Goal: Answer question/provide support: Share knowledge or assist other users

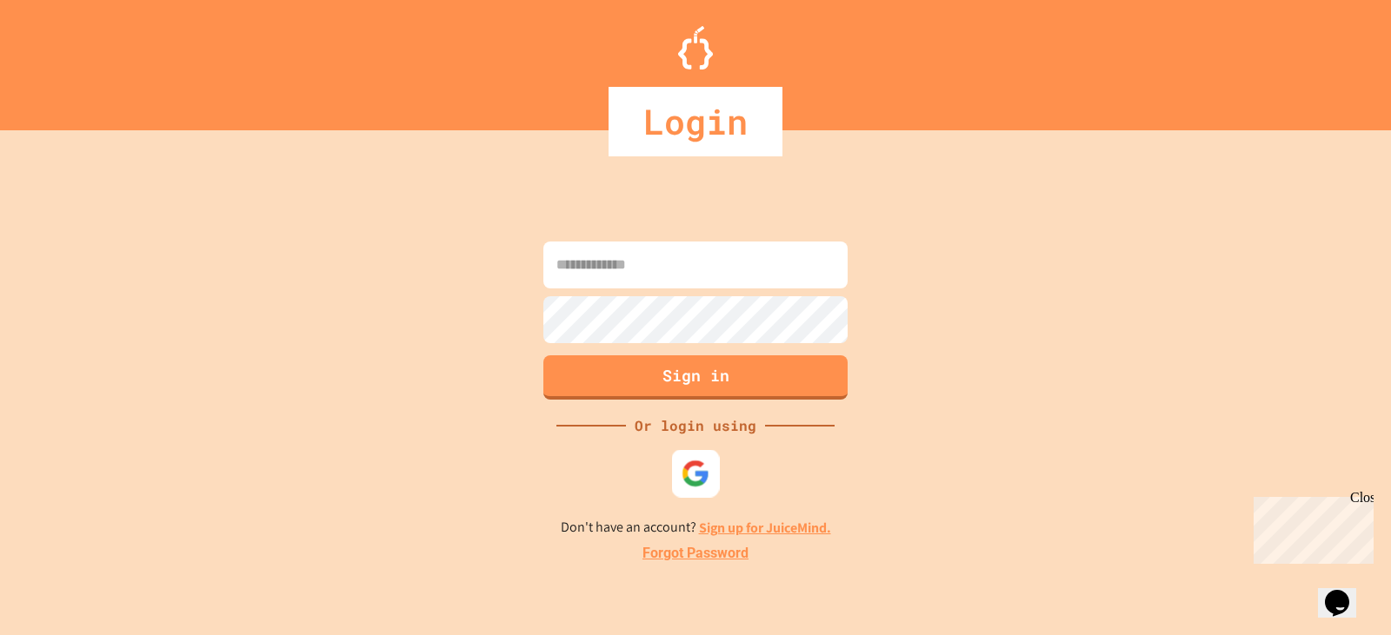
click at [691, 479] on img at bounding box center [695, 473] width 29 height 29
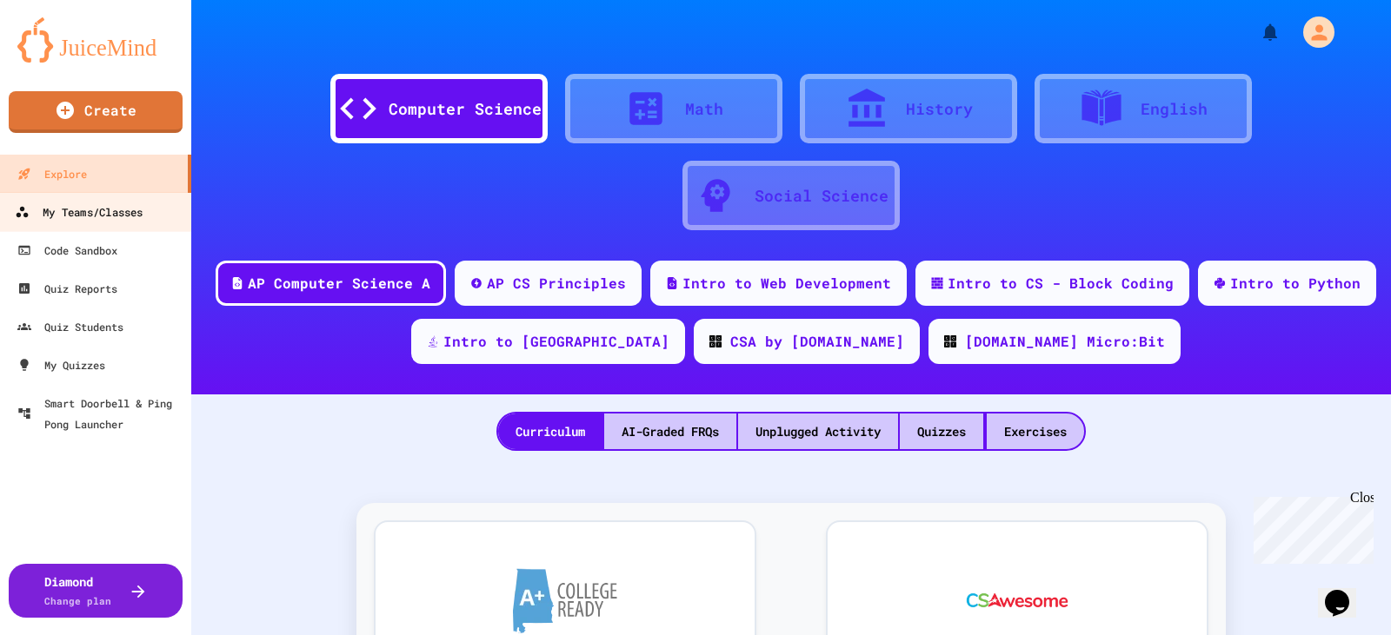
click at [96, 216] on div "My Teams/Classes" at bounding box center [79, 213] width 128 height 22
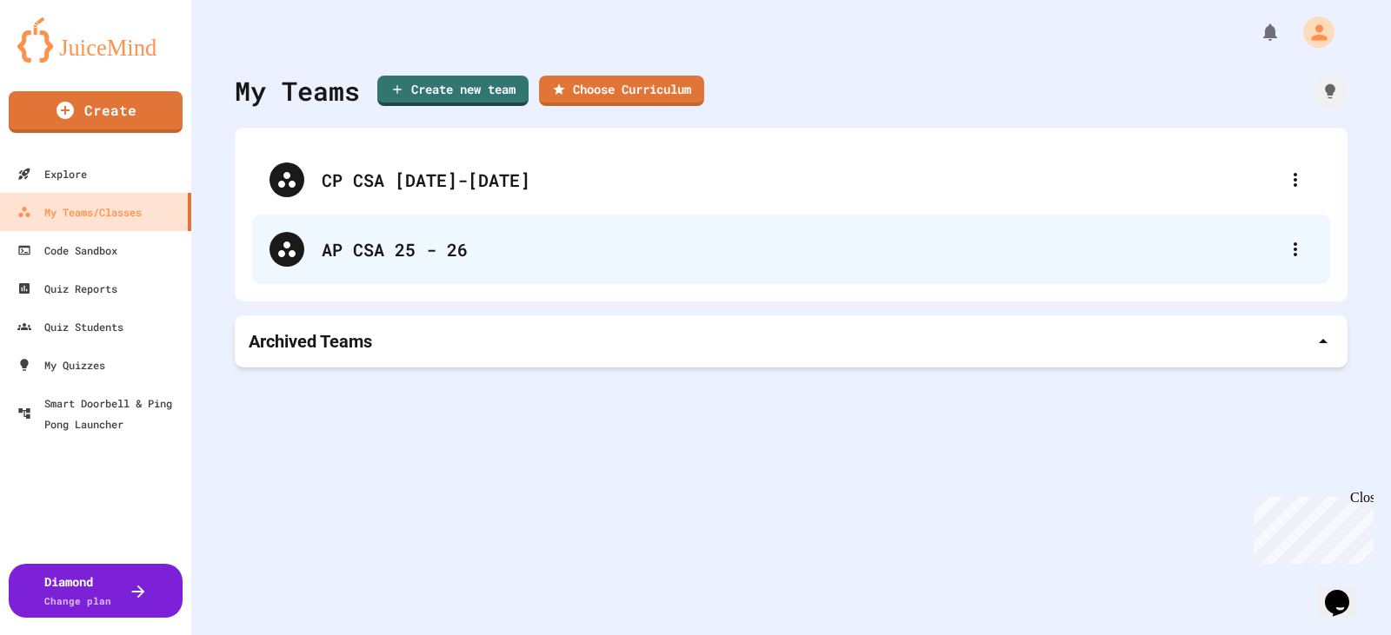
click at [479, 253] on div "AP CSA 25 - 26" at bounding box center [800, 249] width 956 height 26
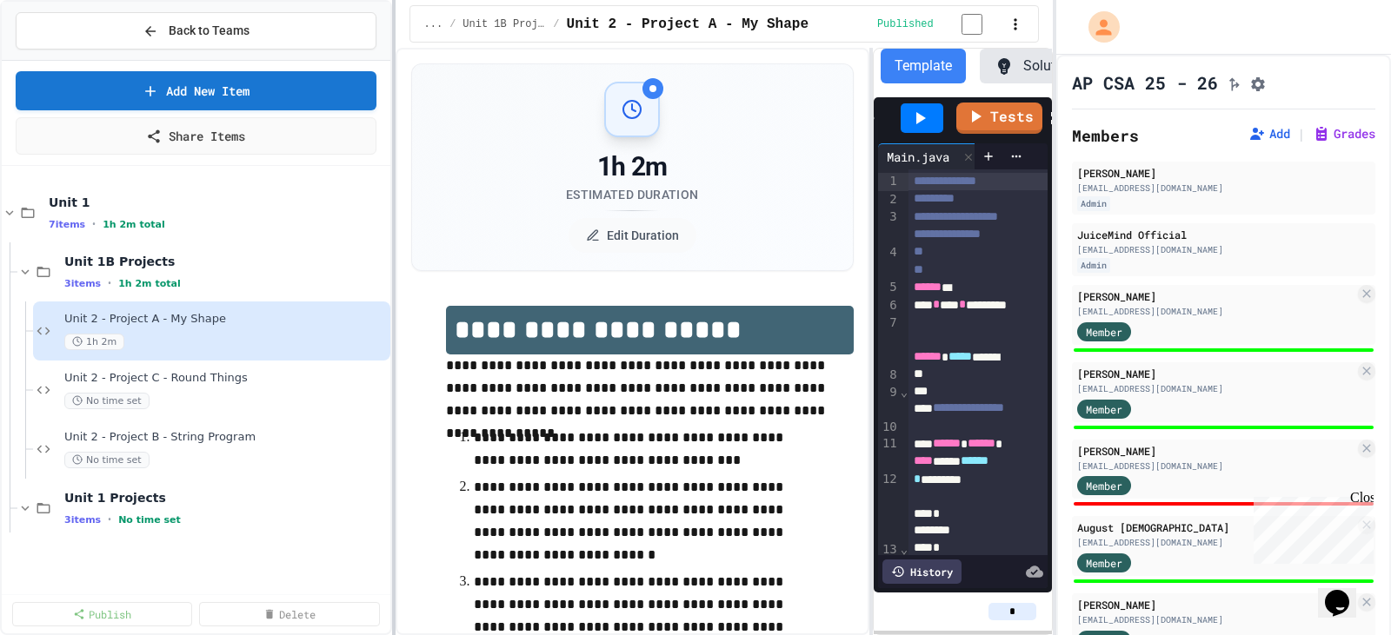
click at [395, 365] on div at bounding box center [393, 317] width 3 height 635
click at [159, 391] on div "Unit 2 - Project C - Round Things No time set" at bounding box center [216, 390] width 305 height 38
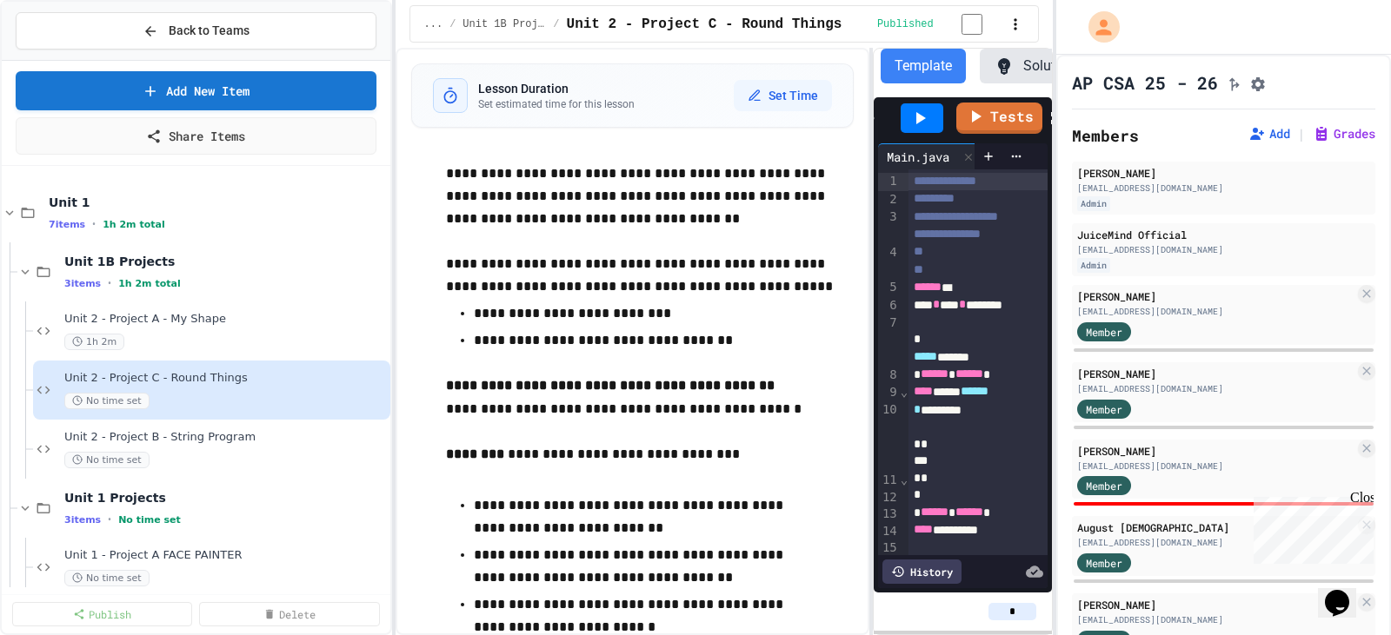
click at [400, 294] on div "**********" at bounding box center [632, 342] width 474 height 588
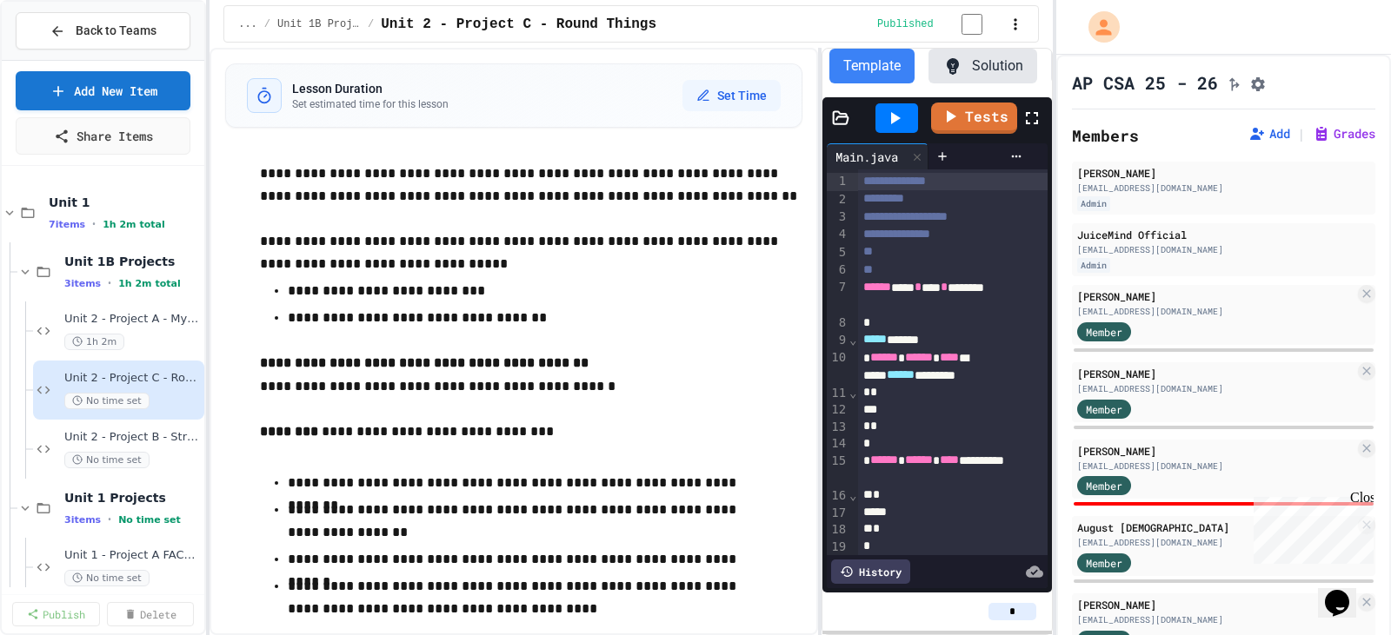
click at [209, 336] on div "**********" at bounding box center [695, 317] width 1391 height 635
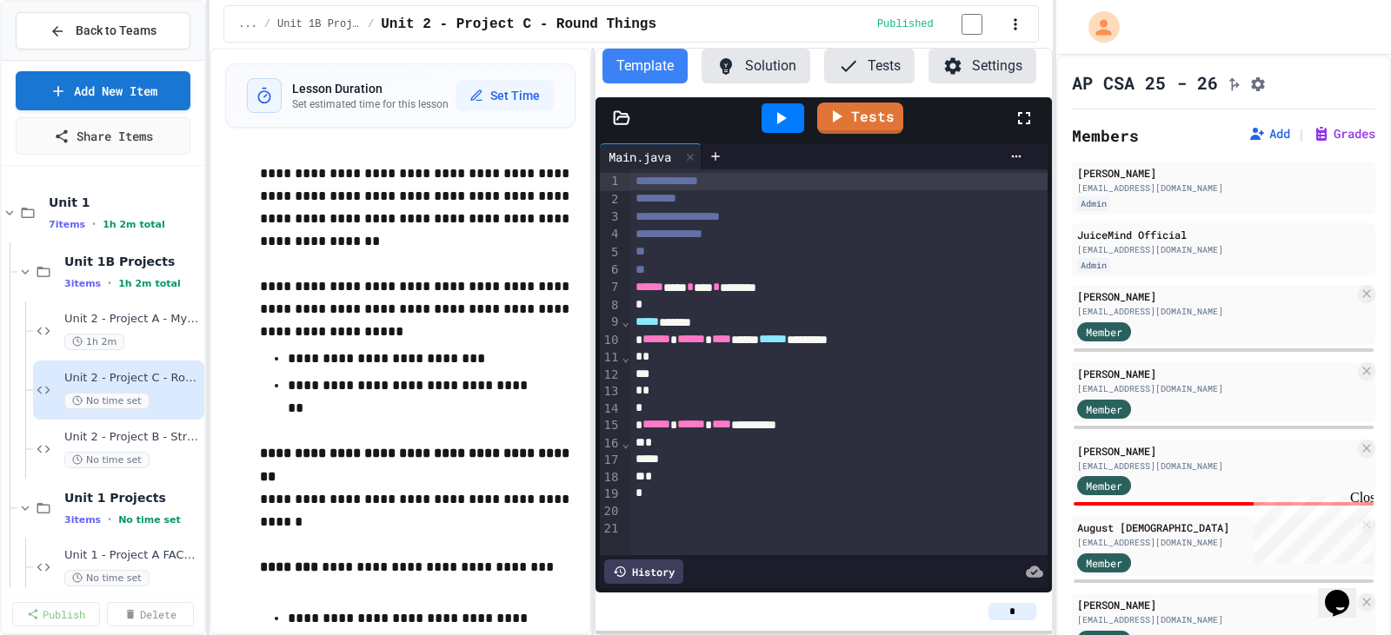
click at [588, 320] on div "**********" at bounding box center [630, 342] width 843 height 588
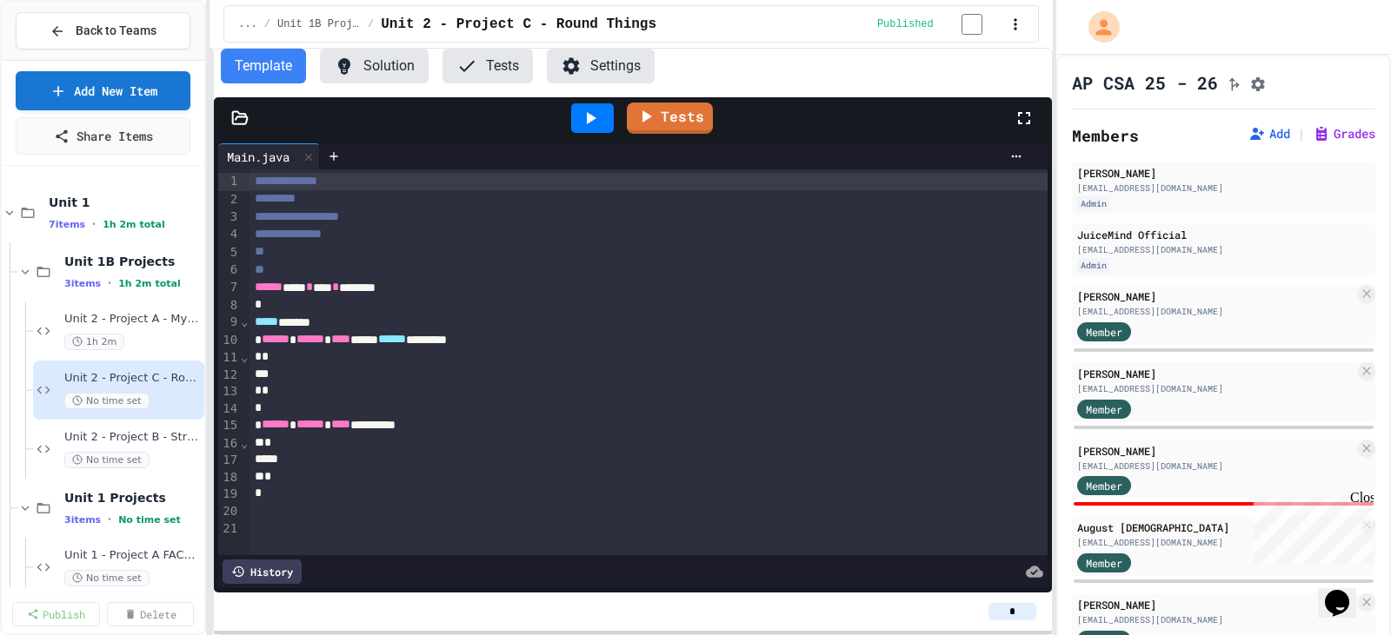
click at [208, 356] on div "**********" at bounding box center [695, 317] width 1391 height 635
click at [1016, 125] on icon at bounding box center [1024, 118] width 21 height 21
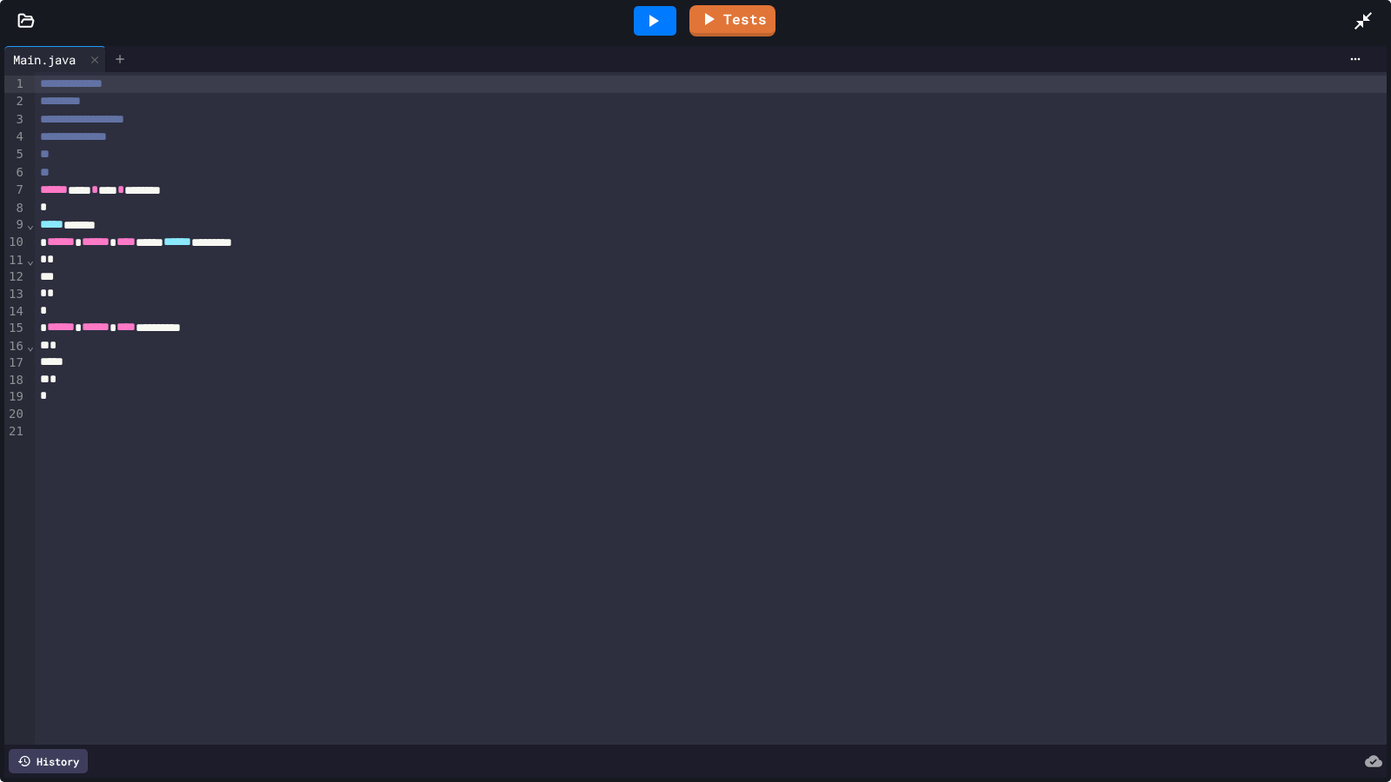
click at [123, 59] on icon at bounding box center [120, 59] width 8 height 8
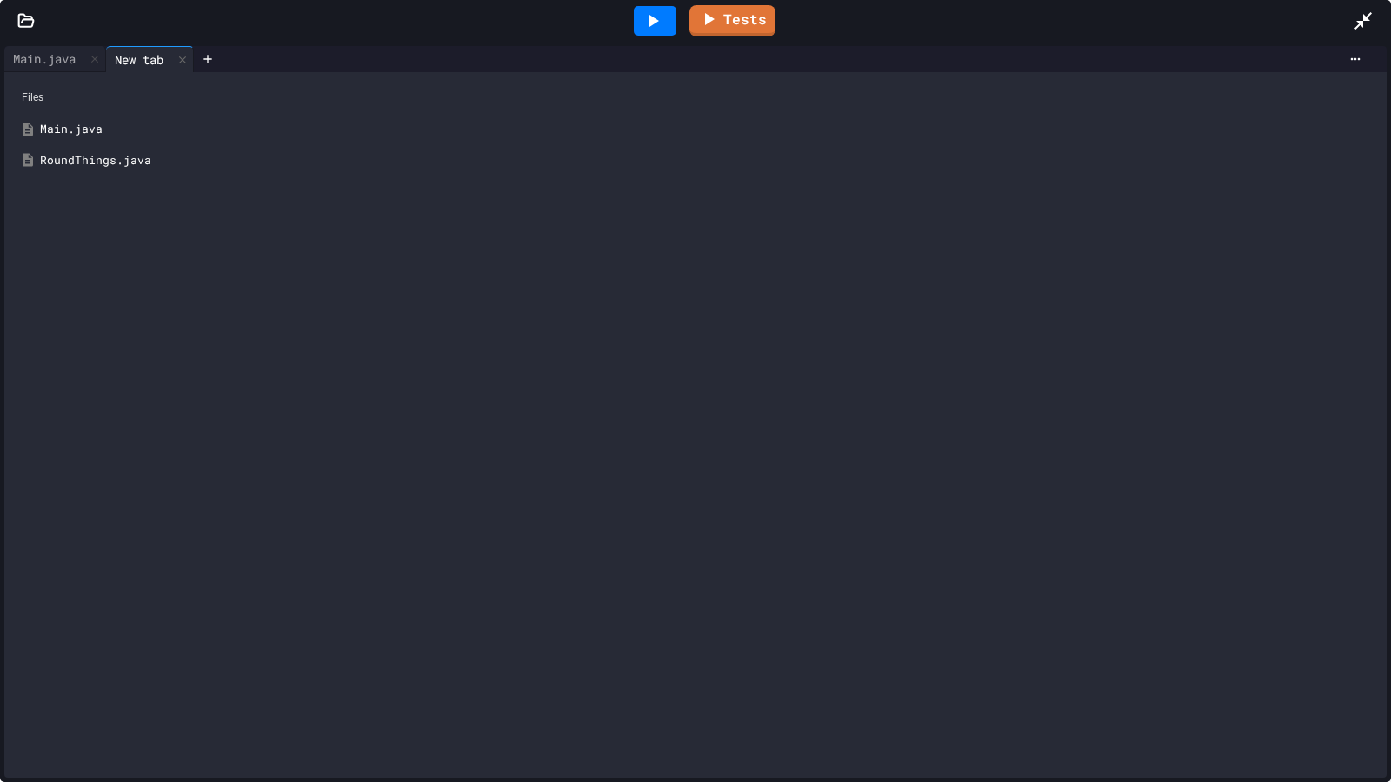
click at [96, 155] on div "RoundThings.java" at bounding box center [708, 160] width 1336 height 17
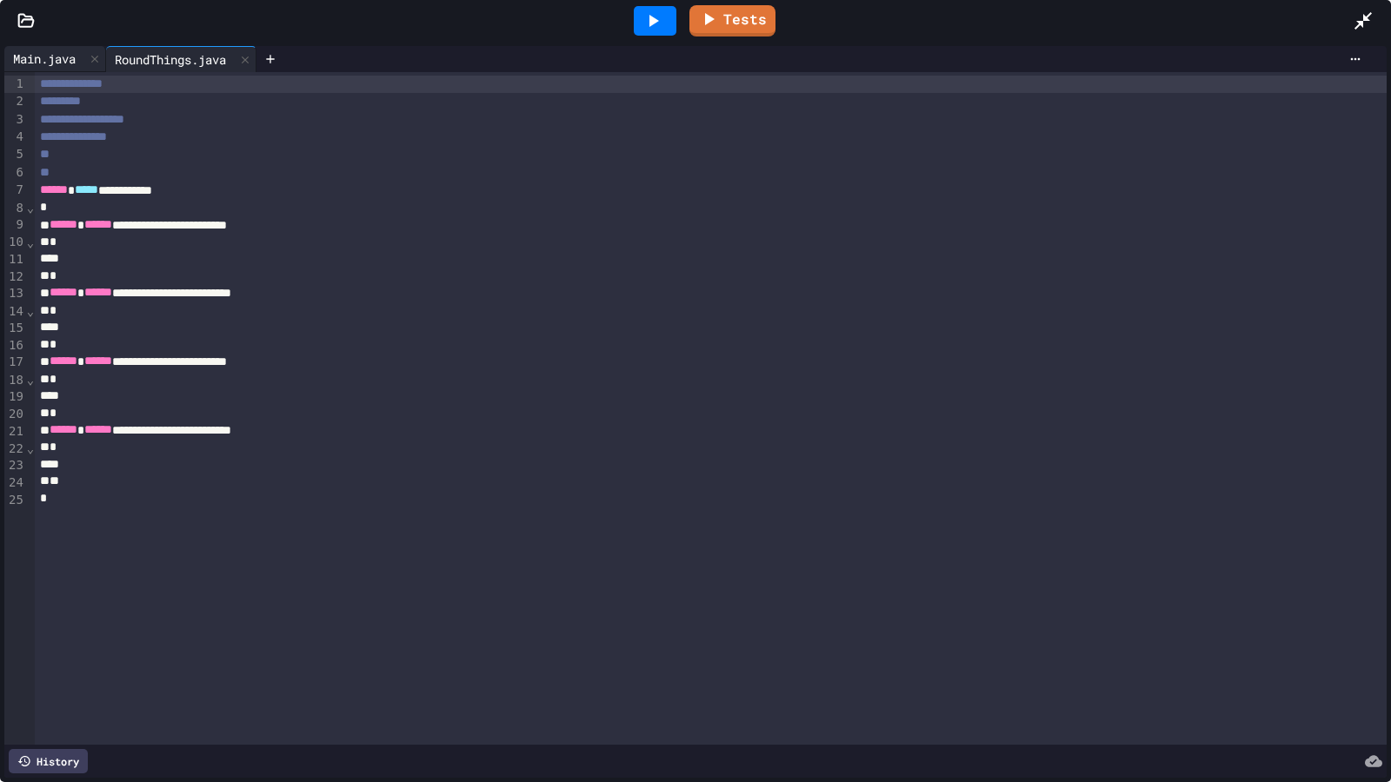
click at [55, 56] on div "Main.java" at bounding box center [44, 59] width 80 height 18
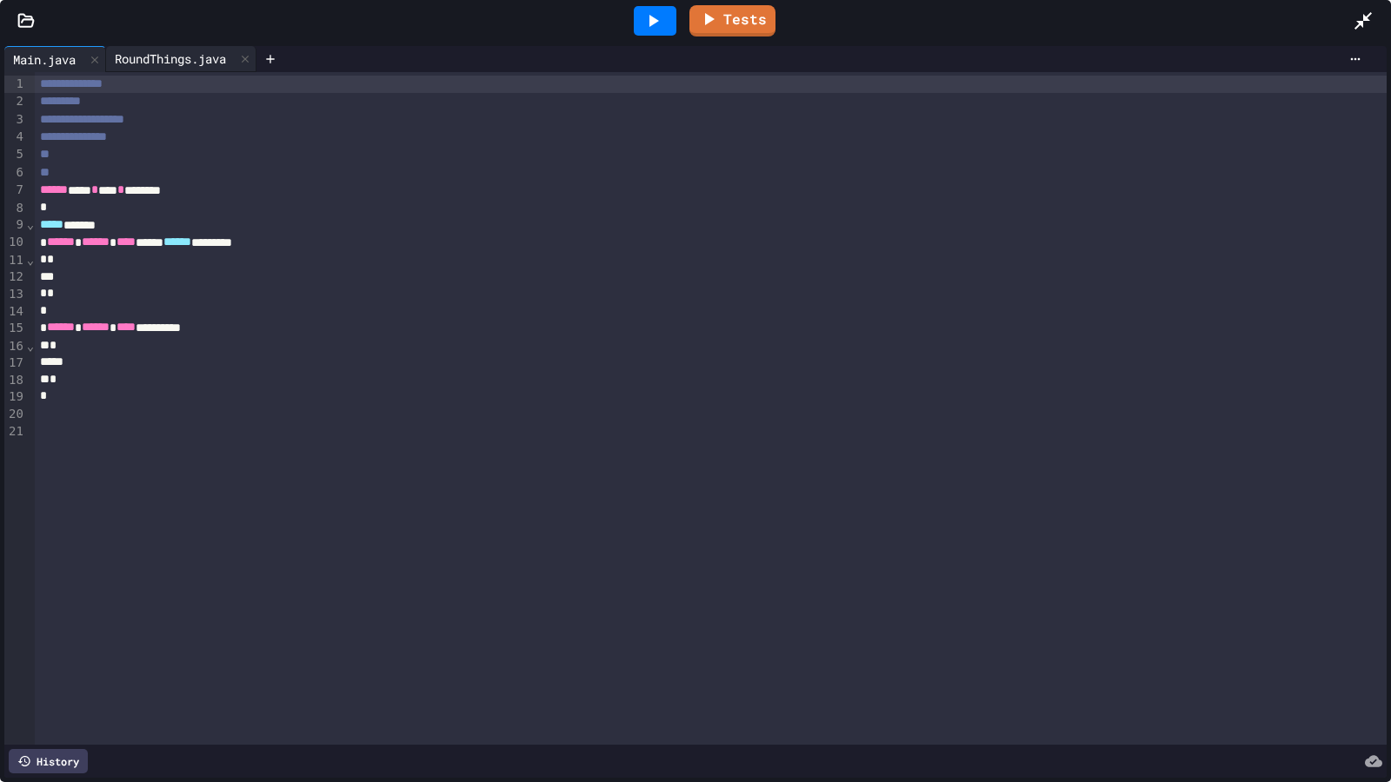
click at [174, 53] on div "RoundThings.java" at bounding box center [170, 59] width 129 height 18
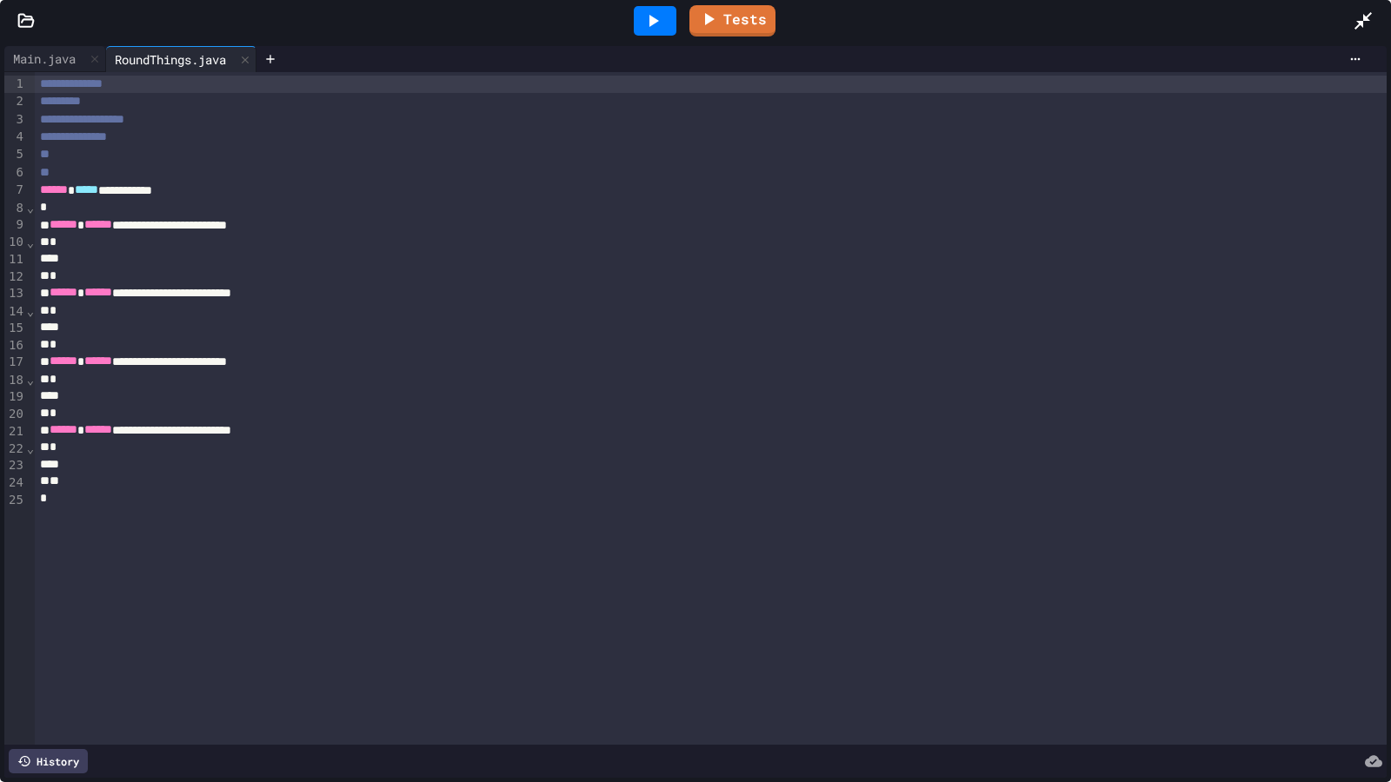
click at [345, 229] on div "**********" at bounding box center [698, 224] width 1327 height 17
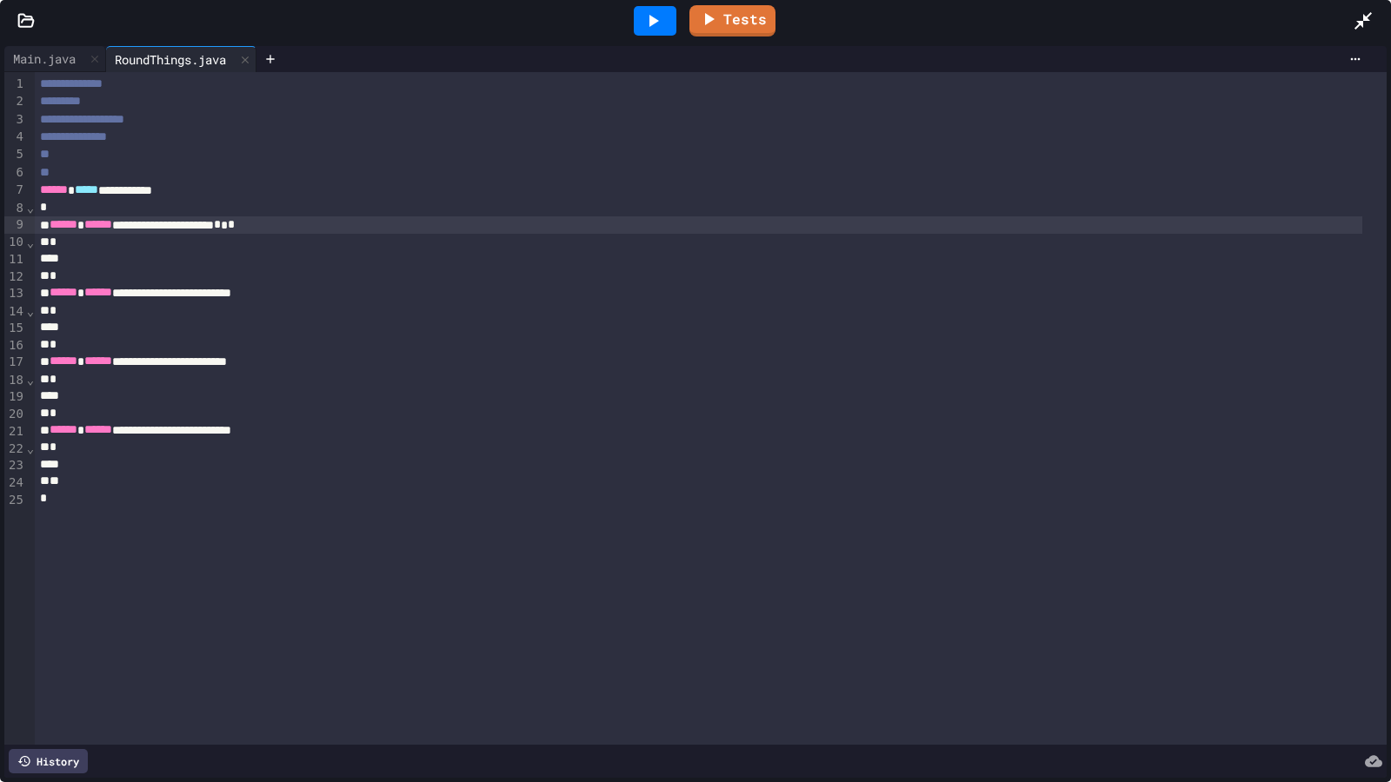
click at [182, 222] on div "**********" at bounding box center [698, 224] width 1327 height 17
click at [183, 223] on div "**********" at bounding box center [698, 224] width 1327 height 17
click at [300, 226] on div "**********" at bounding box center [698, 224] width 1327 height 17
click at [68, 258] on div at bounding box center [698, 258] width 1327 height 17
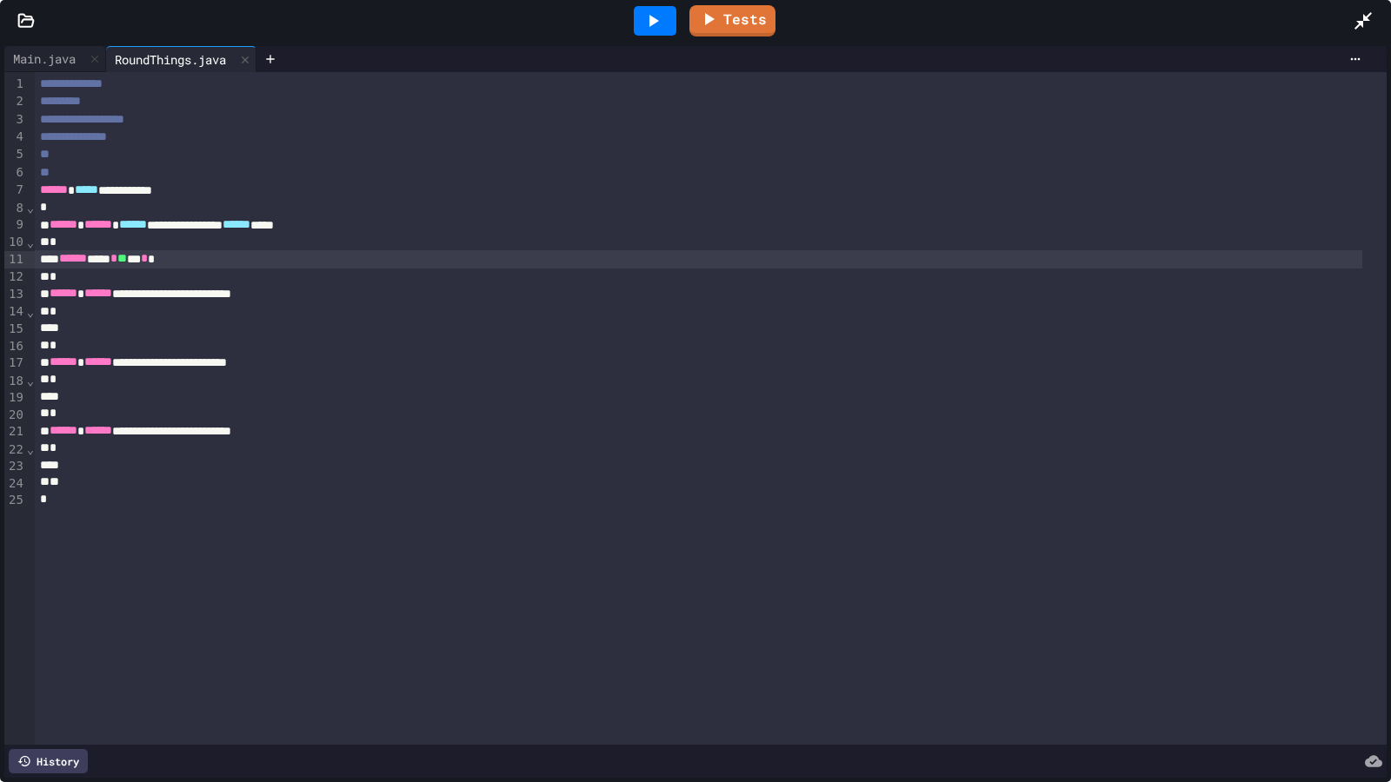
click at [115, 256] on div "****** **** * ** ** *" at bounding box center [698, 258] width 1327 height 17
click at [194, 261] on div "****** **** * ** ** *" at bounding box center [698, 258] width 1327 height 17
click at [173, 258] on div "****** **** * ** ** * **** * *** *** * **" at bounding box center [698, 258] width 1327 height 17
click at [43, 59] on div "Main.java" at bounding box center [44, 59] width 80 height 18
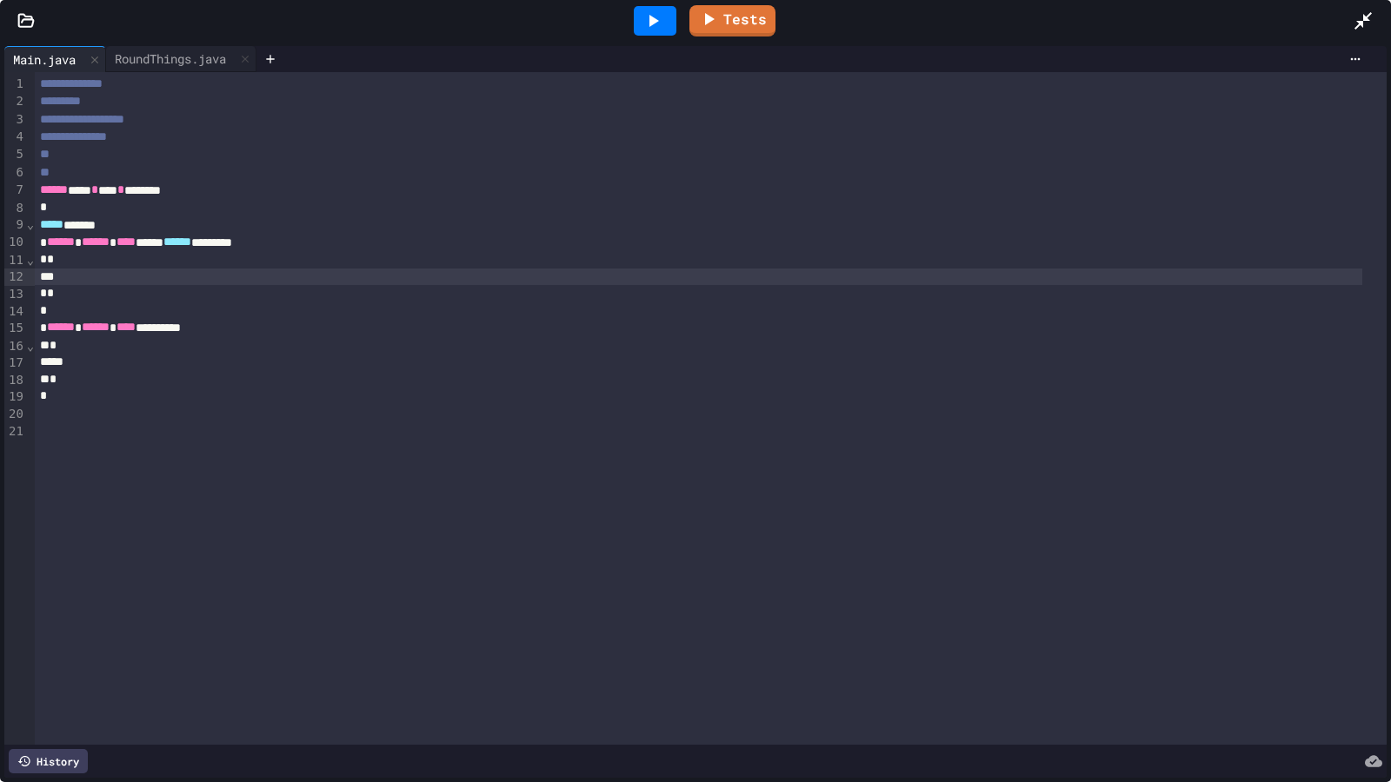
click at [73, 269] on div at bounding box center [698, 277] width 1327 height 17
click at [181, 63] on div "RoundThings.java" at bounding box center [170, 59] width 129 height 18
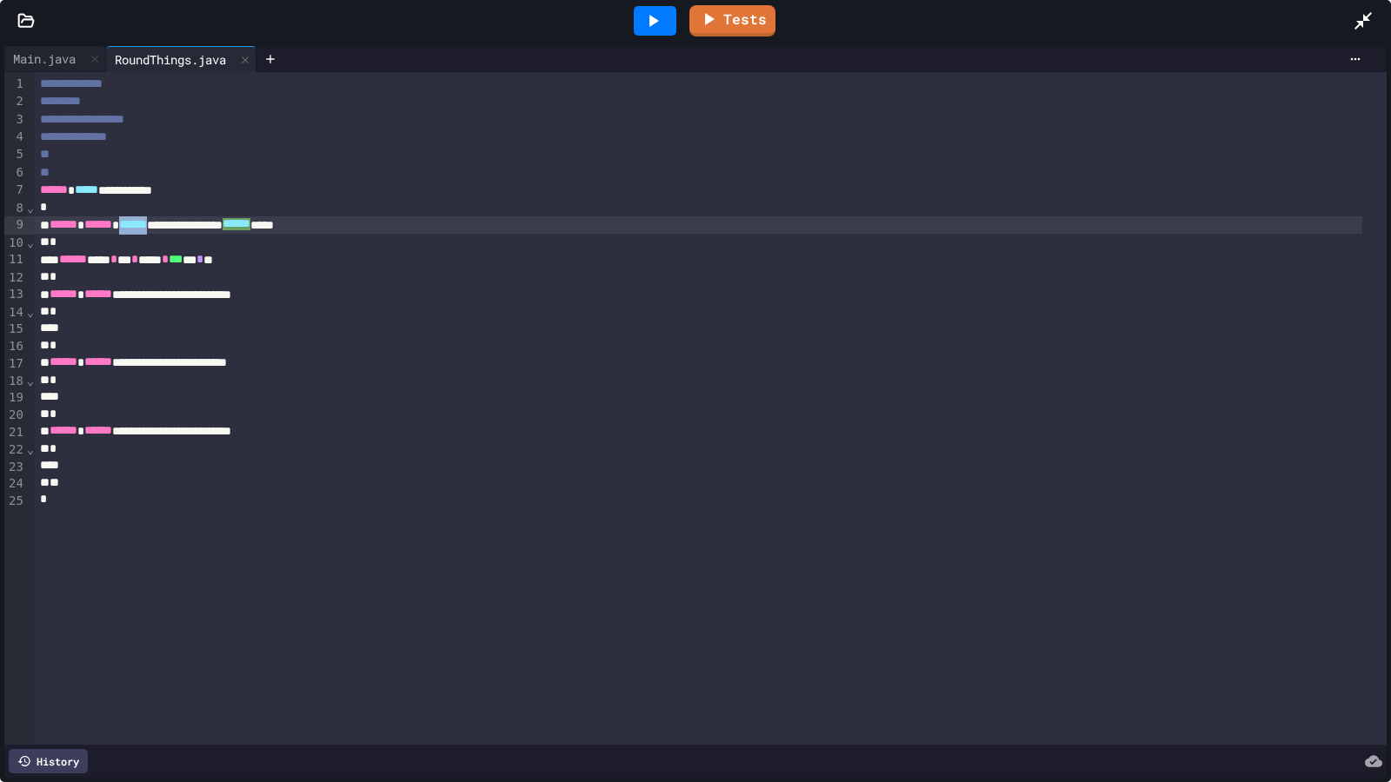
drag, startPoint x: 186, startPoint y: 223, endPoint x: 145, endPoint y: 223, distance: 40.9
click at [145, 223] on div "**********" at bounding box center [698, 225] width 1327 height 18
click at [367, 227] on div "**********" at bounding box center [698, 224] width 1327 height 17
click at [186, 229] on div "**********" at bounding box center [698, 224] width 1327 height 17
click at [1370, 21] on icon at bounding box center [1362, 20] width 21 height 21
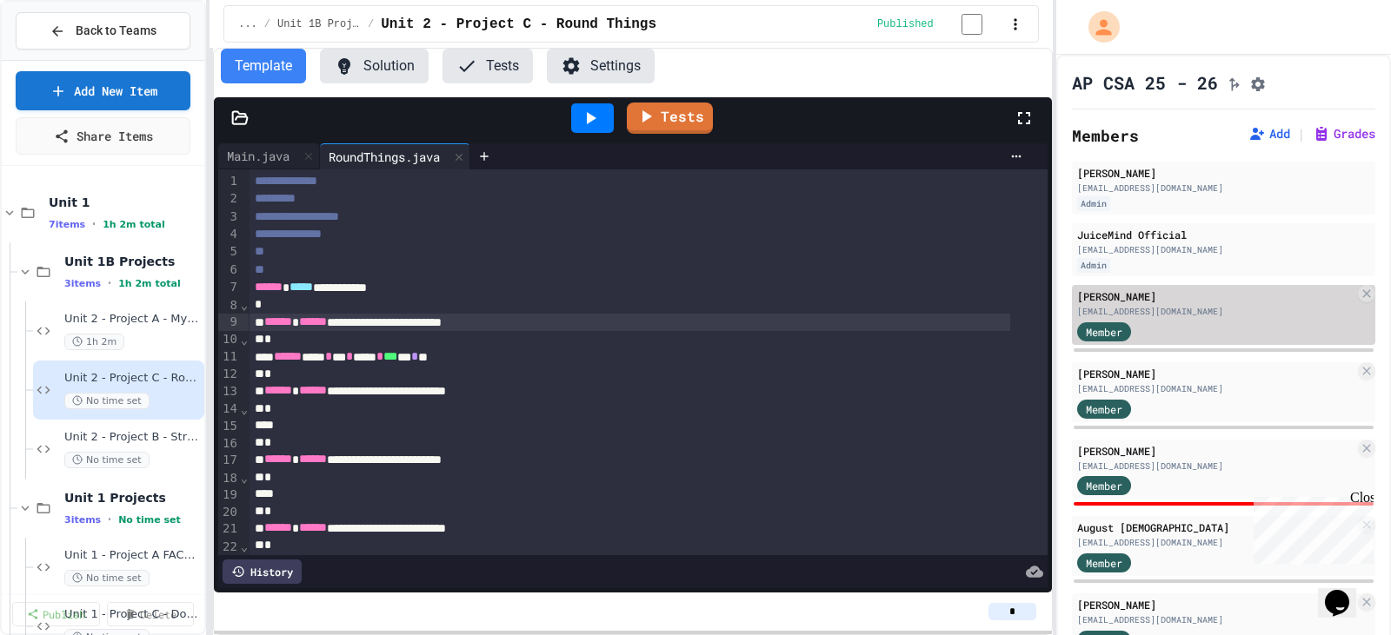
click at [1146, 336] on div "Member" at bounding box center [1120, 331] width 87 height 22
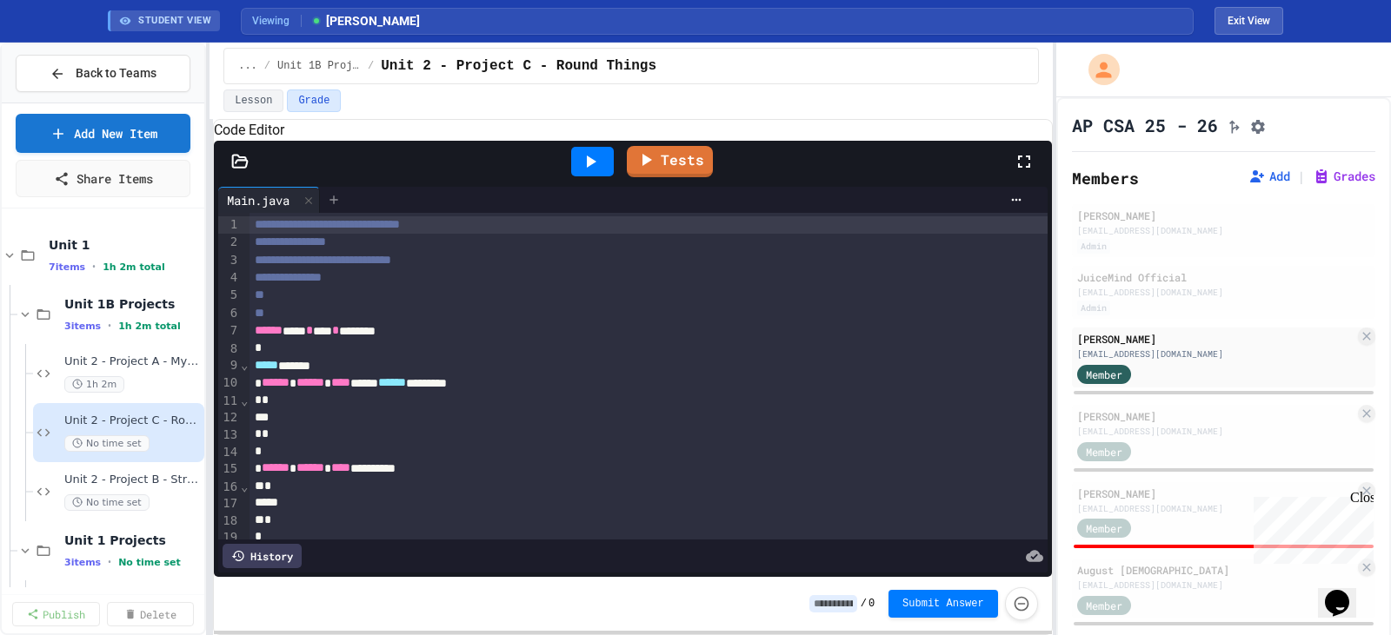
click at [341, 207] on icon at bounding box center [334, 200] width 14 height 14
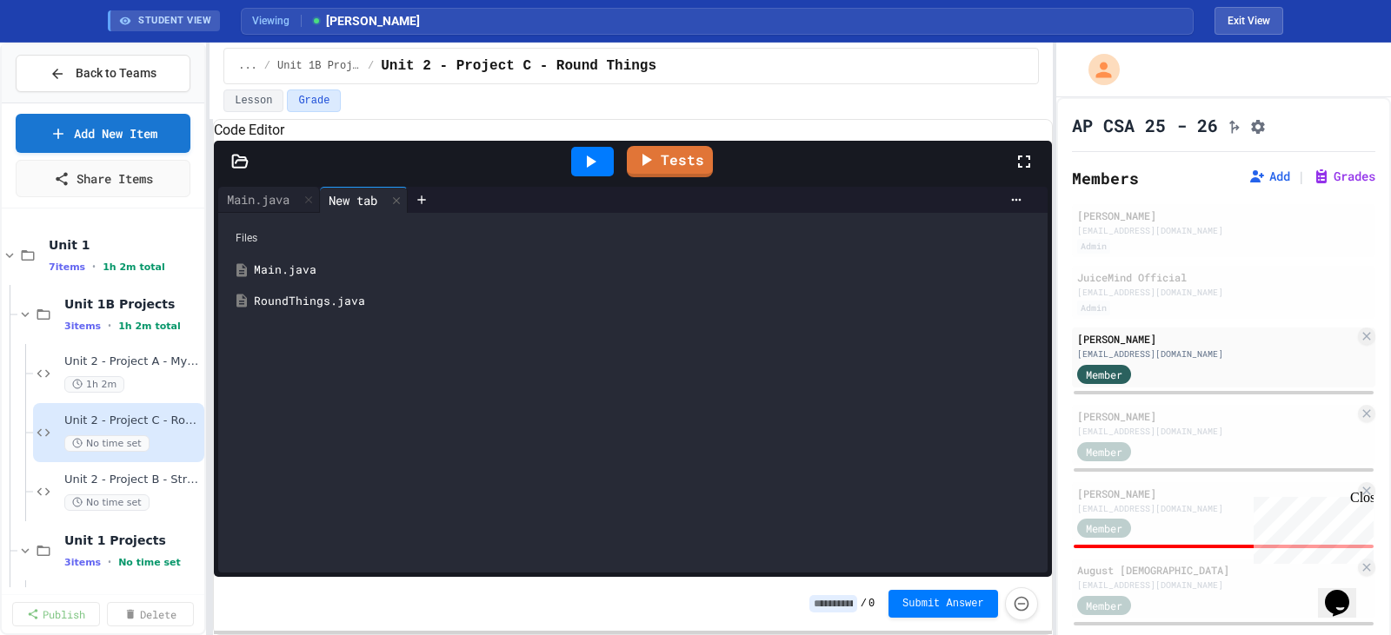
click at [329, 310] on div "RoundThings.java" at bounding box center [645, 301] width 783 height 17
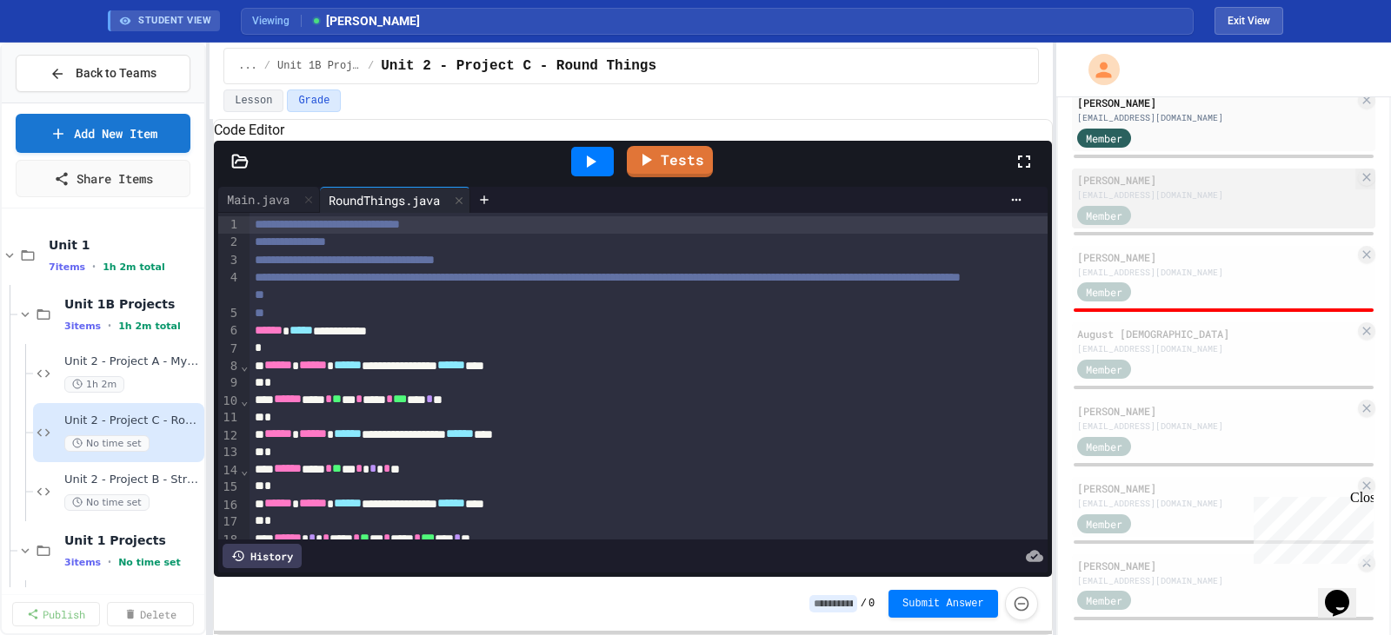
scroll to position [267, 0]
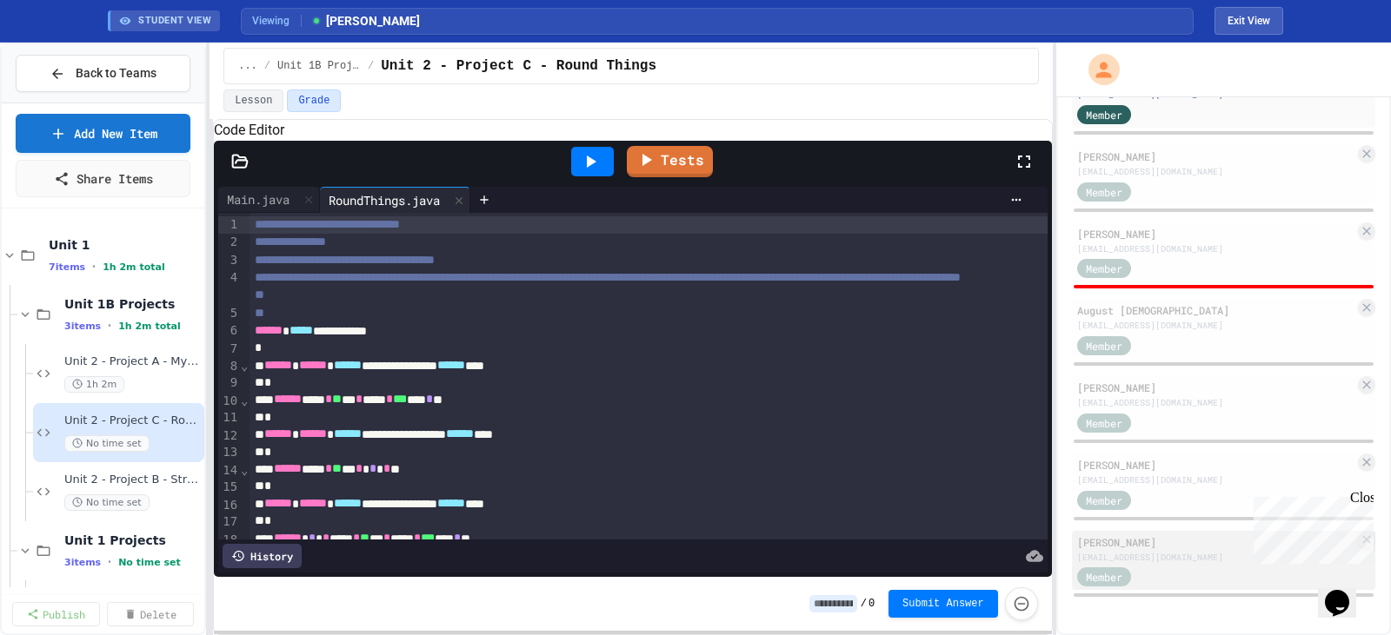
click at [1160, 569] on div "Member" at bounding box center [1120, 577] width 87 height 22
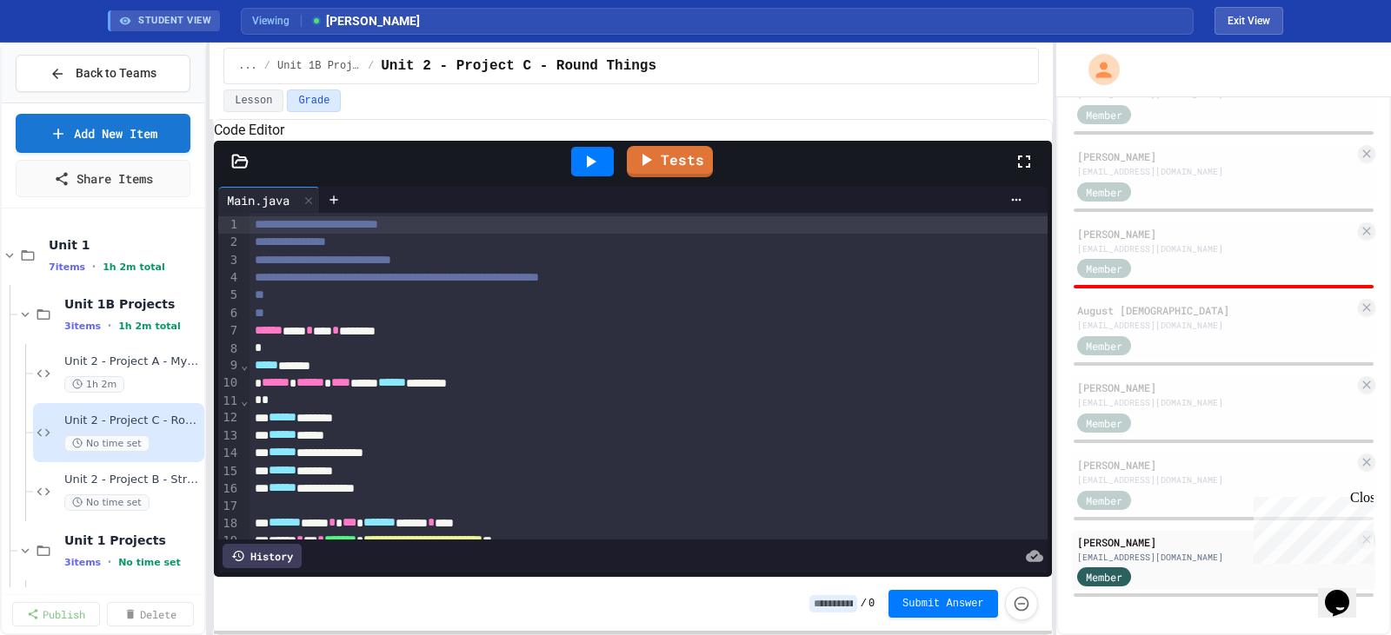
click at [1032, 172] on icon at bounding box center [1024, 161] width 21 height 21
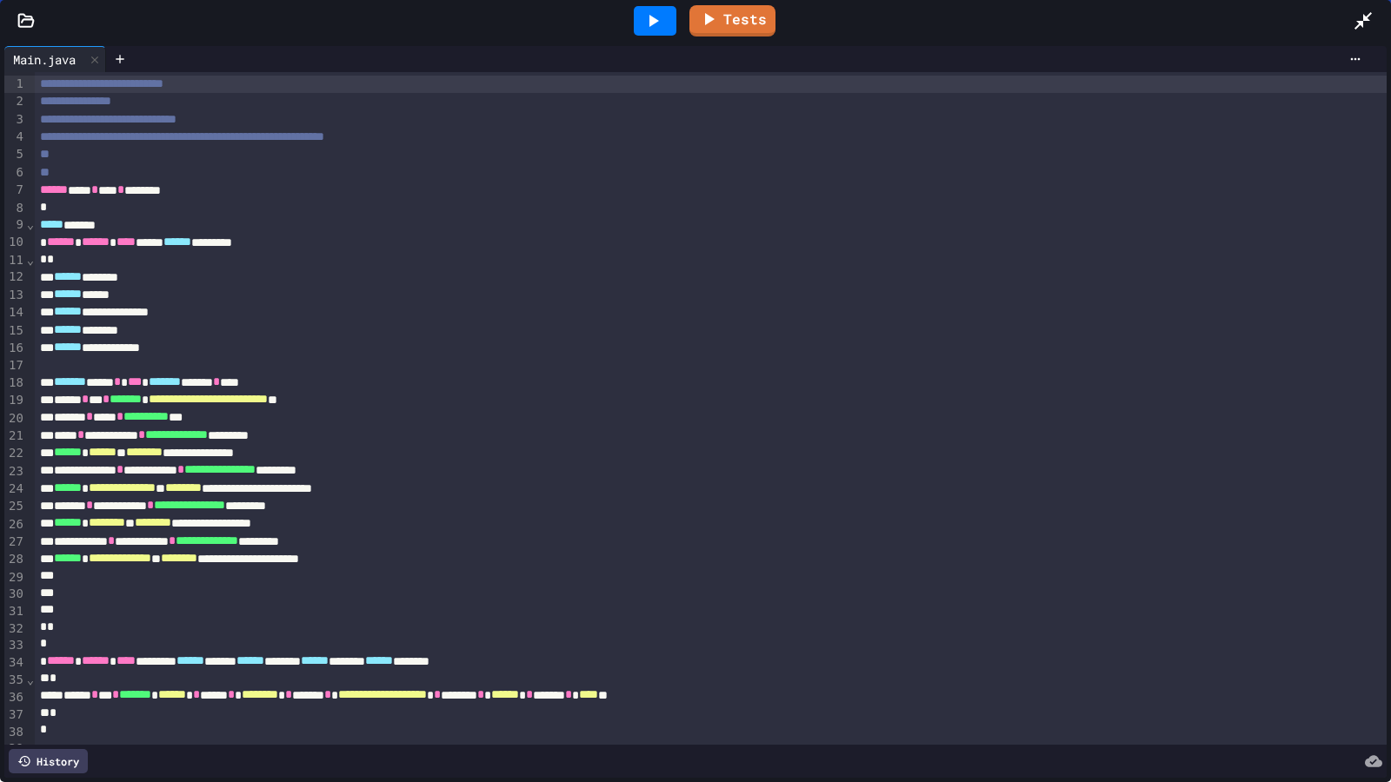
click at [49, 420] on div "**********" at bounding box center [692, 417] width 1314 height 17
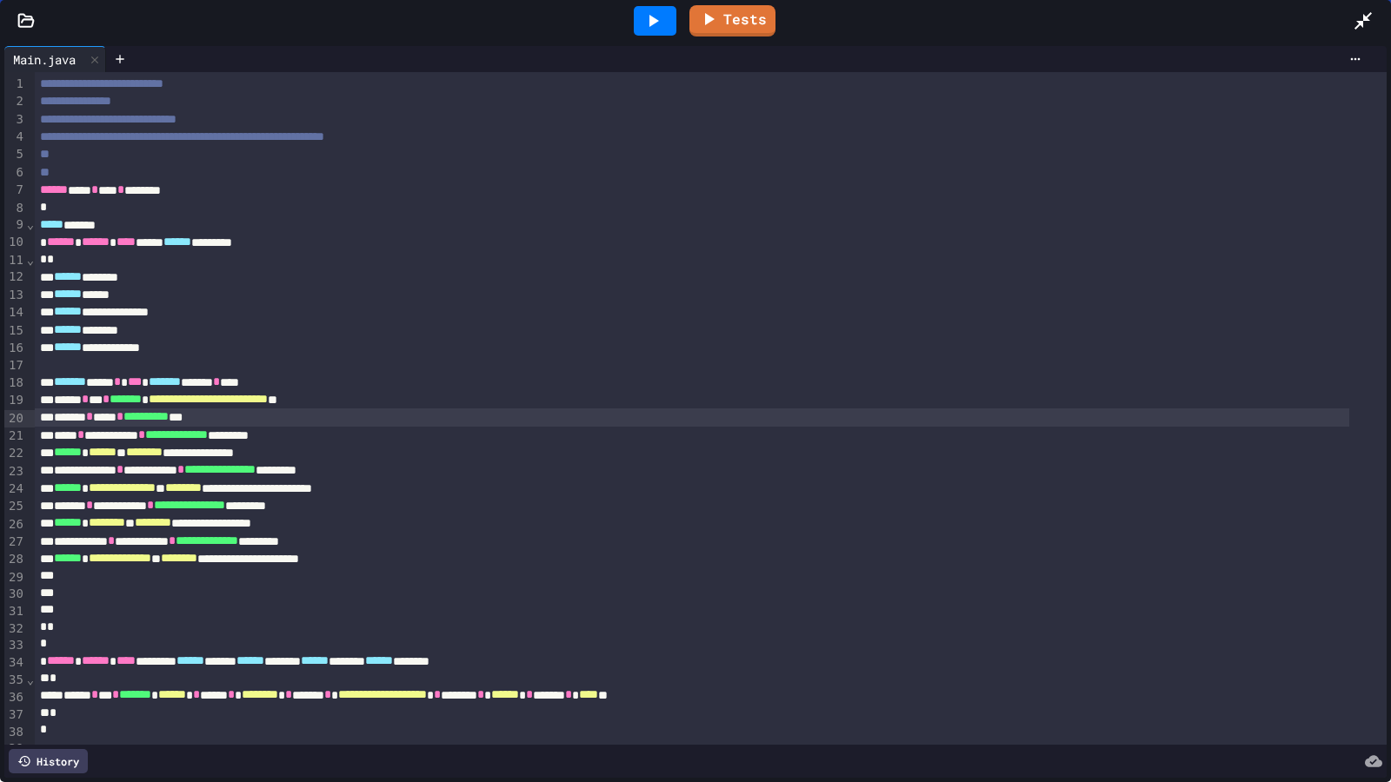
click at [38, 475] on div "**********" at bounding box center [692, 470] width 1314 height 17
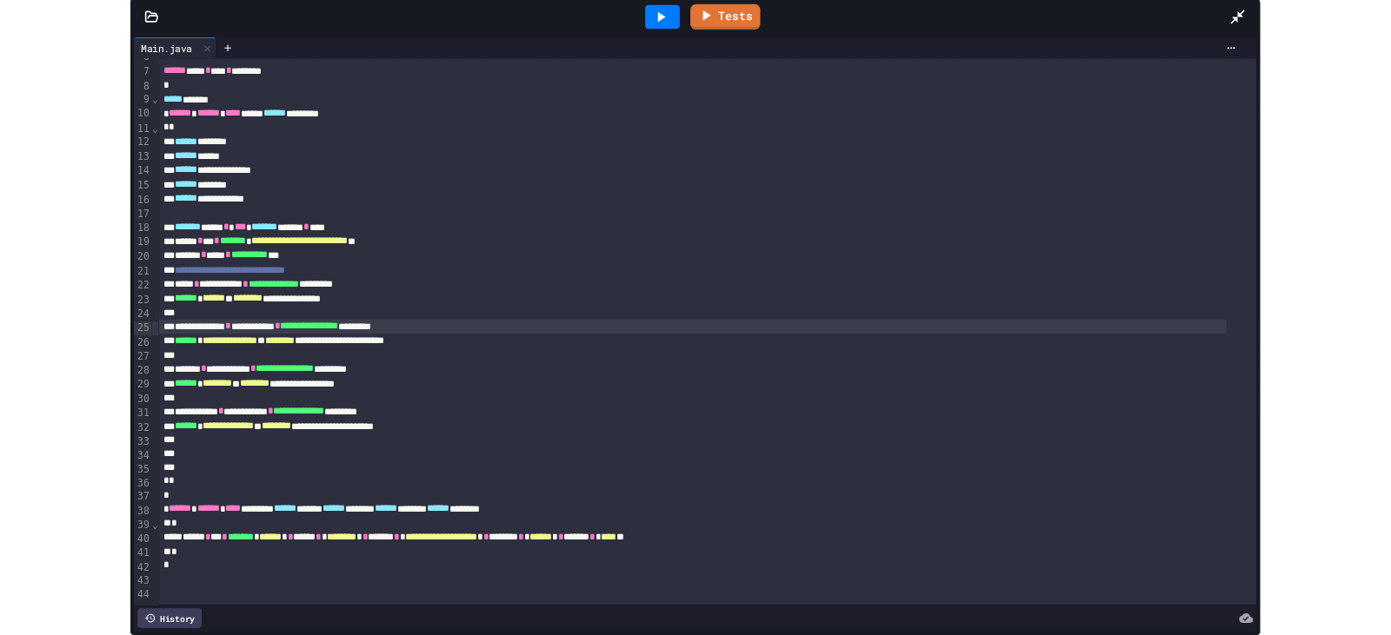
scroll to position [129, 0]
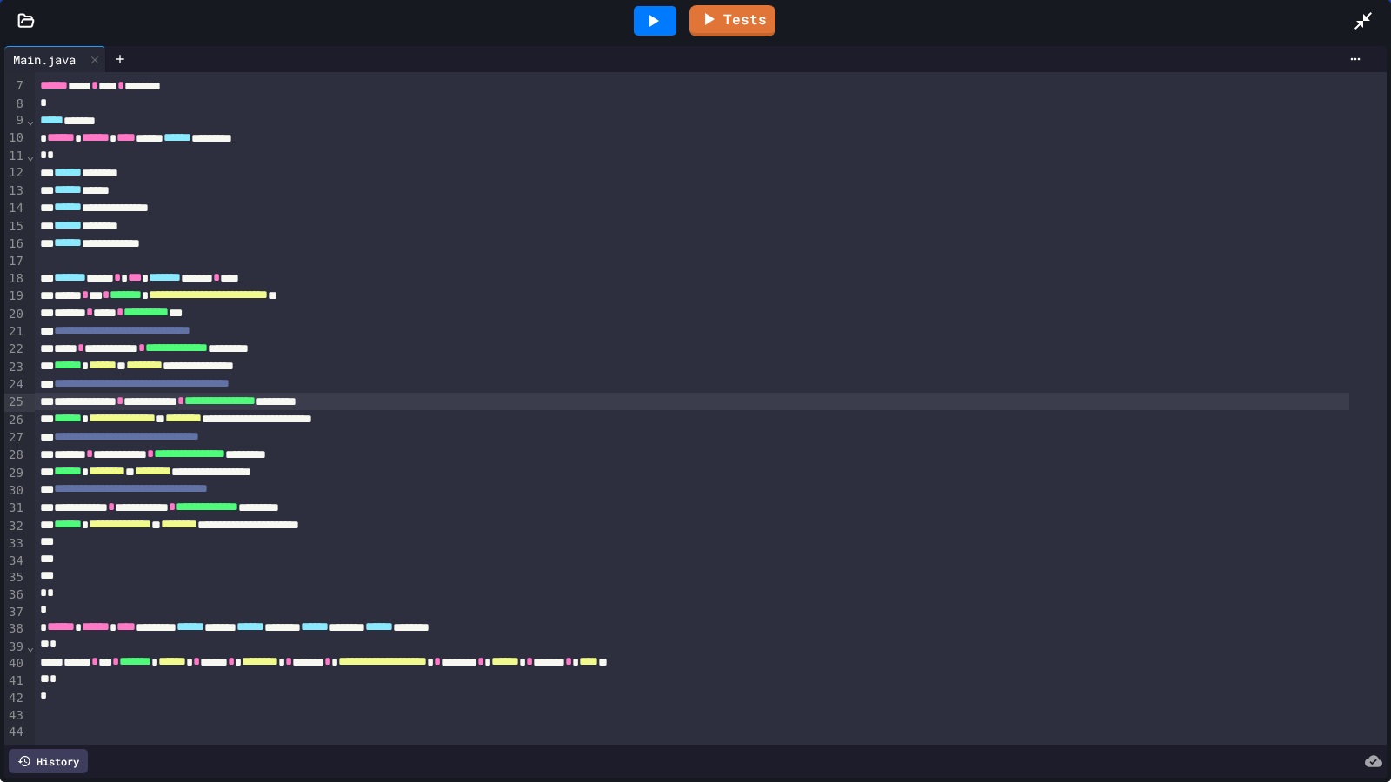
click at [1366, 12] on icon at bounding box center [1362, 20] width 21 height 21
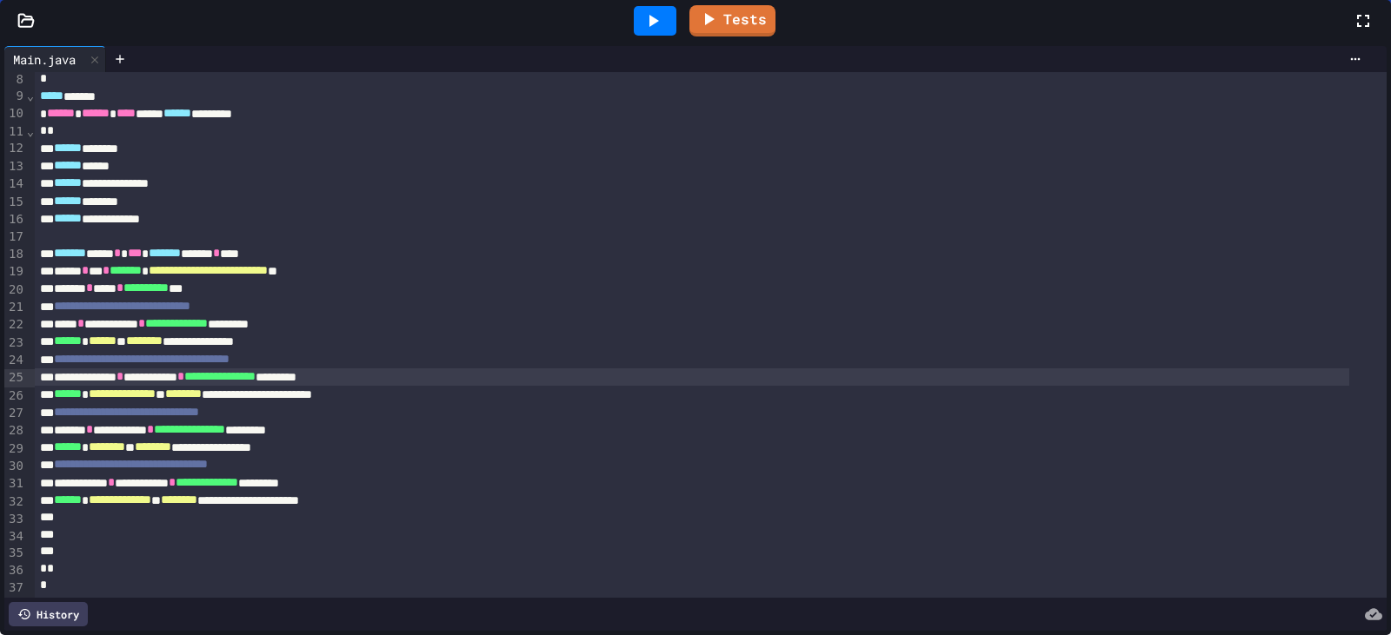
scroll to position [267, 0]
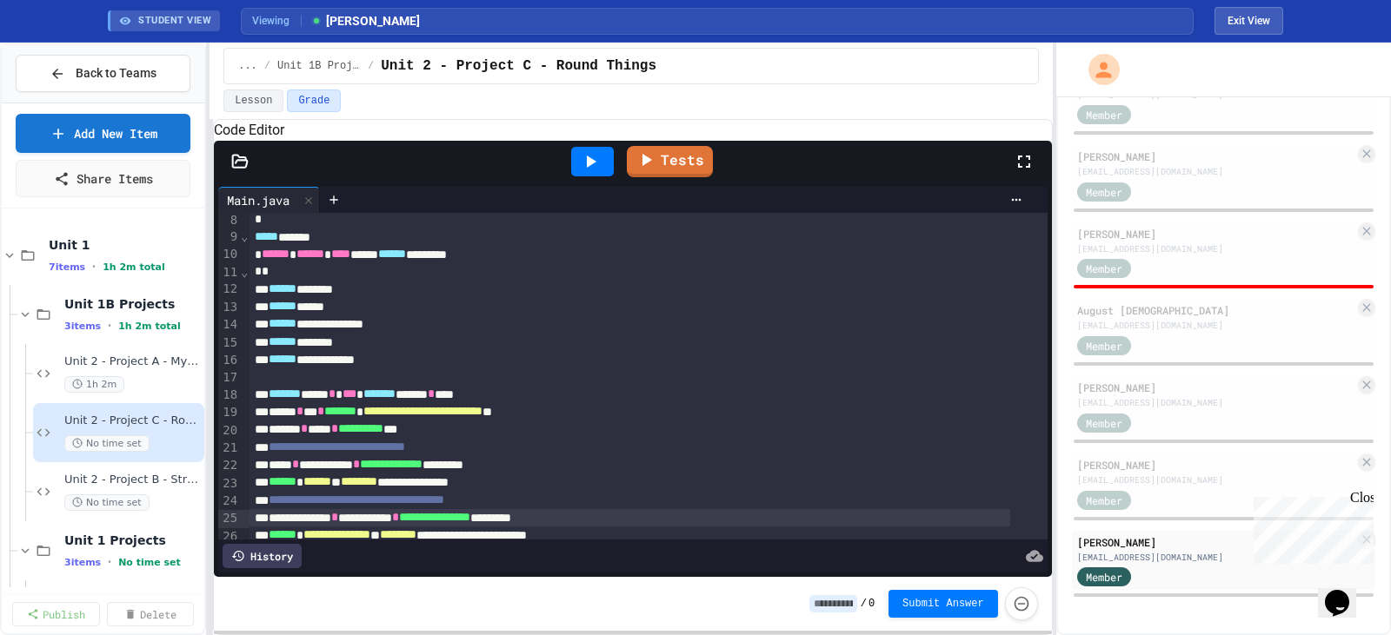
type input "*"
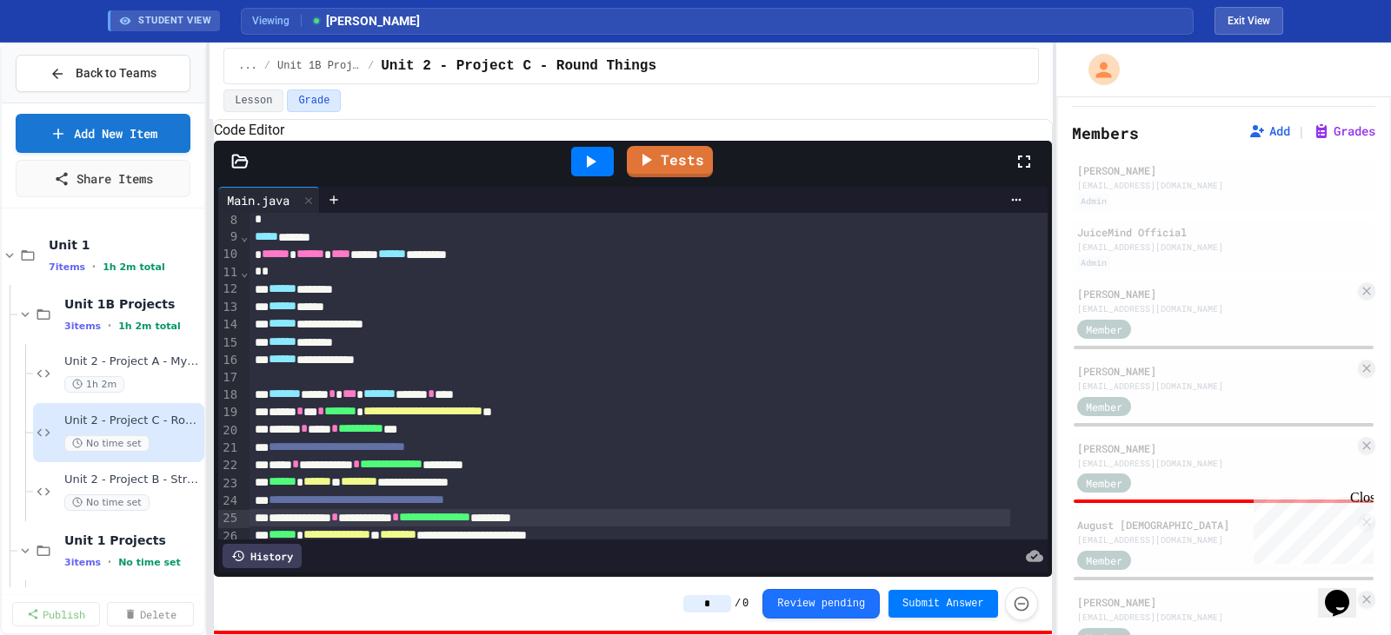
scroll to position [0, 0]
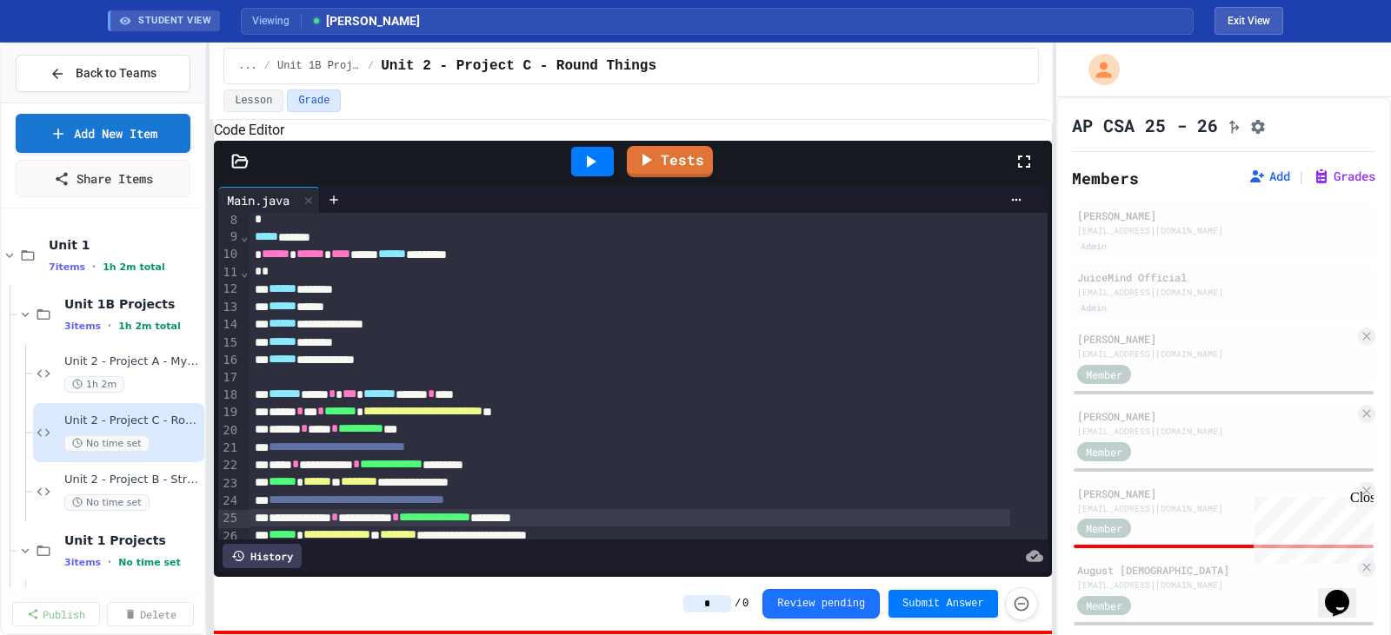
click at [271, 20] on span "Viewing" at bounding box center [277, 21] width 50 height 16
click at [200, 19] on span "STUDENT VIEW" at bounding box center [174, 21] width 73 height 15
click at [1243, 23] on button "Exit View" at bounding box center [1248, 21] width 69 height 28
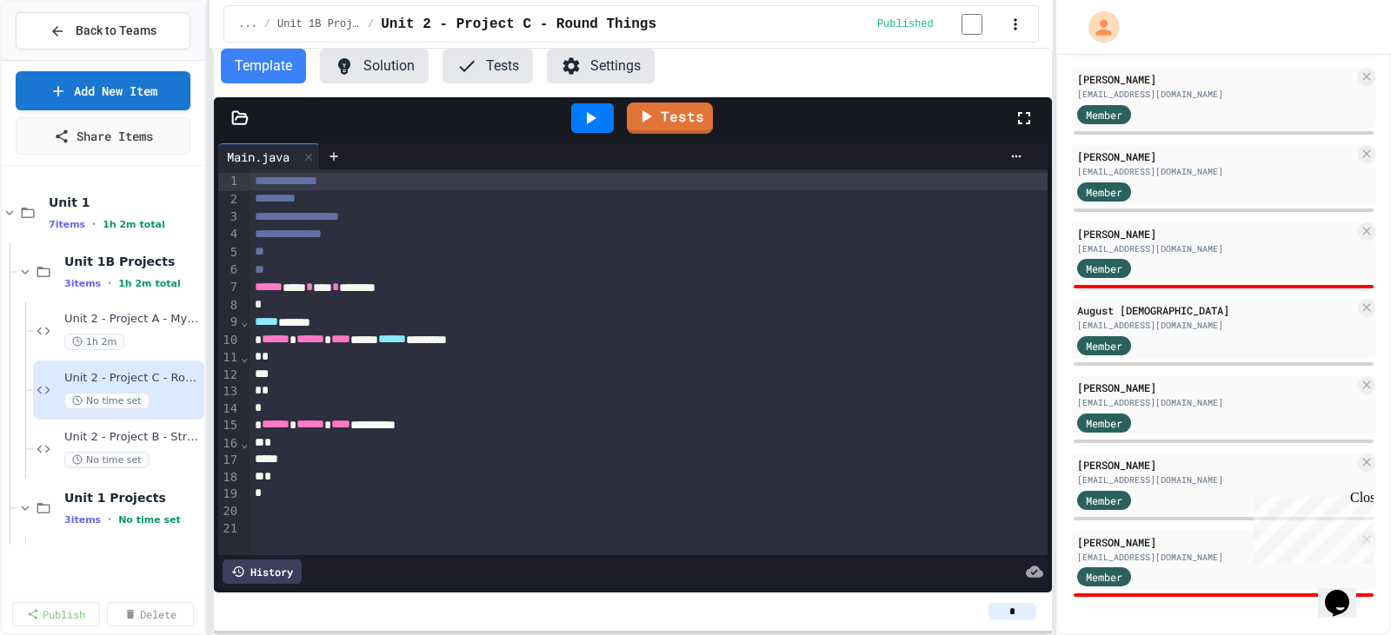
scroll to position [224, 0]
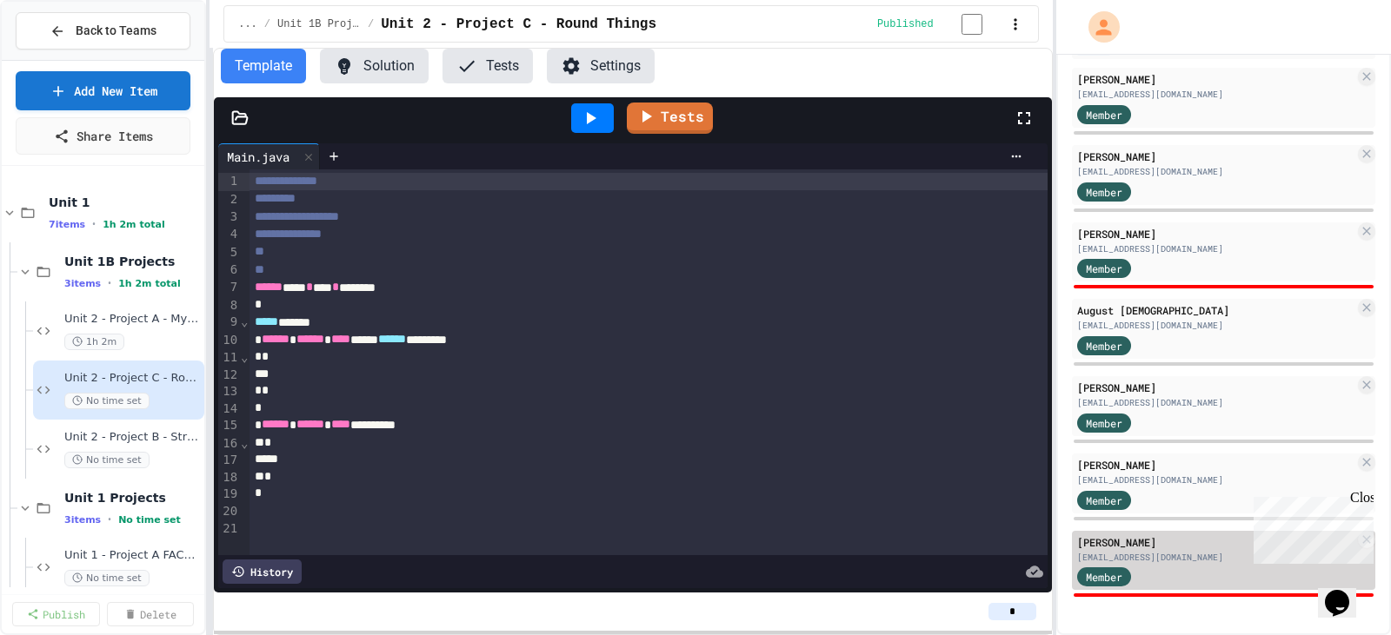
click at [1210, 555] on div "[EMAIL_ADDRESS][DOMAIN_NAME]" at bounding box center [1215, 557] width 277 height 13
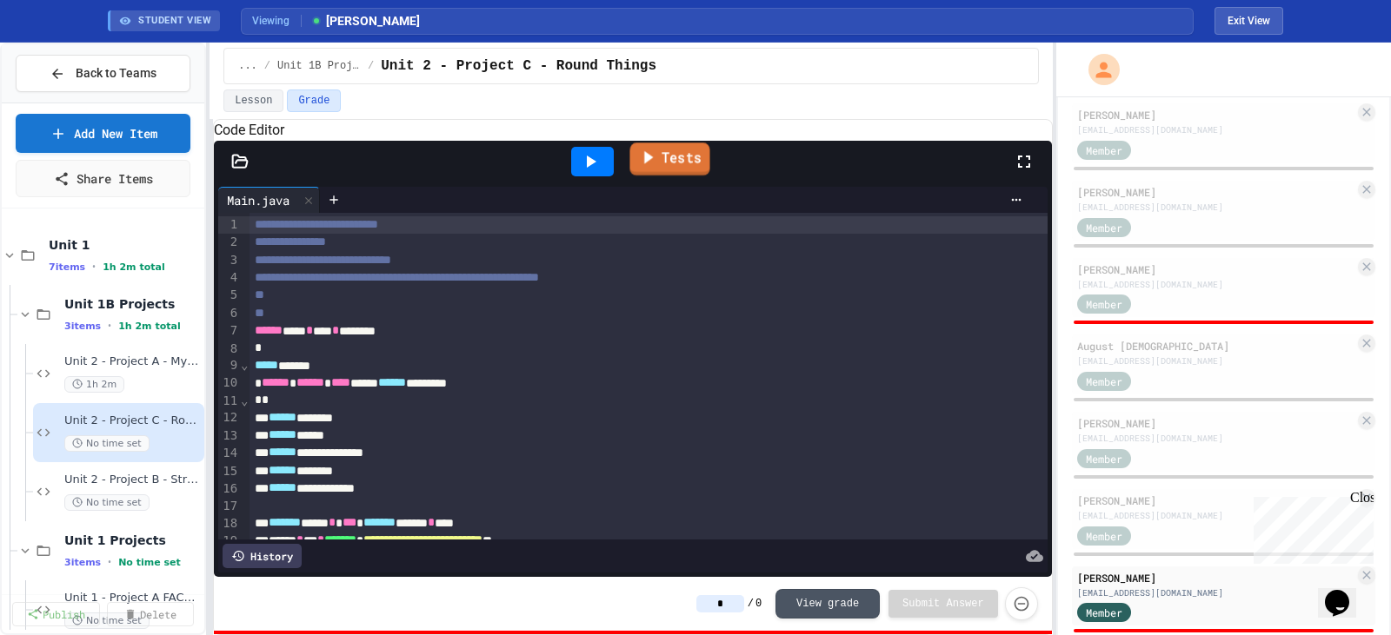
click at [673, 176] on link "Tests" at bounding box center [669, 159] width 80 height 33
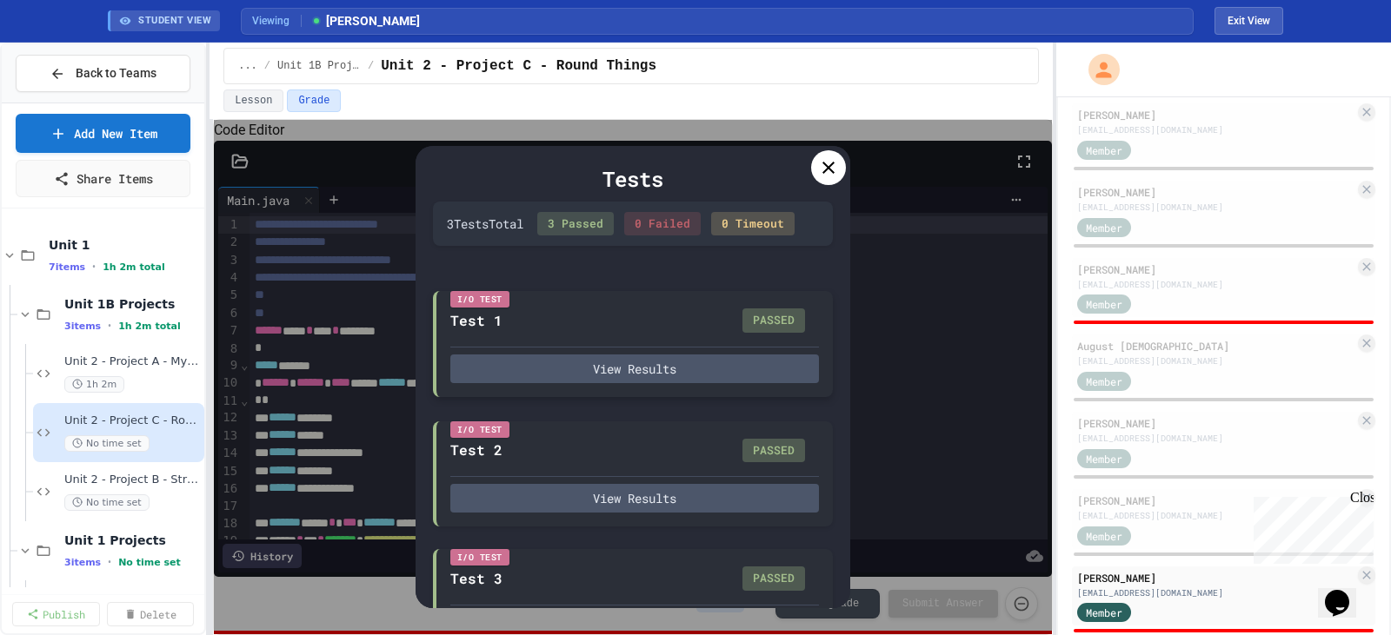
click at [759, 333] on div "PASSED" at bounding box center [773, 321] width 63 height 24
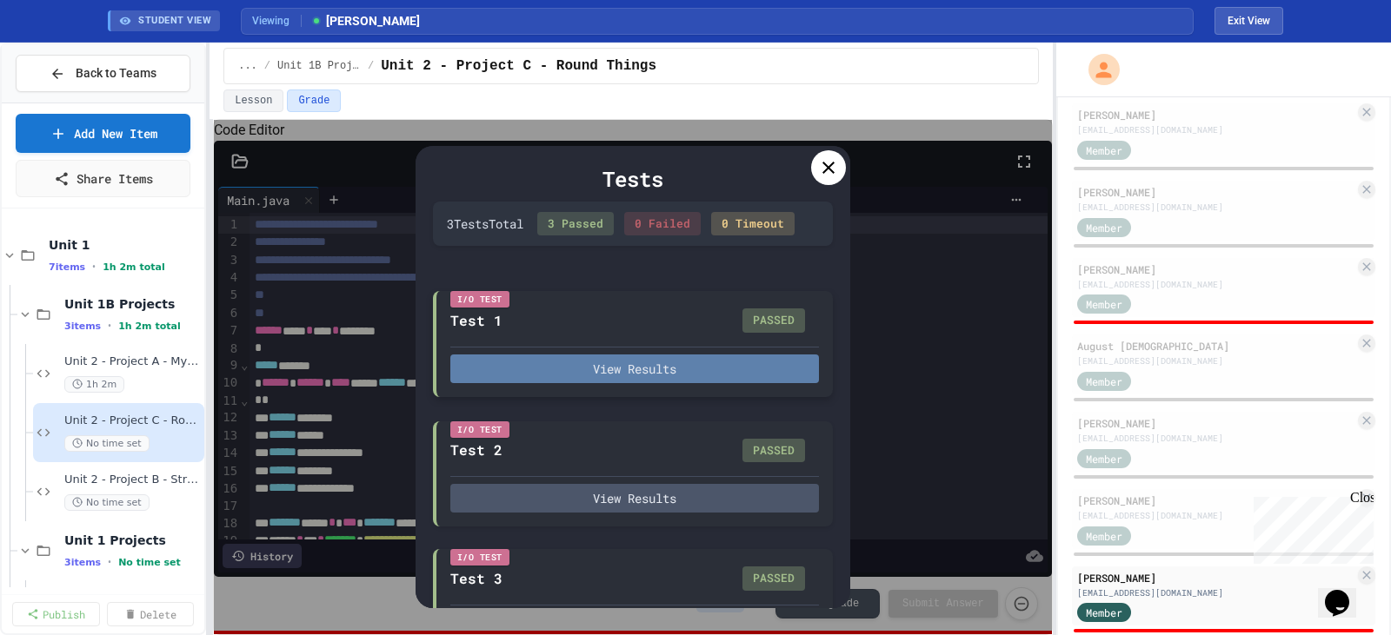
click at [650, 383] on button "View Results" at bounding box center [634, 369] width 369 height 29
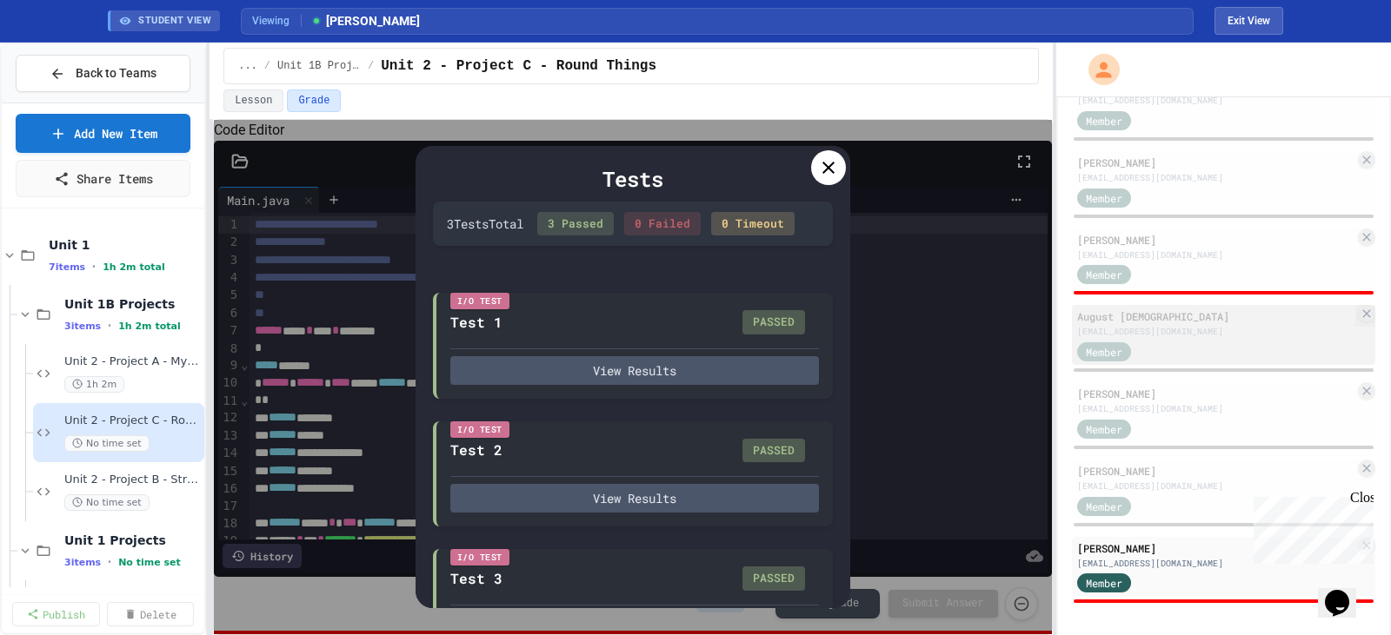
scroll to position [267, 0]
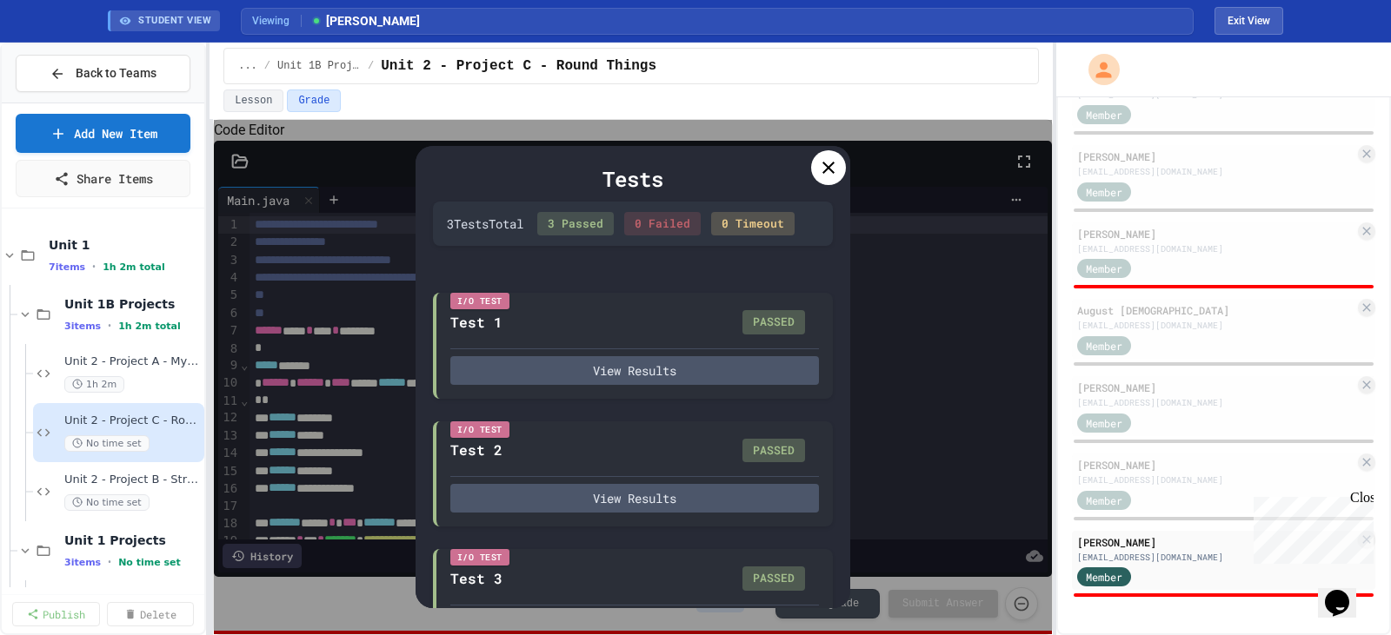
click at [833, 160] on icon at bounding box center [828, 167] width 21 height 21
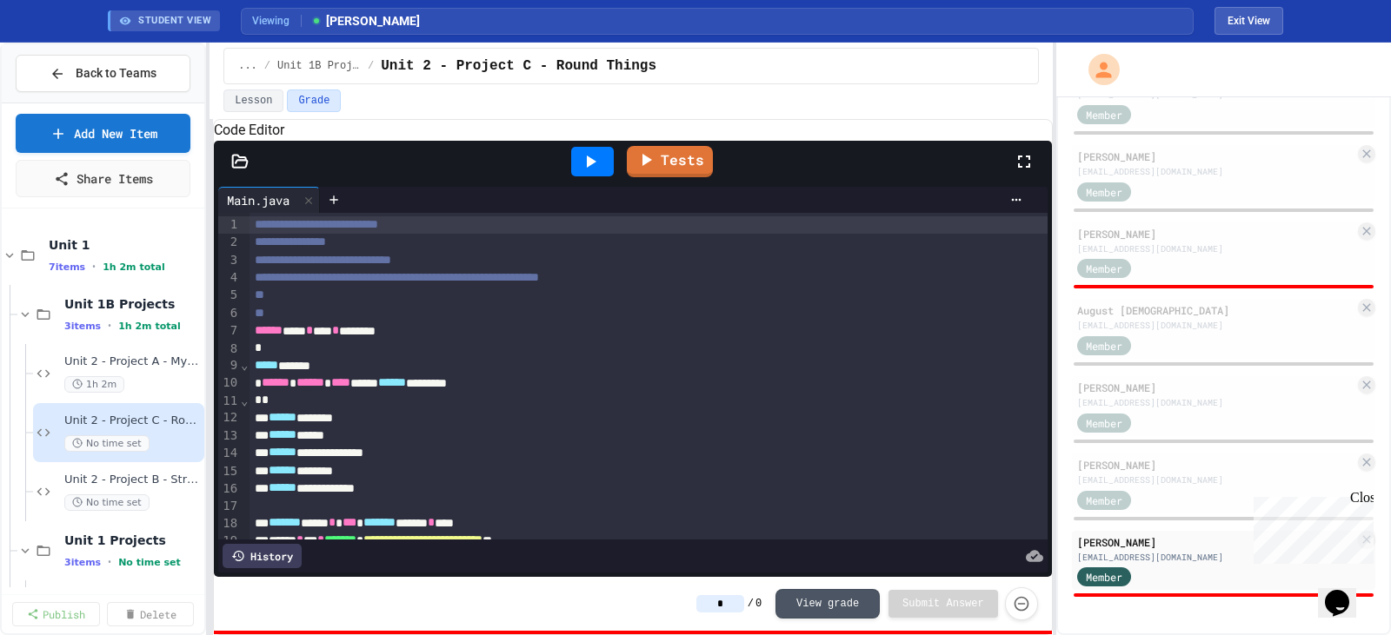
click at [761, 601] on span "0" at bounding box center [758, 604] width 6 height 14
drag, startPoint x: 760, startPoint y: 601, endPoint x: 770, endPoint y: 599, distance: 10.6
click at [770, 599] on div "* / 0 View grade Submit Answer" at bounding box center [867, 604] width 342 height 33
click at [1242, 14] on button "Exit View" at bounding box center [1248, 21] width 69 height 28
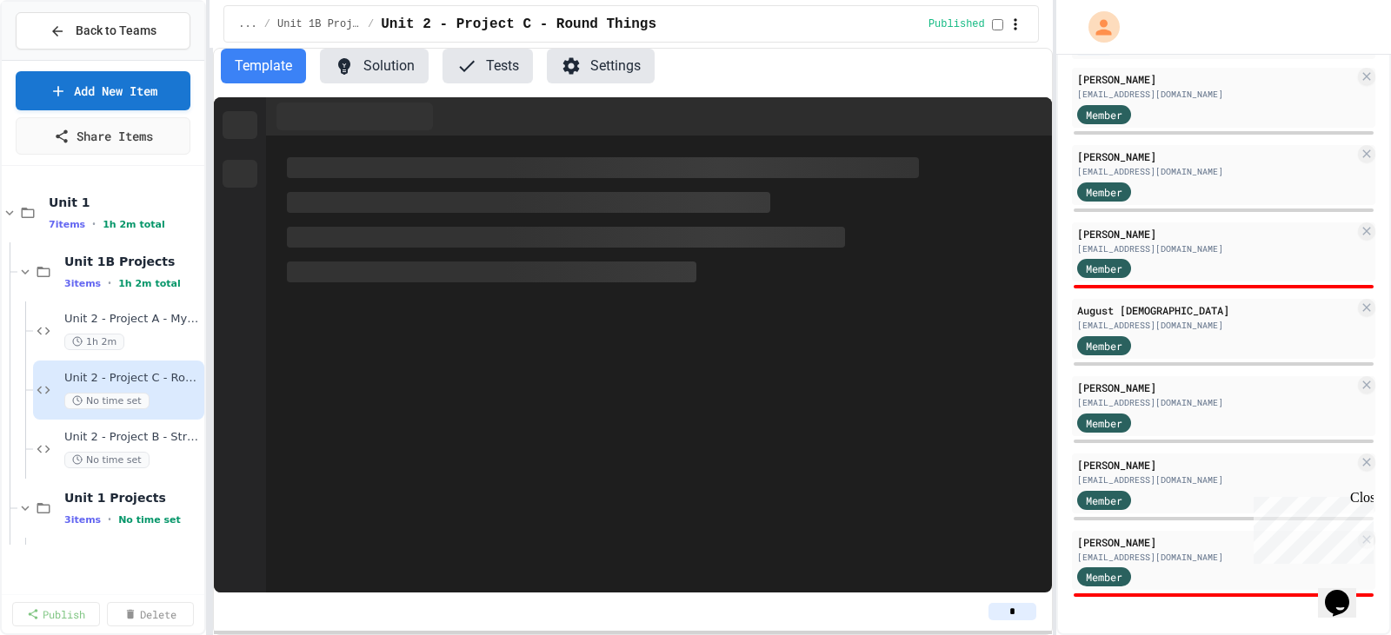
scroll to position [224, 0]
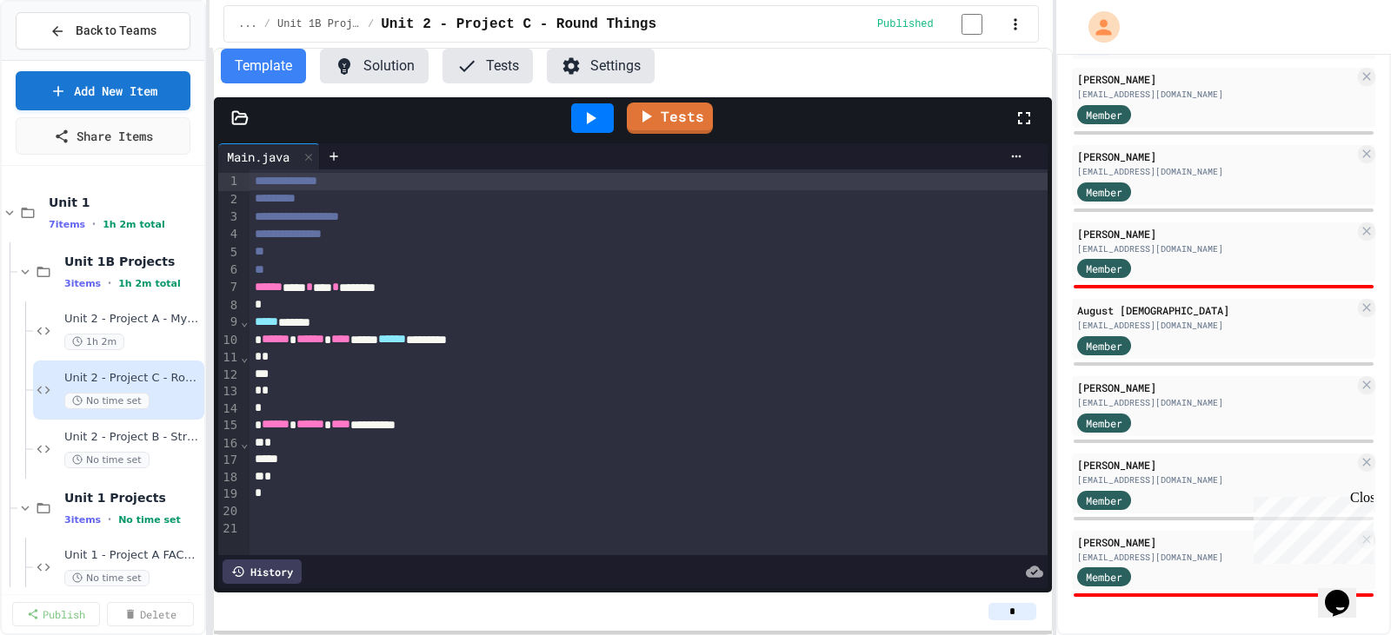
click at [1007, 24] on icon "button" at bounding box center [1015, 24] width 17 height 17
click at [813, 635] on div at bounding box center [695, 637] width 1391 height 0
click at [847, 601] on div "*" at bounding box center [633, 612] width 838 height 38
click at [934, 560] on div at bounding box center [672, 572] width 741 height 24
click at [1001, 601] on div "*" at bounding box center [633, 612] width 838 height 38
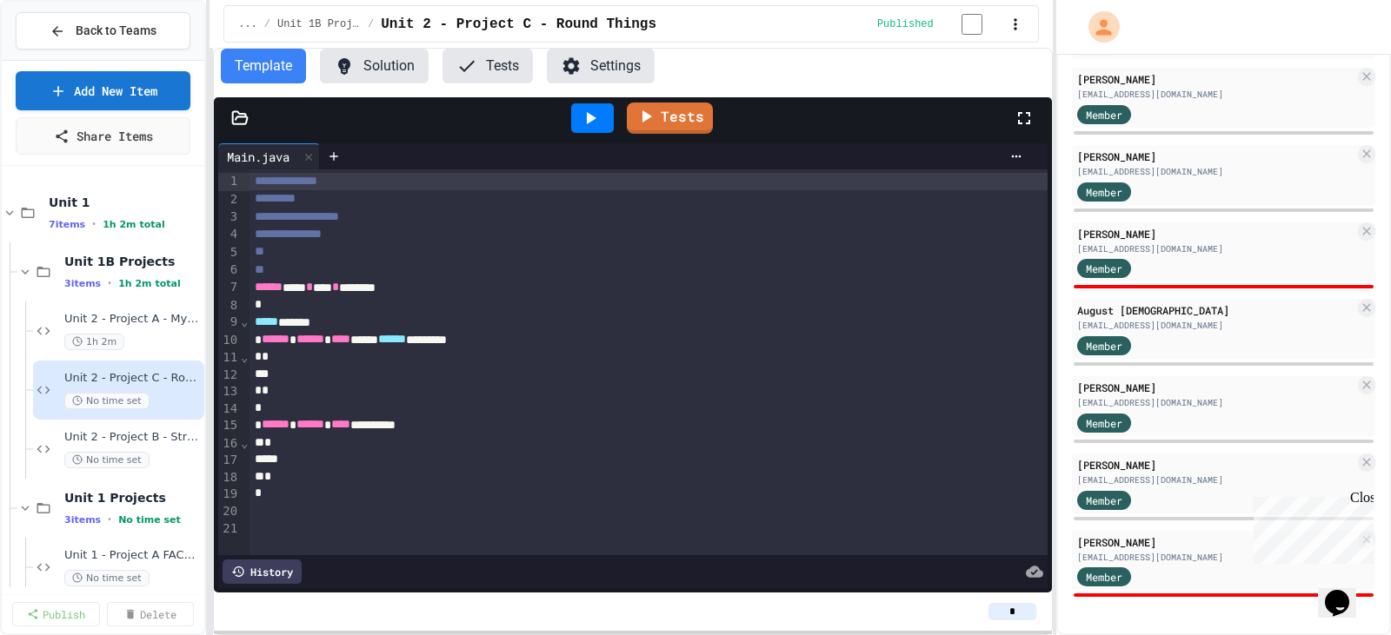
click at [1012, 608] on input "*" at bounding box center [1012, 611] width 48 height 17
drag, startPoint x: 1033, startPoint y: 614, endPoint x: 1008, endPoint y: 617, distance: 24.6
click at [1008, 617] on input "**" at bounding box center [1012, 611] width 48 height 17
type input "*"
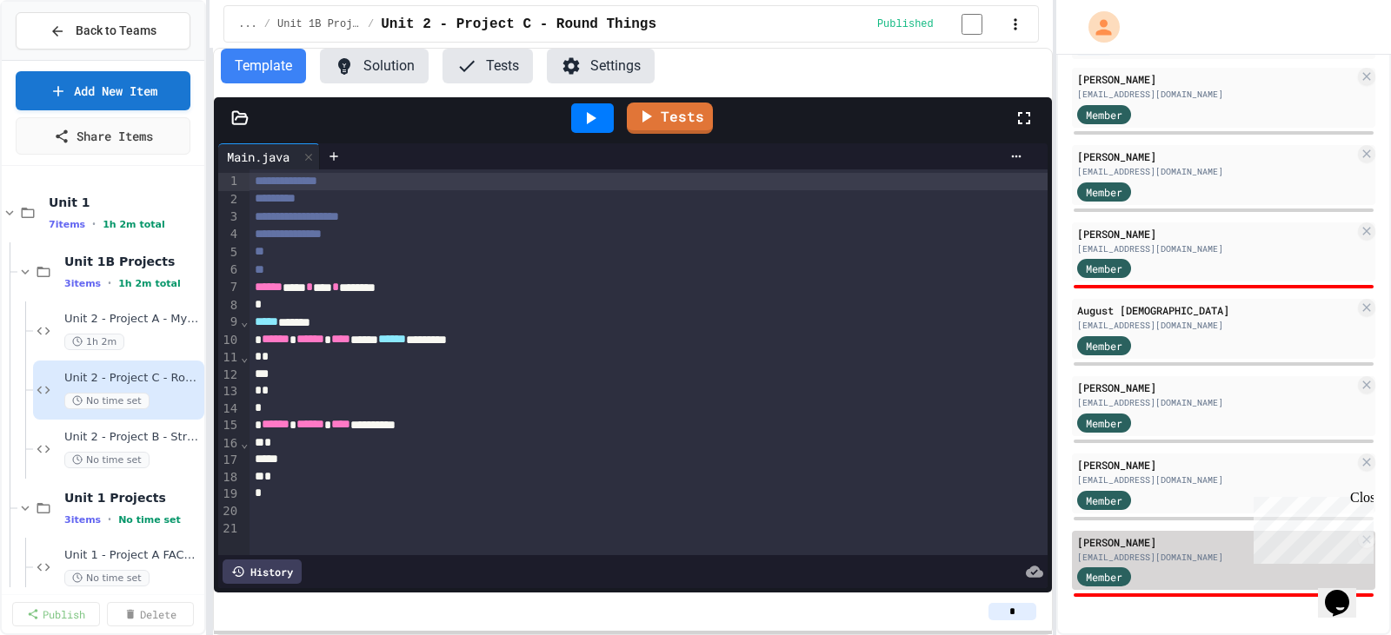
click at [1183, 564] on div "[PERSON_NAME] [EMAIL_ADDRESS][DOMAIN_NAME] Member" at bounding box center [1223, 561] width 303 height 60
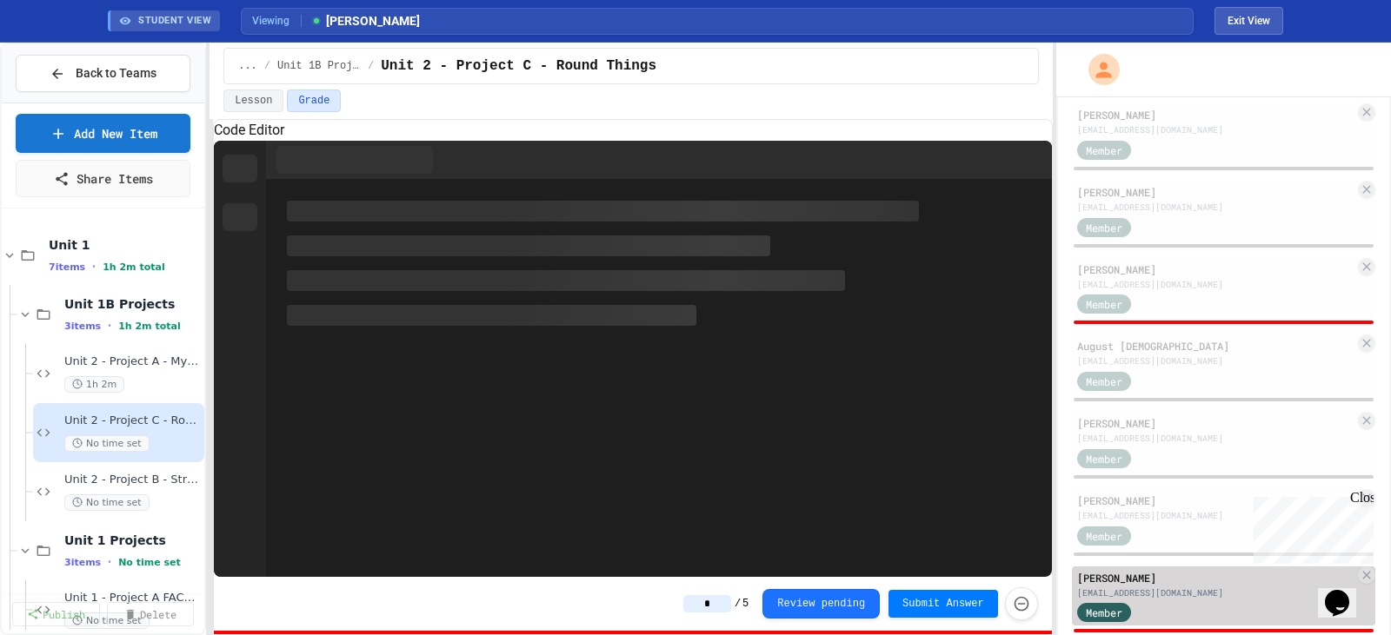
scroll to position [267, 0]
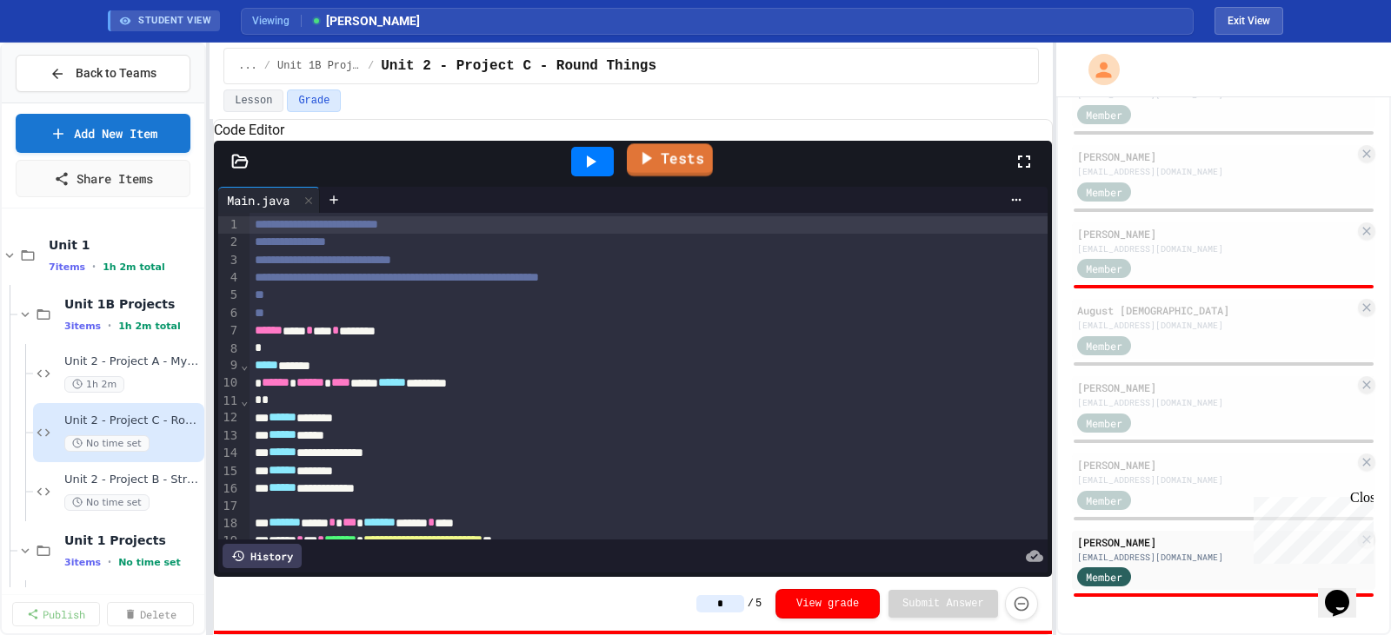
click at [662, 176] on link "Tests" at bounding box center [670, 159] width 86 height 33
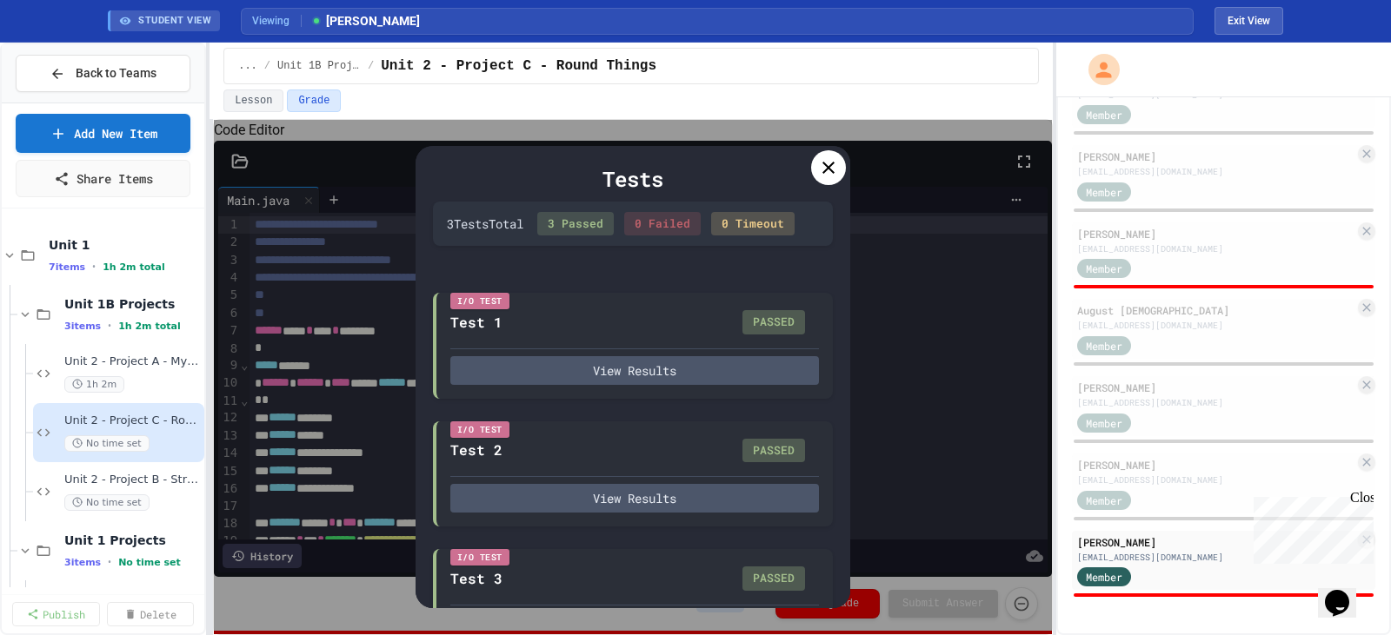
scroll to position [77, 0]
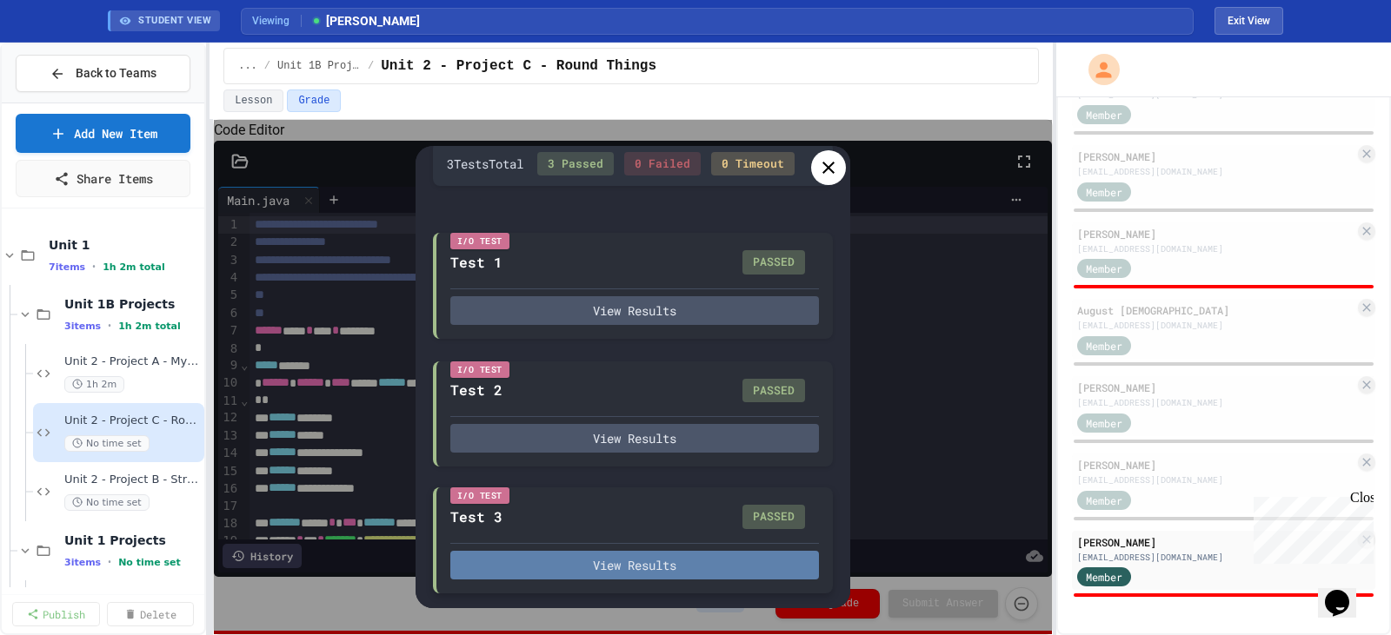
click at [696, 570] on button "View Results" at bounding box center [634, 565] width 369 height 29
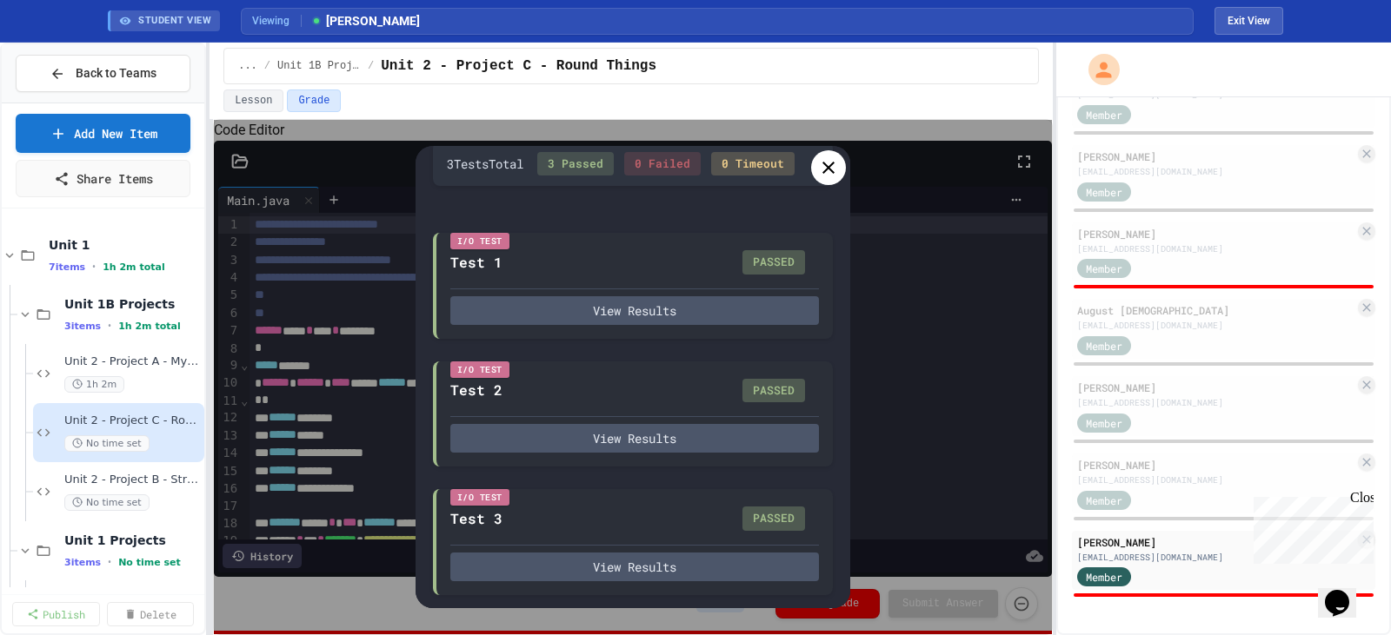
click at [829, 172] on icon at bounding box center [828, 167] width 21 height 21
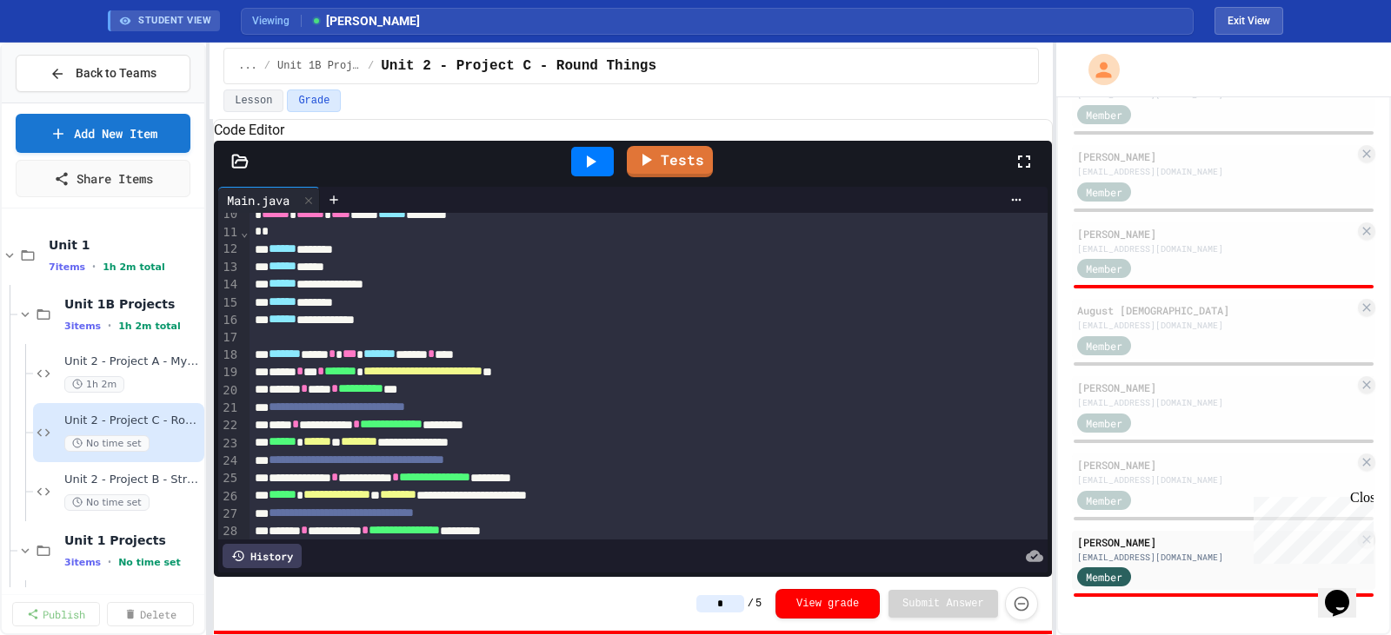
scroll to position [0, 0]
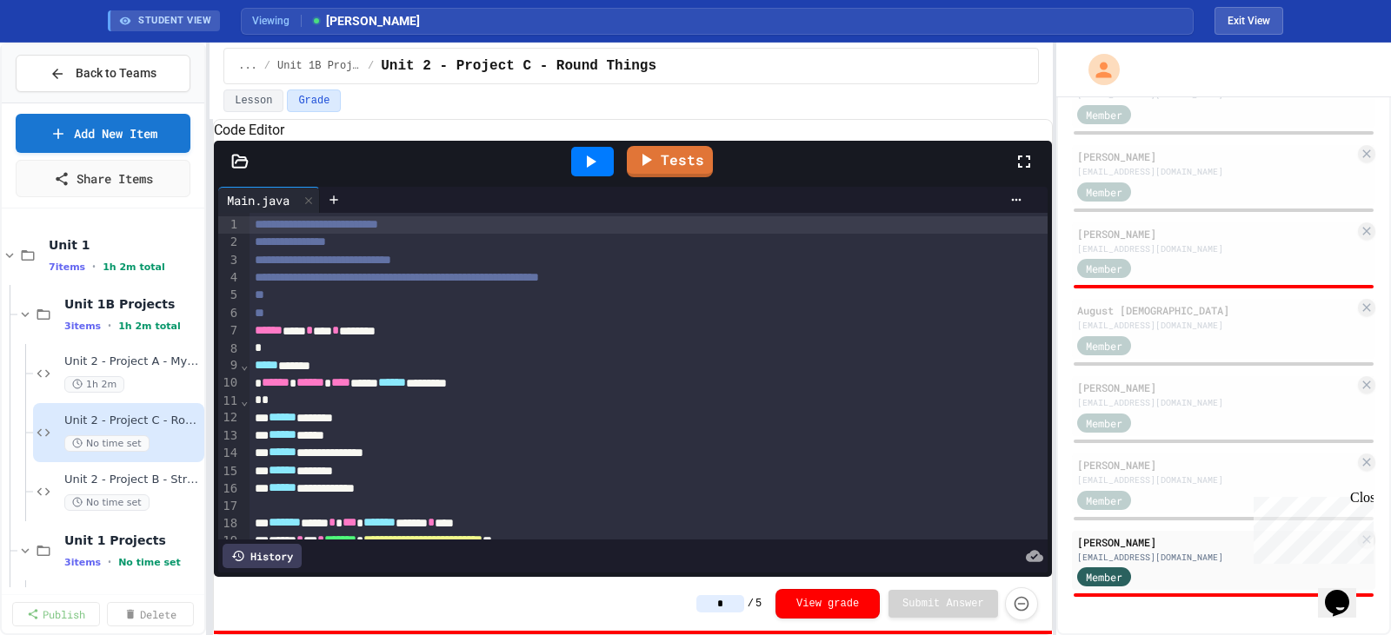
click at [593, 170] on div at bounding box center [592, 162] width 43 height 30
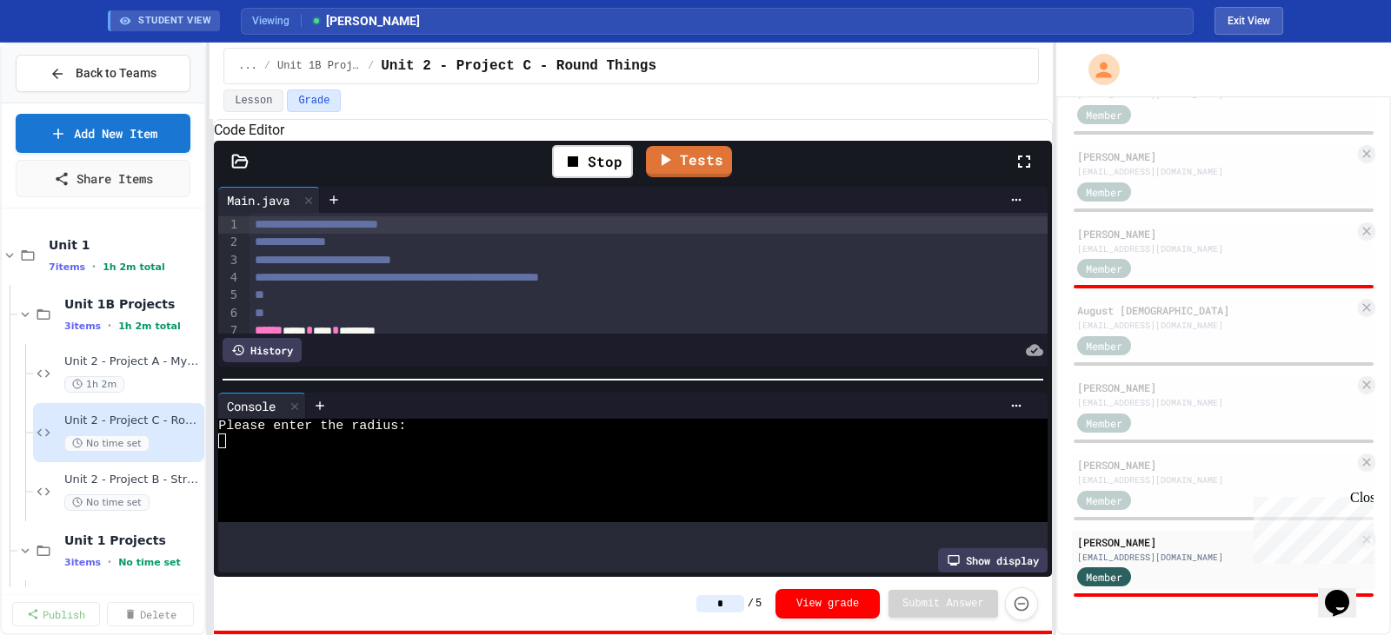
click at [229, 381] on div at bounding box center [633, 379] width 838 height 17
click at [228, 449] on div at bounding box center [617, 441] width 798 height 15
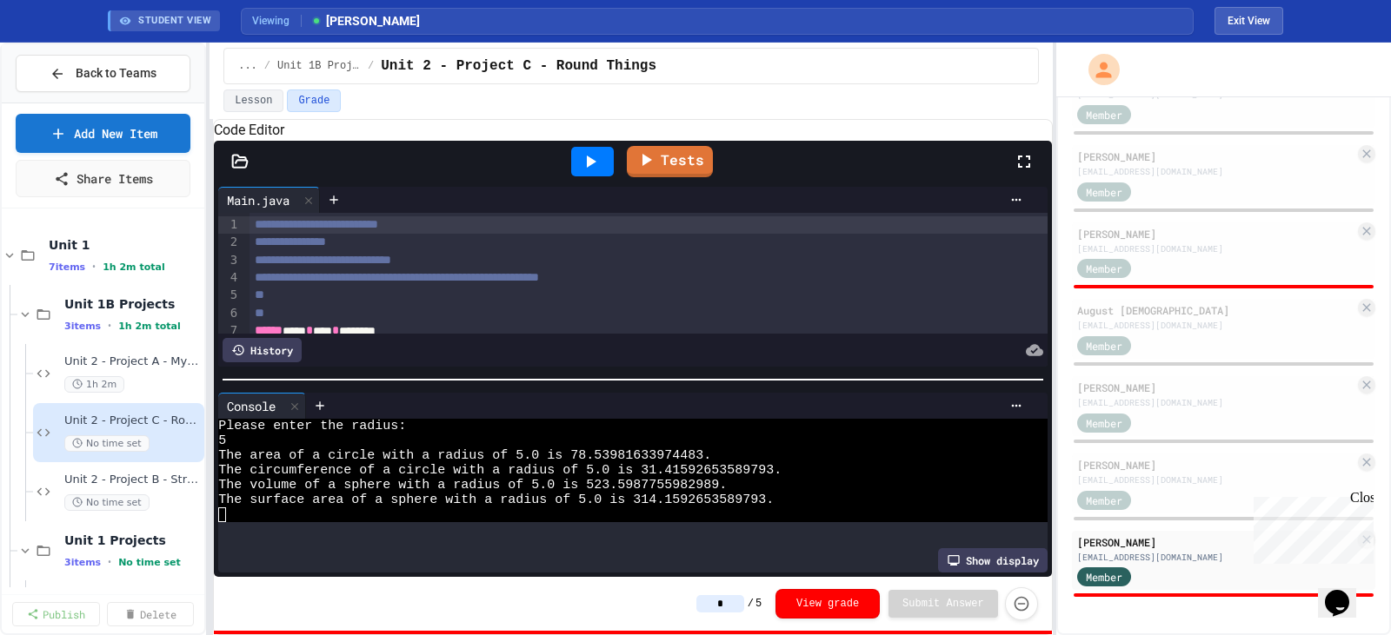
click at [595, 172] on icon at bounding box center [590, 161] width 21 height 21
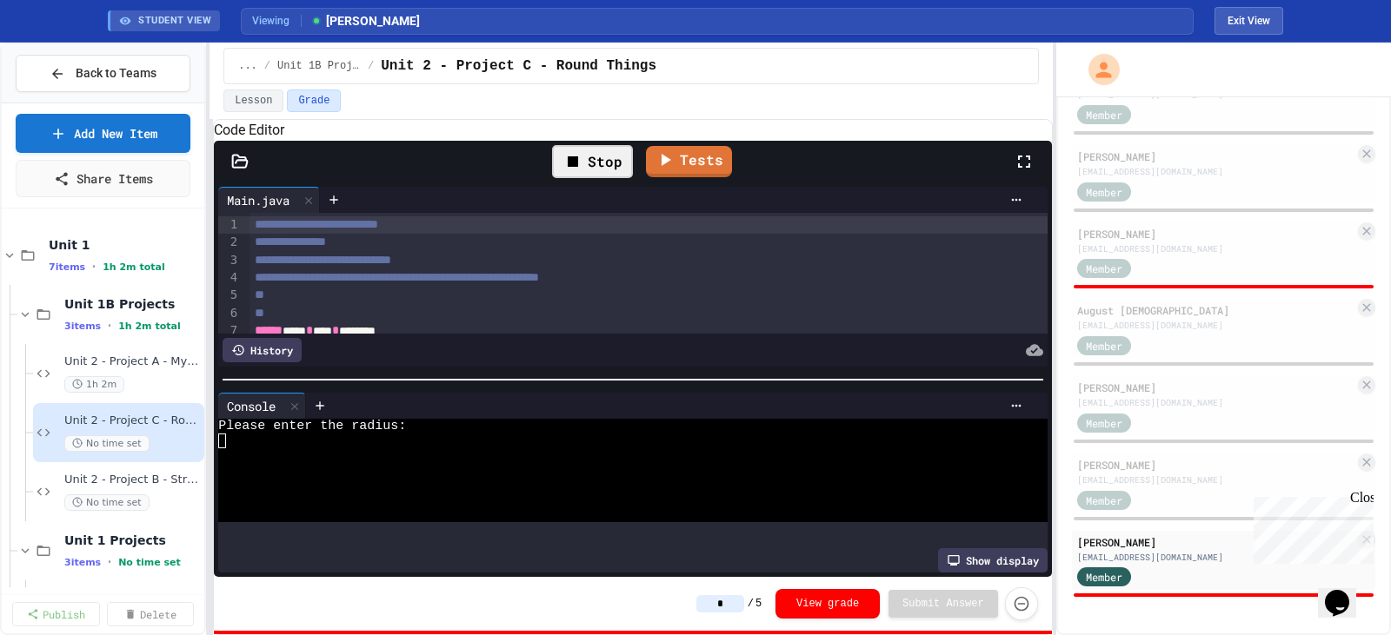
click at [744, 608] on input "*" at bounding box center [720, 603] width 48 height 17
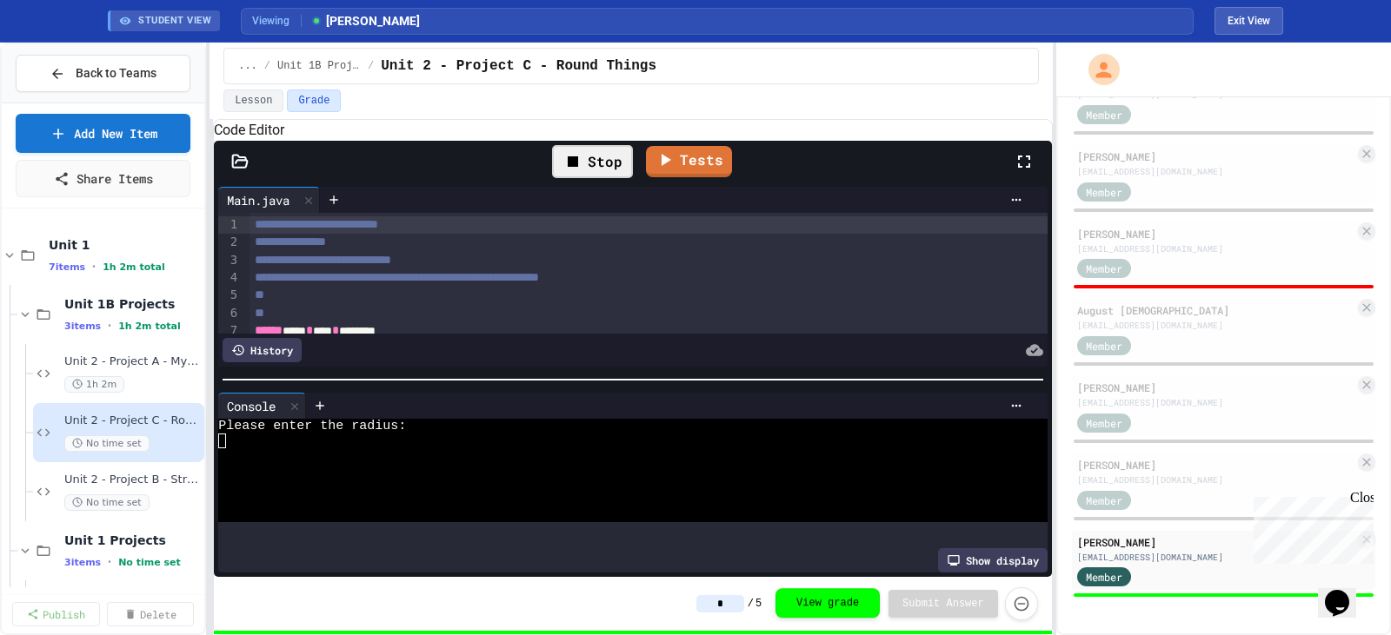
click at [834, 608] on button "View grade" at bounding box center [827, 603] width 104 height 30
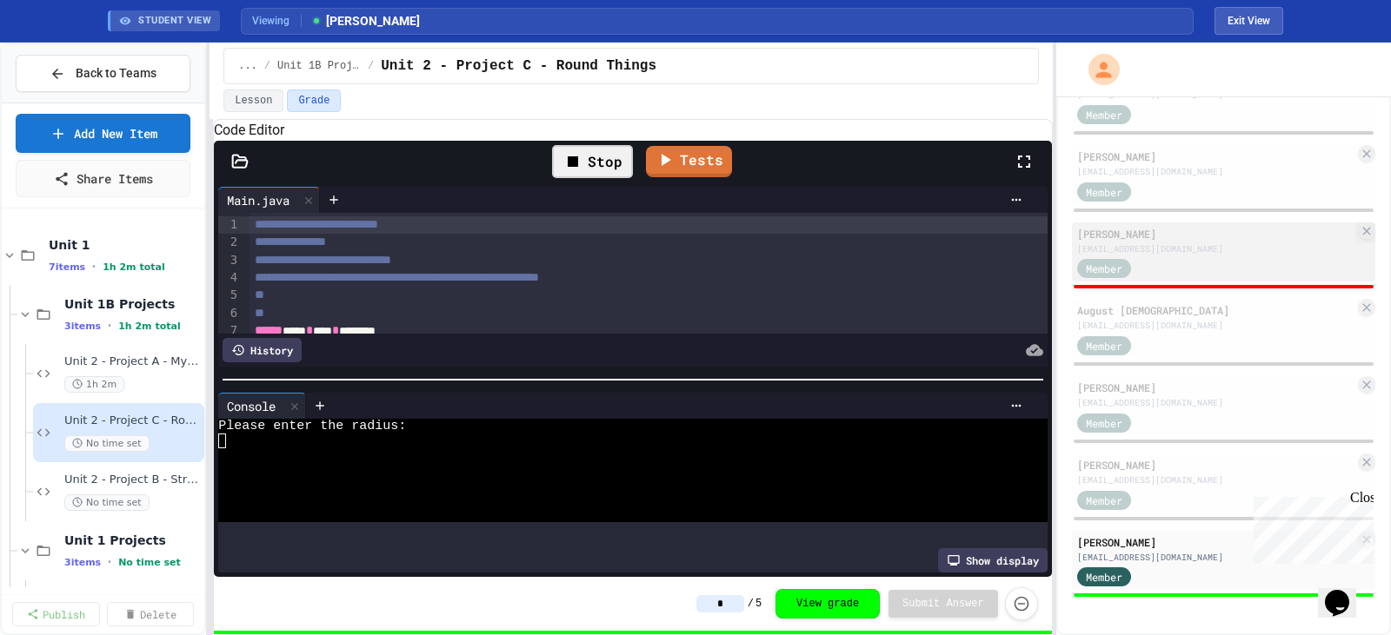
click at [1147, 271] on div "Member" at bounding box center [1120, 268] width 87 height 22
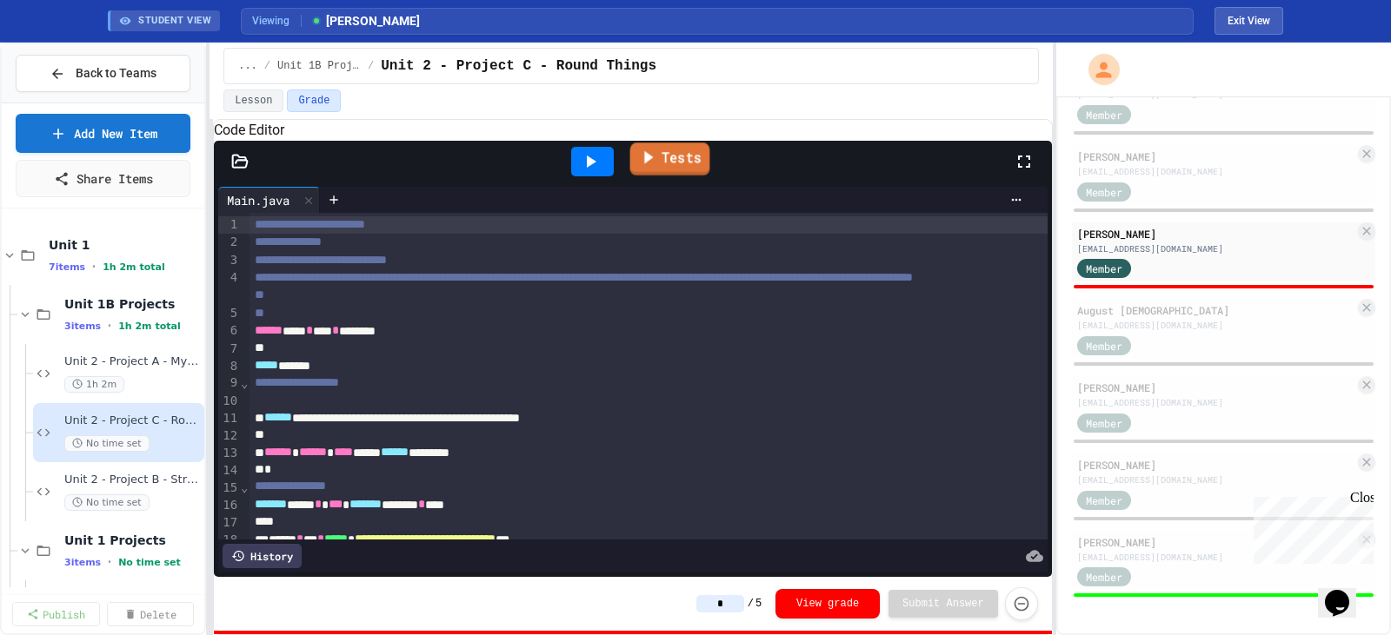
click at [652, 164] on icon at bounding box center [648, 157] width 9 height 13
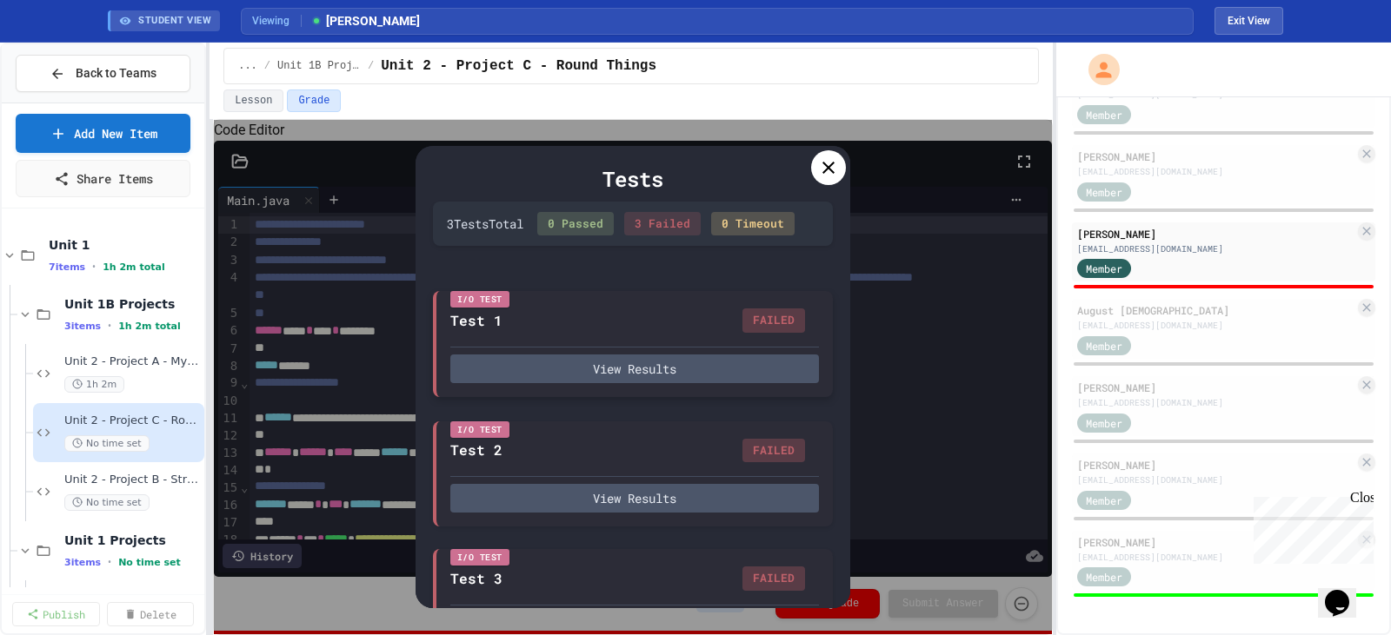
click at [762, 333] on div "FAILED" at bounding box center [773, 321] width 63 height 24
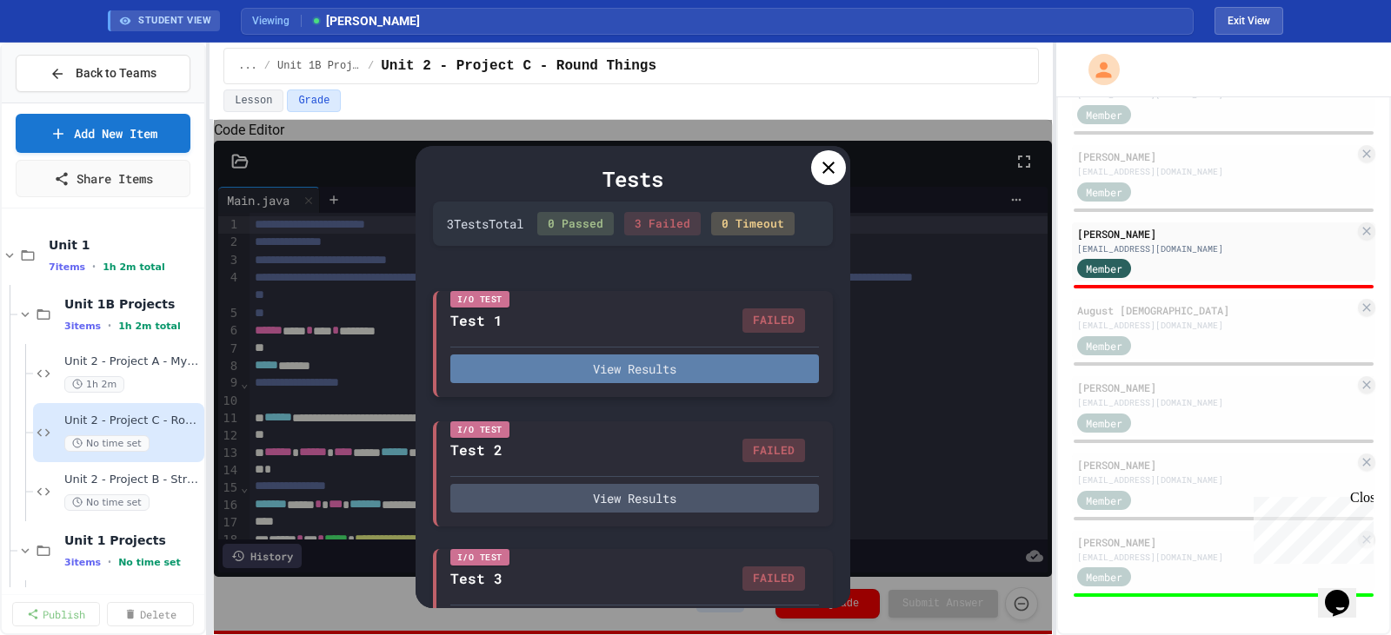
click at [694, 375] on button "View Results" at bounding box center [634, 369] width 369 height 29
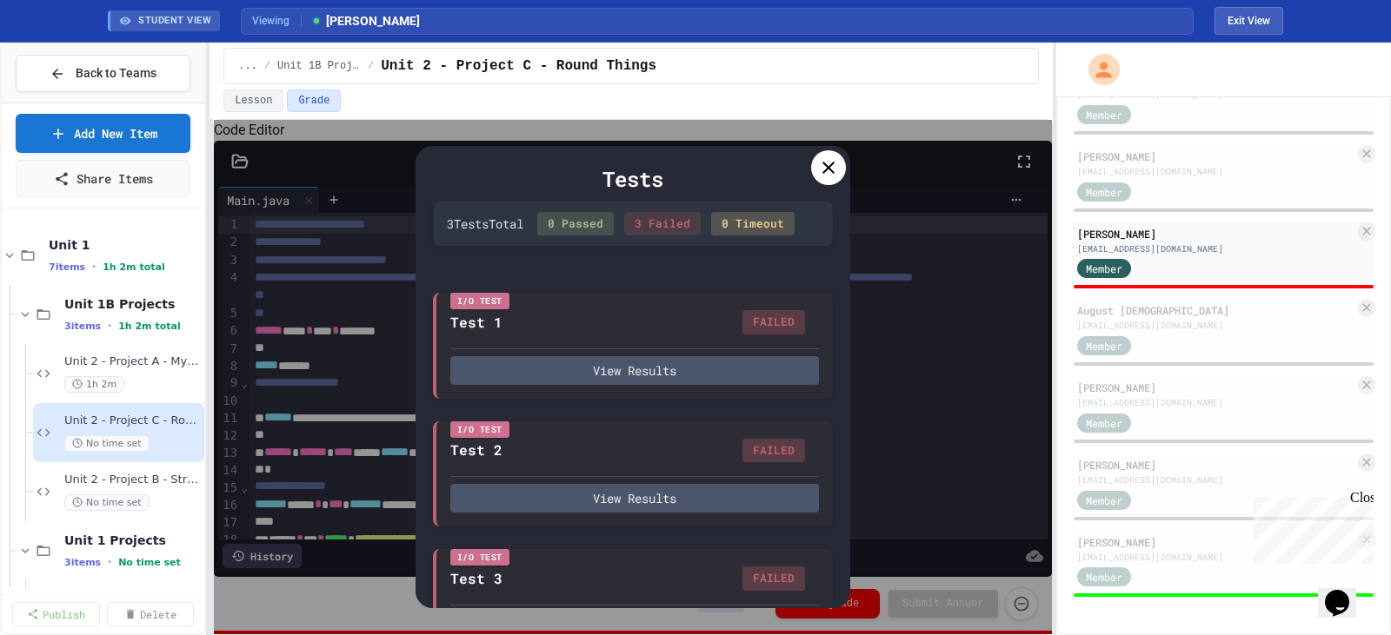
click at [835, 166] on icon at bounding box center [828, 167] width 21 height 21
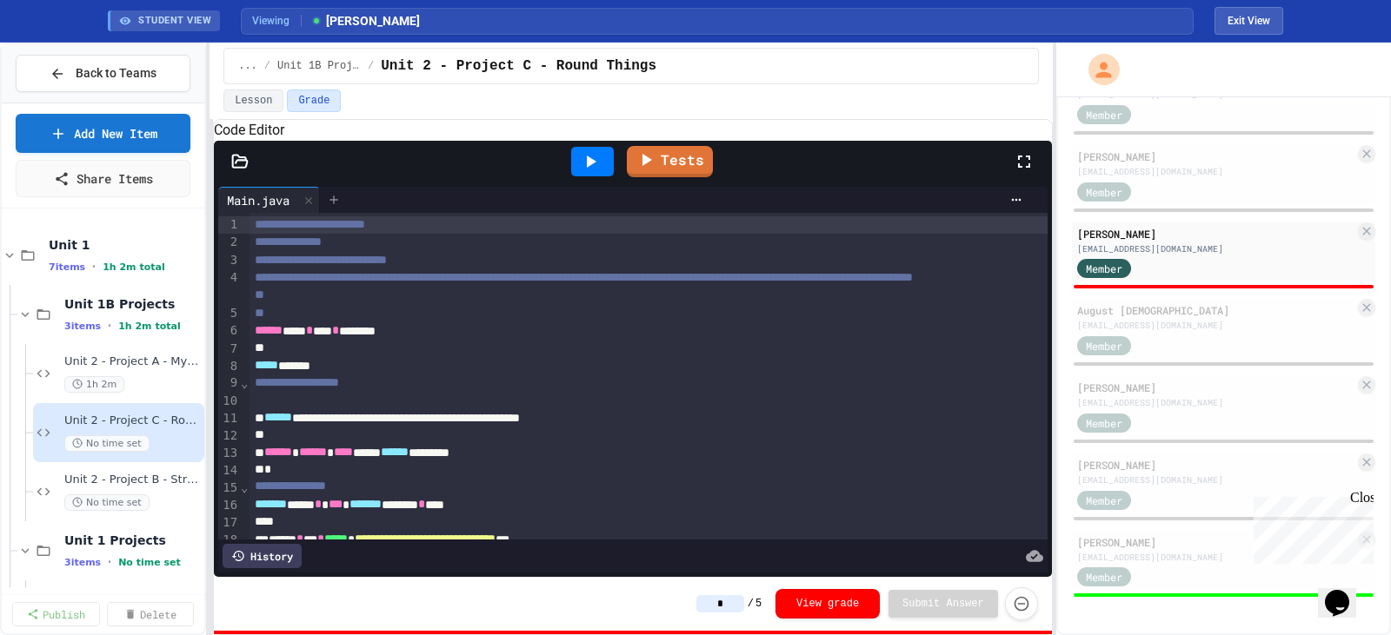
click at [341, 207] on icon at bounding box center [334, 200] width 14 height 14
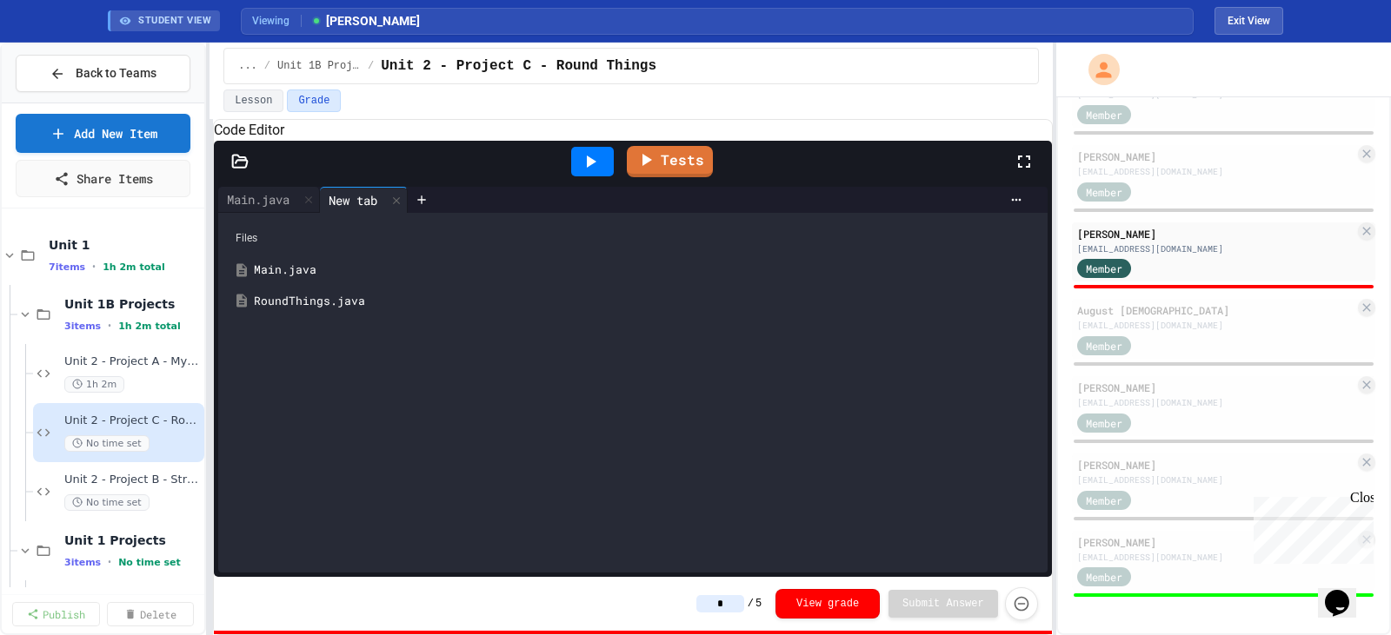
click at [319, 310] on div "RoundThings.java" at bounding box center [645, 301] width 783 height 17
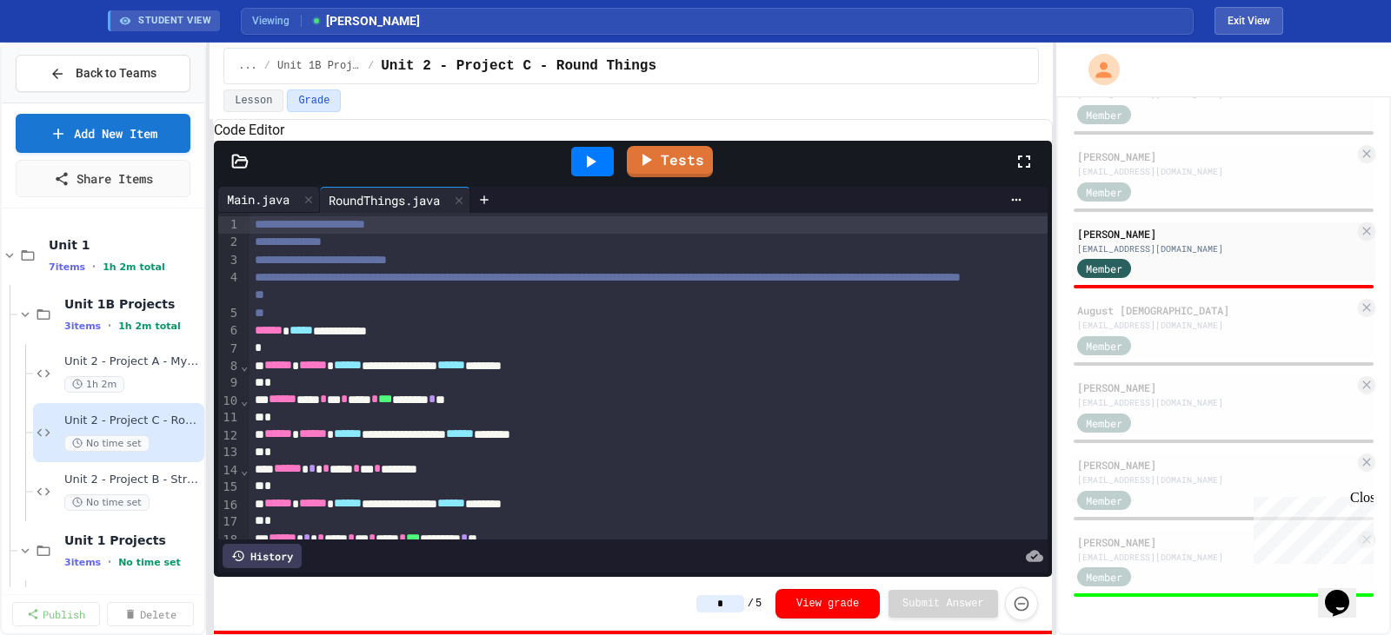
click at [256, 209] on div "Main.java" at bounding box center [258, 199] width 80 height 18
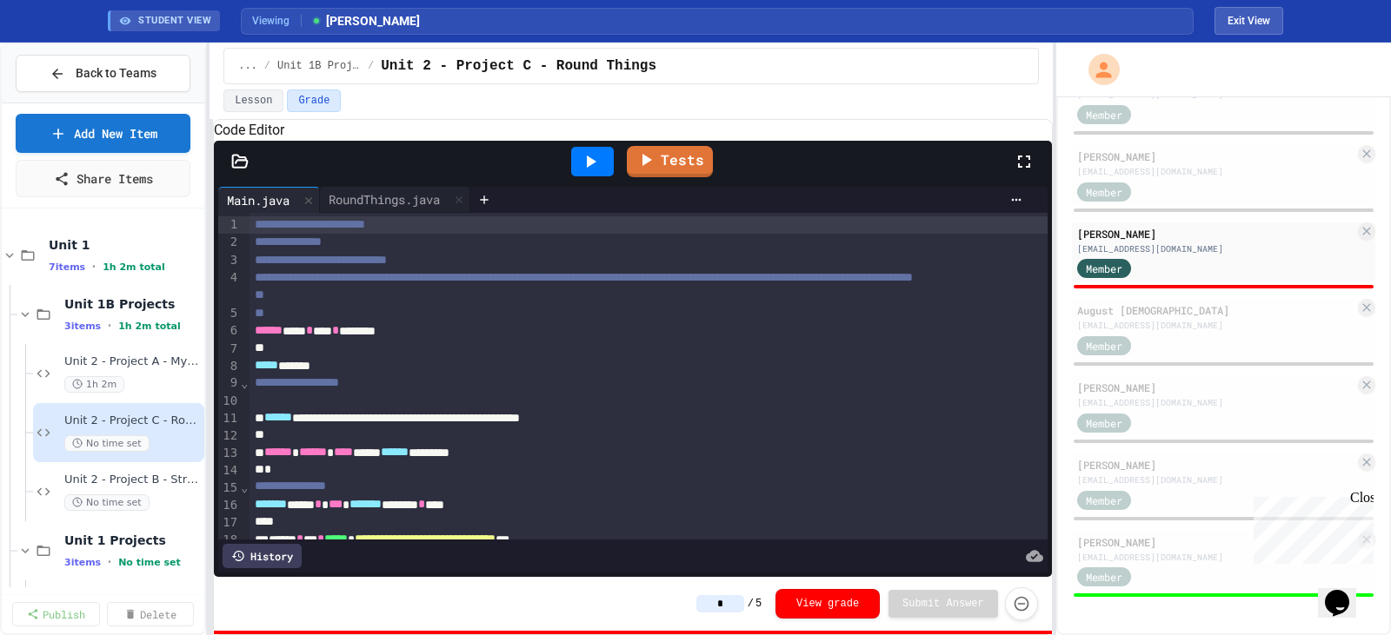
click at [586, 172] on icon at bounding box center [590, 161] width 21 height 21
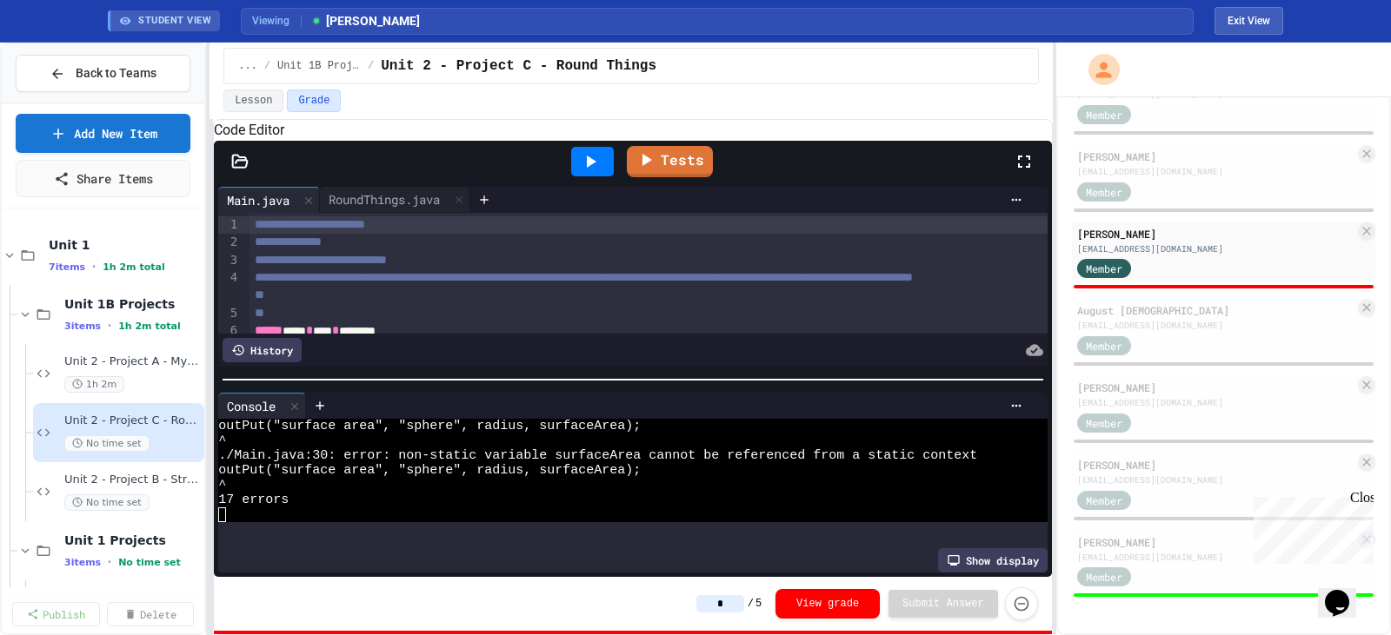
scroll to position [680, 0]
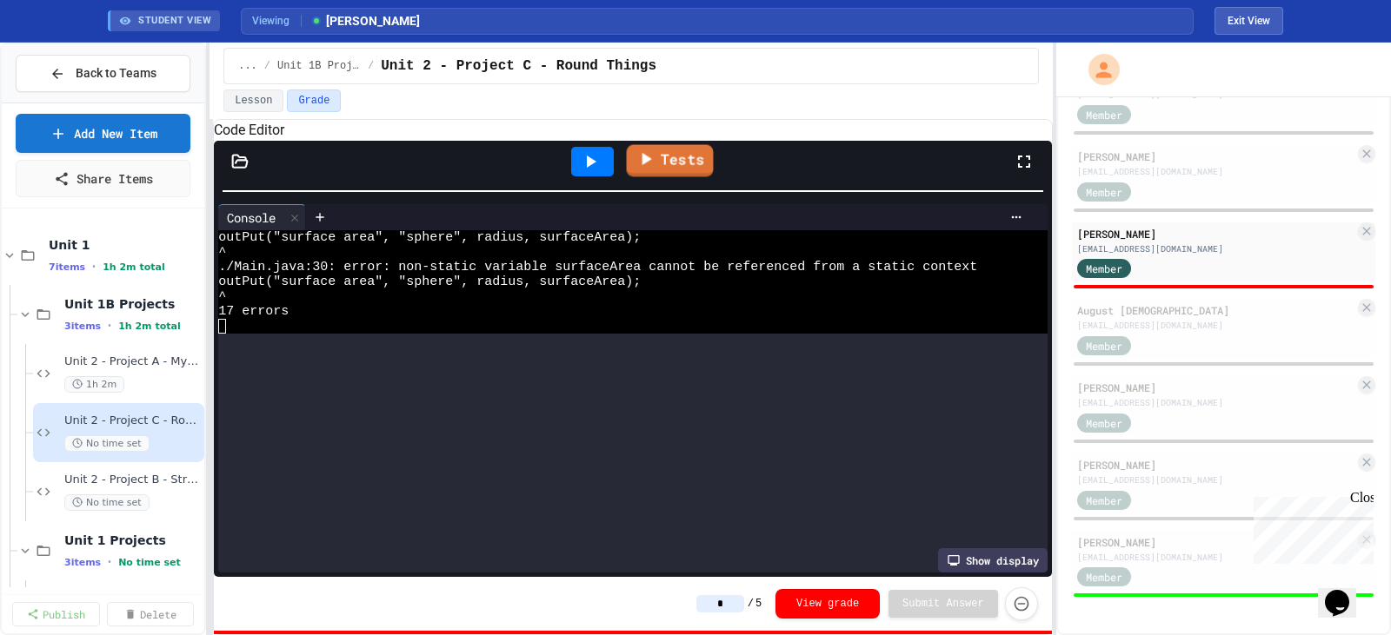
click at [698, 150] on div "**********" at bounding box center [633, 377] width 838 height 515
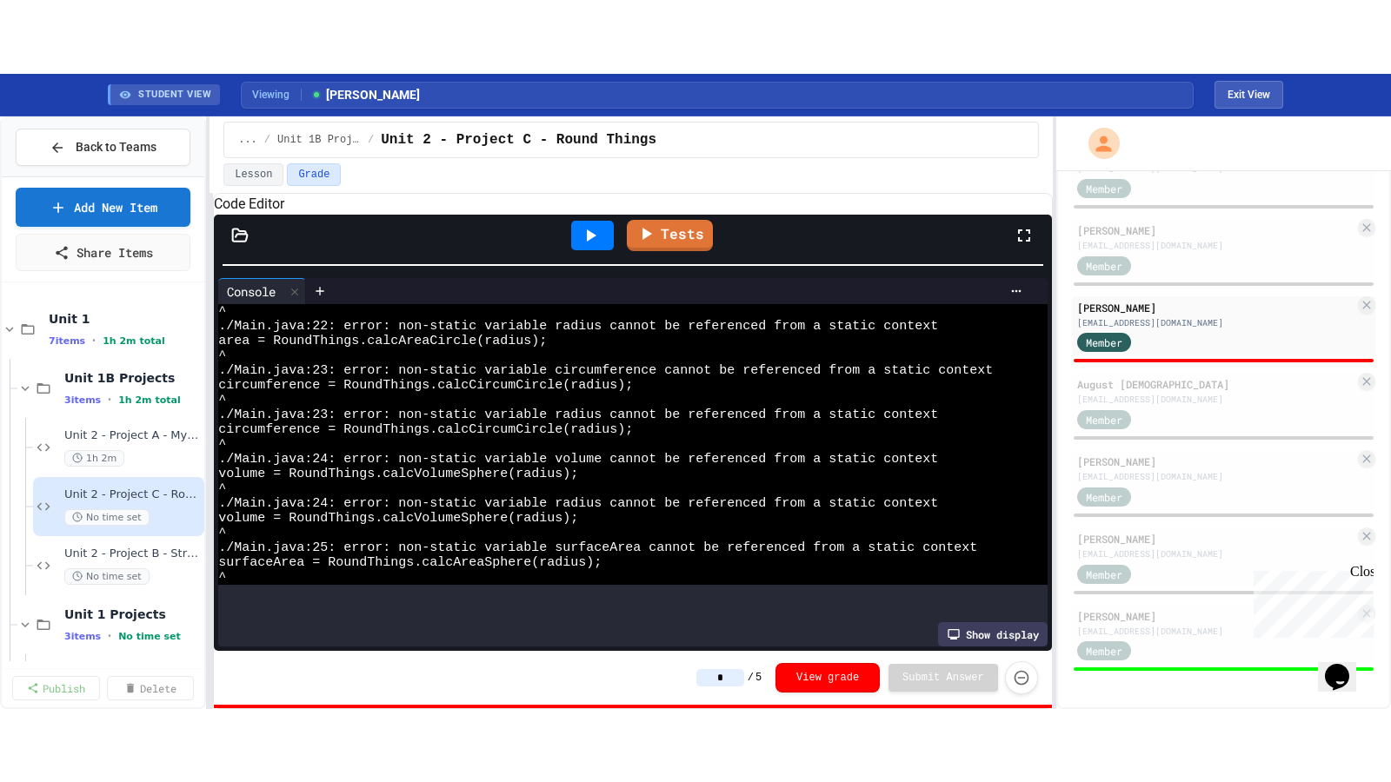
scroll to position [0, 0]
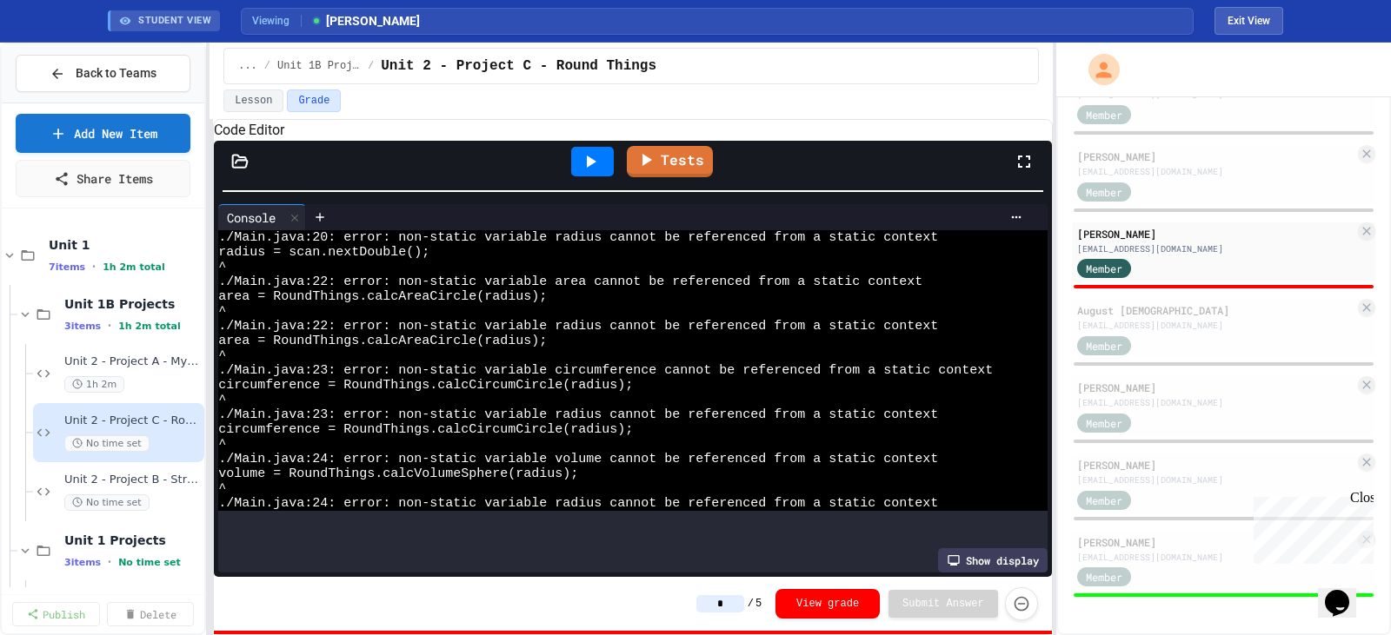
click at [1023, 172] on icon at bounding box center [1024, 161] width 21 height 21
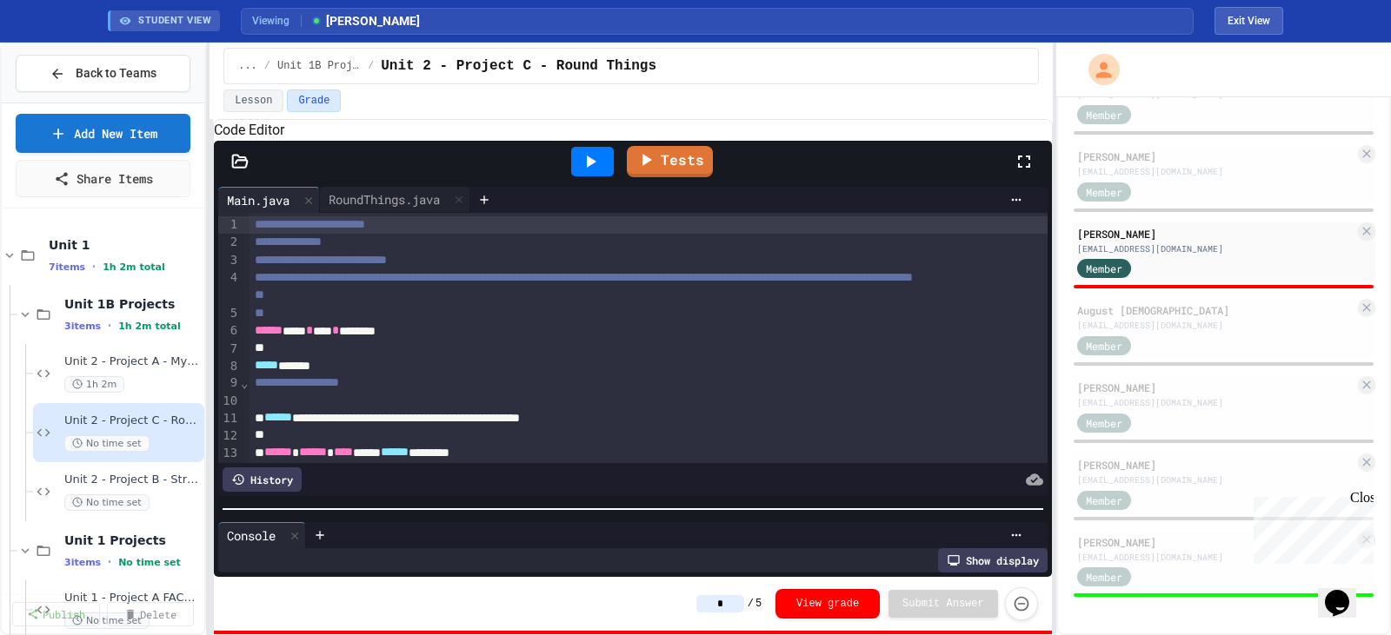
scroll to position [635, 0]
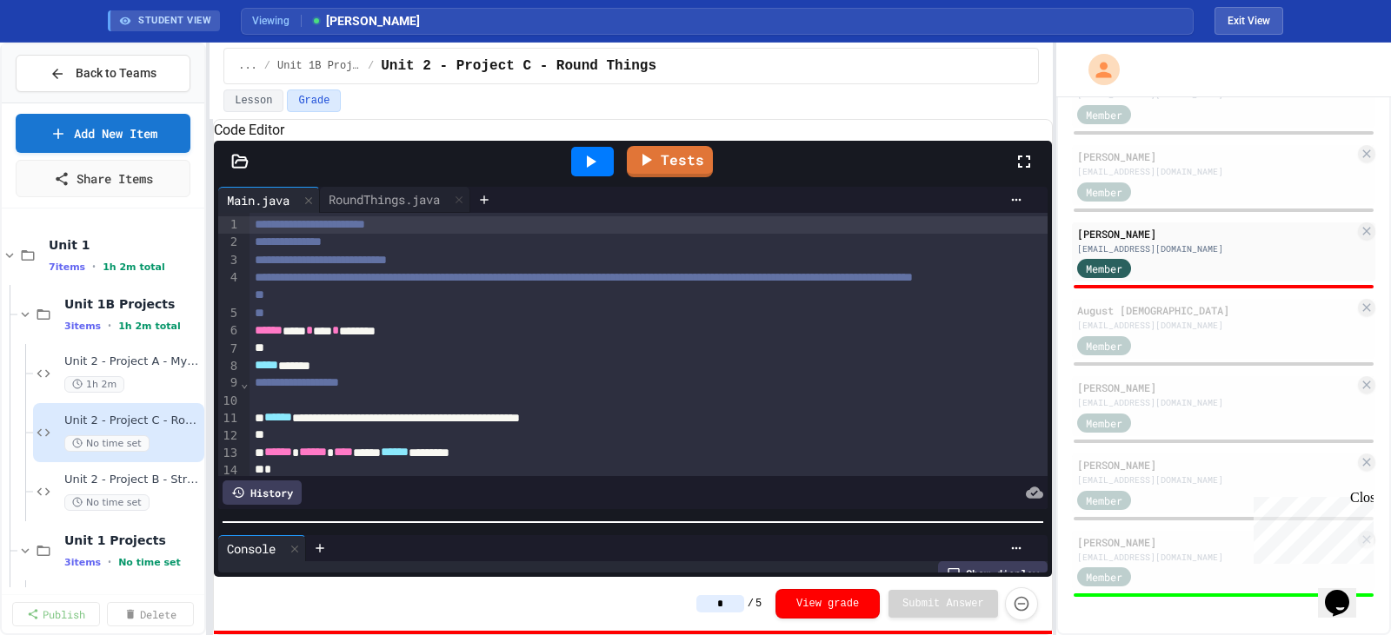
click at [769, 527] on div "**********" at bounding box center [633, 380] width 838 height 395
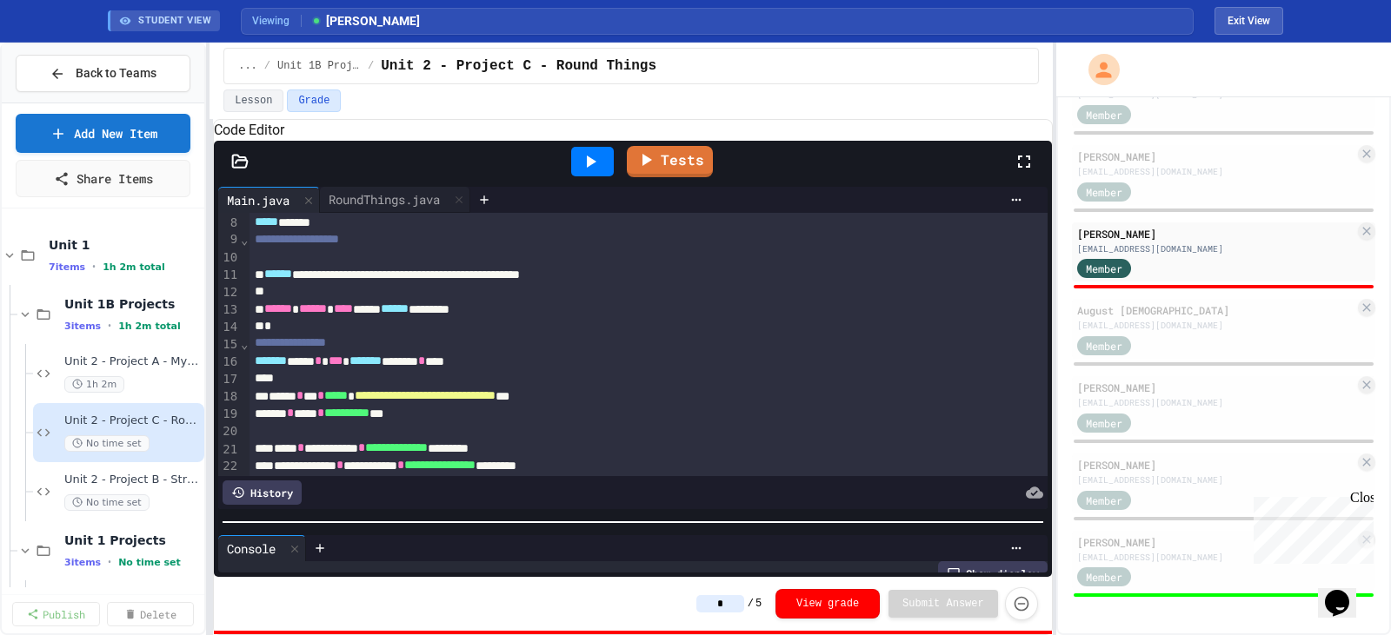
scroll to position [174, 0]
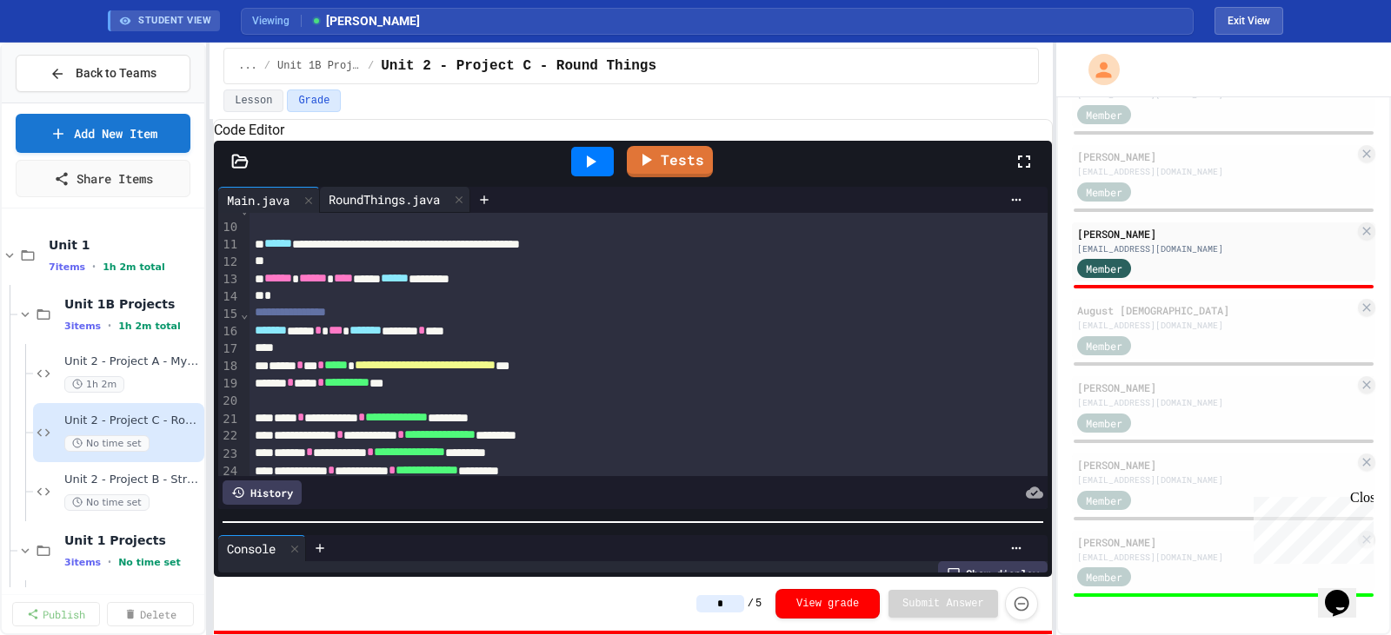
click at [362, 209] on div "RoundThings.java" at bounding box center [384, 199] width 129 height 18
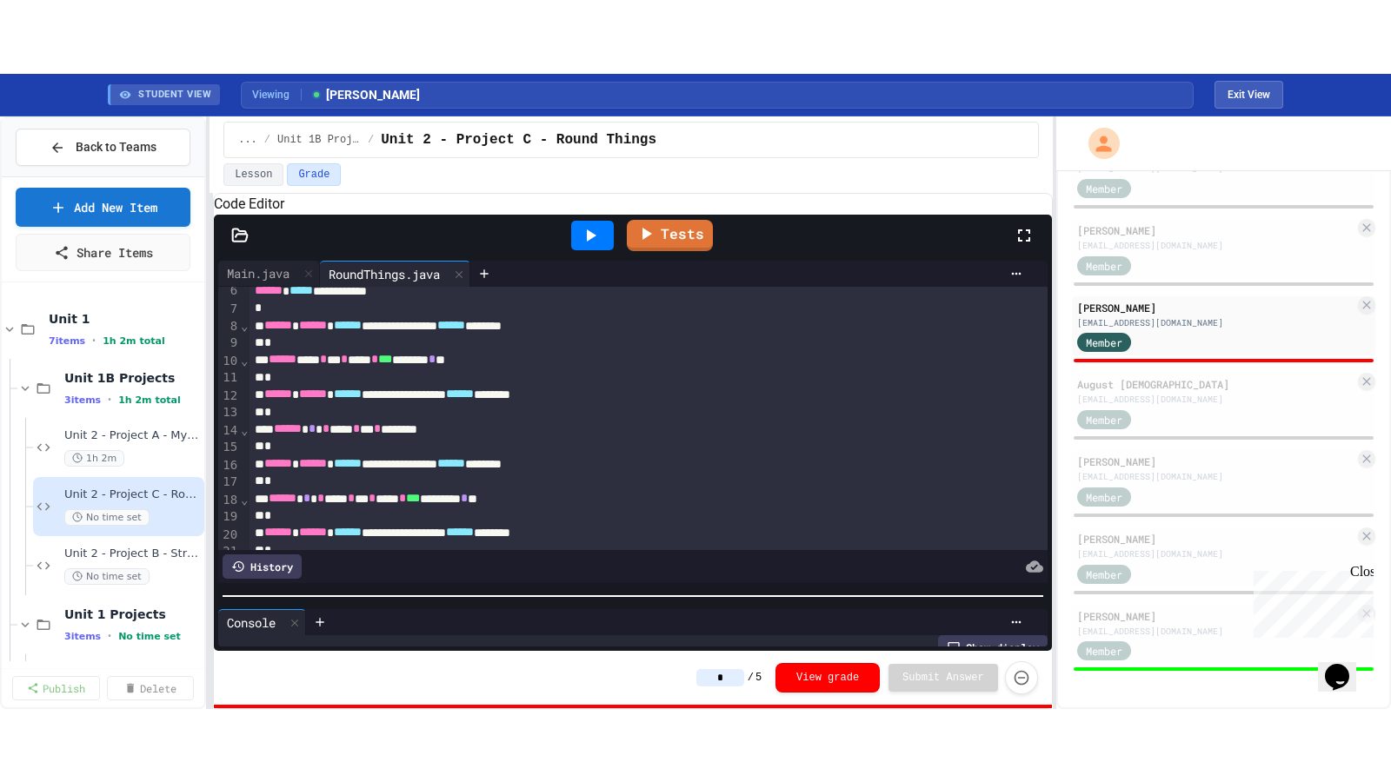
scroll to position [0, 0]
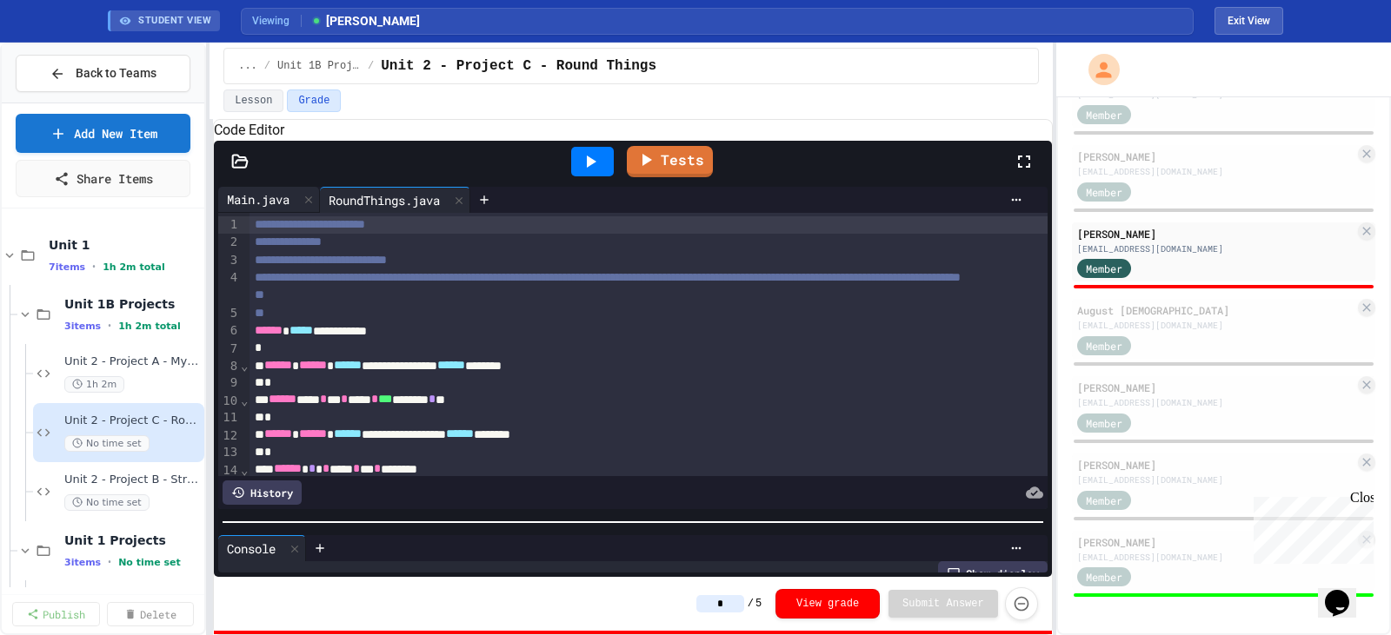
click at [256, 209] on div "Main.java" at bounding box center [258, 199] width 80 height 18
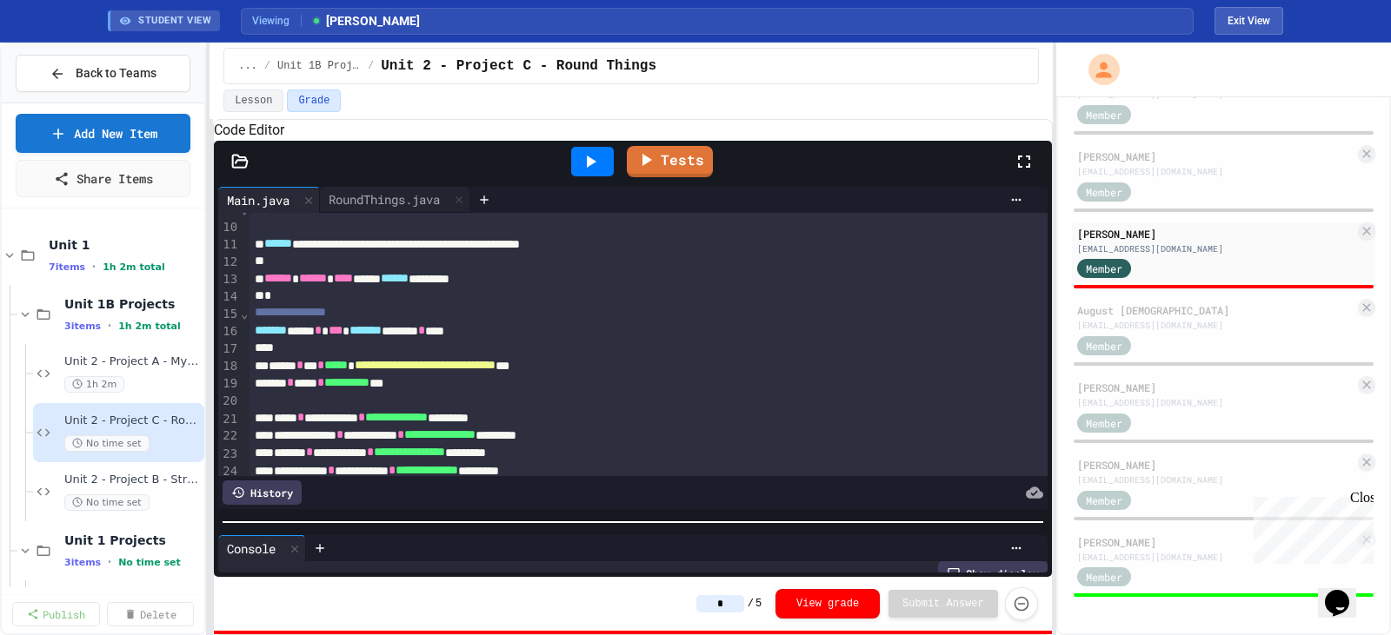
click at [241, 321] on span "⌄" at bounding box center [244, 314] width 9 height 14
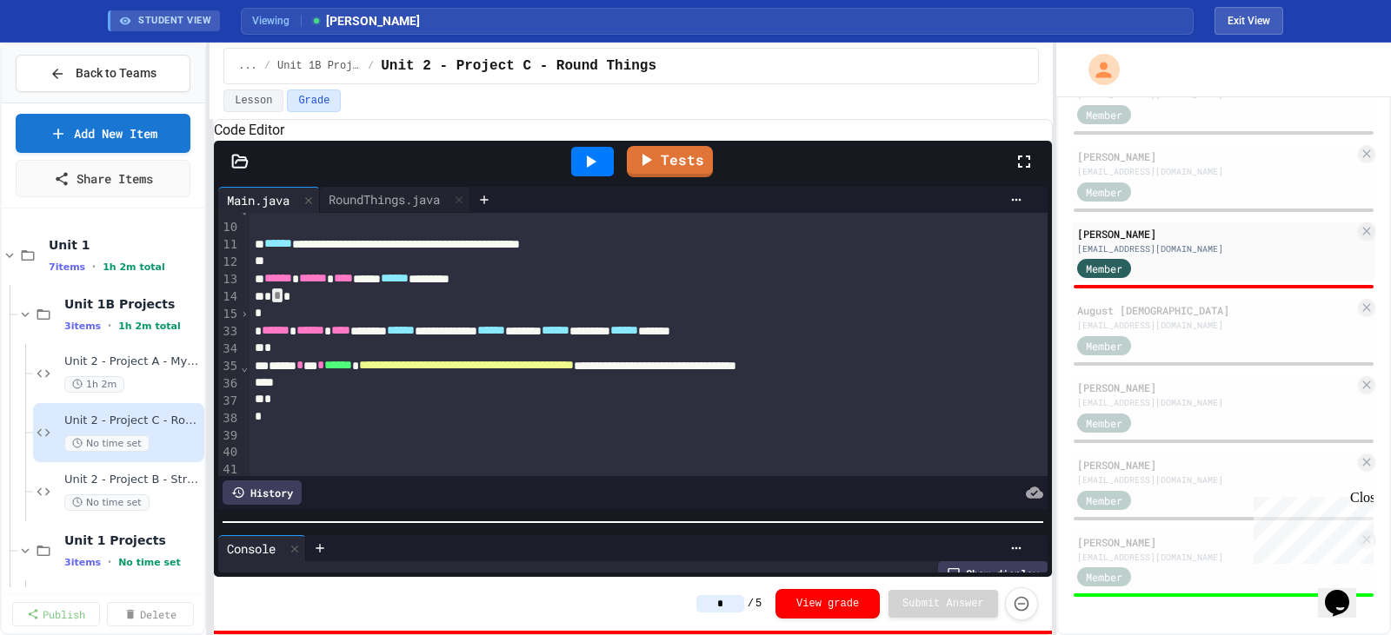
click at [243, 321] on span "›" at bounding box center [244, 314] width 9 height 14
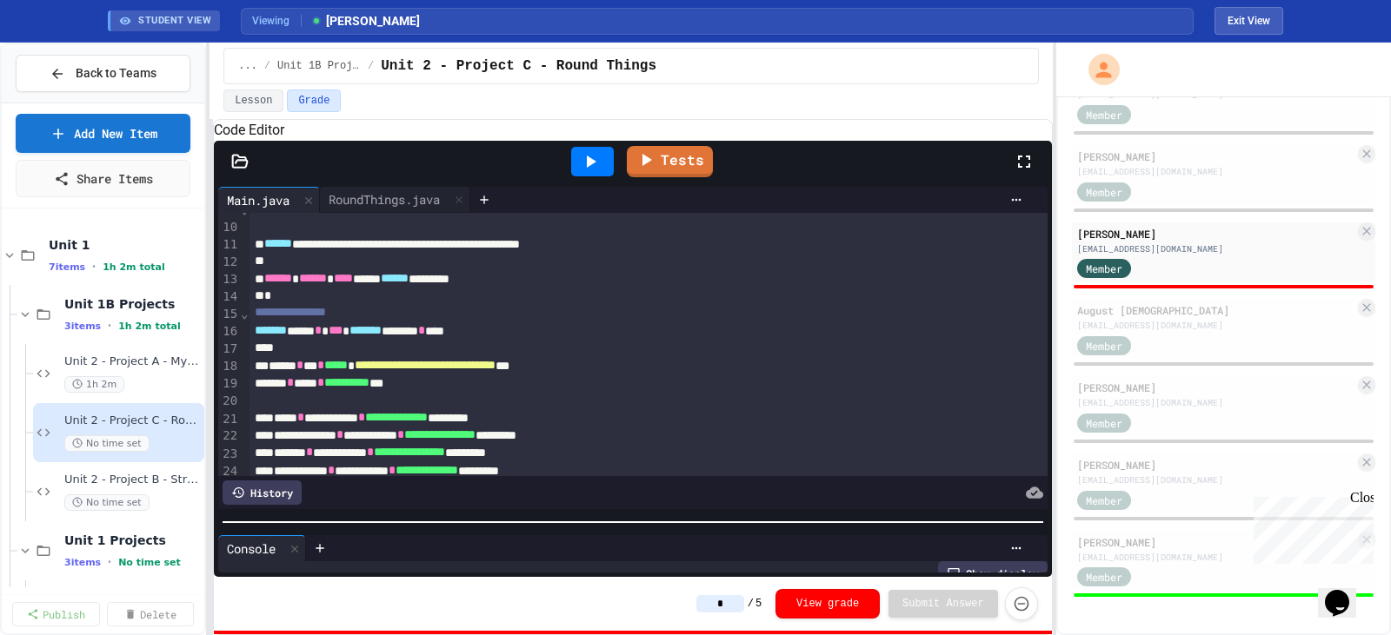
click at [251, 322] on div "**********" at bounding box center [648, 312] width 798 height 17
click at [1027, 172] on icon at bounding box center [1024, 161] width 21 height 21
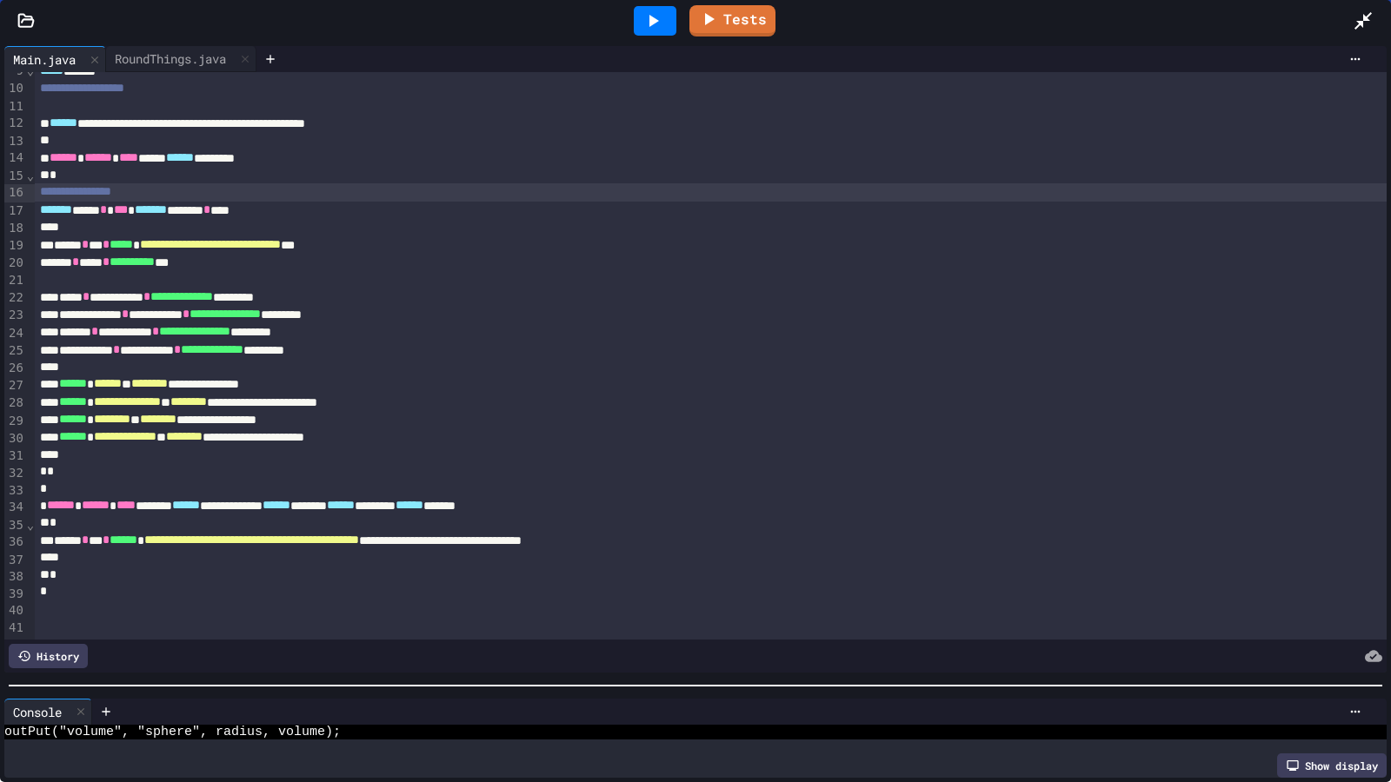
scroll to position [156, 0]
click at [35, 194] on div "**********" at bounding box center [711, 191] width 1352 height 17
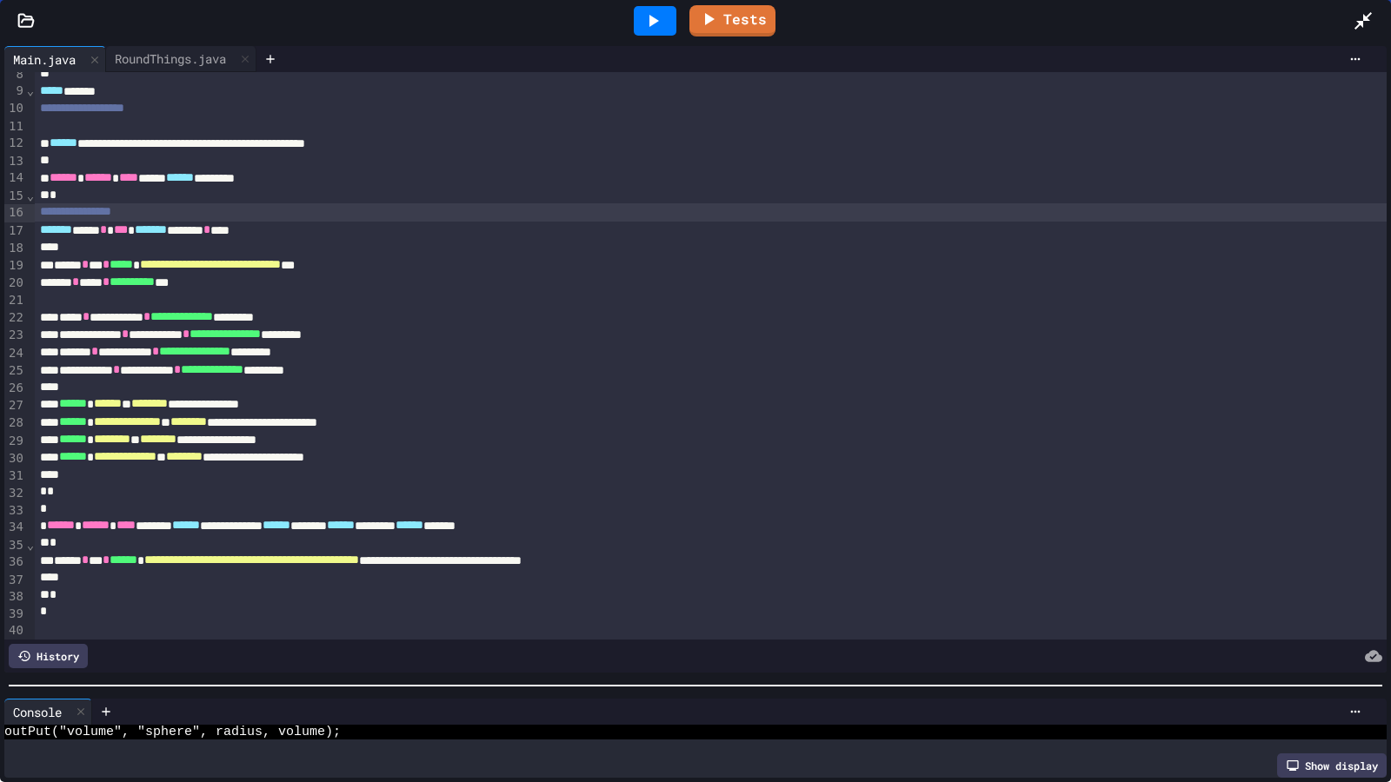
scroll to position [70, 0]
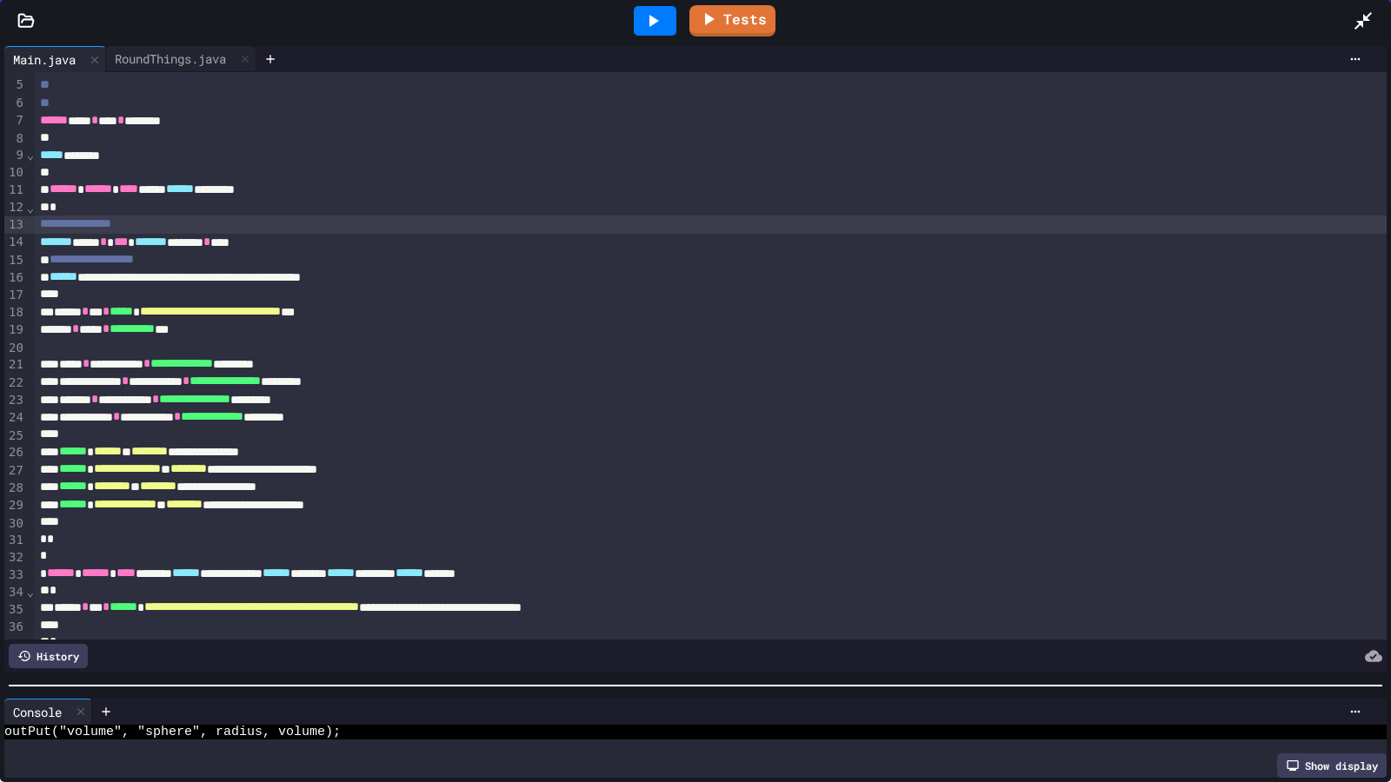
click at [646, 14] on icon at bounding box center [652, 20] width 21 height 21
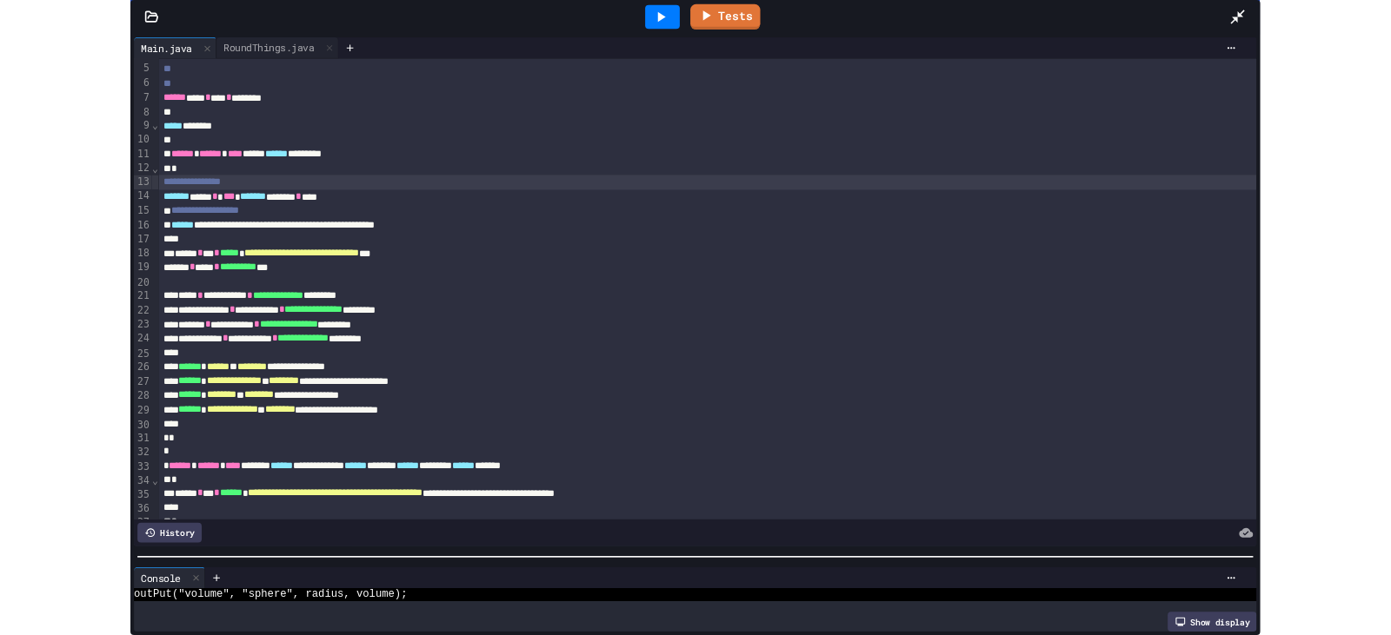
scroll to position [0, 0]
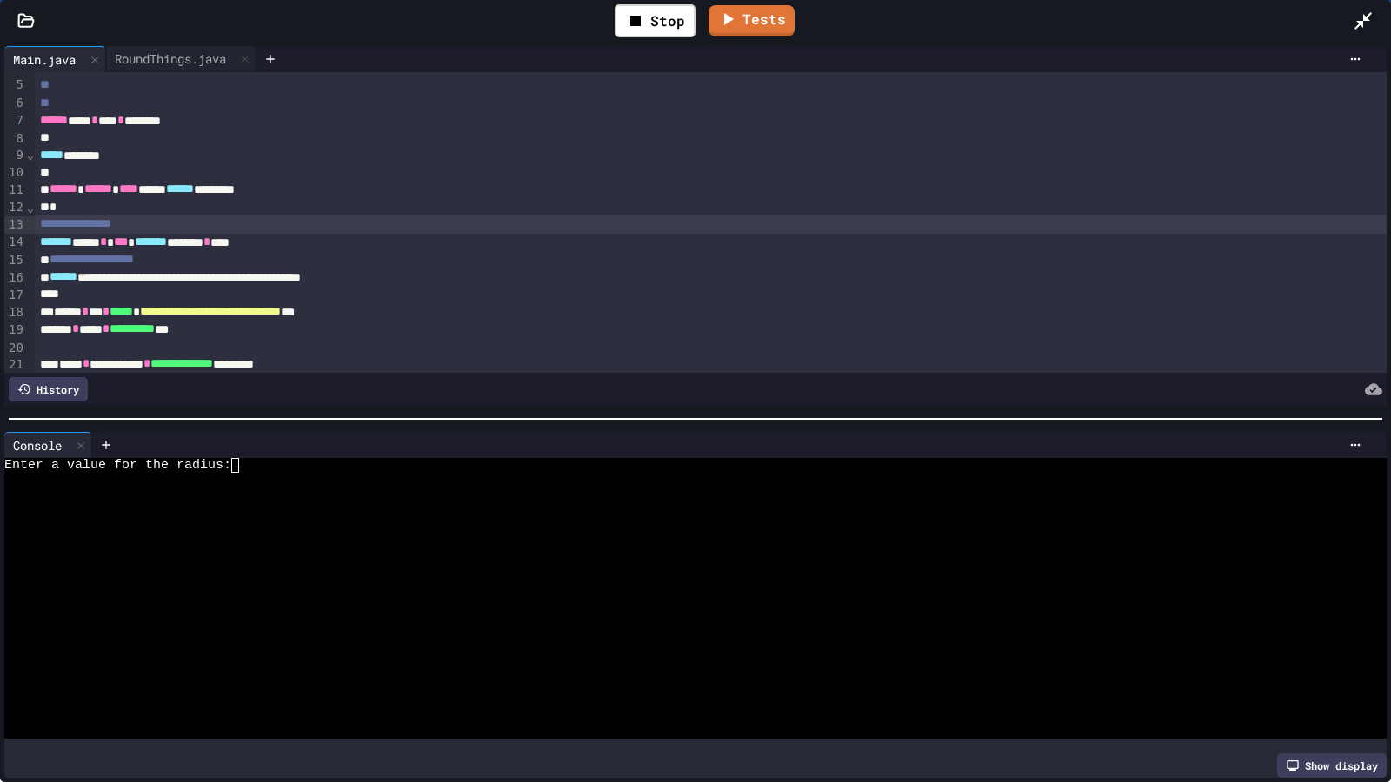
click at [641, 410] on div at bounding box center [695, 418] width 1391 height 17
click at [361, 488] on div at bounding box center [680, 495] width 1353 height 15
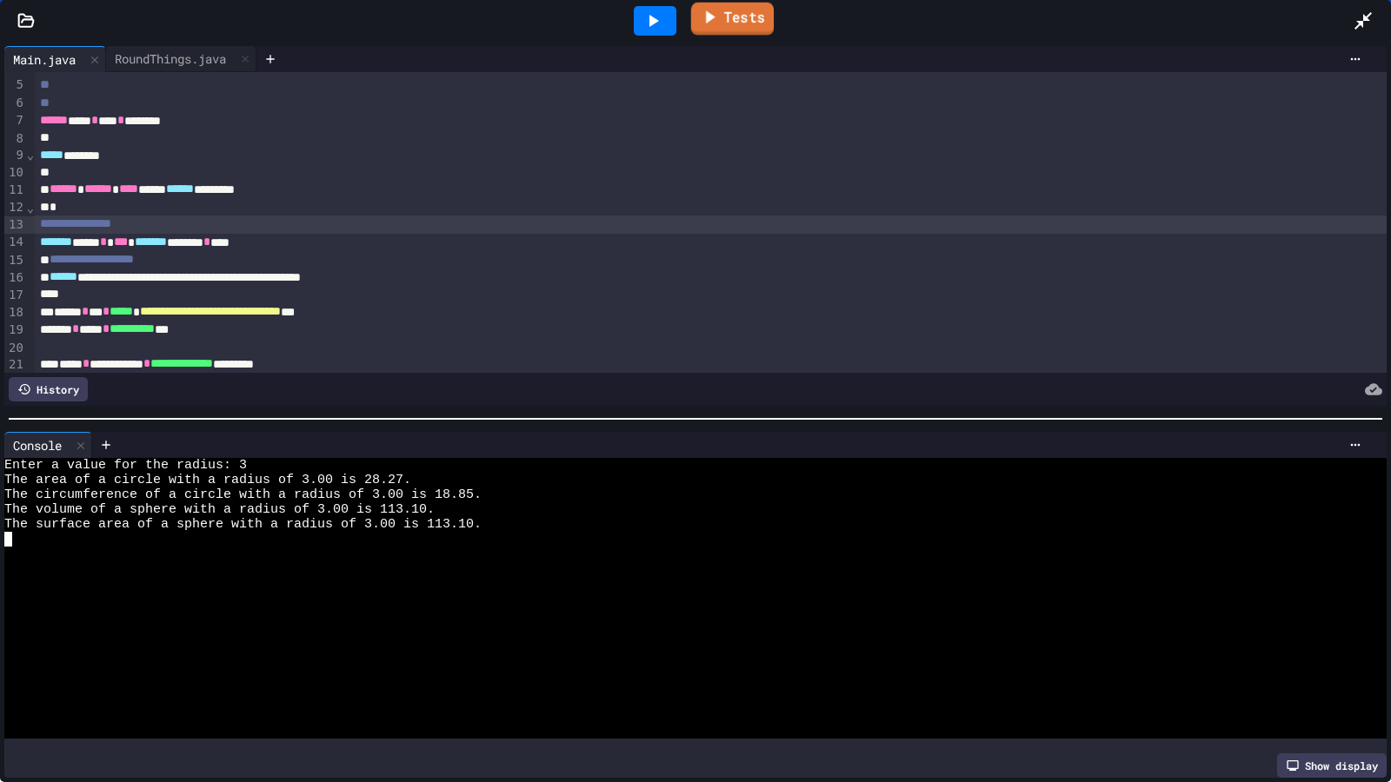
click at [748, 17] on link "Tests" at bounding box center [732, 19] width 83 height 33
click at [1359, 15] on icon at bounding box center [1362, 20] width 21 height 21
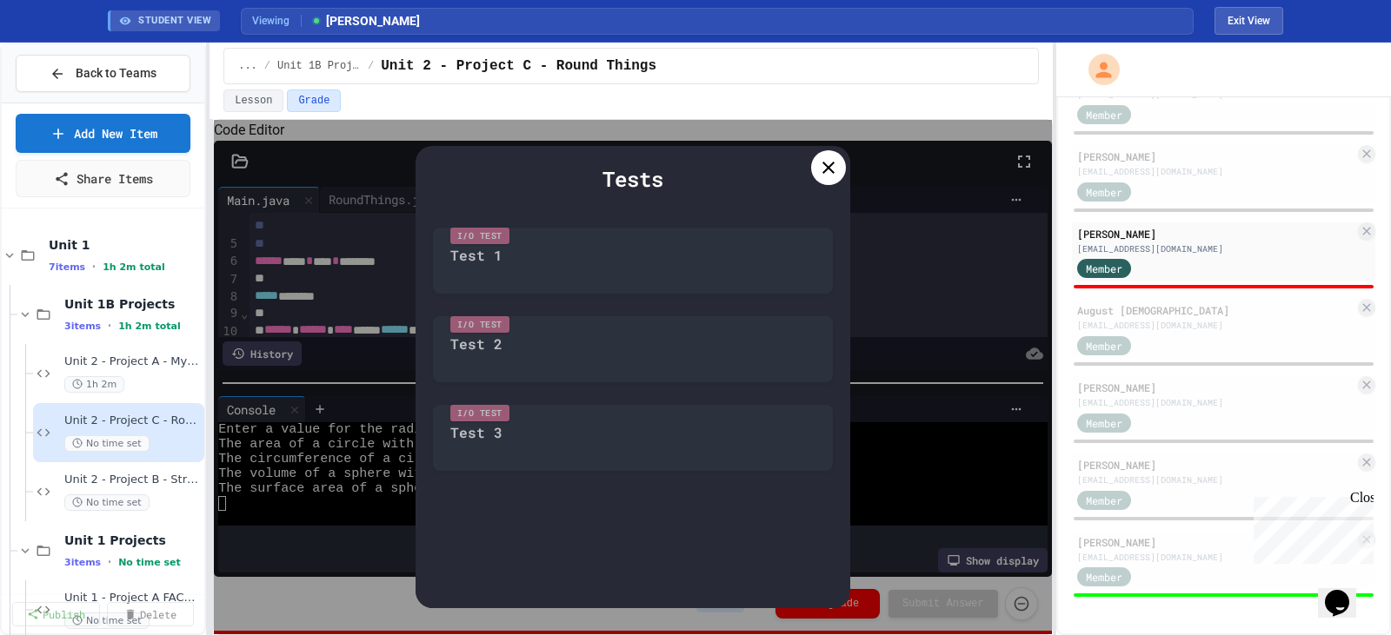
scroll to position [87, 0]
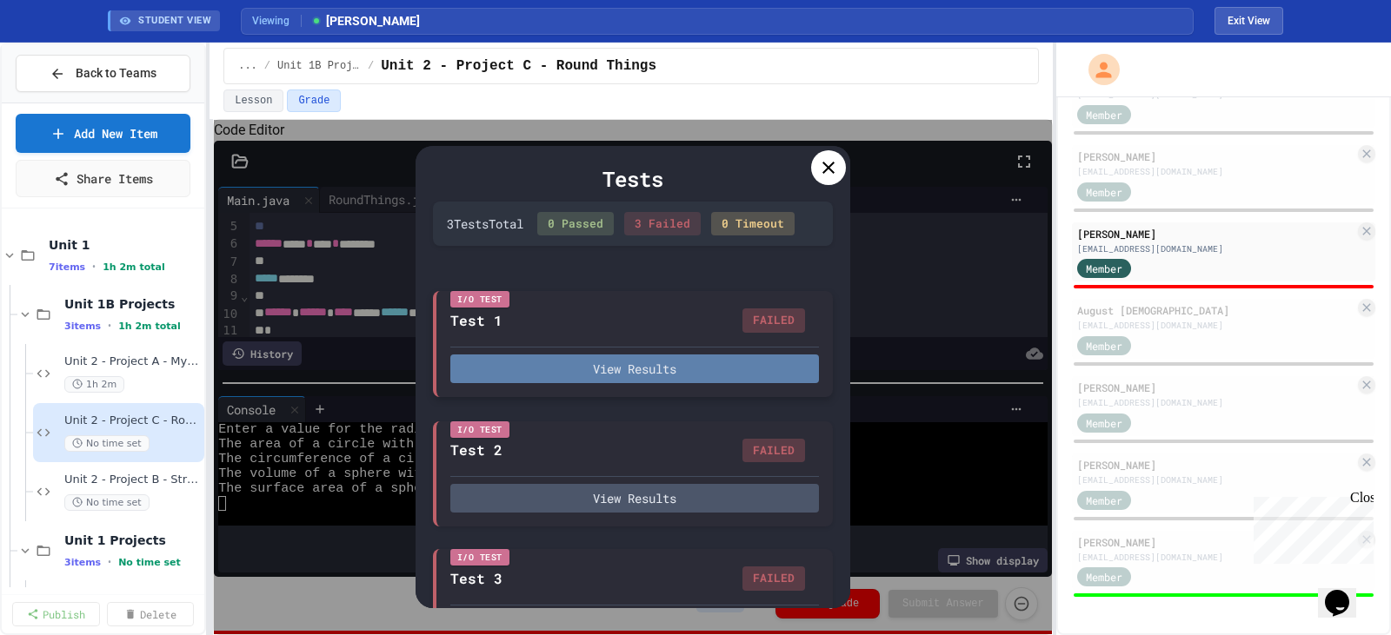
click at [640, 376] on button "View Results" at bounding box center [634, 369] width 369 height 29
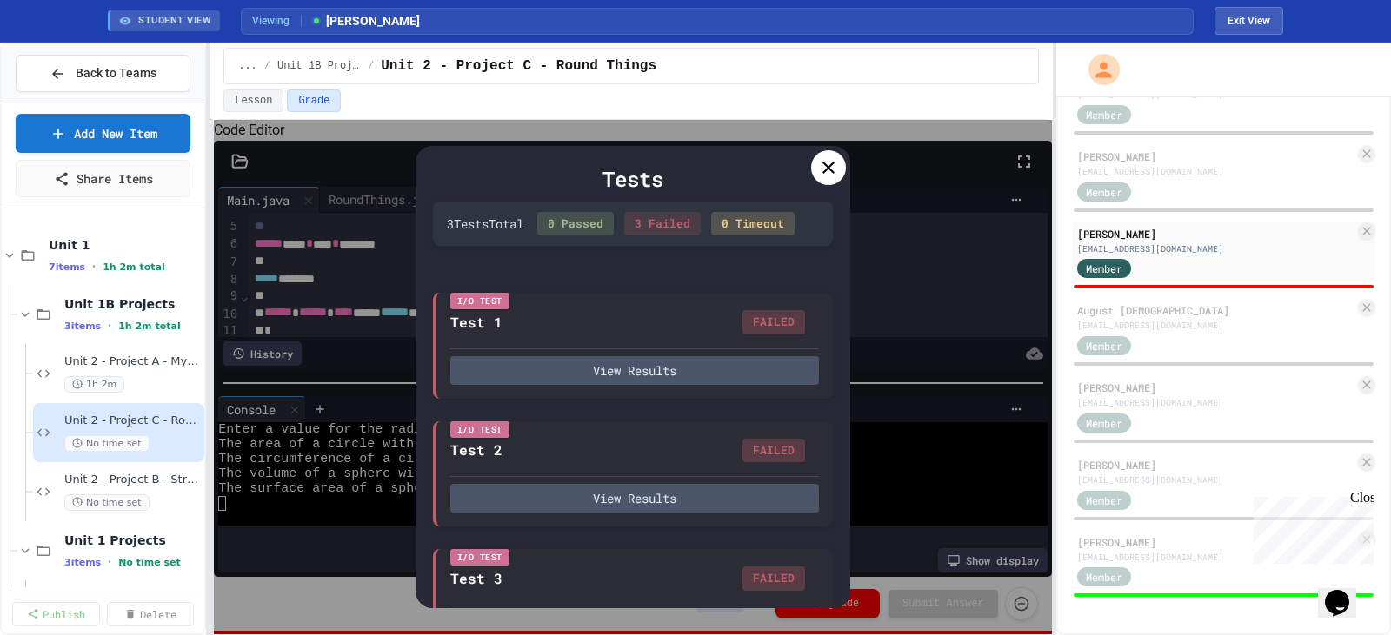
click at [821, 166] on icon at bounding box center [828, 167] width 21 height 21
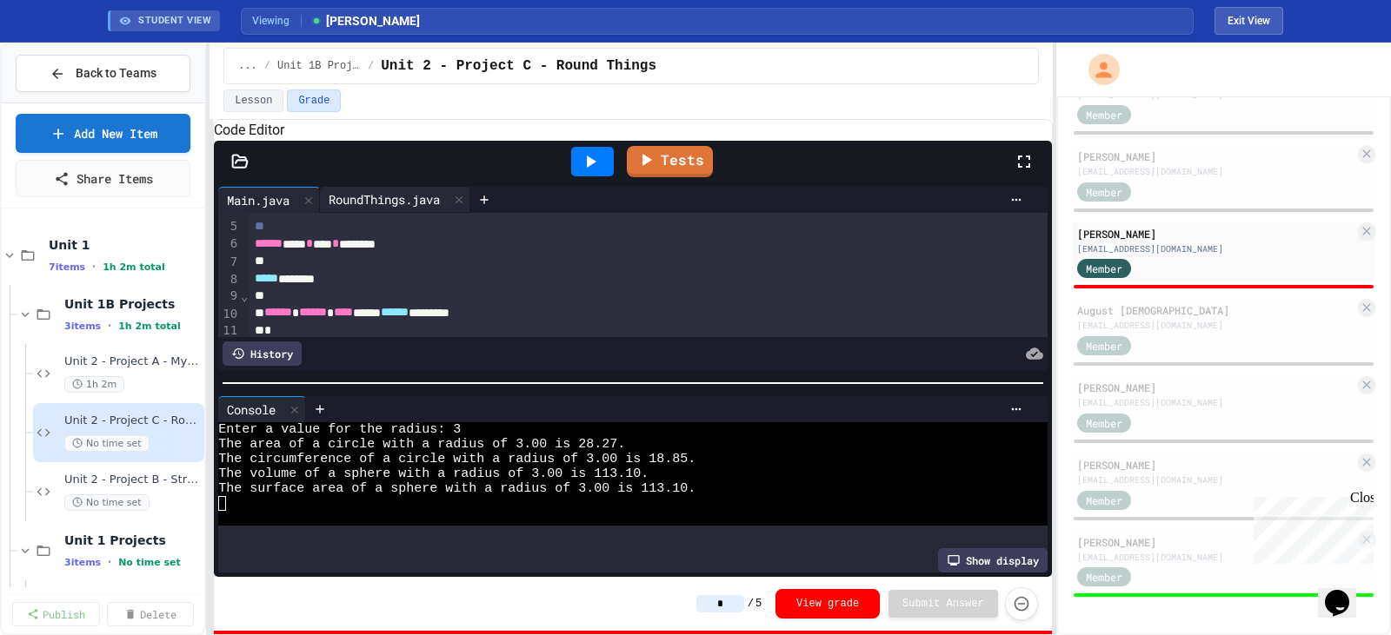
click at [376, 209] on div "RoundThings.java" at bounding box center [384, 199] width 129 height 18
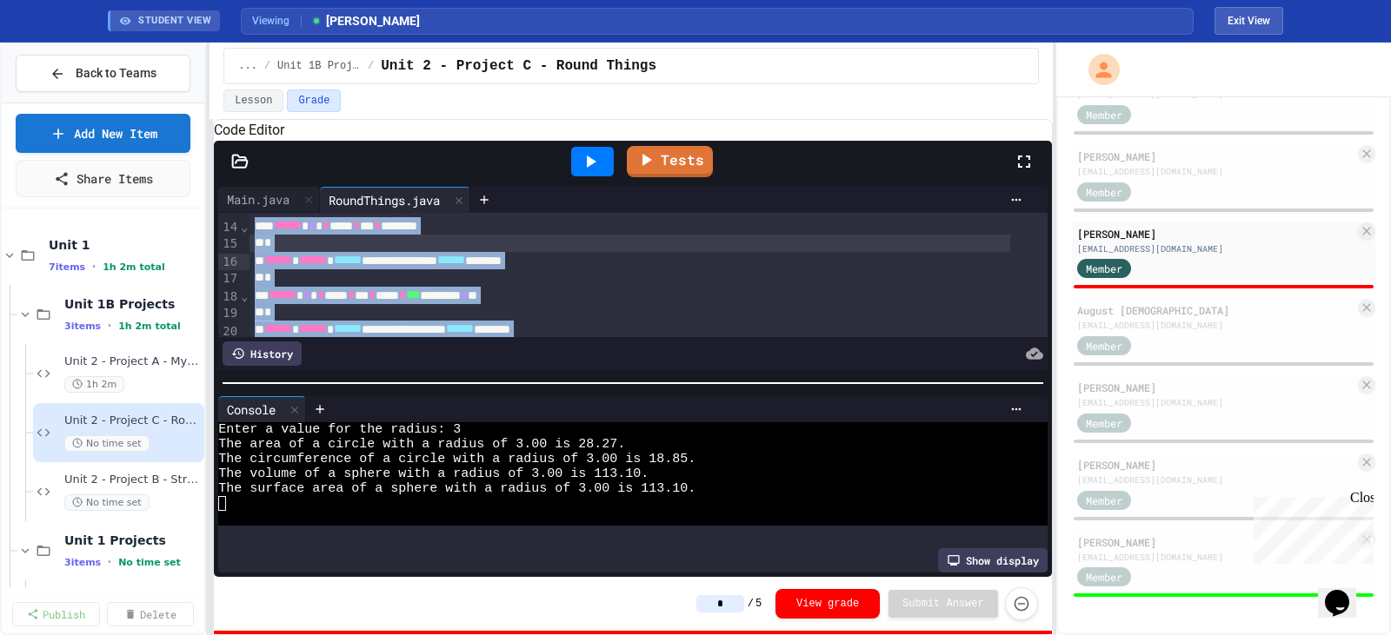
scroll to position [367, 0]
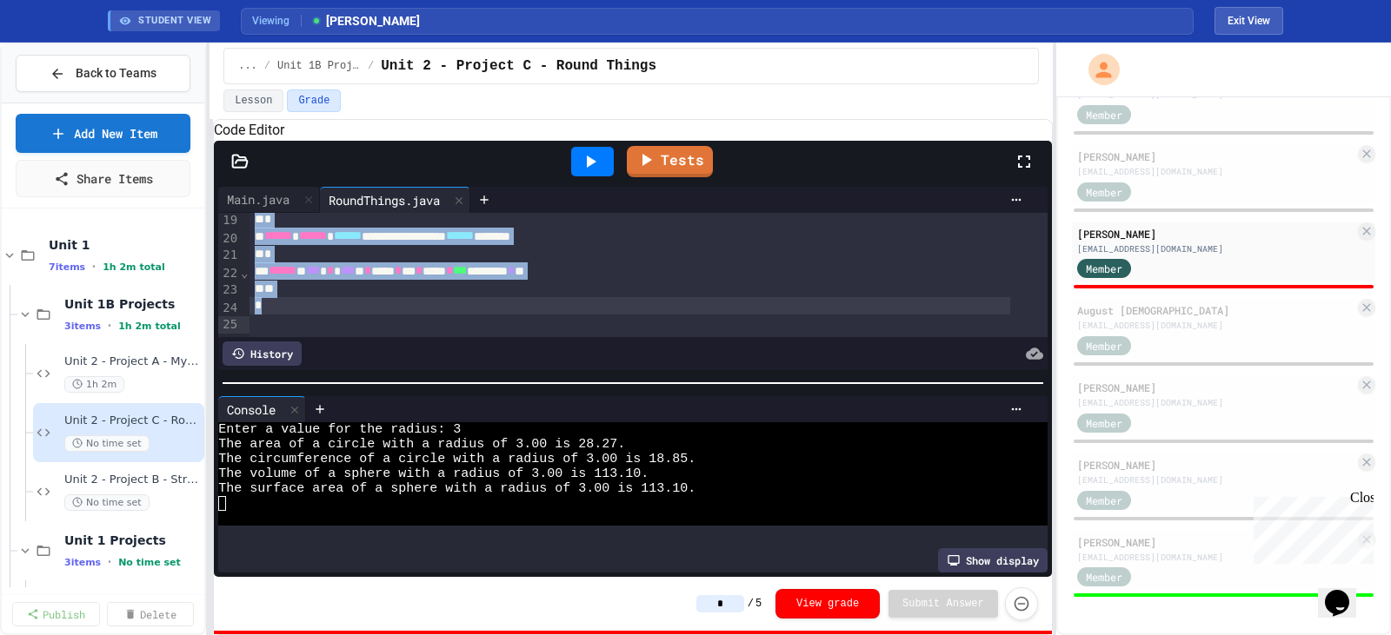
drag, startPoint x: 521, startPoint y: 324, endPoint x: 513, endPoint y: 468, distance: 143.6
click at [513, 468] on div "**********" at bounding box center [633, 380] width 838 height 395
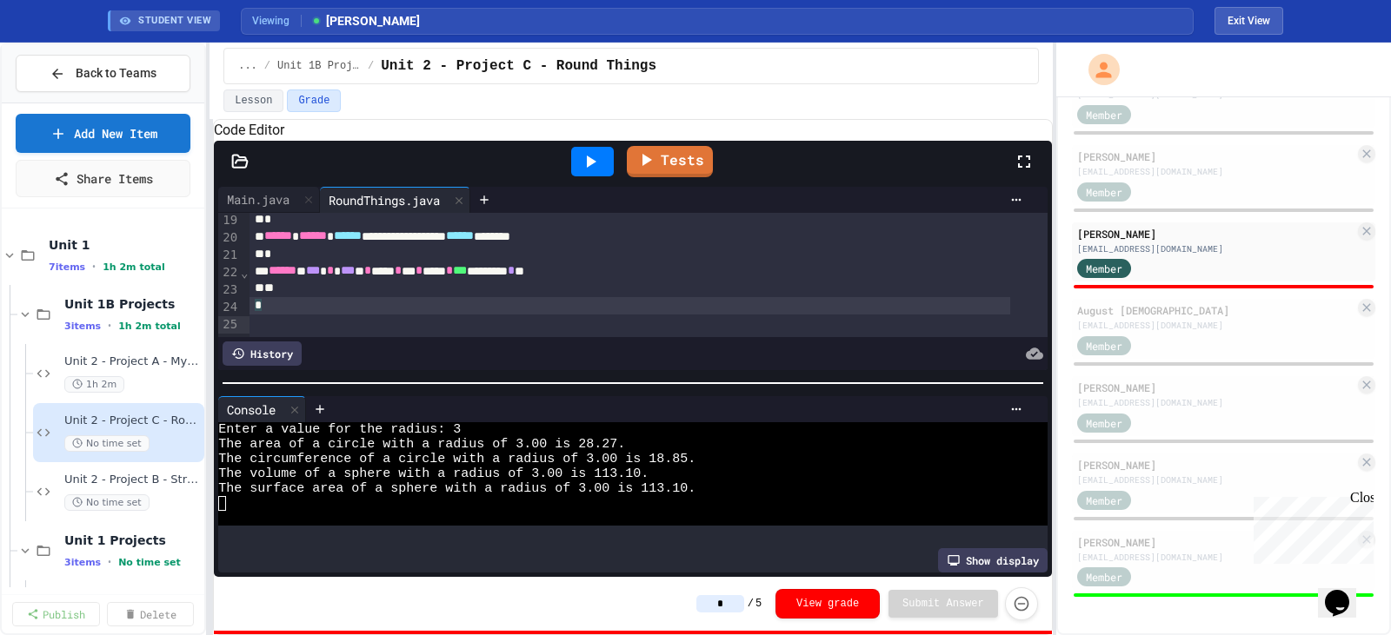
scroll to position [368, 0]
drag, startPoint x: 530, startPoint y: 322, endPoint x: 533, endPoint y: 416, distance: 94.8
click at [533, 416] on div "**********" at bounding box center [633, 380] width 838 height 395
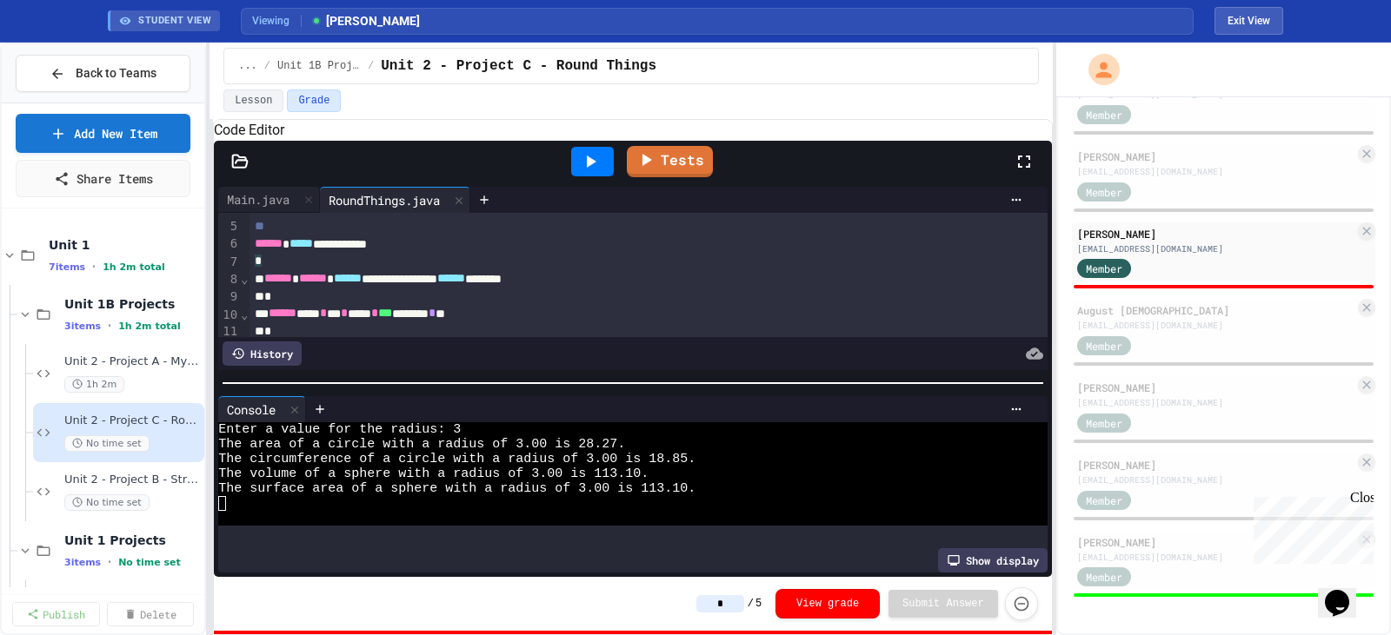
scroll to position [174, 0]
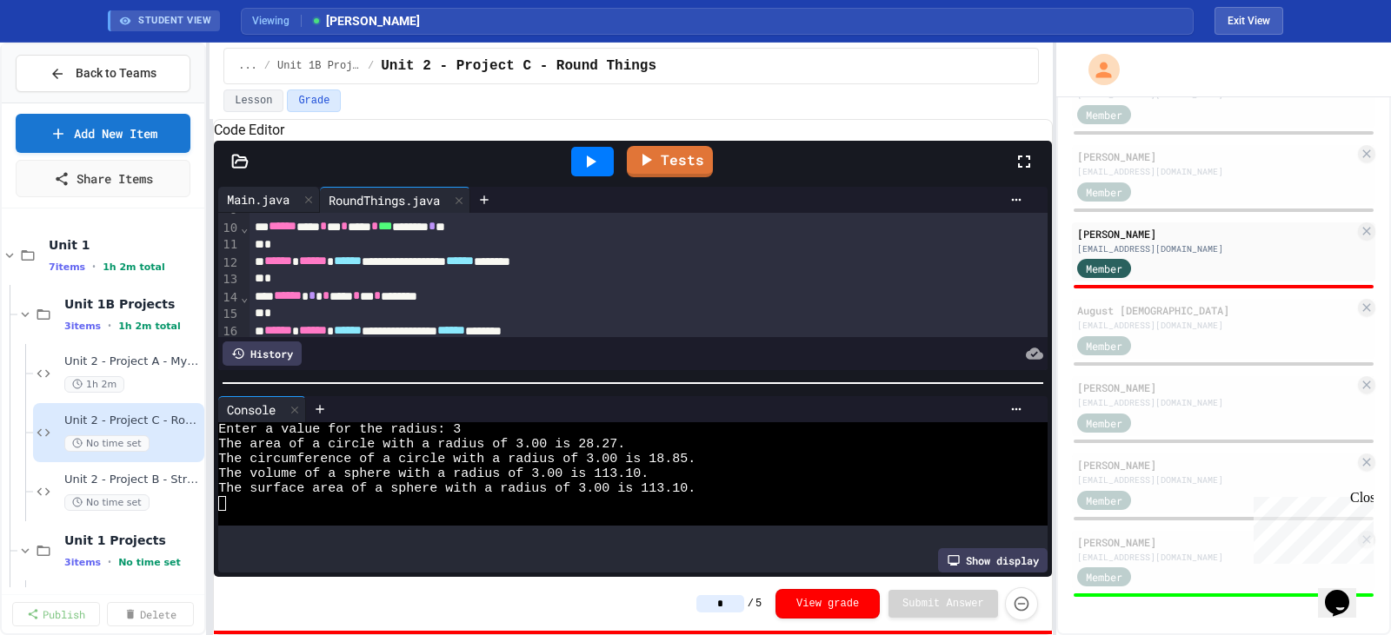
click at [263, 209] on div "Main.java" at bounding box center [258, 199] width 80 height 18
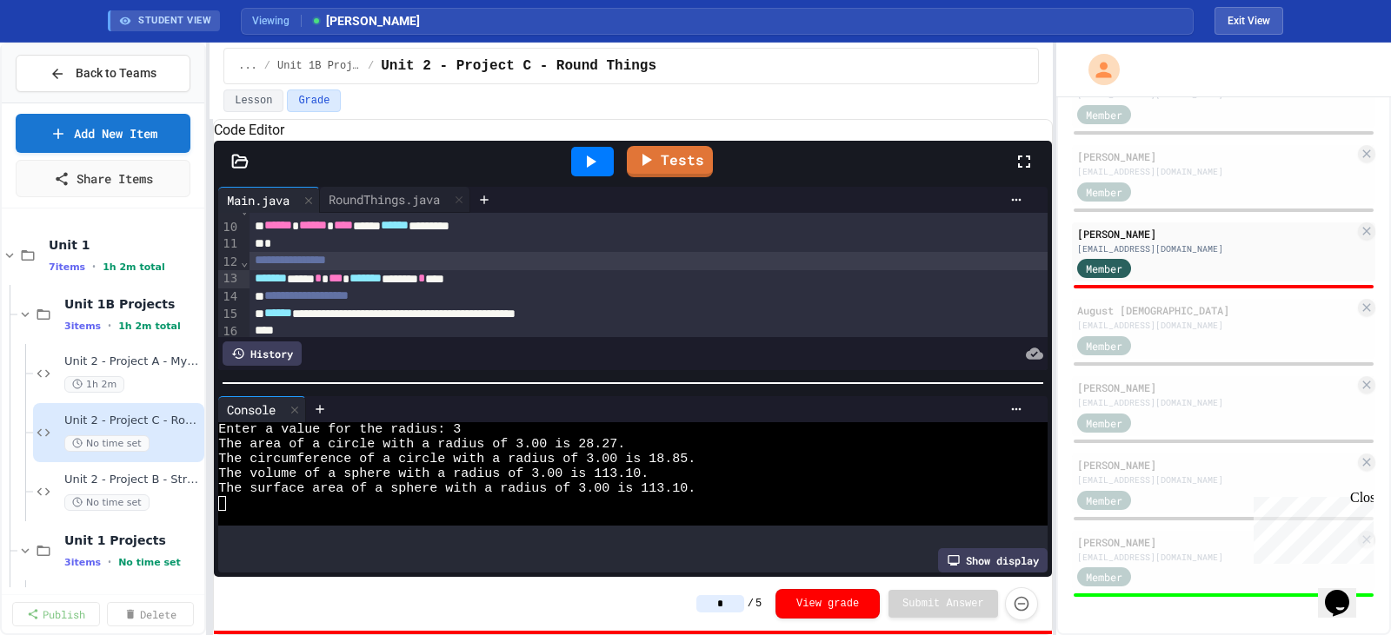
click at [1020, 172] on icon at bounding box center [1024, 161] width 21 height 21
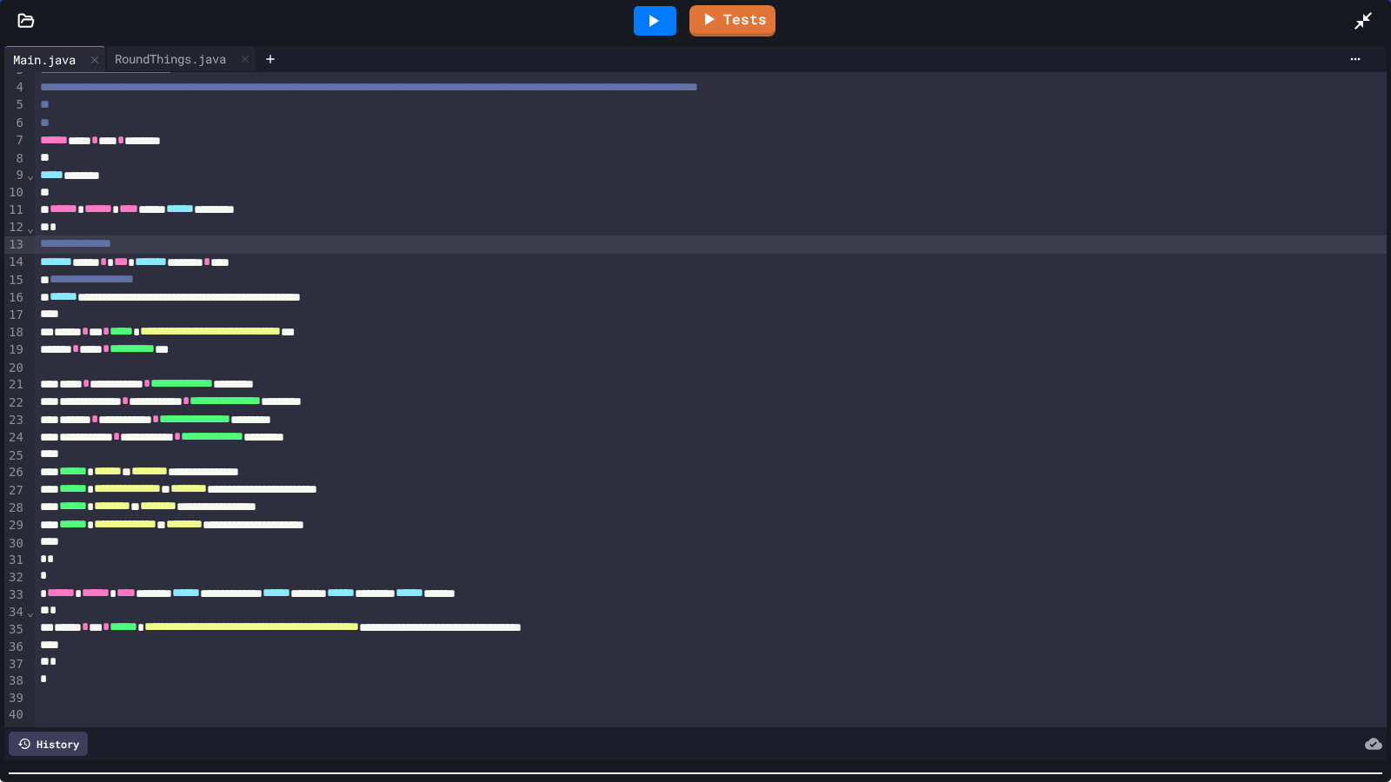
scroll to position [76, 0]
click at [701, 635] on div "**********" at bounding box center [695, 412] width 1391 height 741
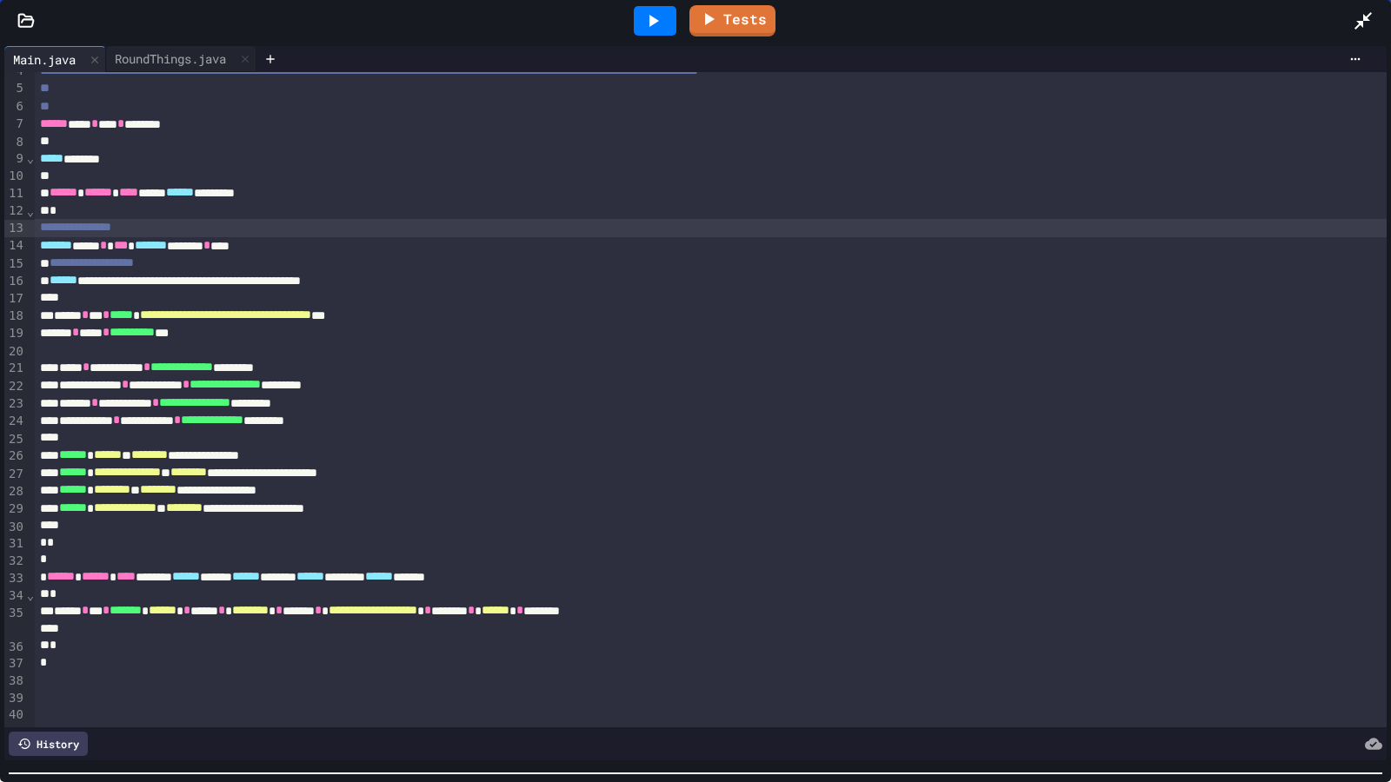
type input "*"
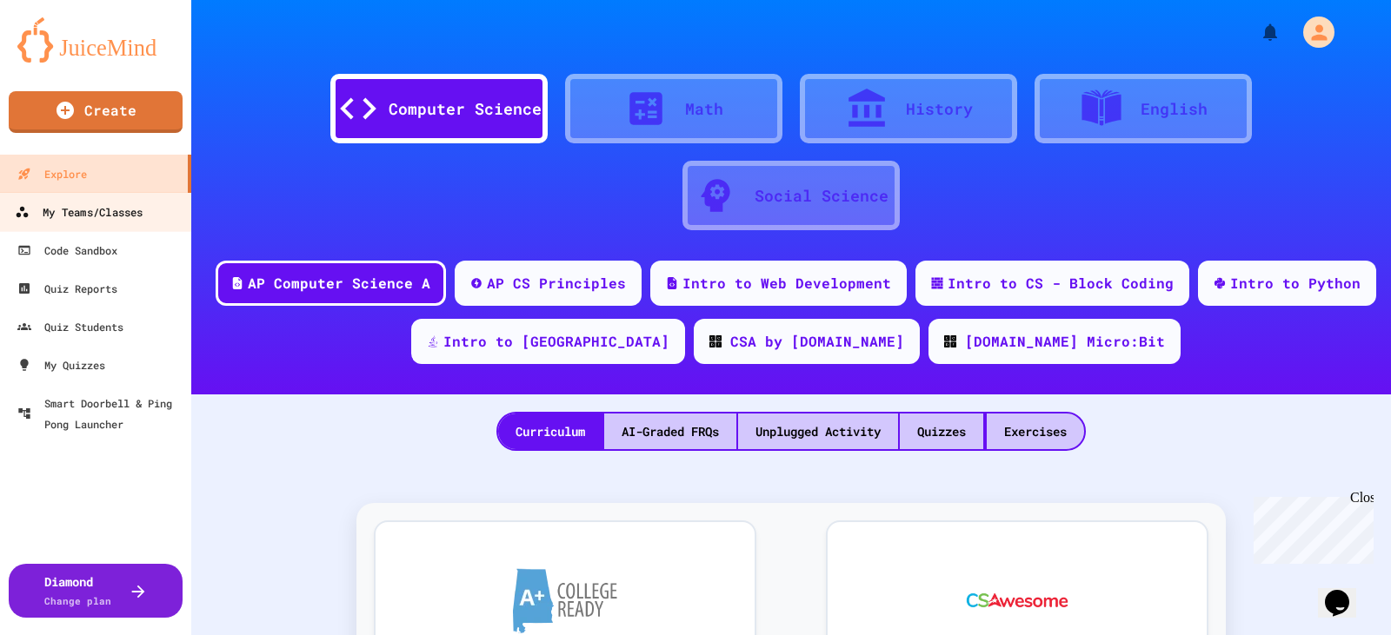
click at [95, 212] on div "My Teams/Classes" at bounding box center [79, 213] width 128 height 22
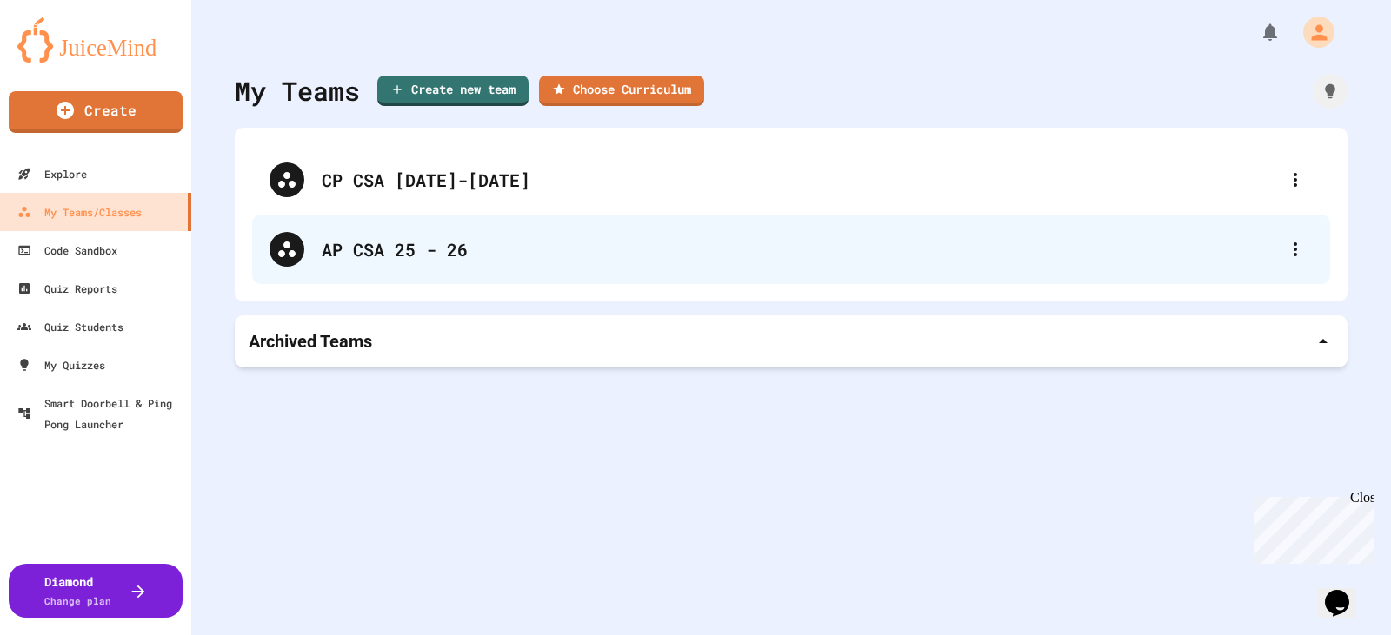
click at [408, 244] on div "AP CSA 25 - 26" at bounding box center [800, 249] width 956 height 26
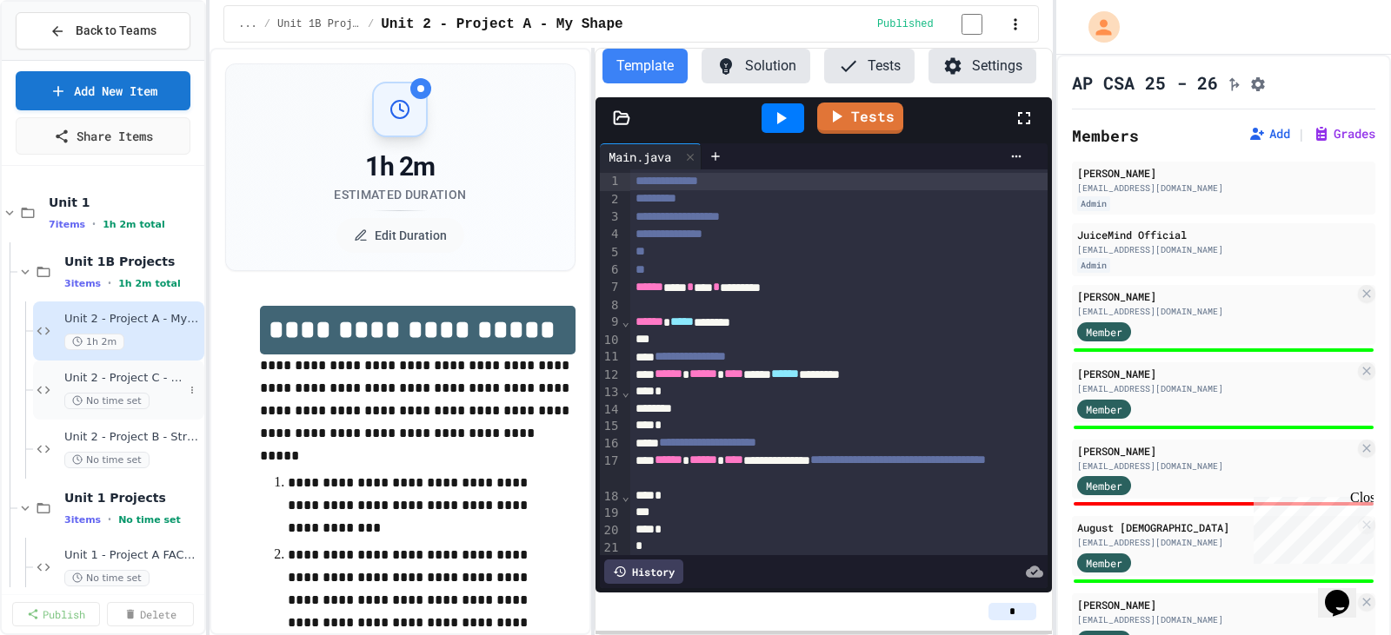
click at [136, 381] on span "Unit 2 - Project C - Round Things" at bounding box center [123, 378] width 119 height 15
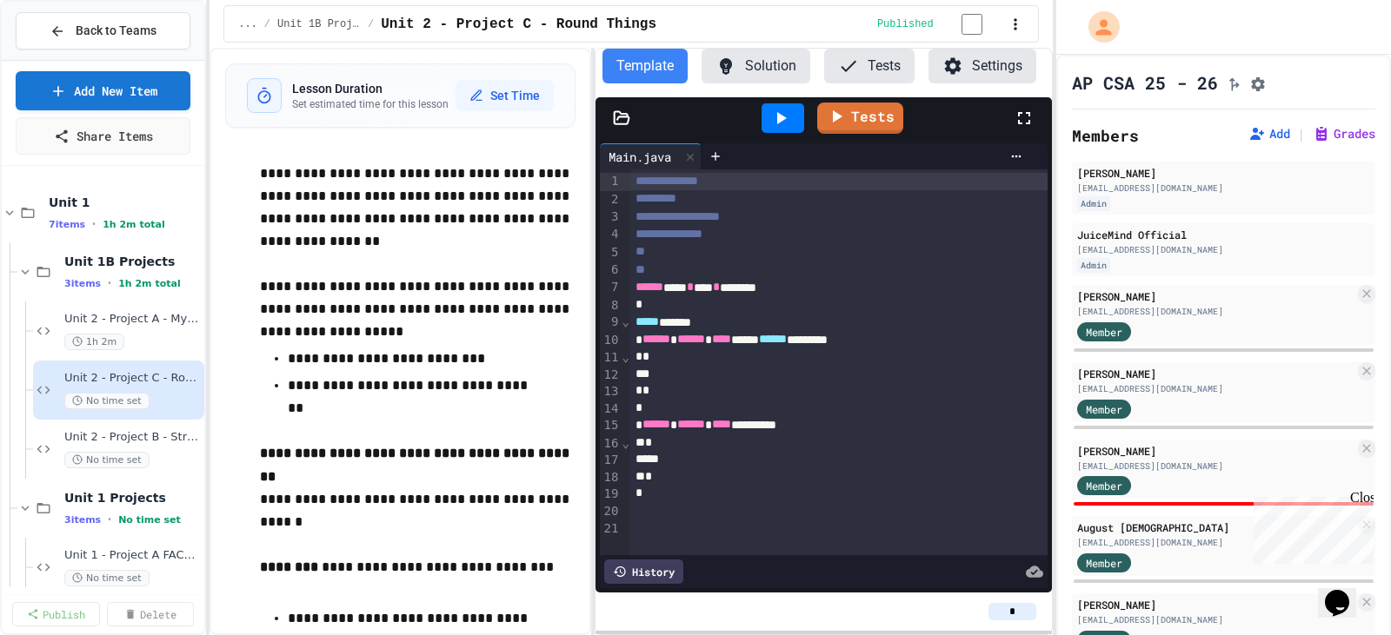
click at [787, 66] on button "Solution" at bounding box center [755, 66] width 109 height 35
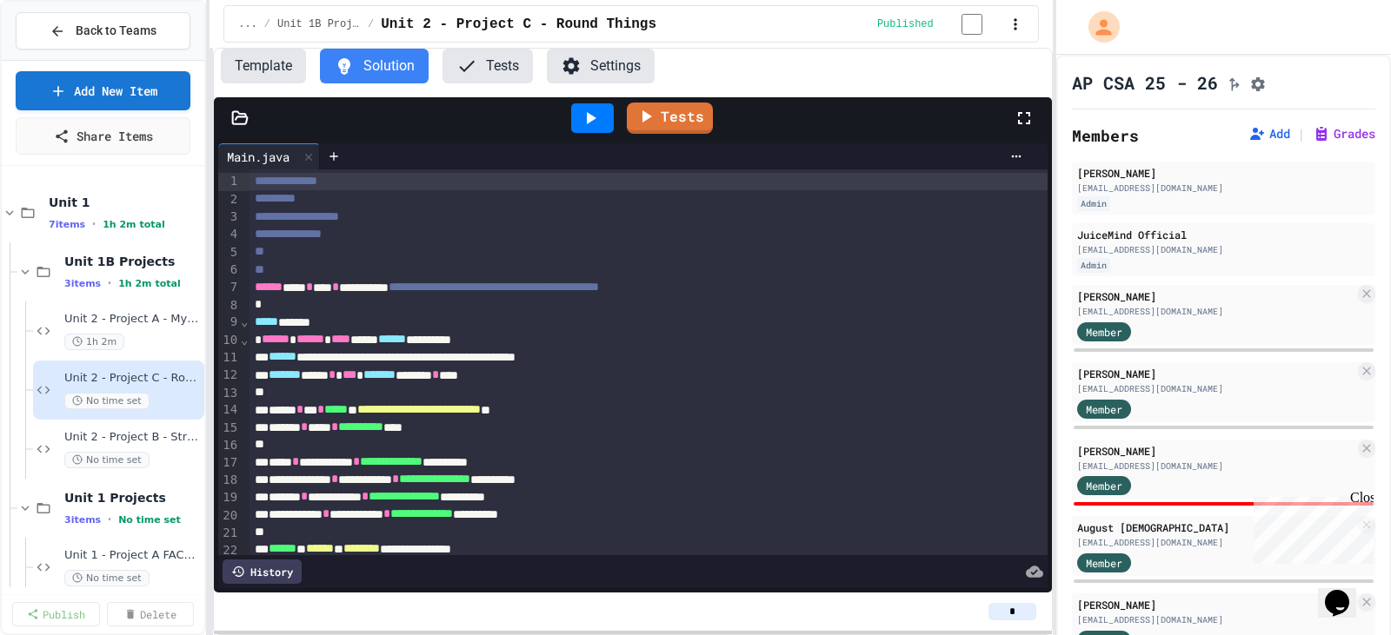
click at [45, 309] on div "**********" at bounding box center [695, 317] width 1391 height 635
click at [341, 160] on icon at bounding box center [334, 157] width 14 height 14
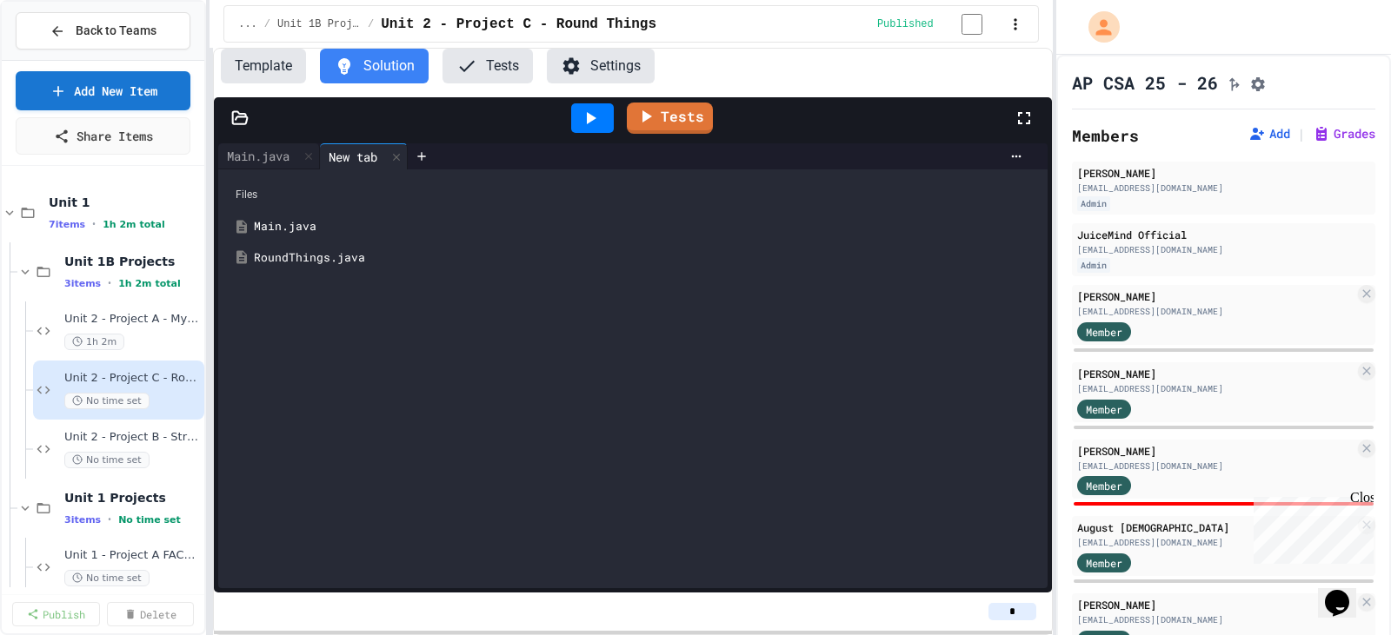
click at [322, 263] on div "RoundThings.java" at bounding box center [645, 257] width 783 height 17
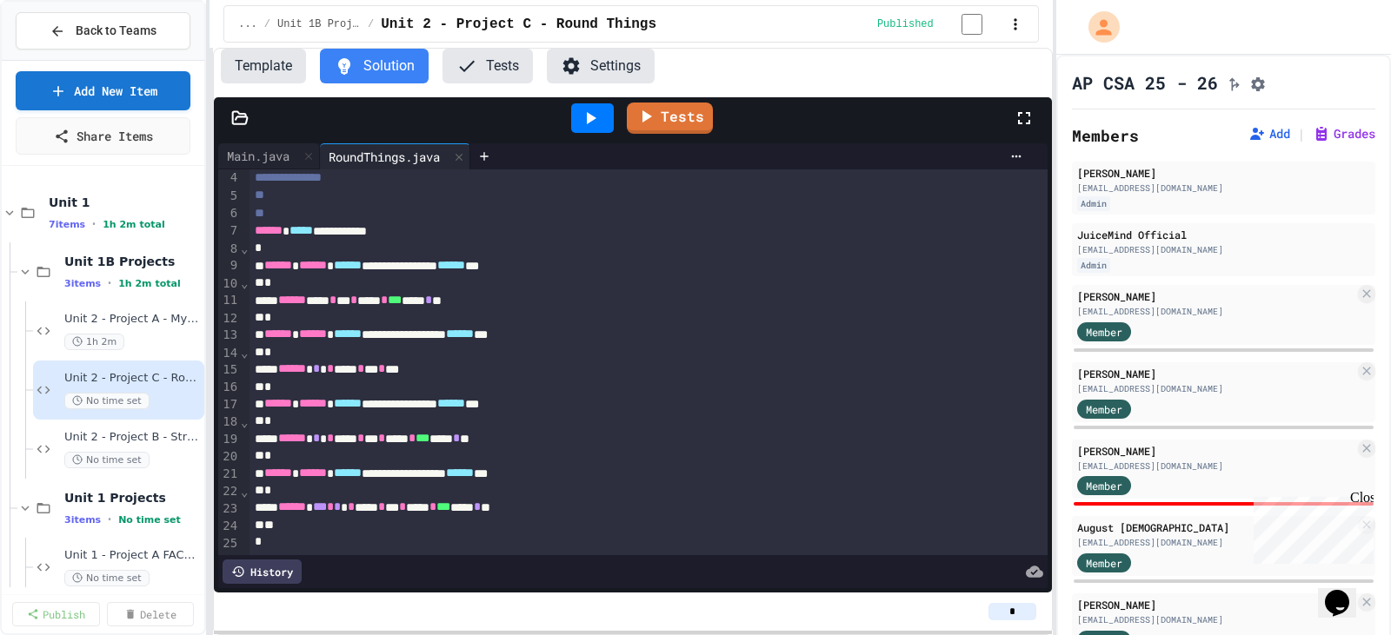
scroll to position [87, 0]
click at [249, 154] on div "Main.java" at bounding box center [258, 156] width 80 height 18
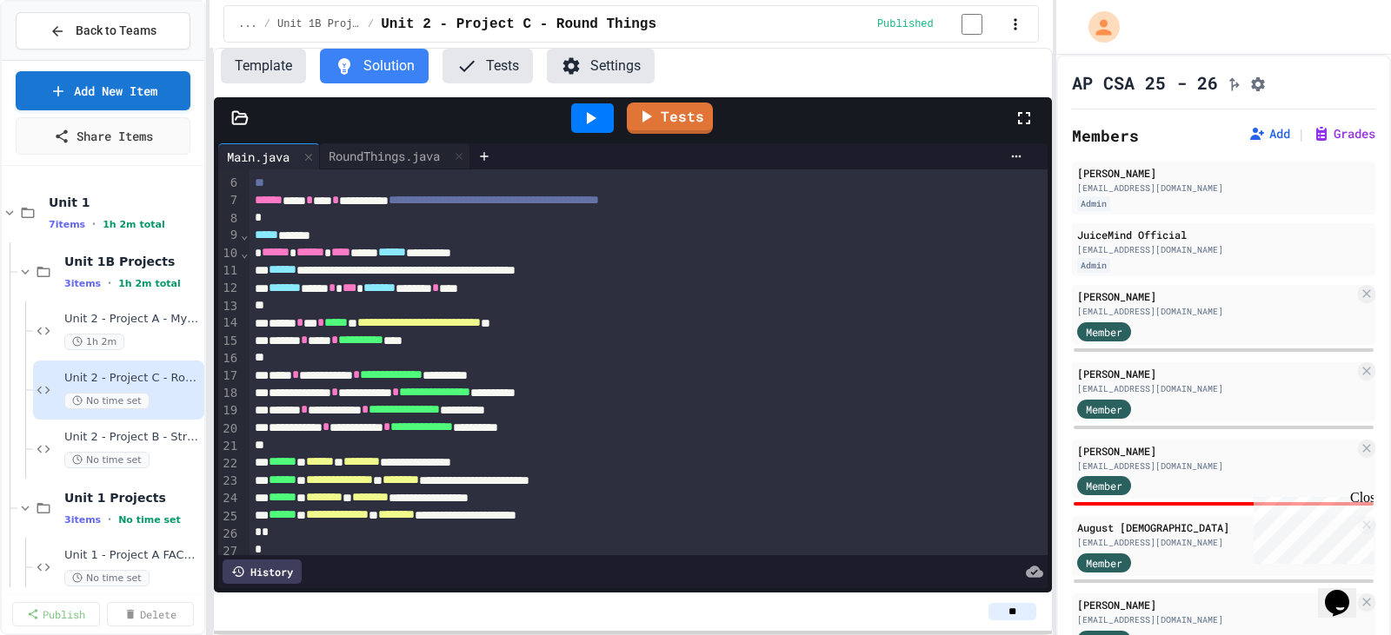
type input "*"
click at [393, 158] on div "RoundThings.java" at bounding box center [384, 156] width 129 height 18
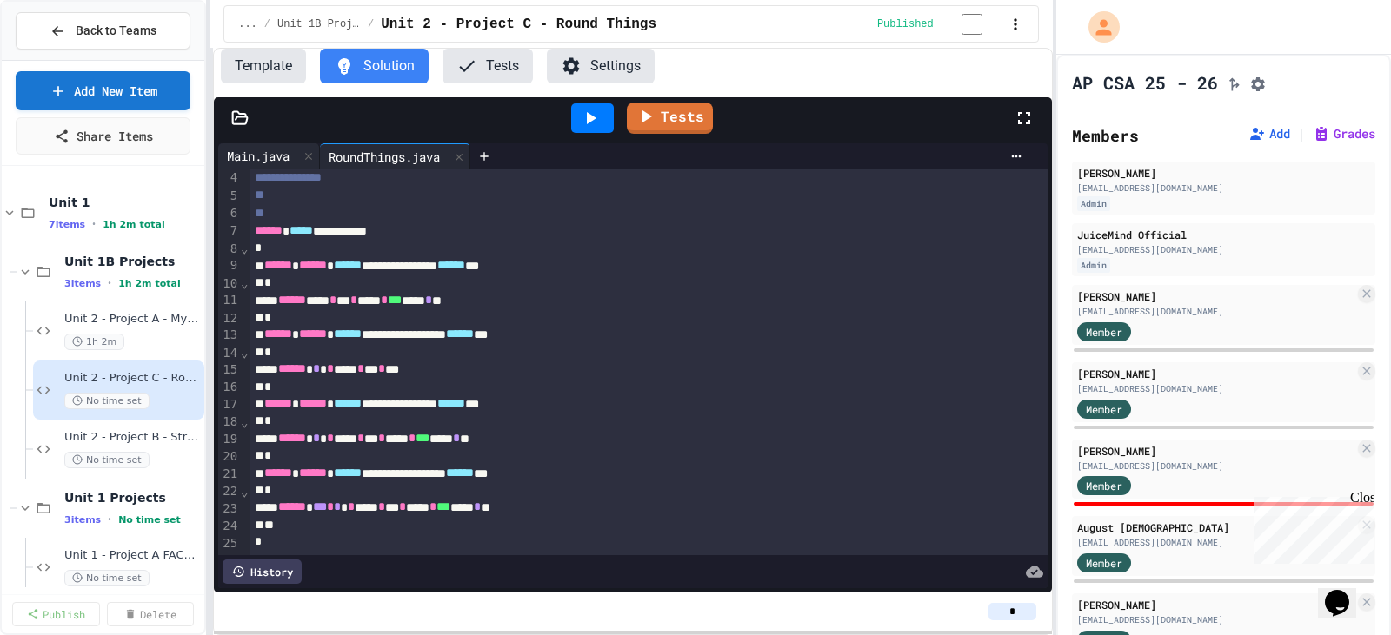
click at [277, 159] on div "Main.java" at bounding box center [258, 156] width 80 height 18
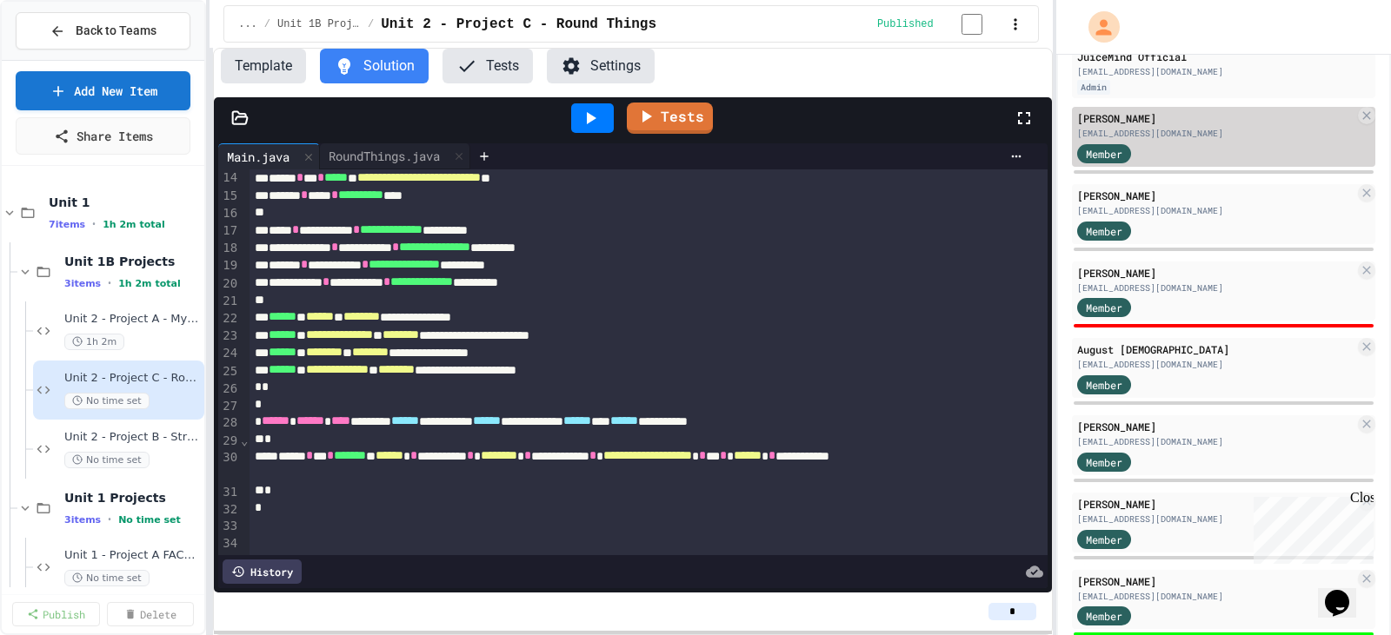
scroll to position [224, 0]
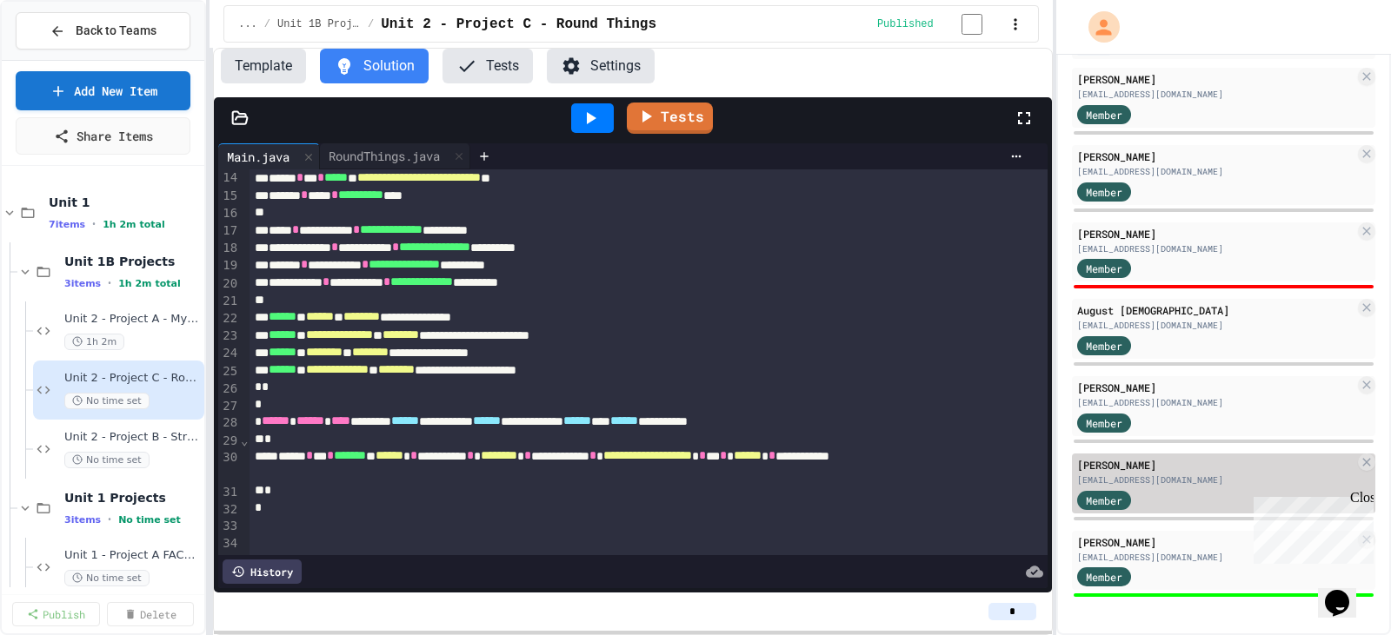
click at [1149, 497] on div "Member" at bounding box center [1120, 499] width 87 height 22
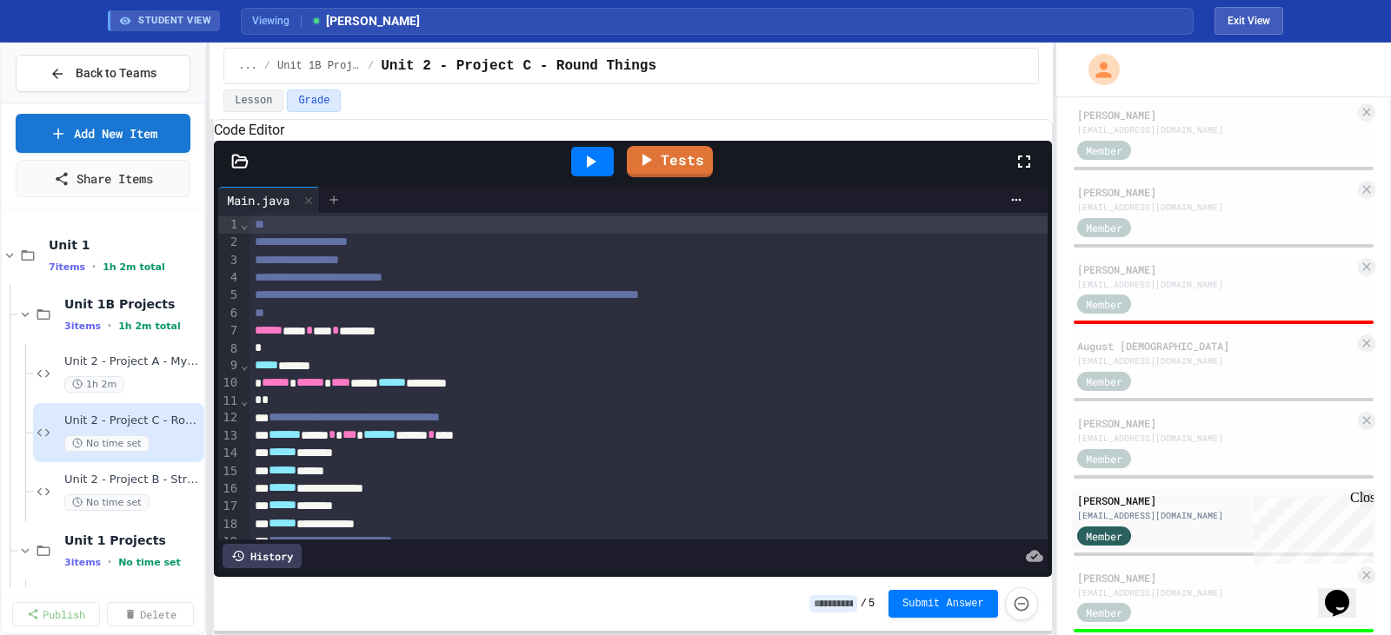
click at [336, 203] on icon at bounding box center [334, 200] width 8 height 8
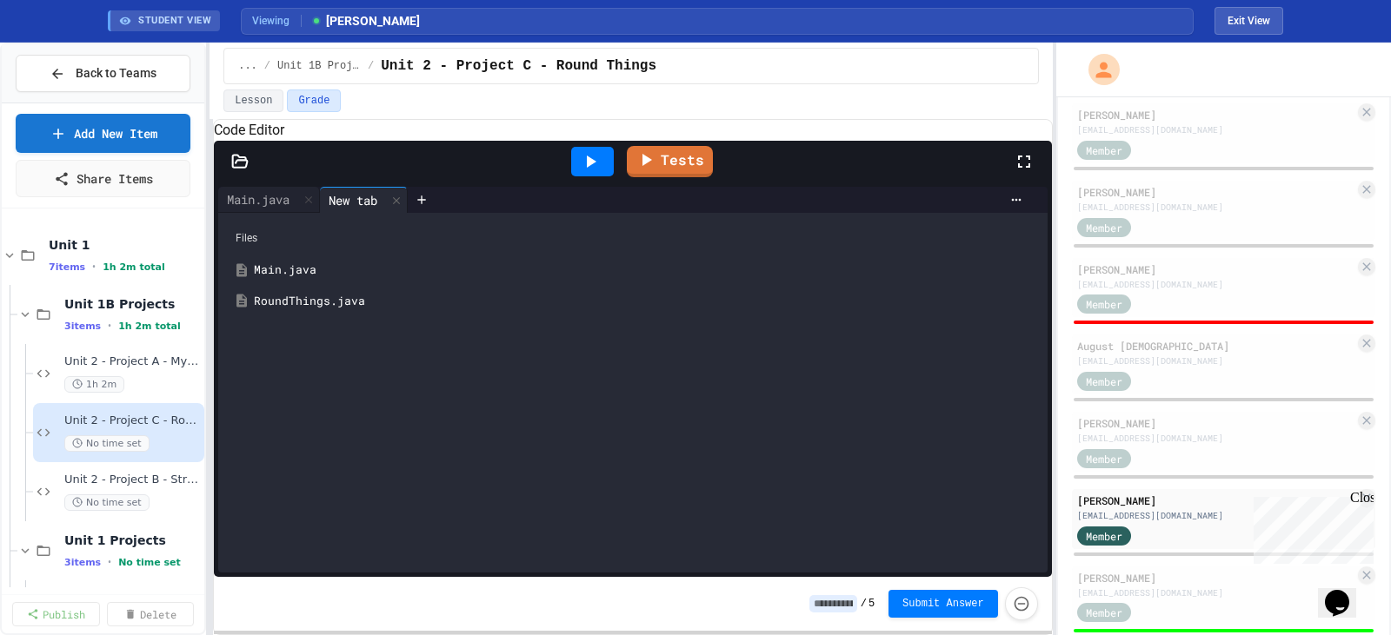
click at [310, 310] on div "RoundThings.java" at bounding box center [645, 301] width 783 height 17
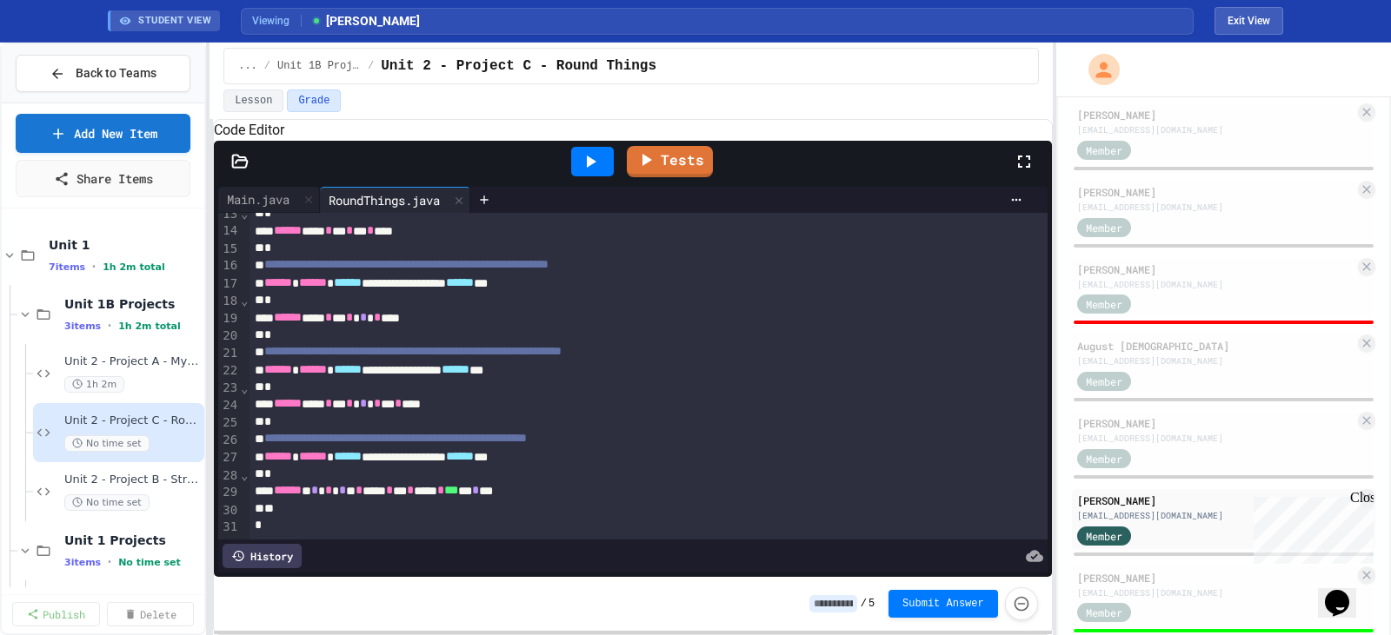
scroll to position [269, 0]
click at [340, 482] on div "****** ** * * * * * **** * ** * **** * *** *** * ***" at bounding box center [629, 490] width 761 height 17
type input "*"
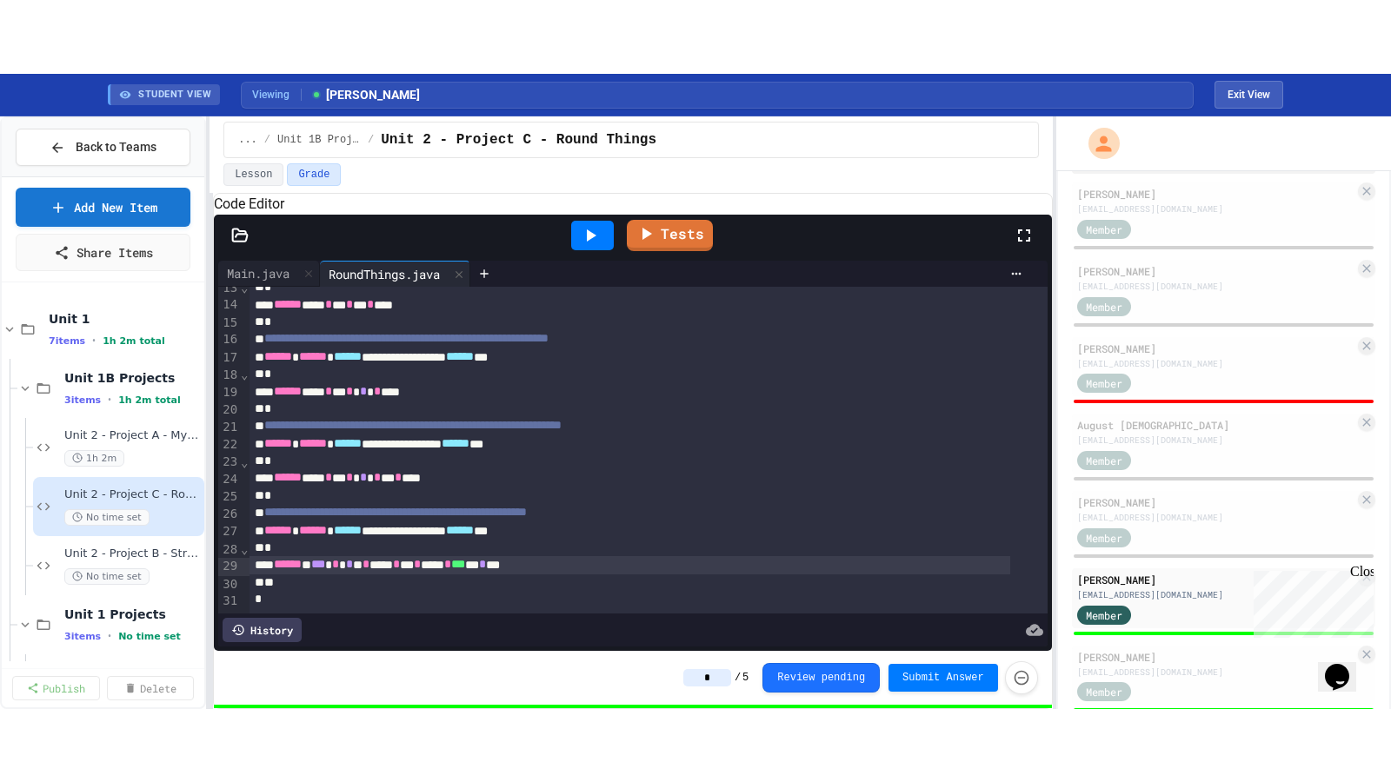
scroll to position [267, 0]
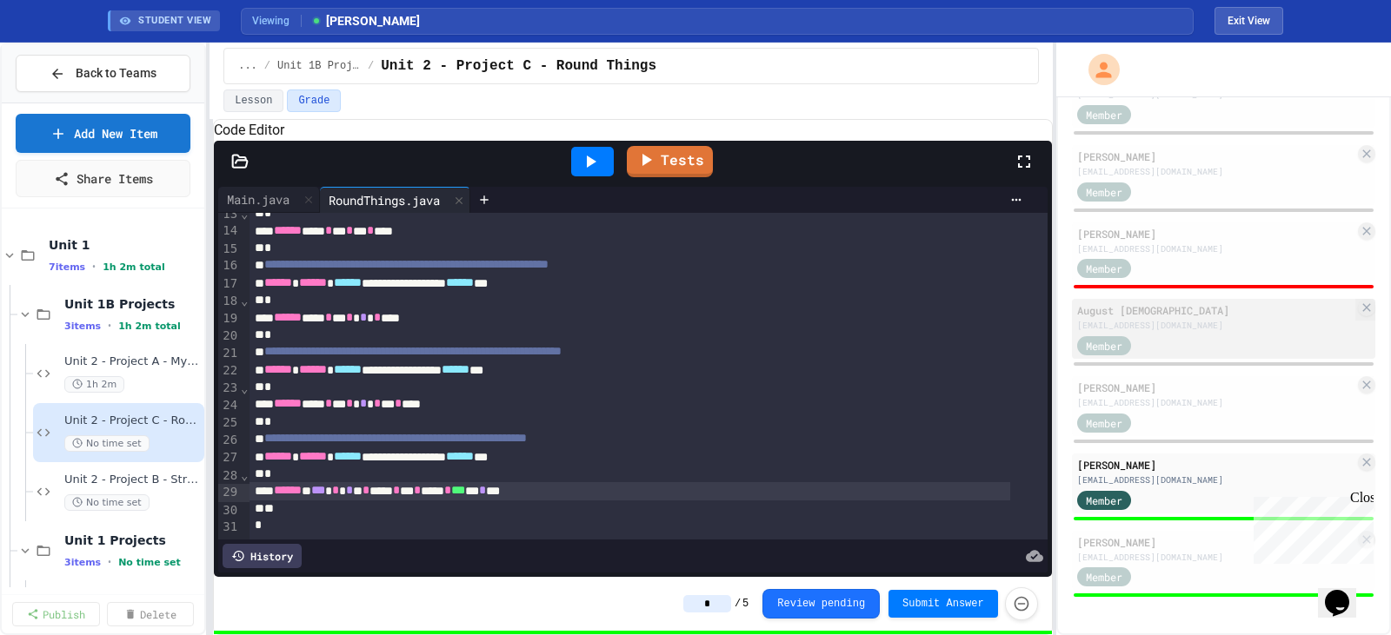
click at [1124, 338] on div "Member" at bounding box center [1104, 345] width 54 height 19
click at [1203, 316] on div "August [DEMOGRAPHIC_DATA]" at bounding box center [1215, 310] width 277 height 16
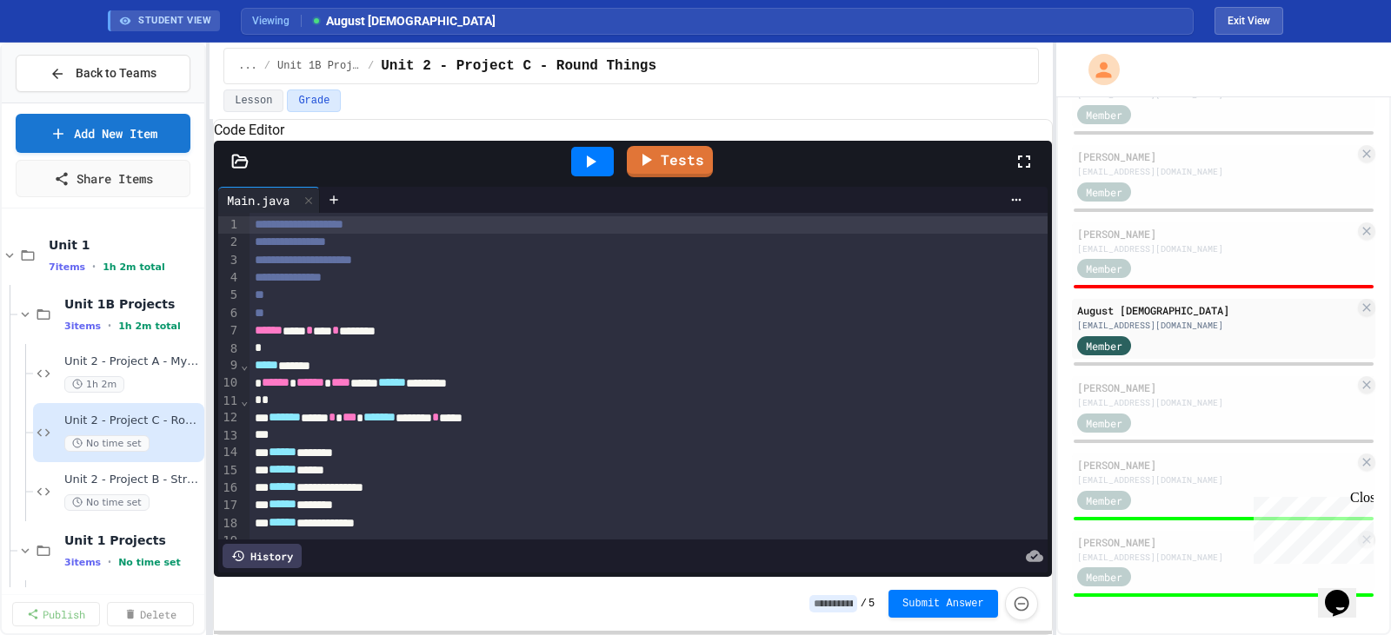
click at [1020, 172] on icon at bounding box center [1024, 161] width 21 height 21
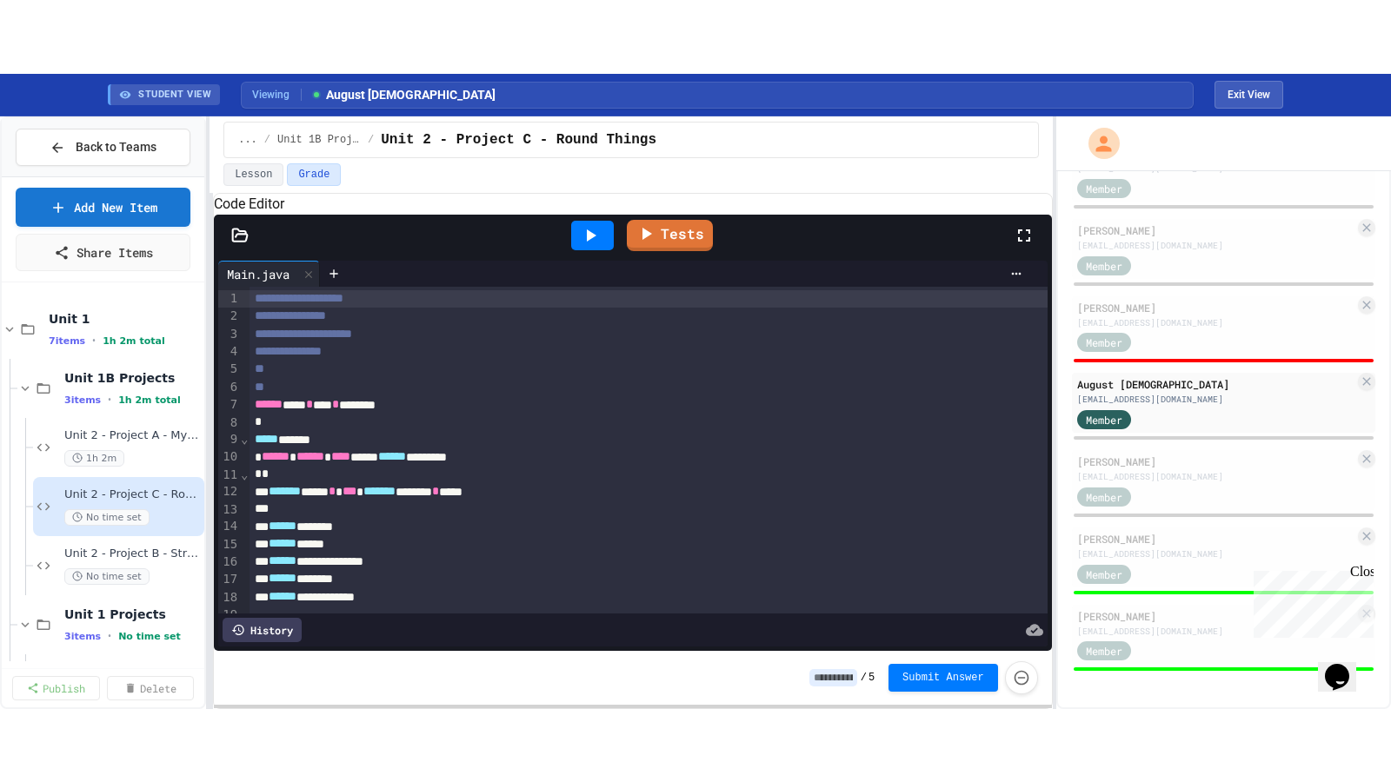
scroll to position [120, 0]
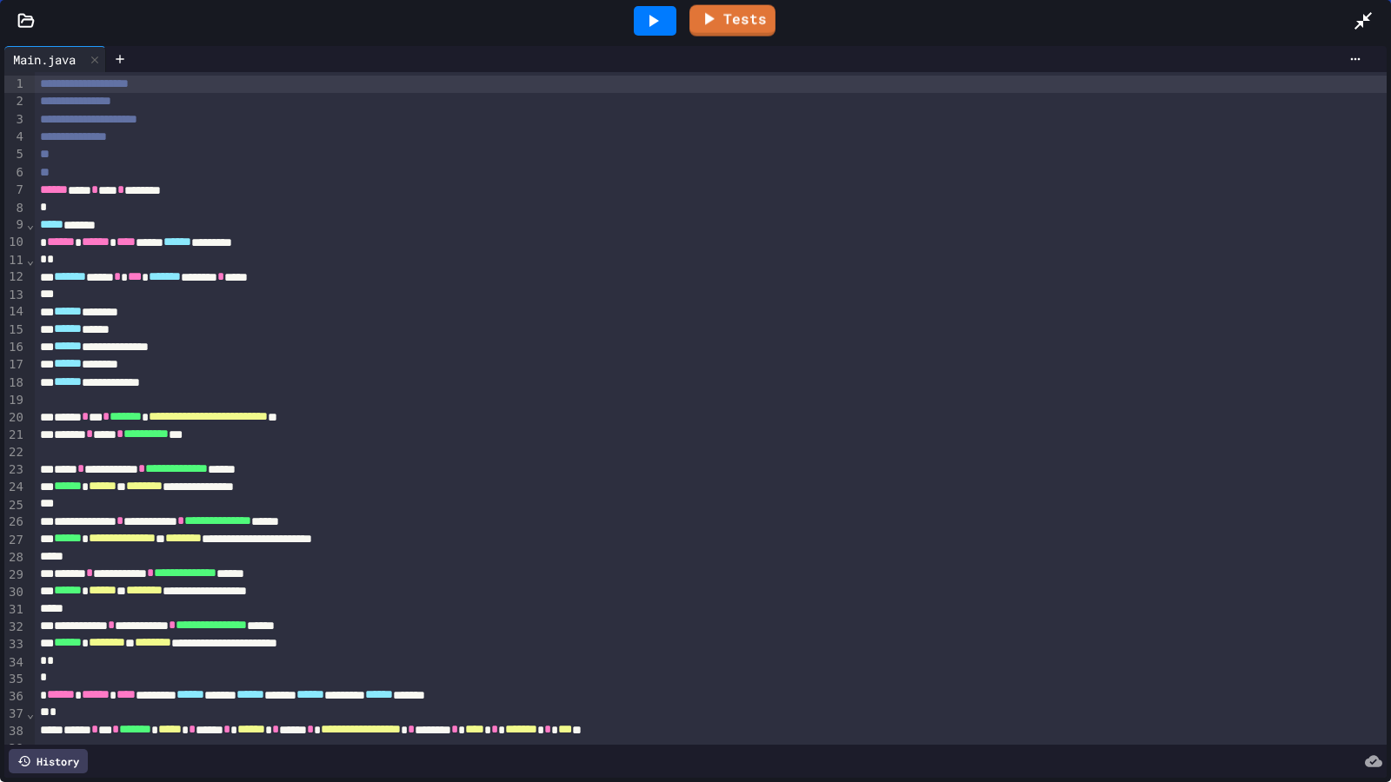
click at [665, 21] on div at bounding box center [655, 21] width 43 height 30
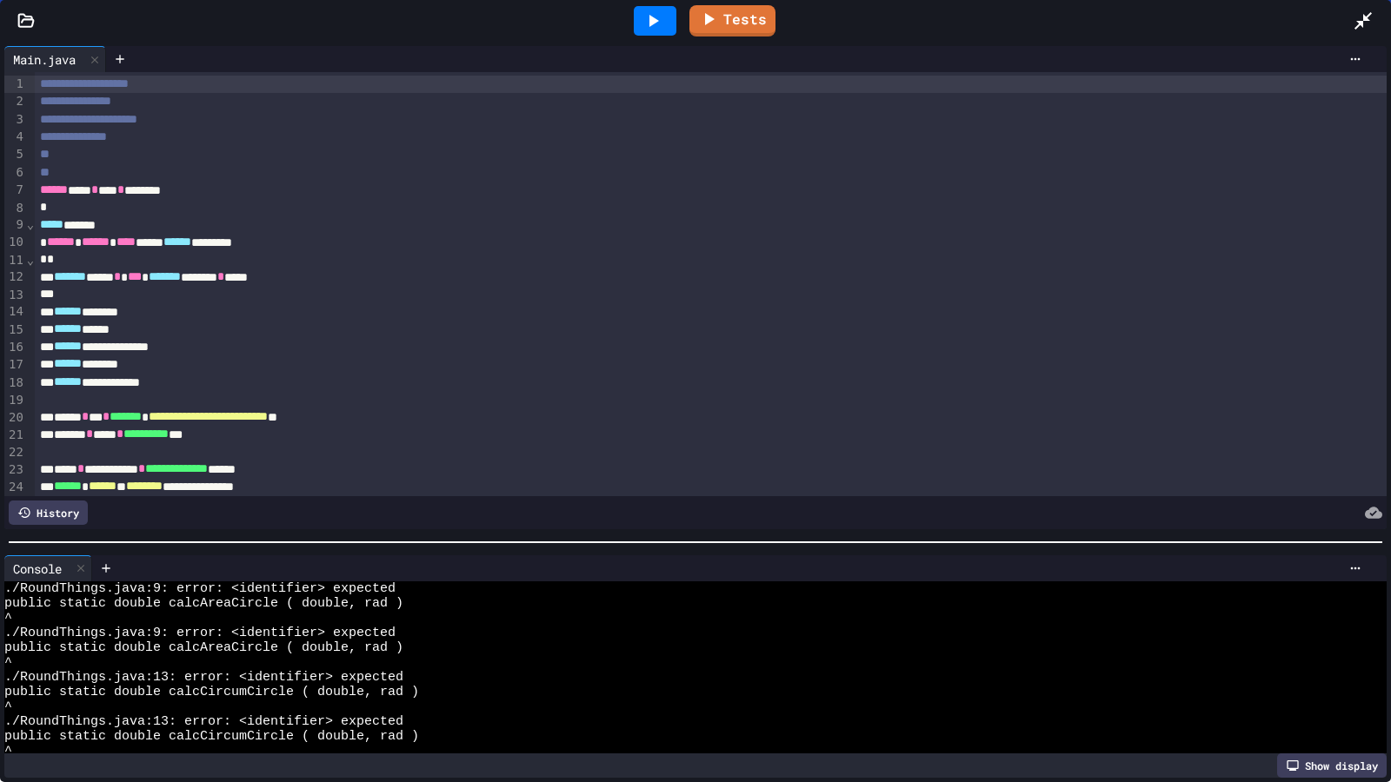
scroll to position [133, 0]
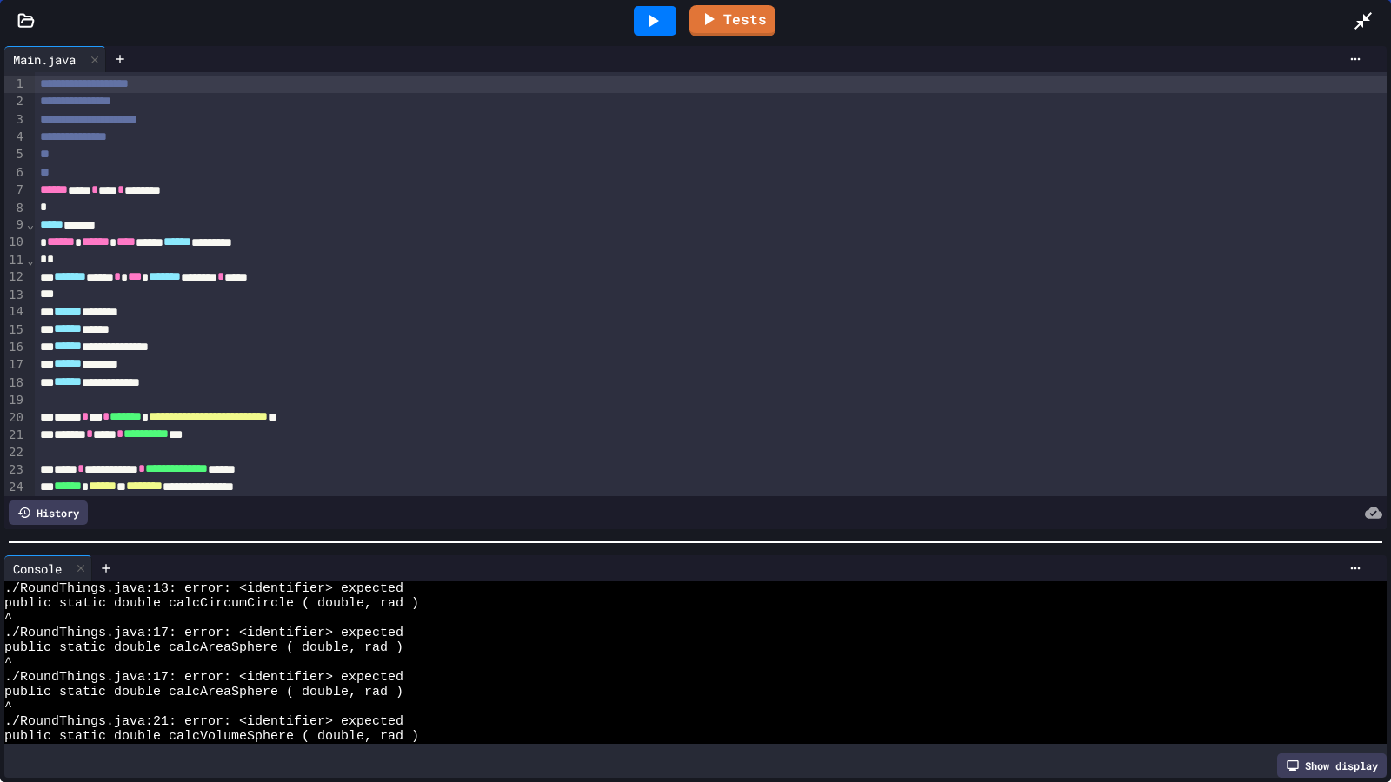
click at [628, 534] on div at bounding box center [695, 542] width 1391 height 17
click at [116, 58] on icon at bounding box center [120, 59] width 14 height 14
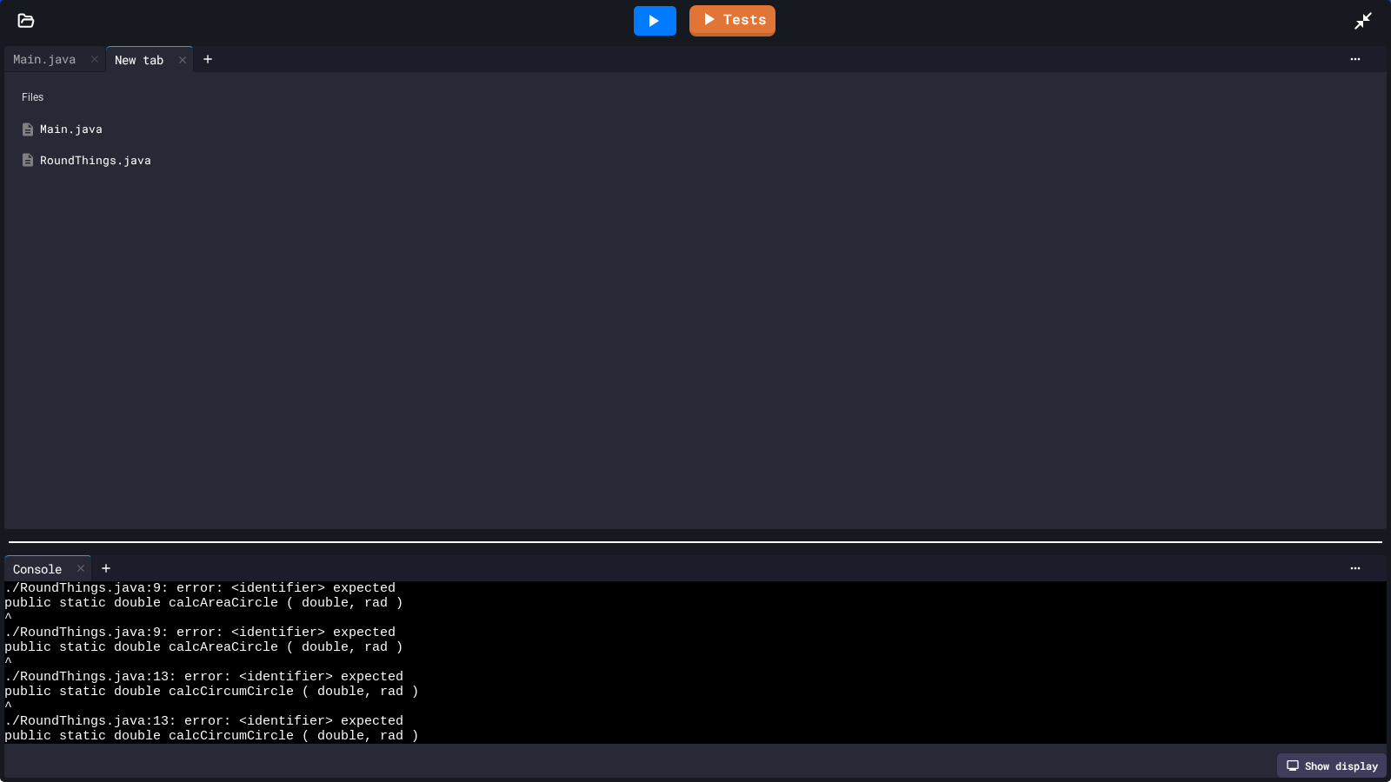
click at [102, 159] on div "RoundThings.java" at bounding box center [708, 160] width 1336 height 17
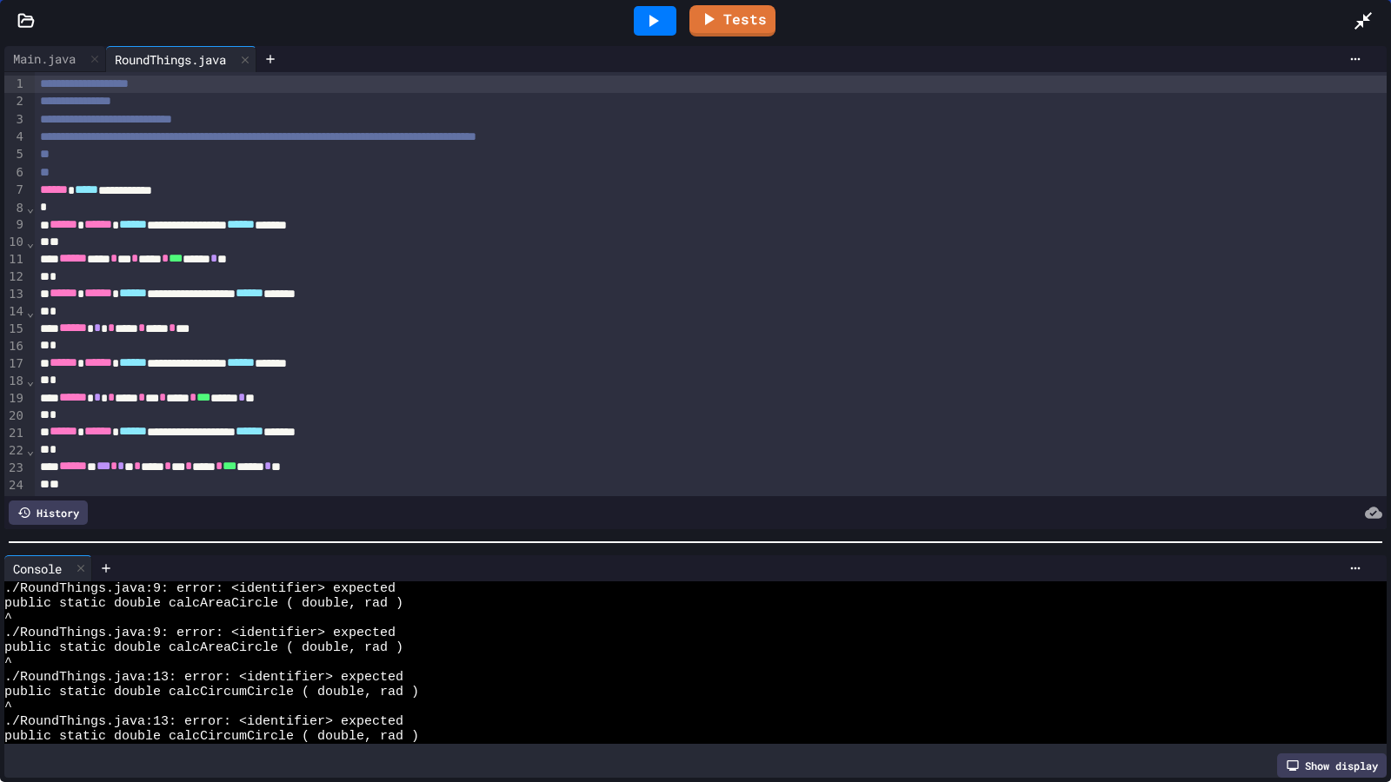
click at [349, 235] on div "*" at bounding box center [692, 242] width 1314 height 17
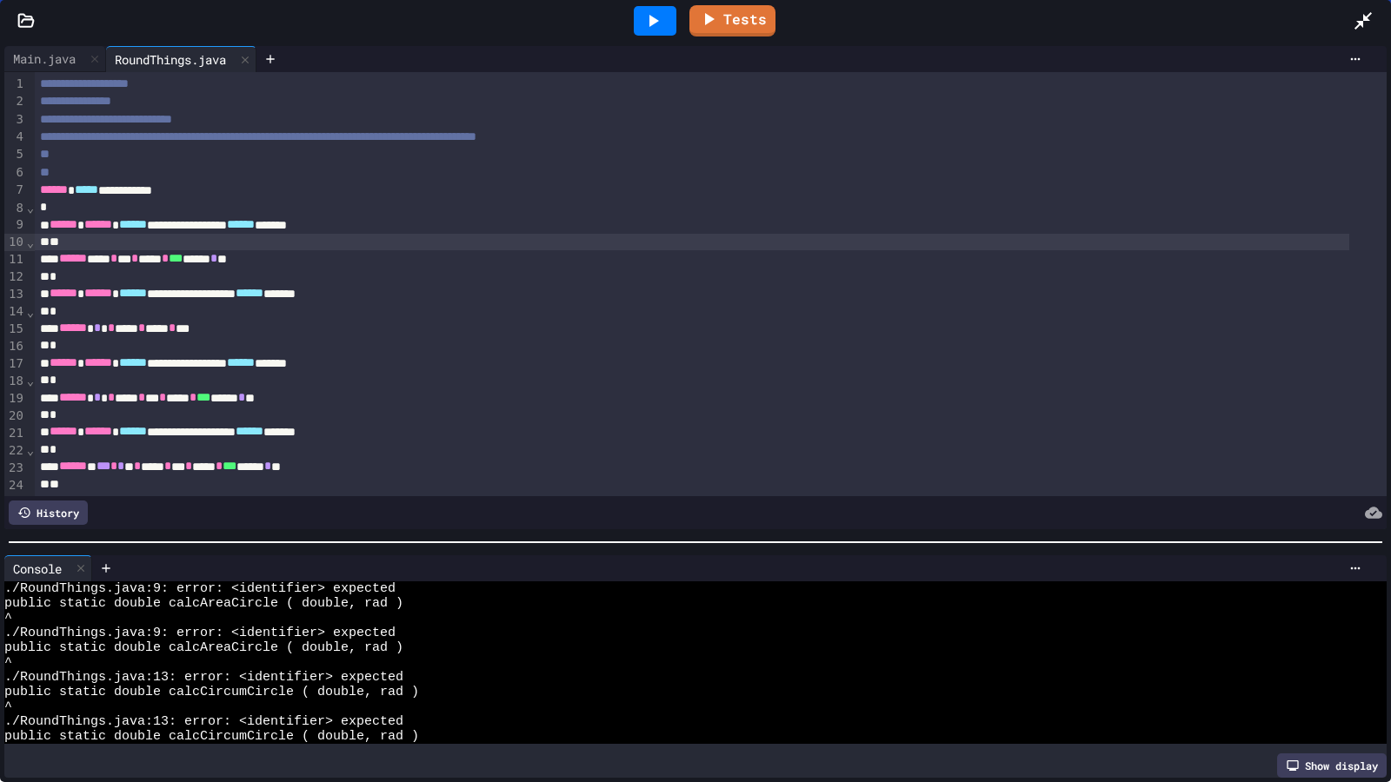
click at [362, 302] on div "**********" at bounding box center [692, 293] width 1314 height 17
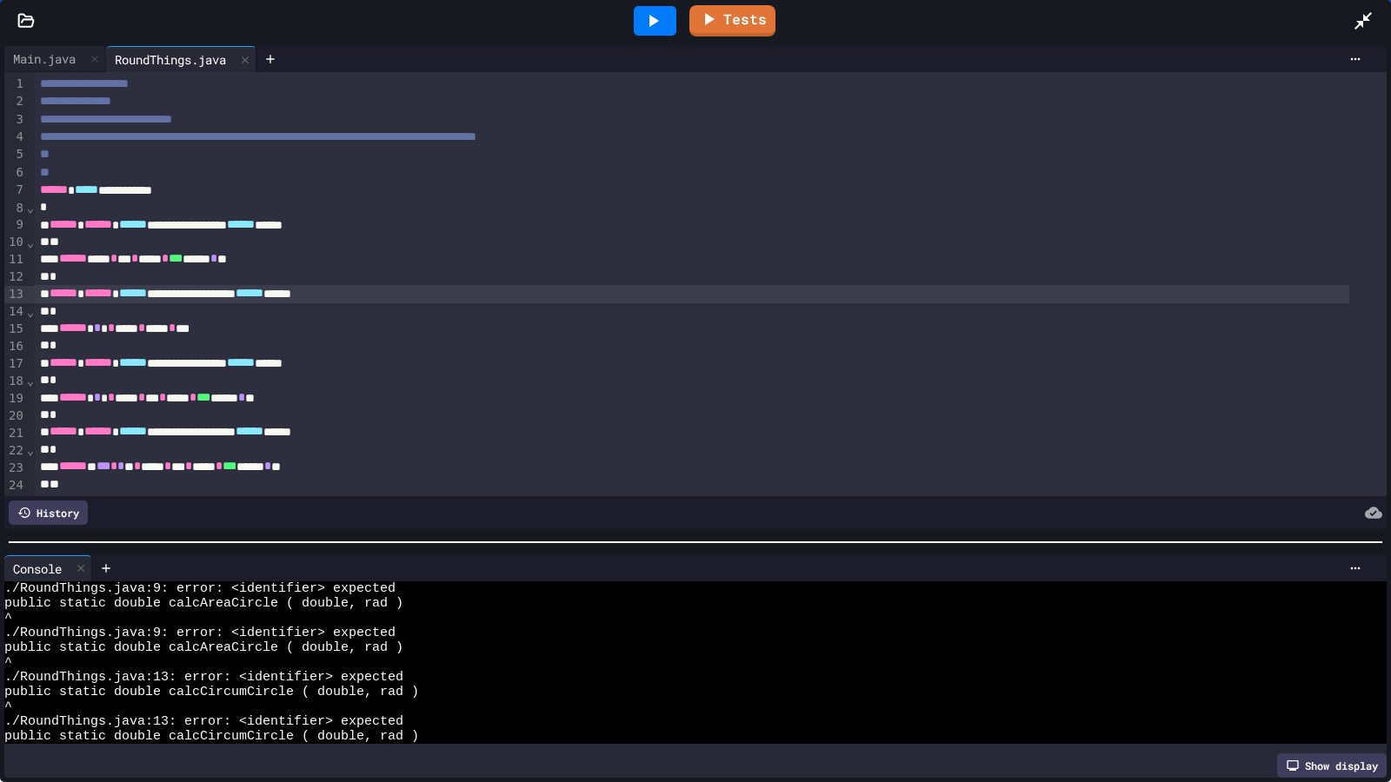
click at [654, 21] on icon at bounding box center [654, 21] width 10 height 12
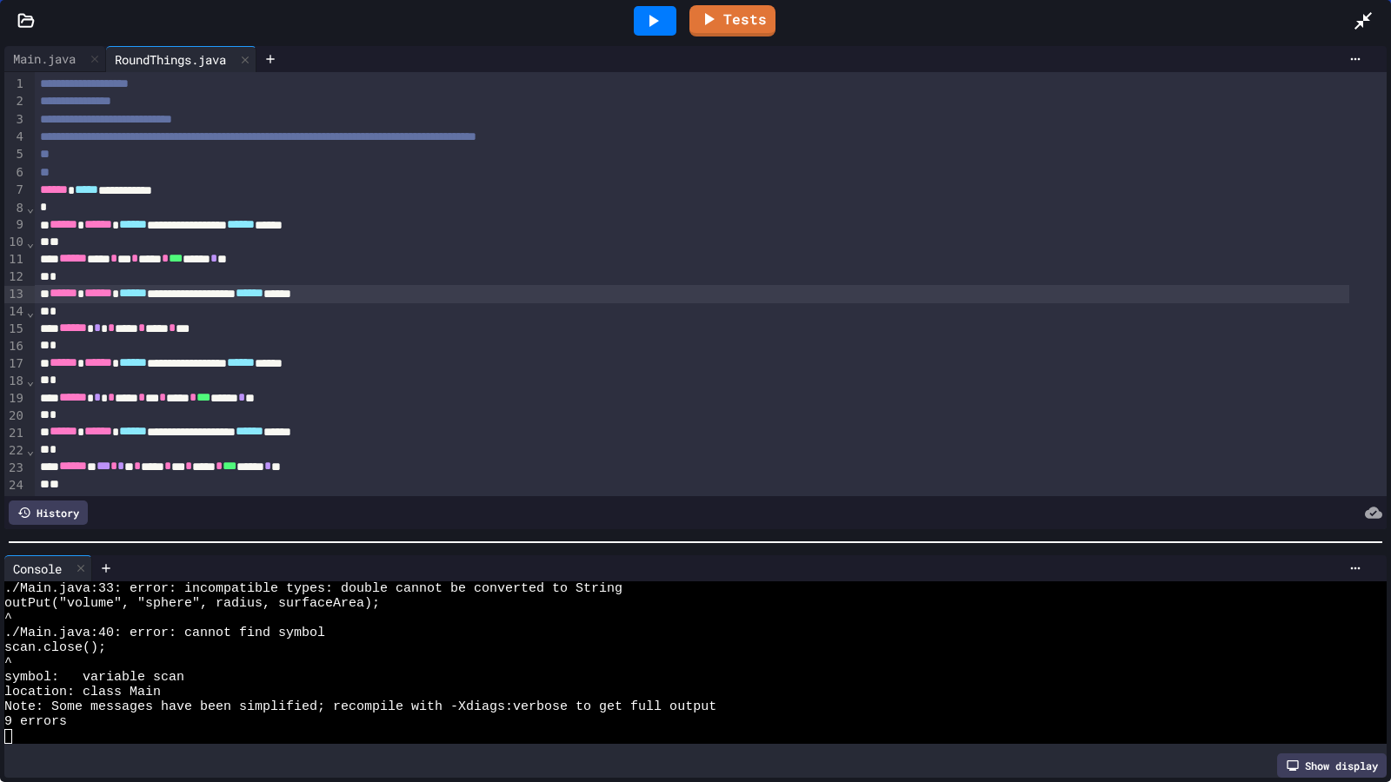
scroll to position [429, 0]
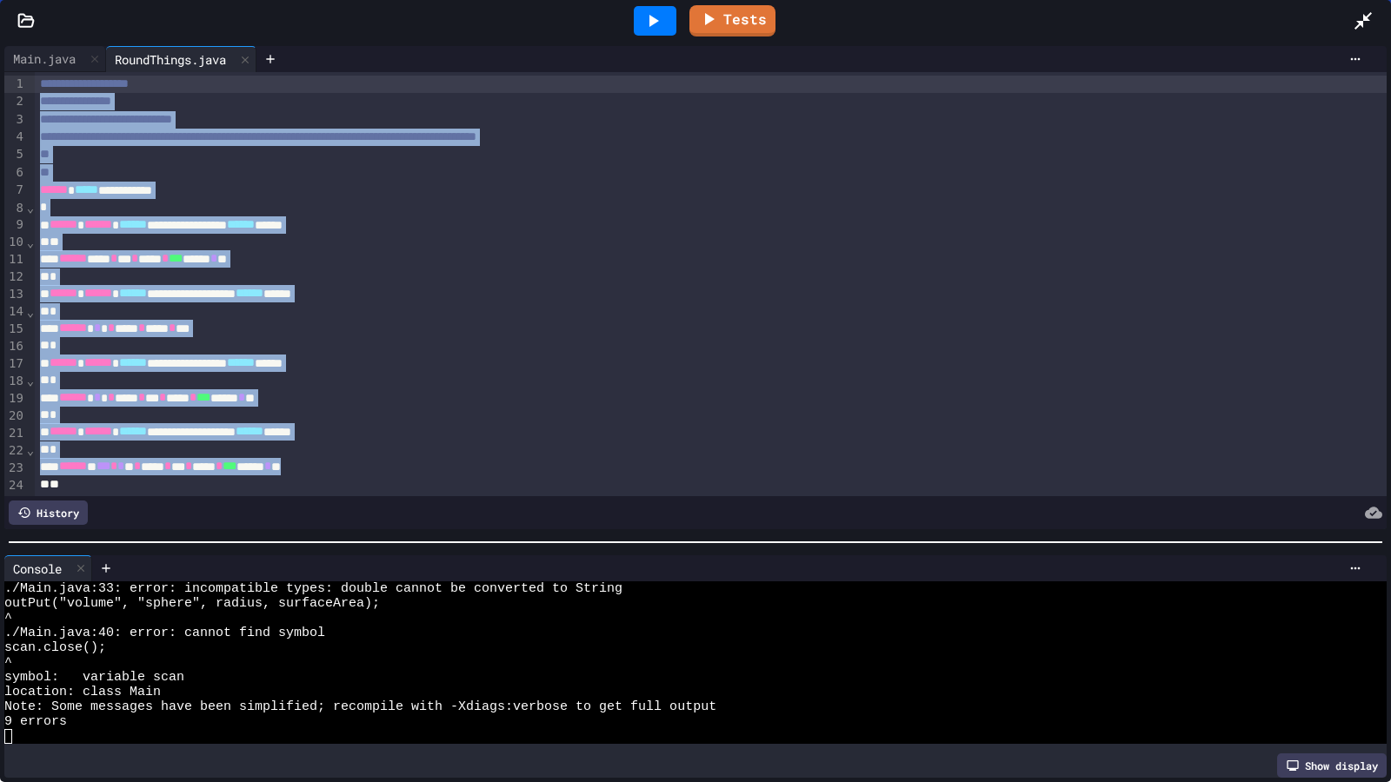
drag, startPoint x: 607, startPoint y: 469, endPoint x: 604, endPoint y: 89, distance: 380.7
click at [604, 89] on div "**********" at bounding box center [711, 293] width 1352 height 442
click at [41, 63] on div "Main.java" at bounding box center [44, 59] width 80 height 18
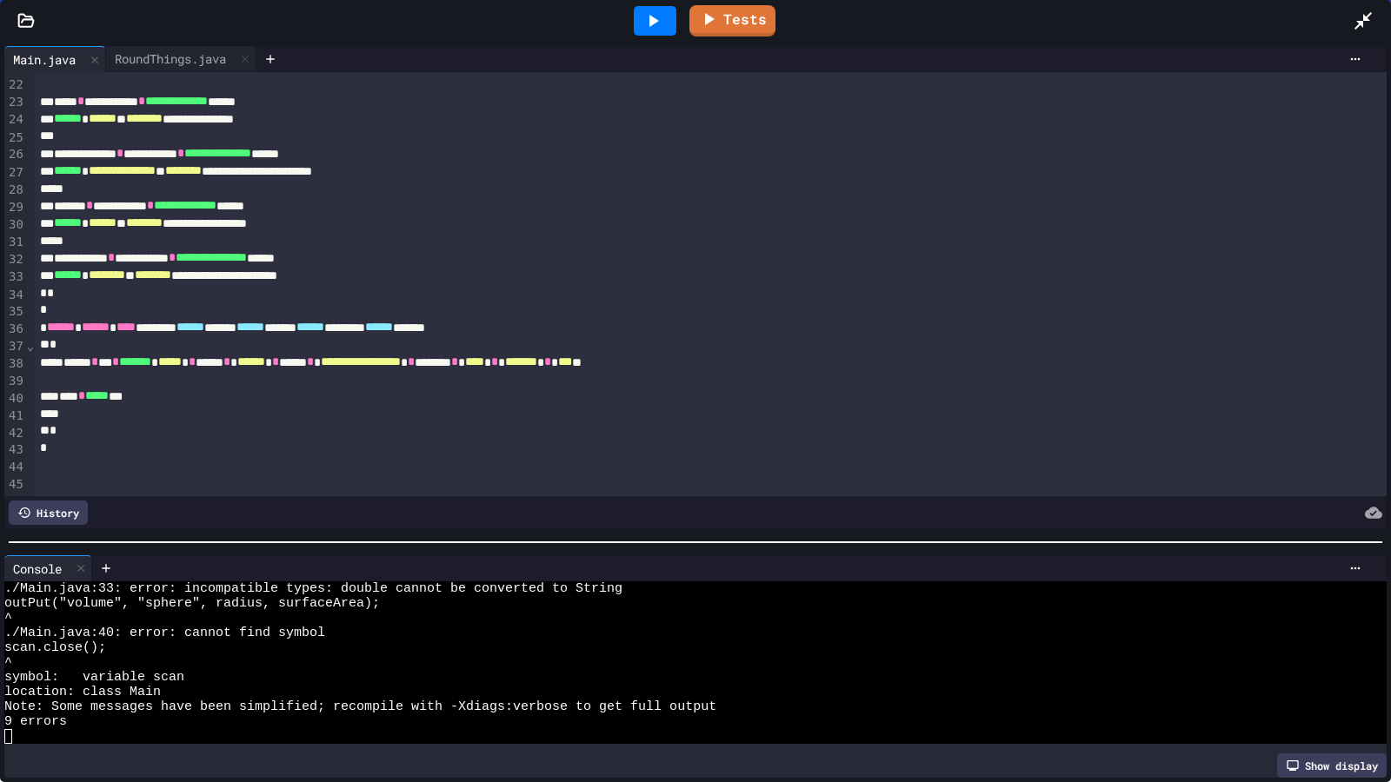
scroll to position [389, 0]
click at [324, 321] on span "******" at bounding box center [310, 327] width 28 height 12
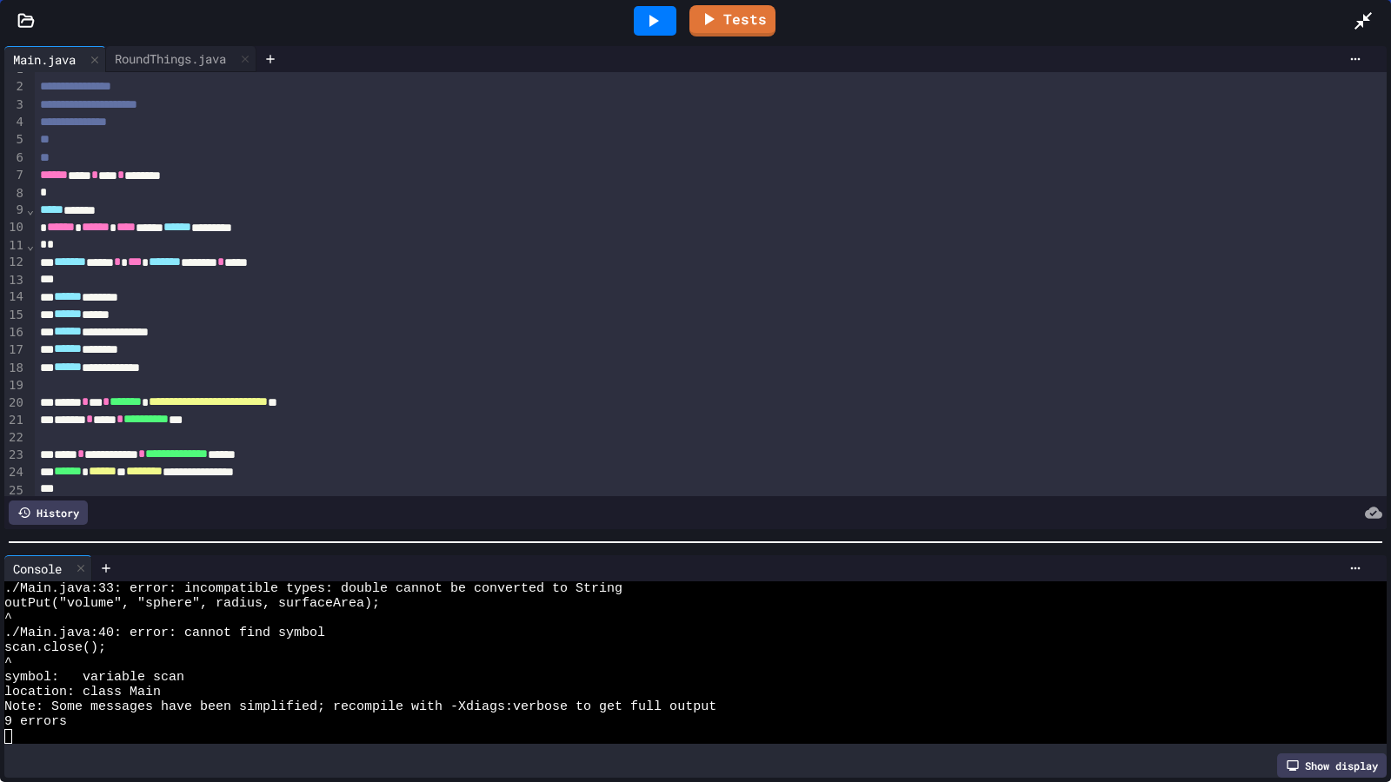
scroll to position [0, 0]
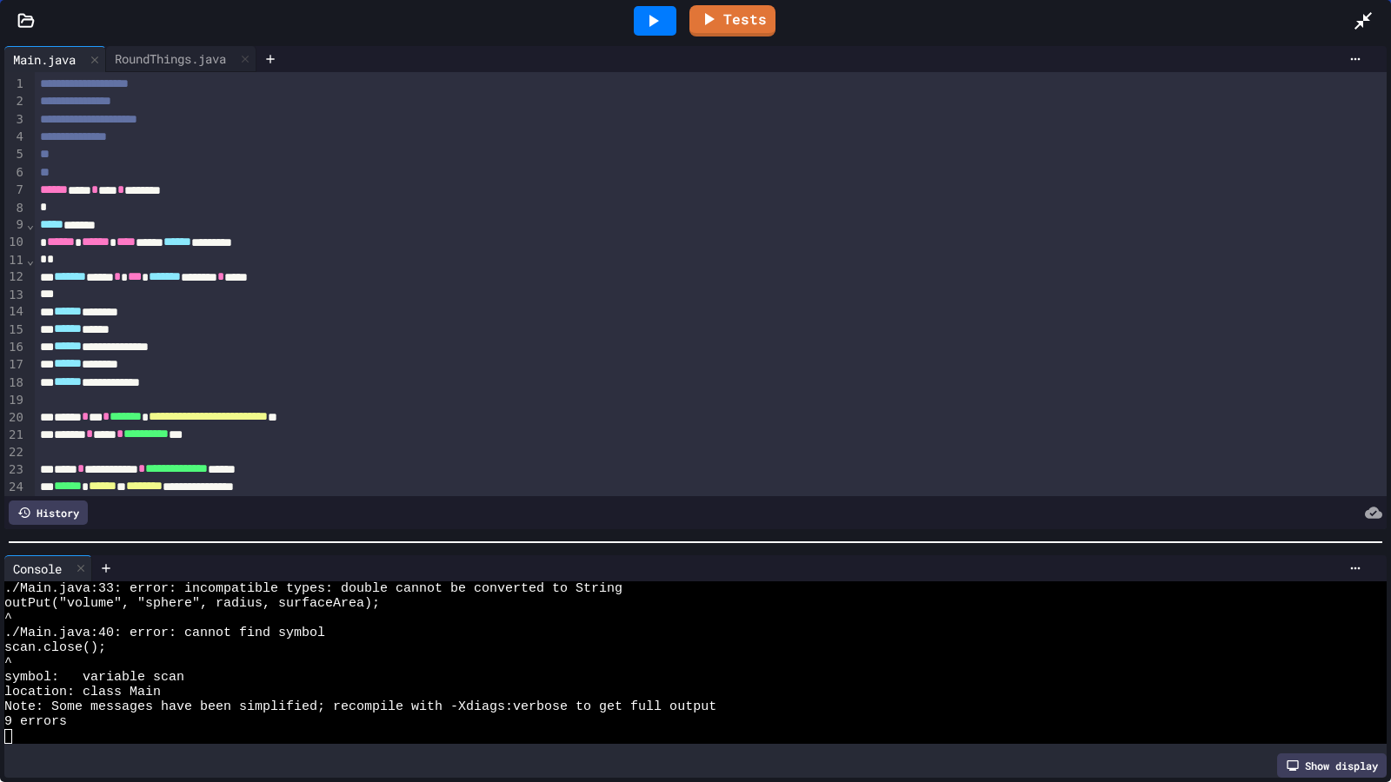
click at [656, 26] on icon at bounding box center [652, 20] width 21 height 21
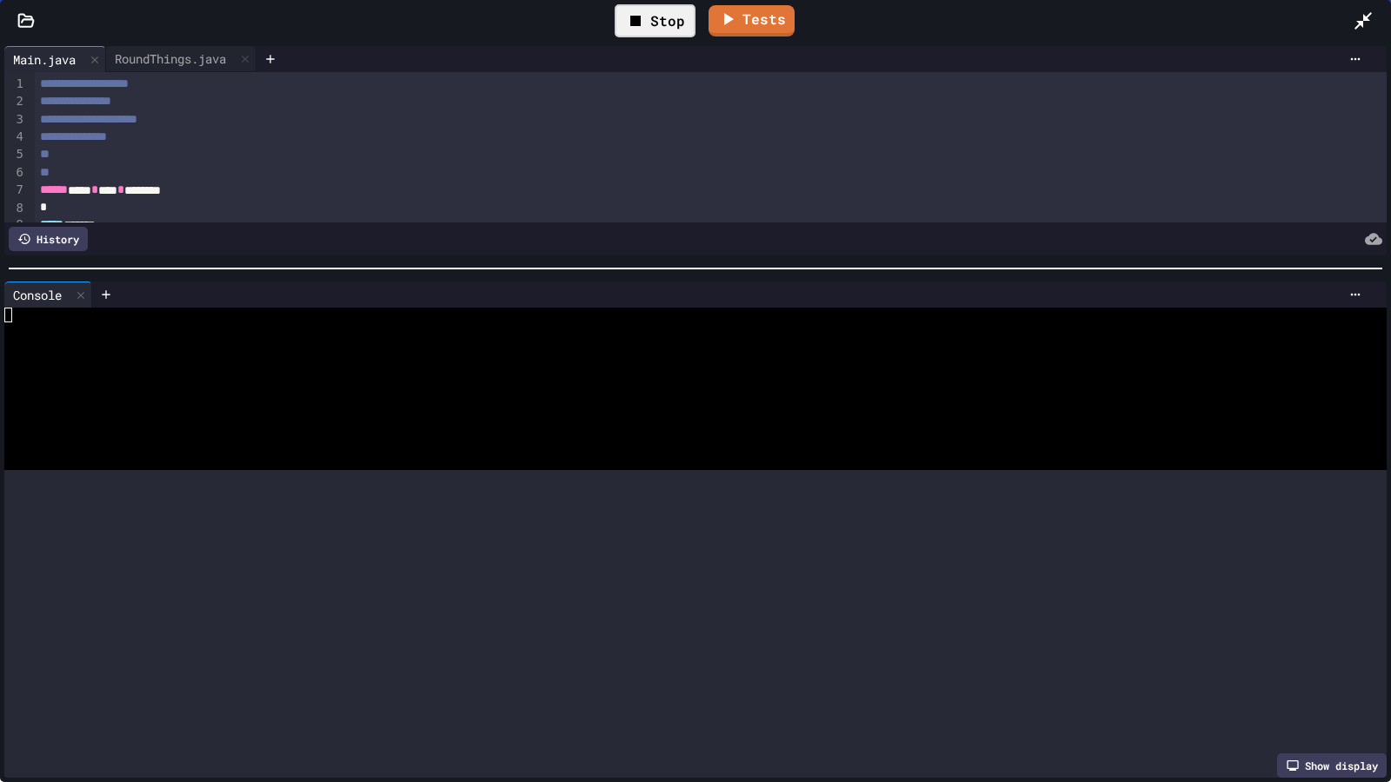
click at [649, 260] on div at bounding box center [695, 268] width 1391 height 17
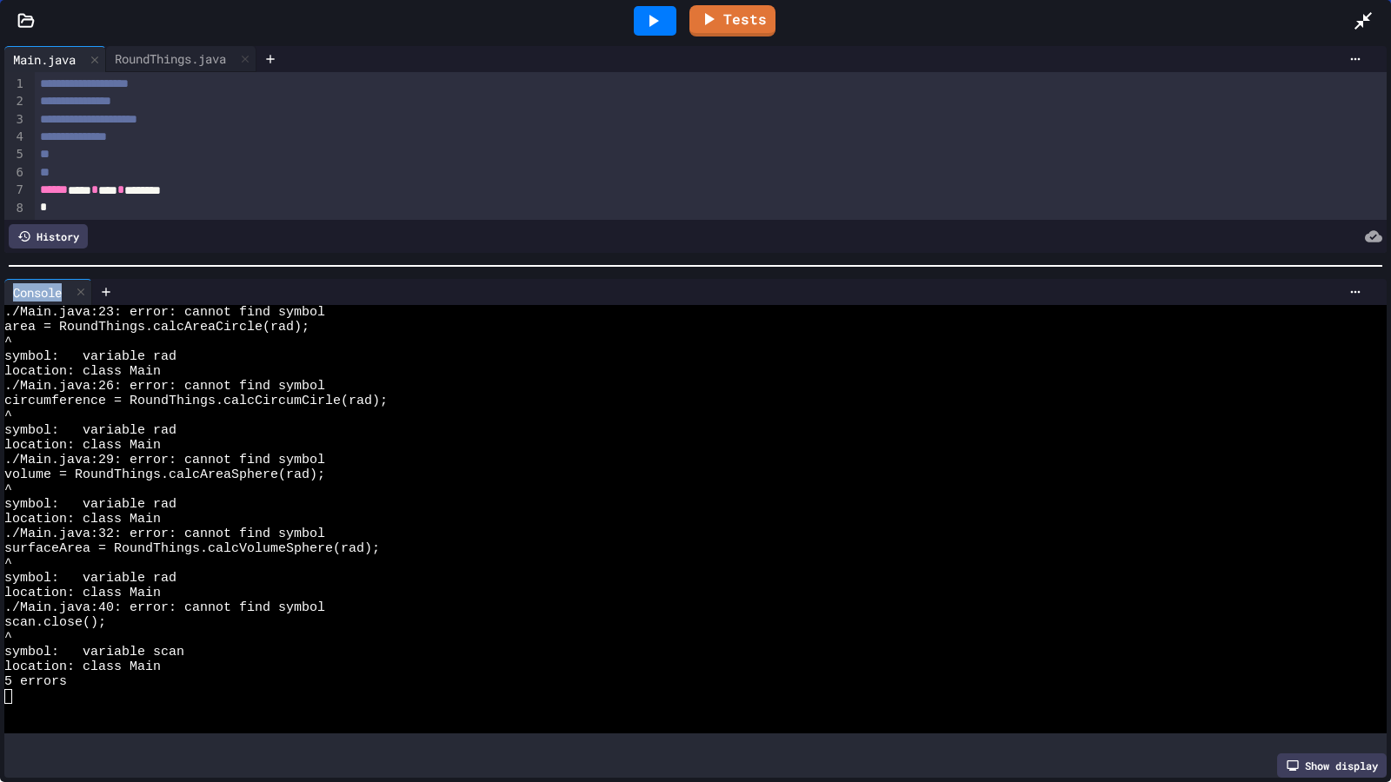
drag, startPoint x: 462, startPoint y: 255, endPoint x: 459, endPoint y: 273, distance: 18.4
click at [459, 273] on div "**********" at bounding box center [695, 412] width 1391 height 741
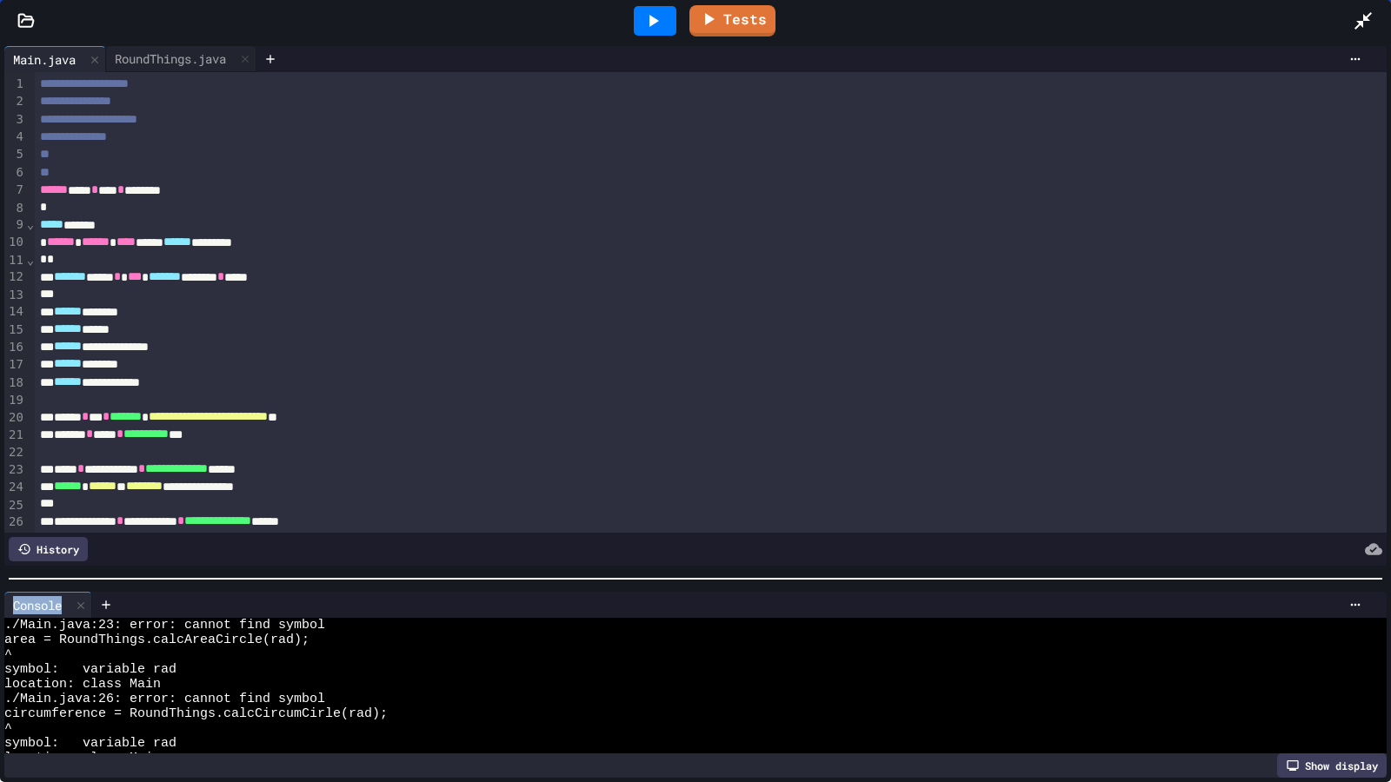
scroll to position [281, 0]
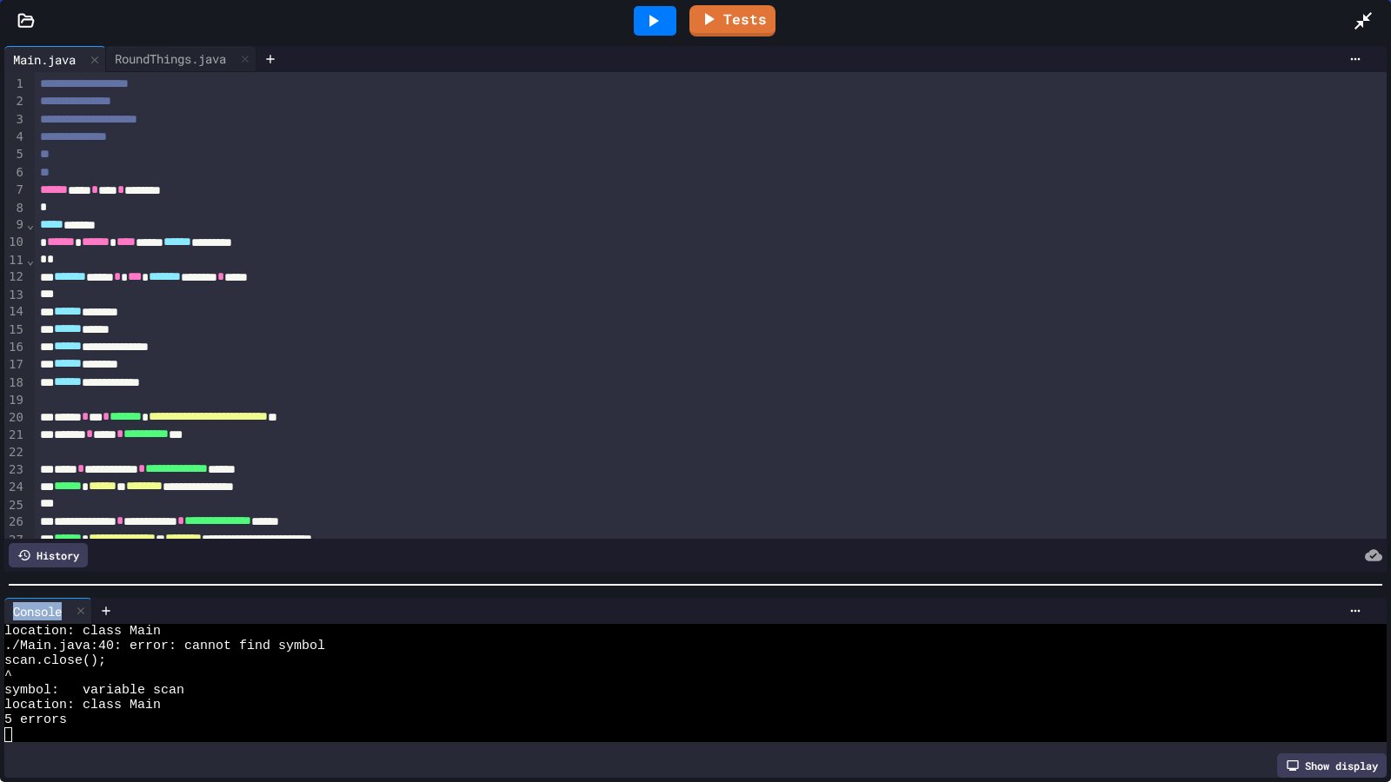
click at [628, 578] on div at bounding box center [695, 584] width 1391 height 17
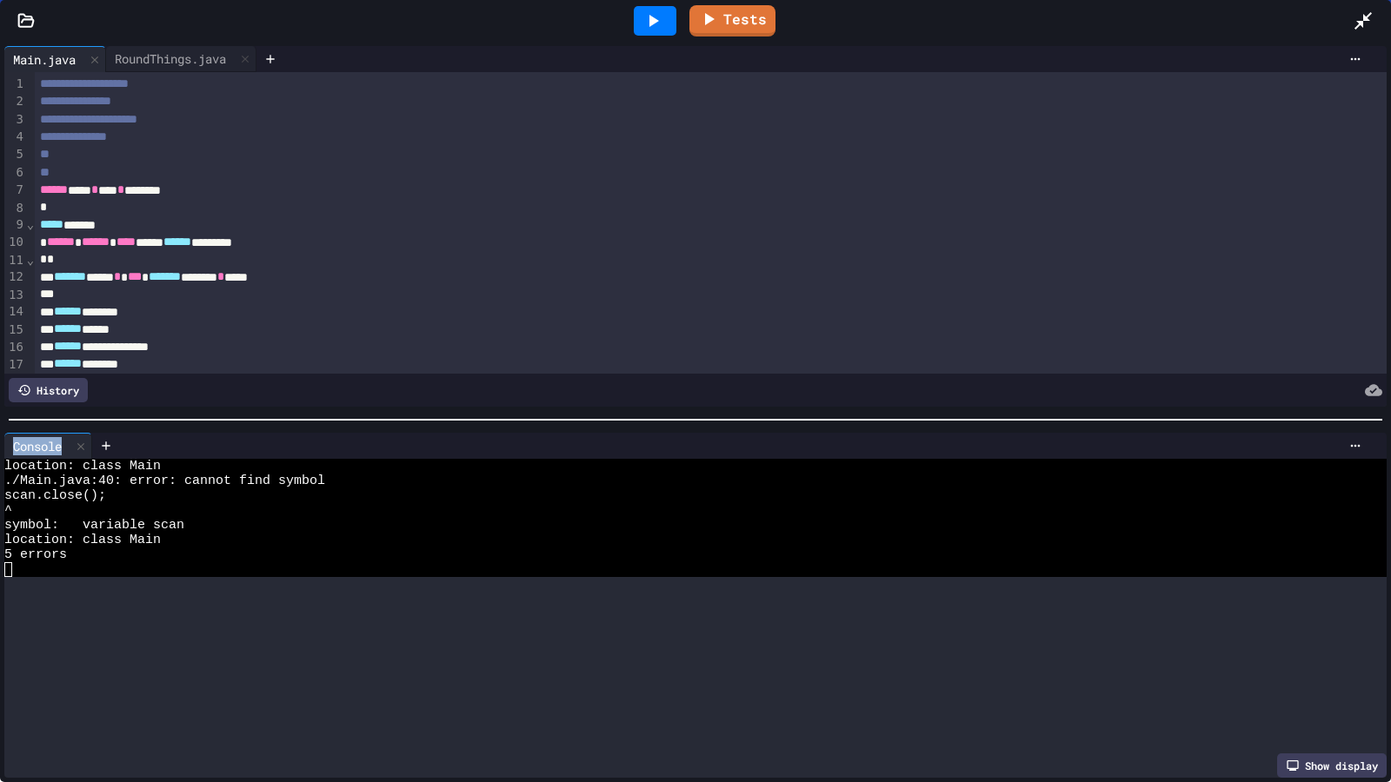
click at [626, 411] on div at bounding box center [695, 419] width 1391 height 17
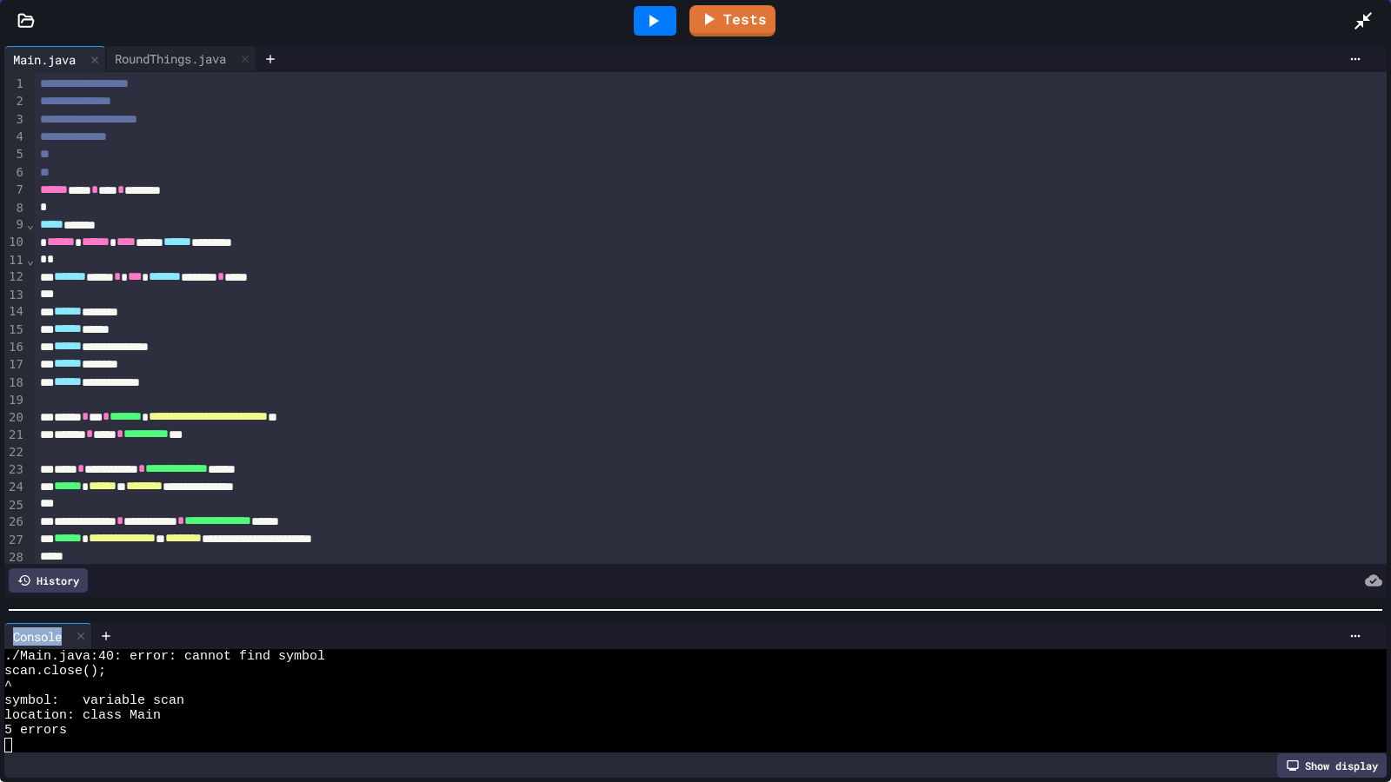
click at [603, 601] on div at bounding box center [695, 609] width 1391 height 17
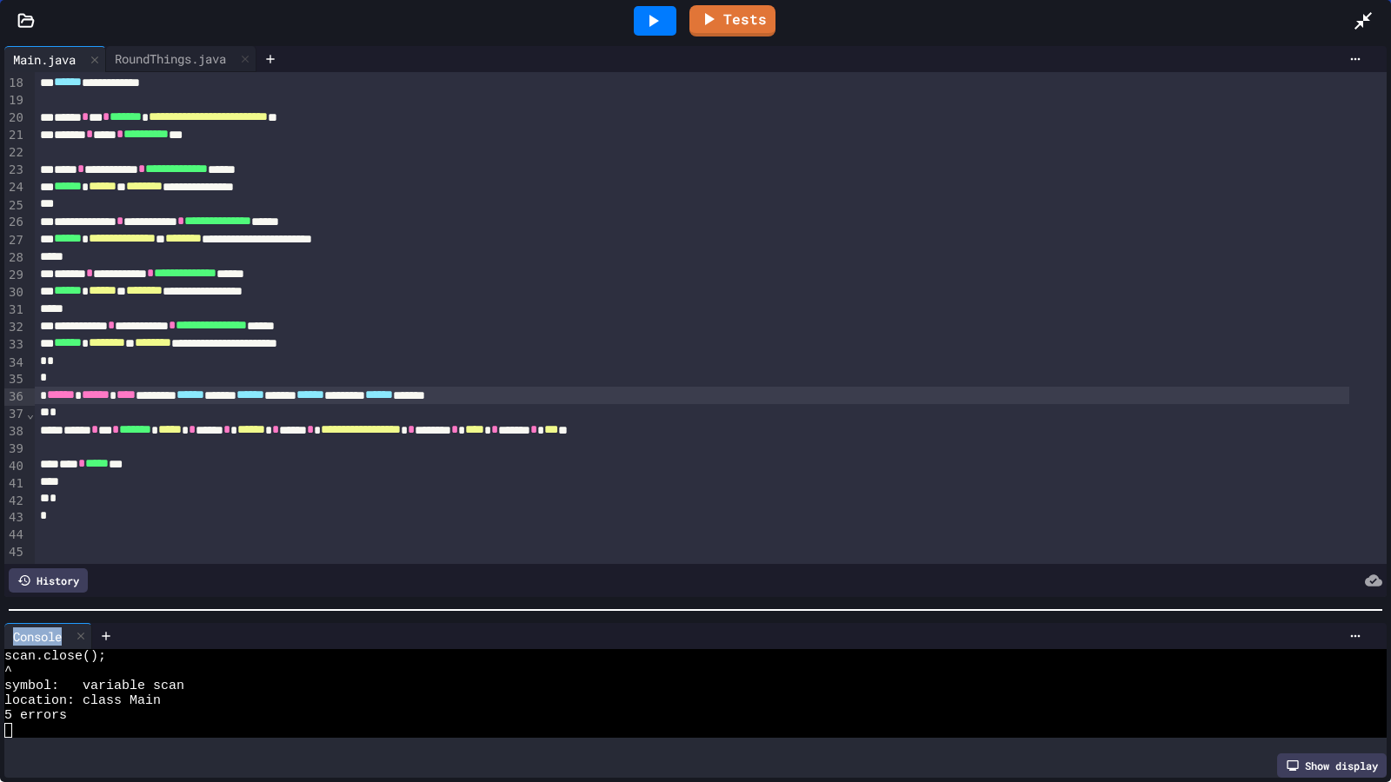
scroll to position [323, 0]
click at [319, 265] on div "**********" at bounding box center [692, 273] width 1314 height 17
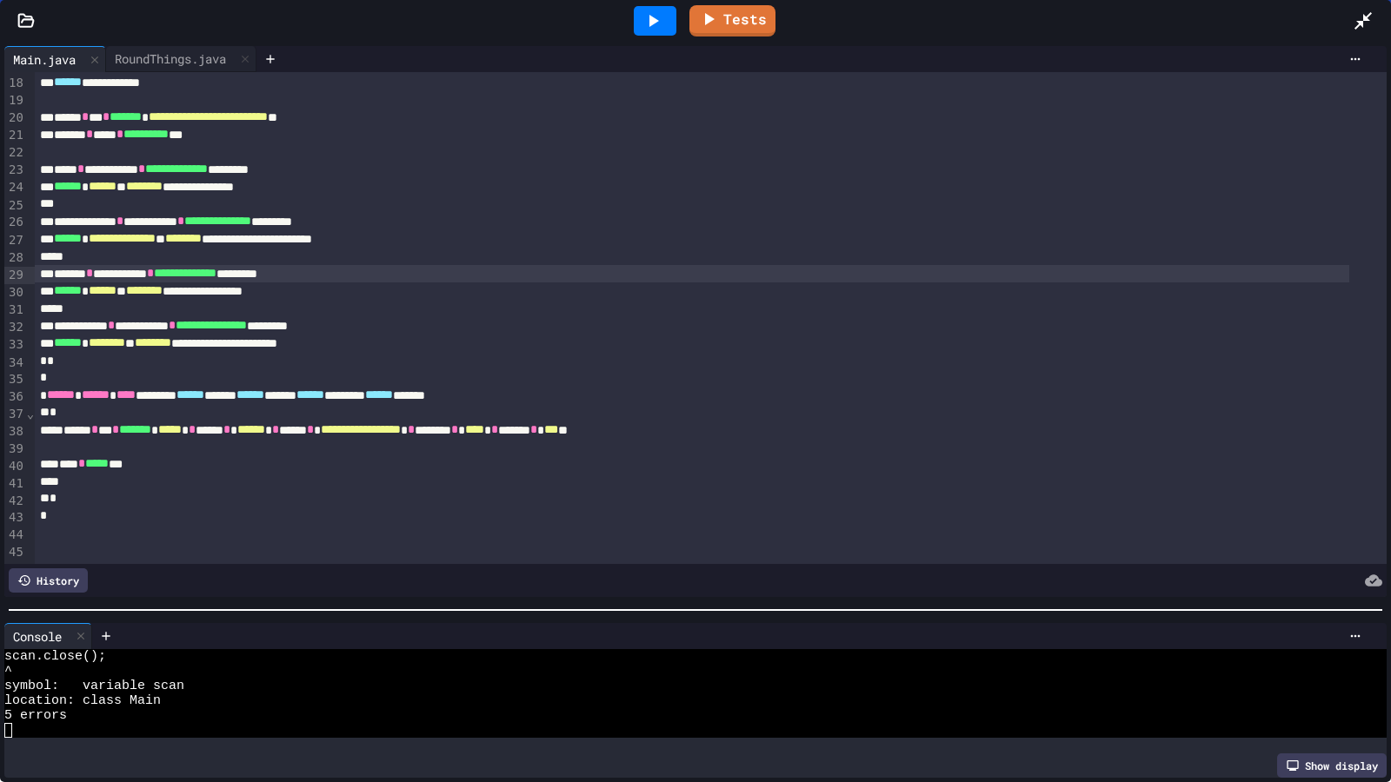
click at [655, 23] on icon at bounding box center [654, 21] width 10 height 12
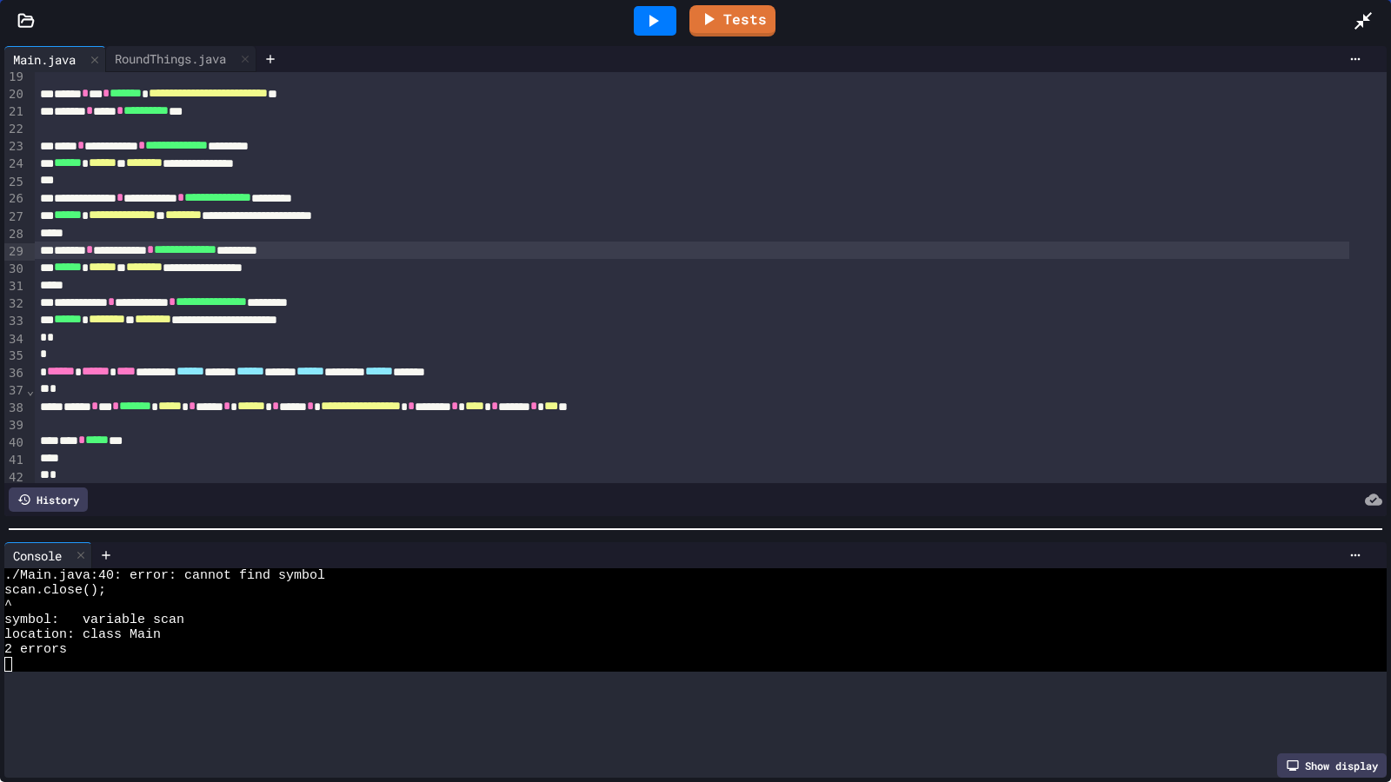
scroll to position [0, 0]
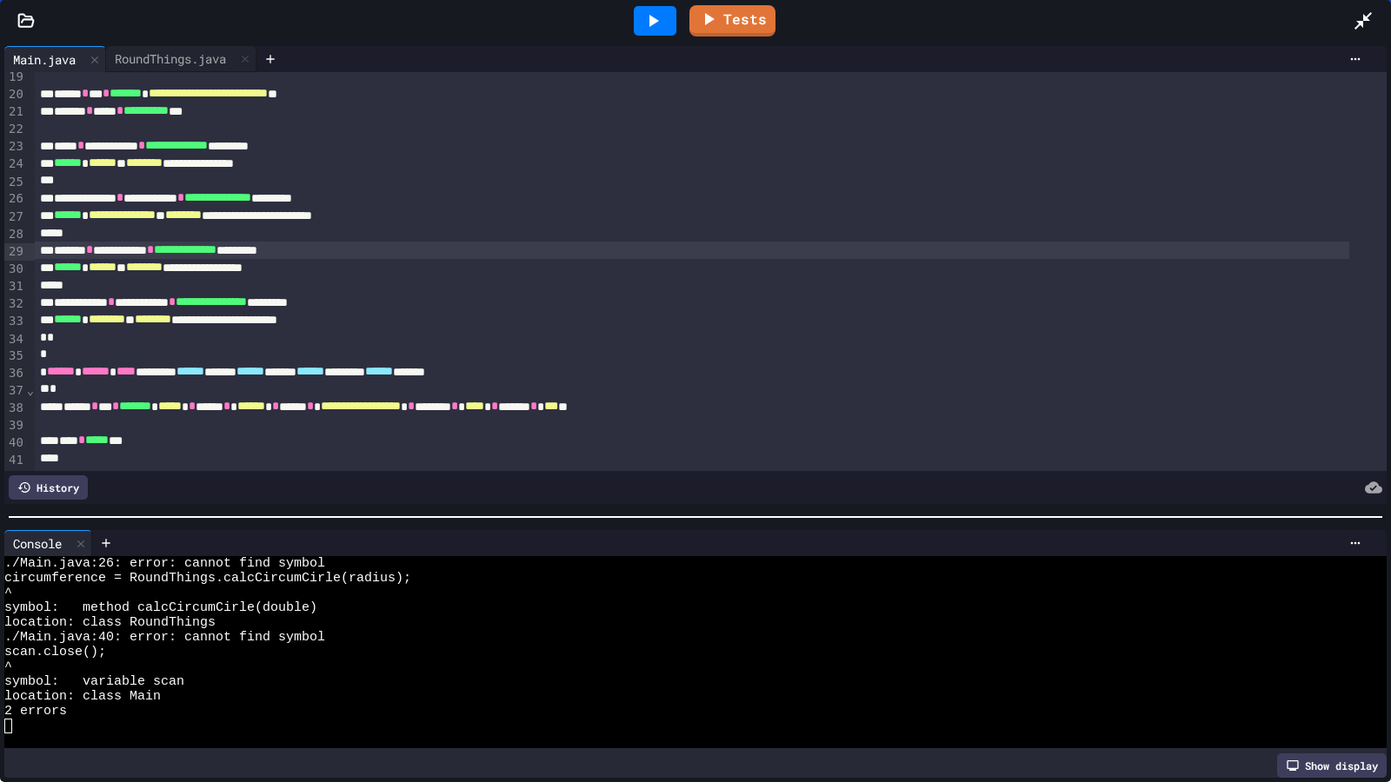
click at [645, 511] on div at bounding box center [695, 516] width 1391 height 17
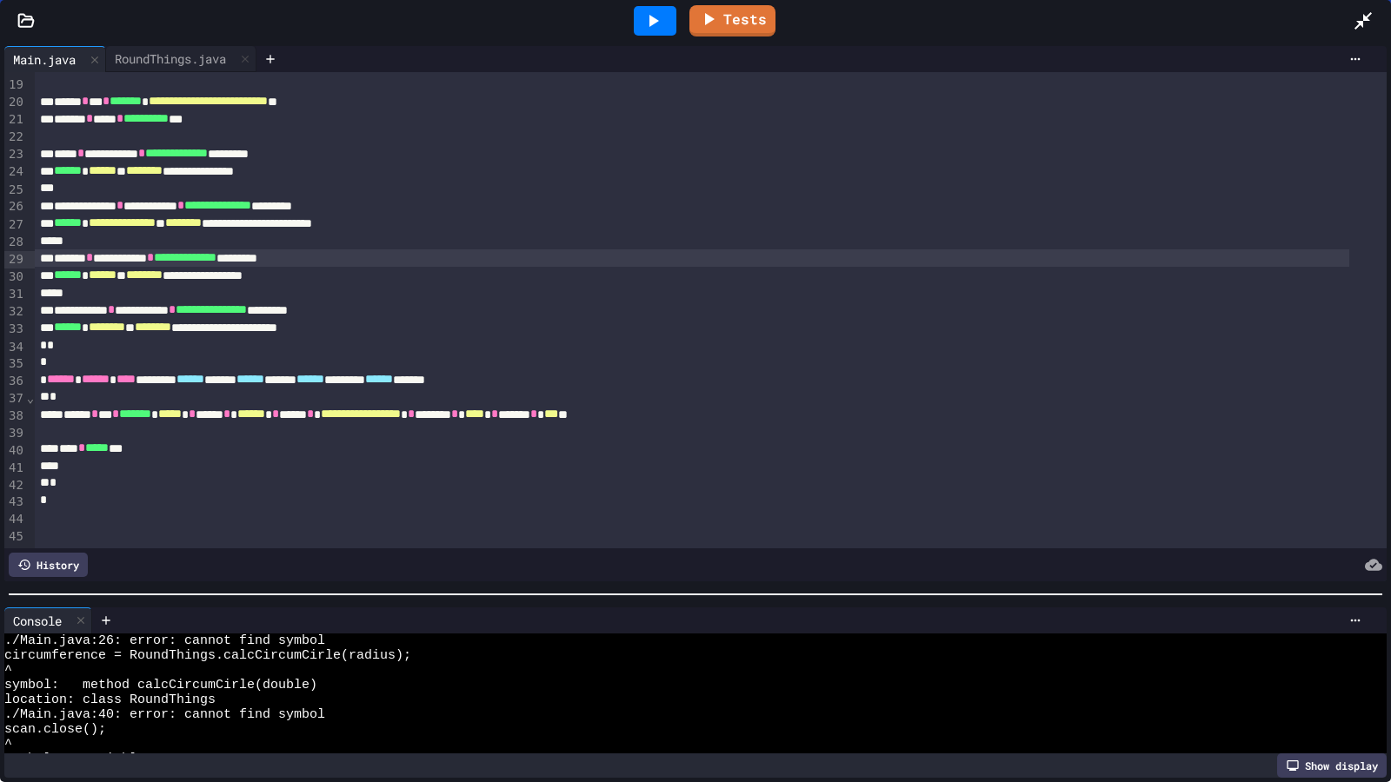
scroll to position [316, 0]
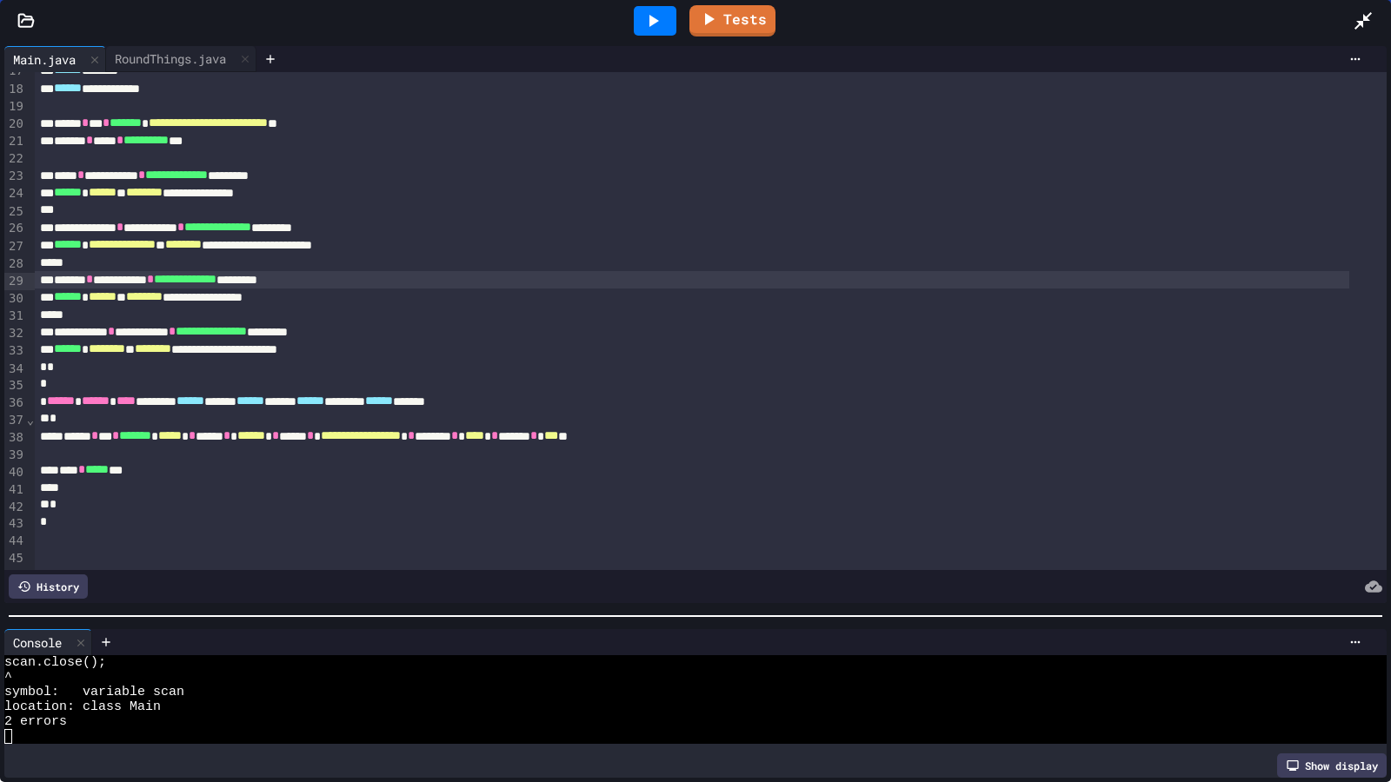
click at [646, 608] on div at bounding box center [695, 616] width 1391 height 17
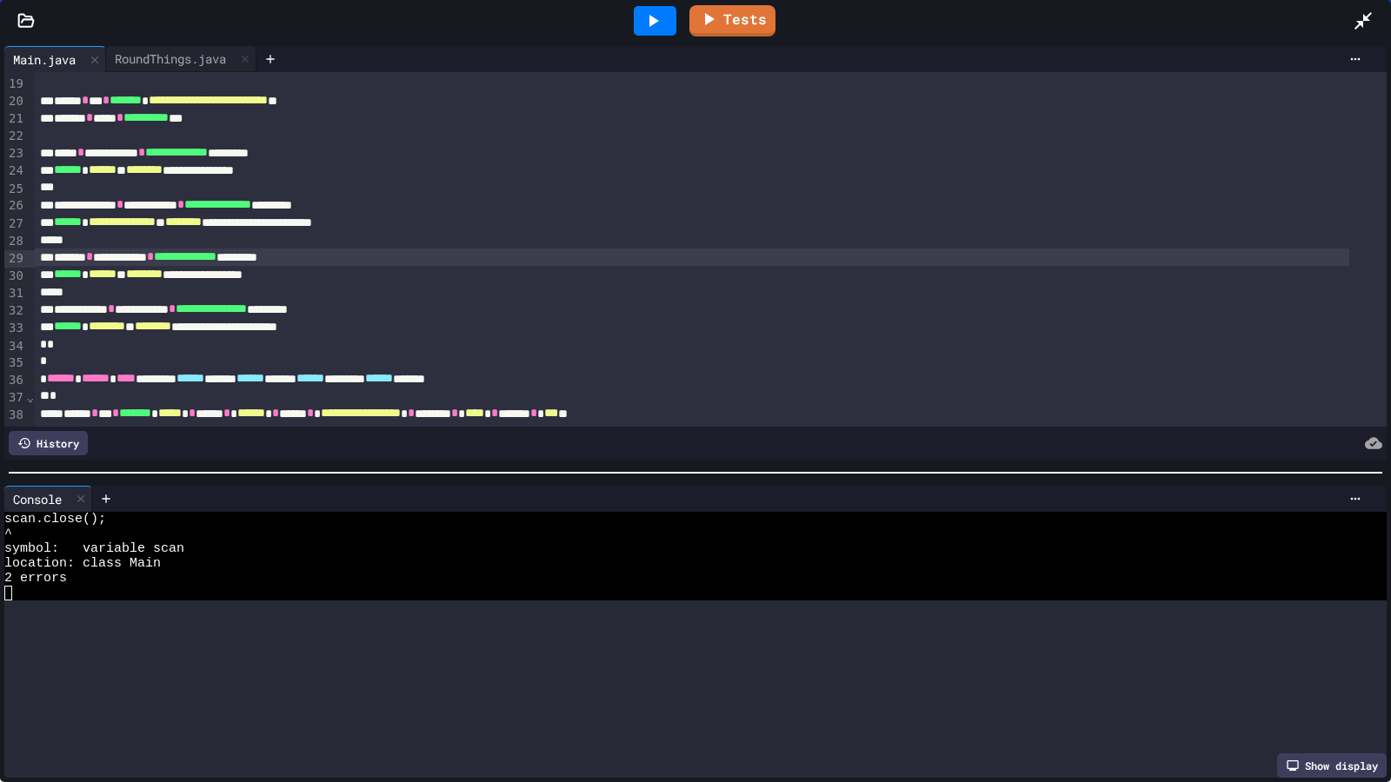
click at [447, 464] on div at bounding box center [695, 472] width 1391 height 17
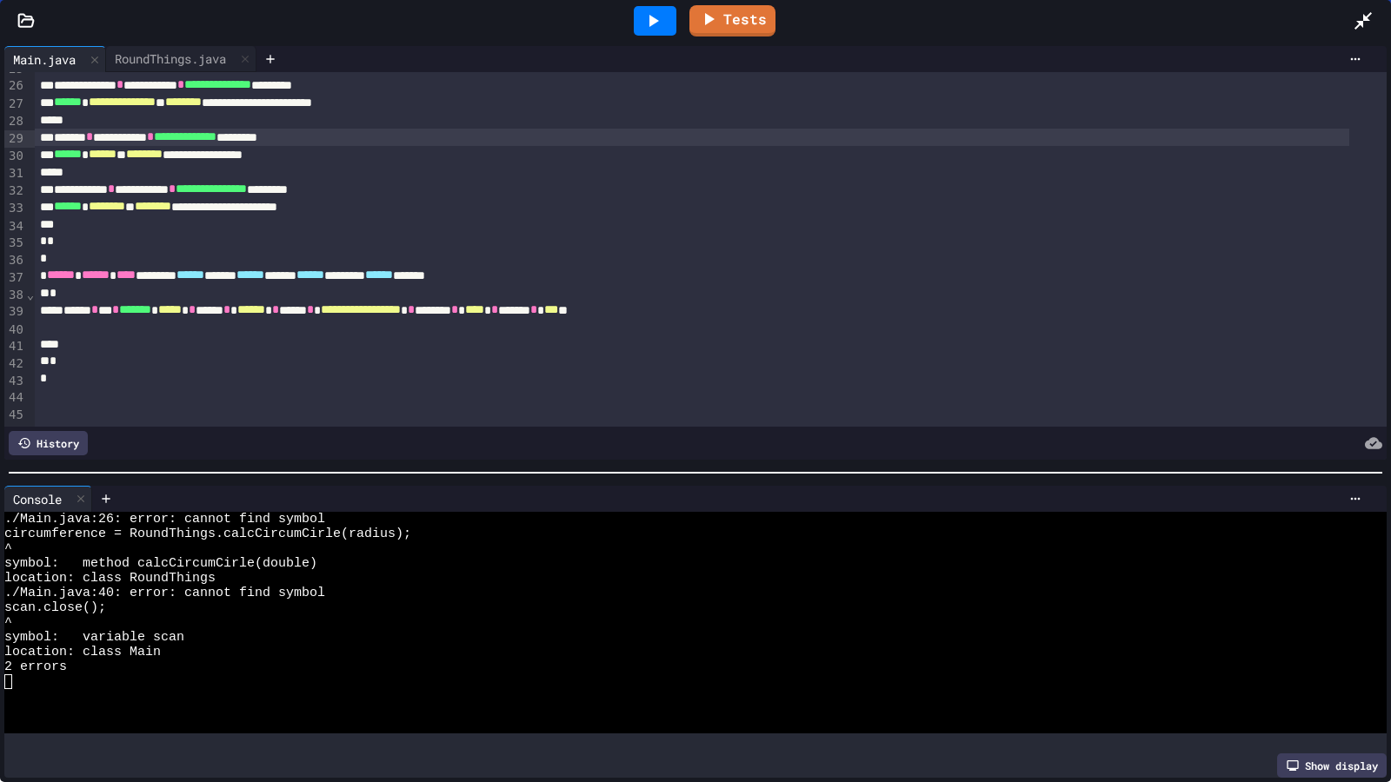
scroll to position [492, 0]
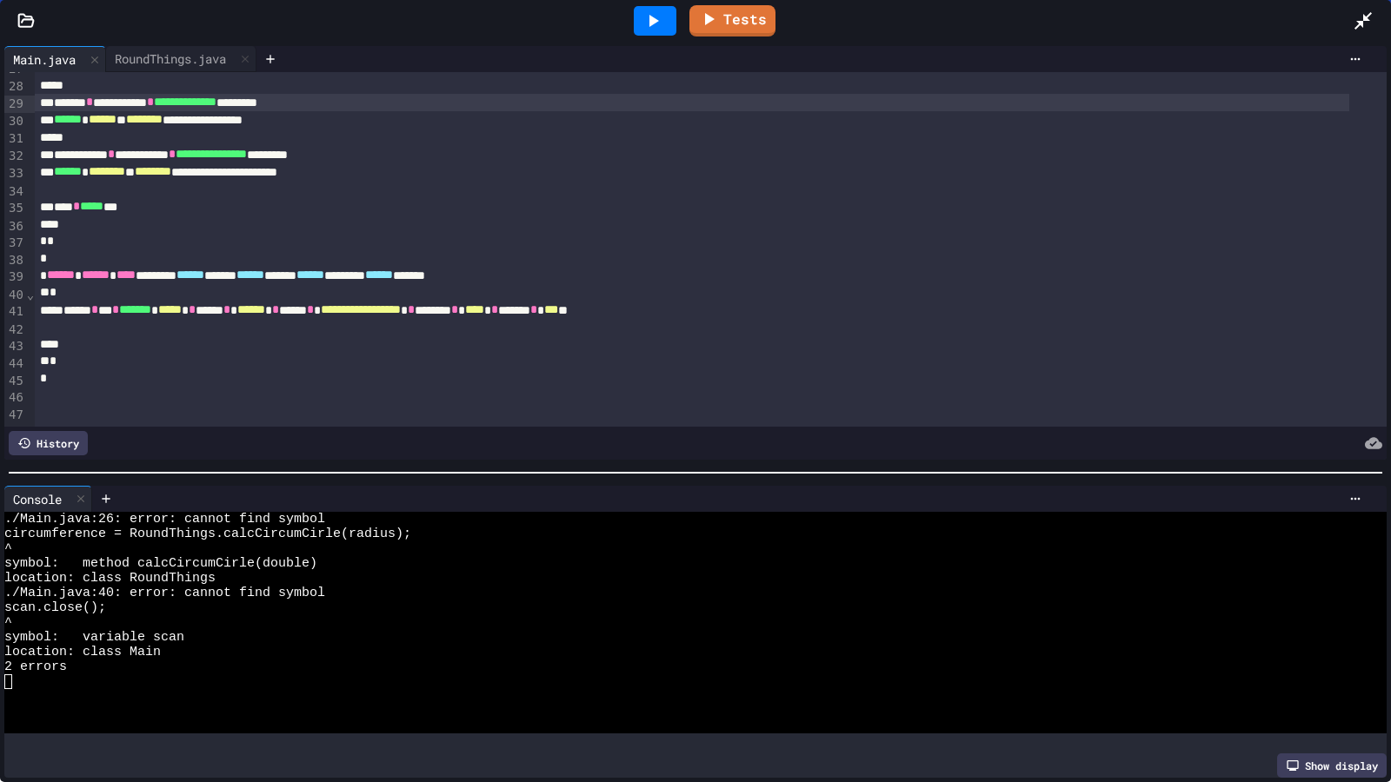
click at [661, 15] on icon at bounding box center [652, 20] width 21 height 21
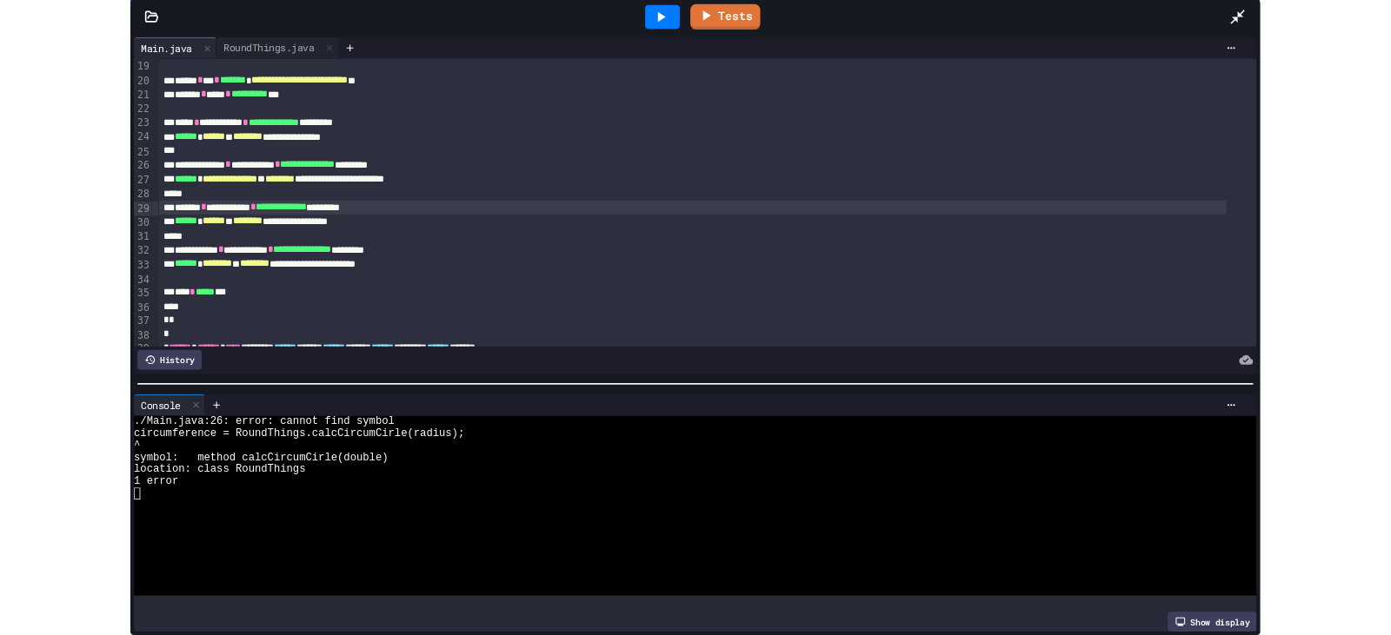
scroll to position [231, 0]
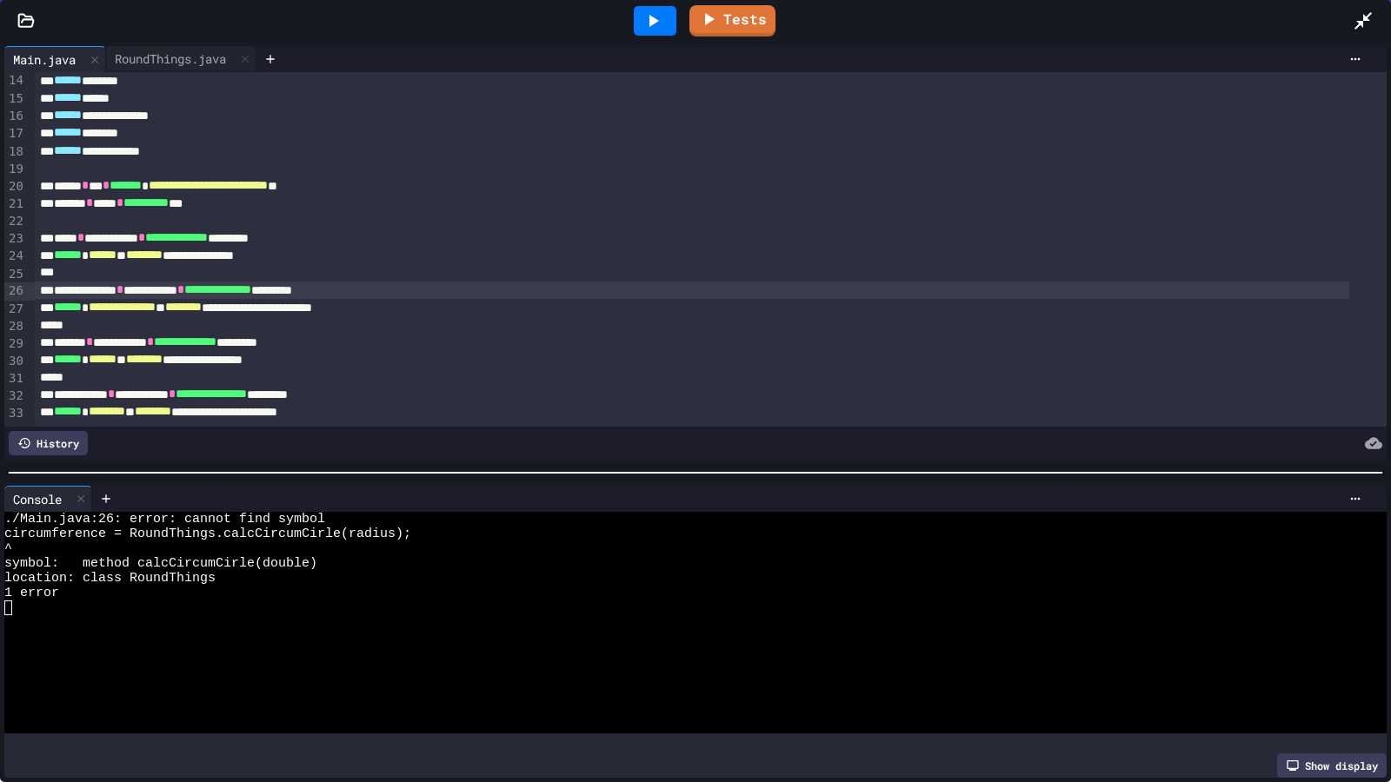
click at [251, 294] on span "**********" at bounding box center [217, 289] width 67 height 12
click at [662, 18] on icon at bounding box center [652, 20] width 21 height 21
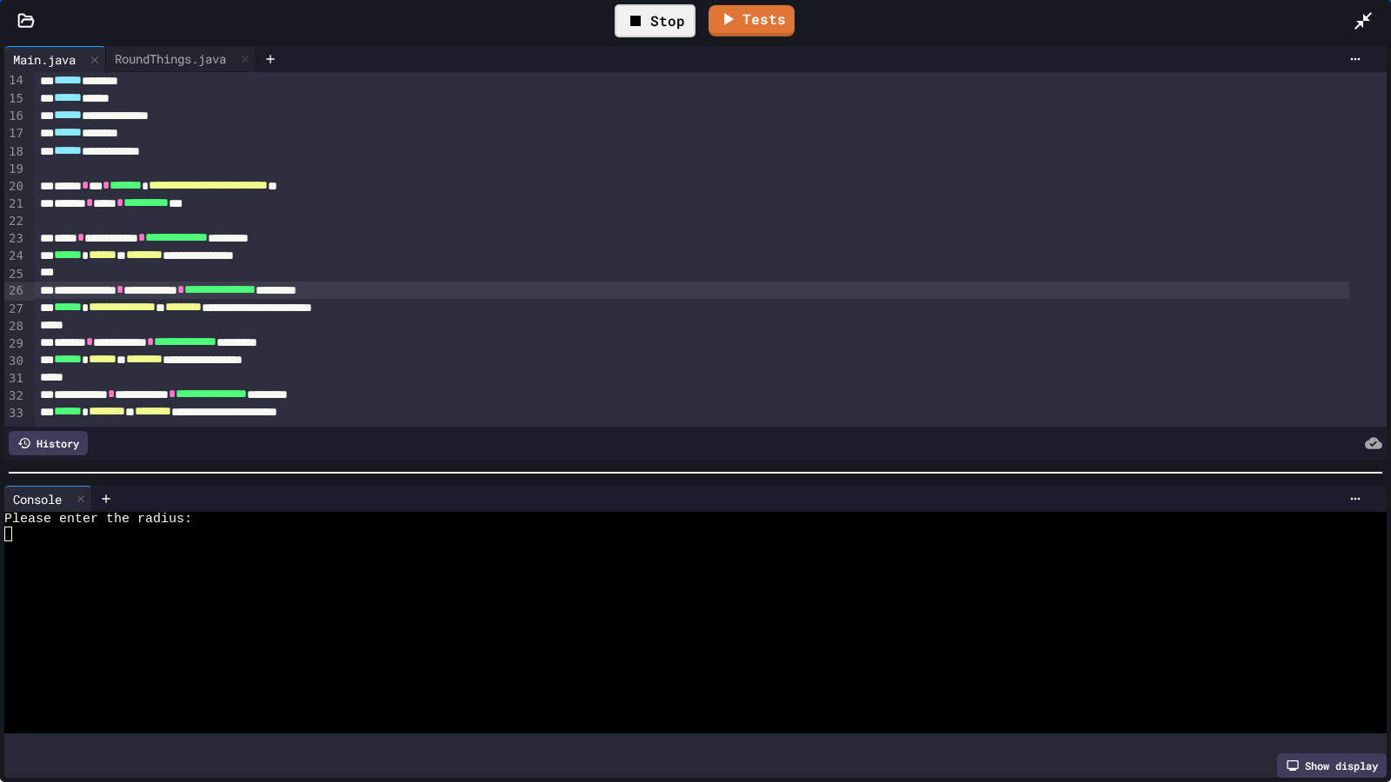
click at [1366, 22] on icon at bounding box center [1362, 20] width 21 height 21
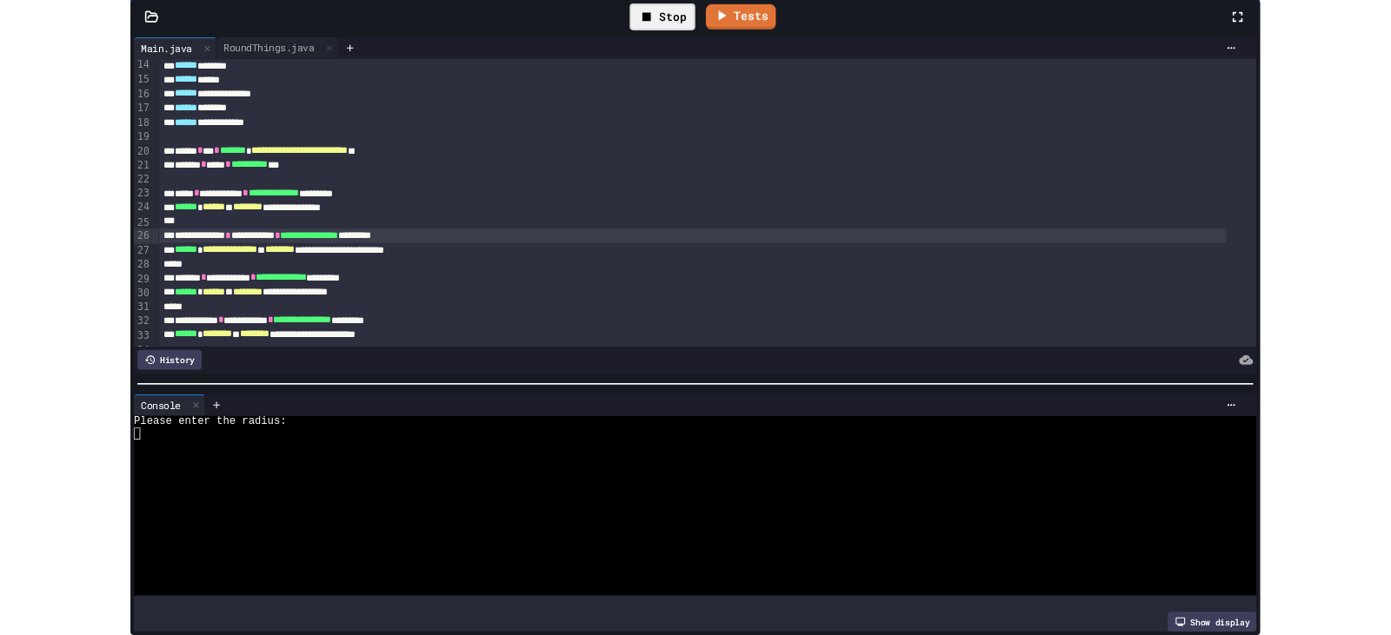
scroll to position [267, 0]
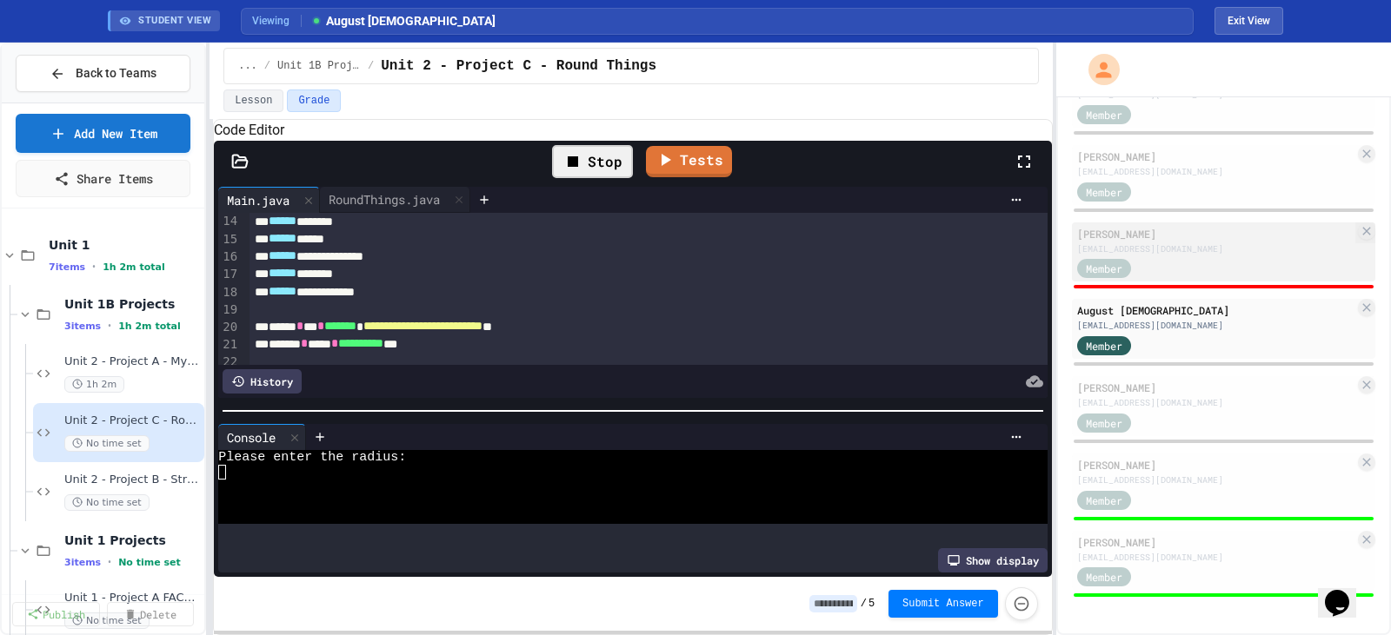
click at [1156, 268] on div "Member" at bounding box center [1120, 268] width 87 height 22
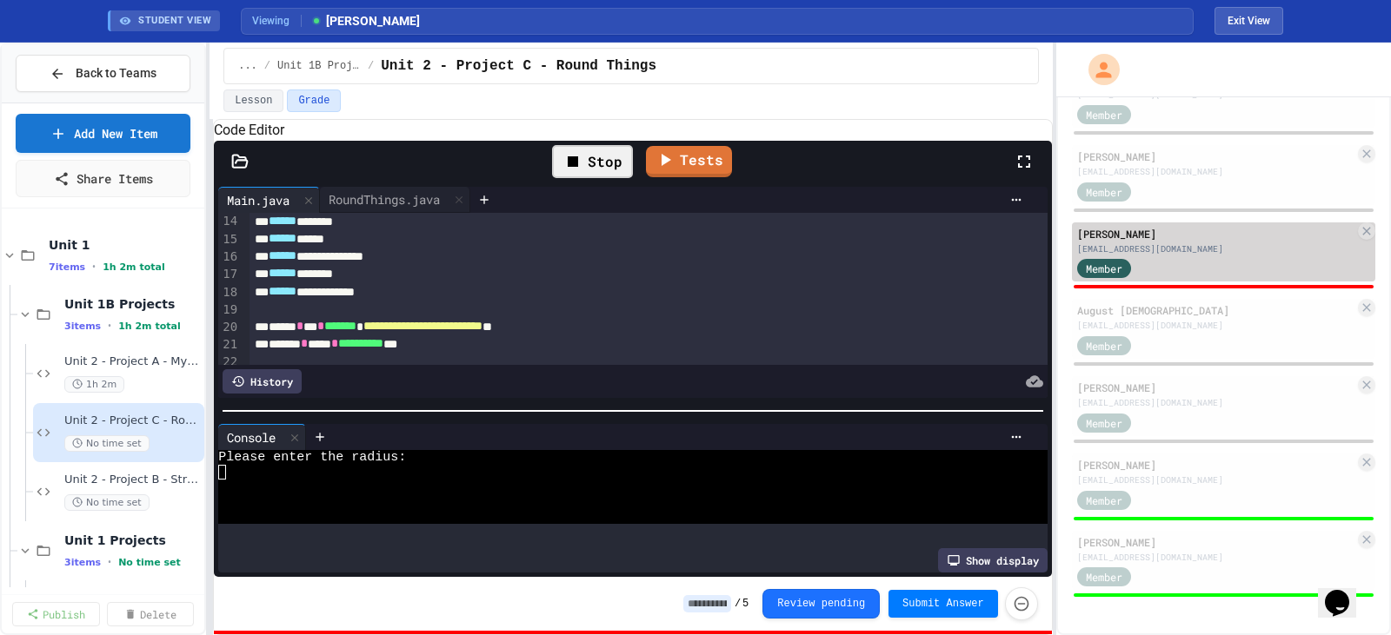
type input "*"
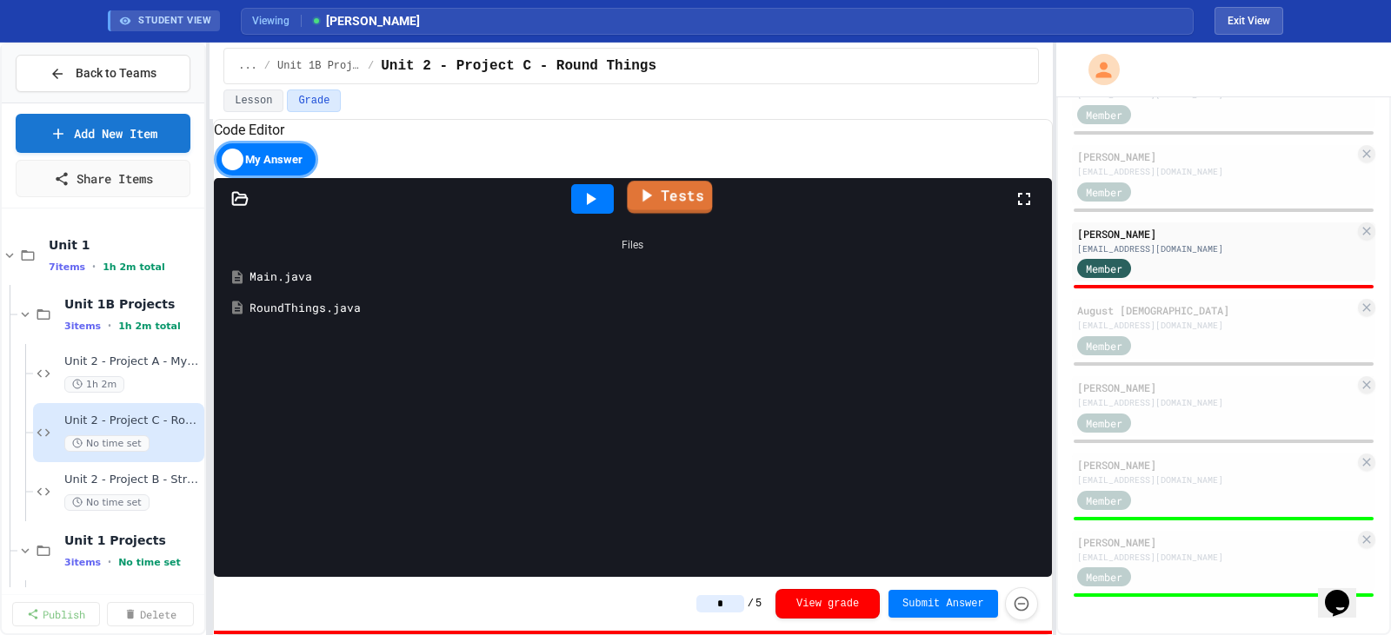
click at [676, 214] on link "Tests" at bounding box center [669, 197] width 85 height 33
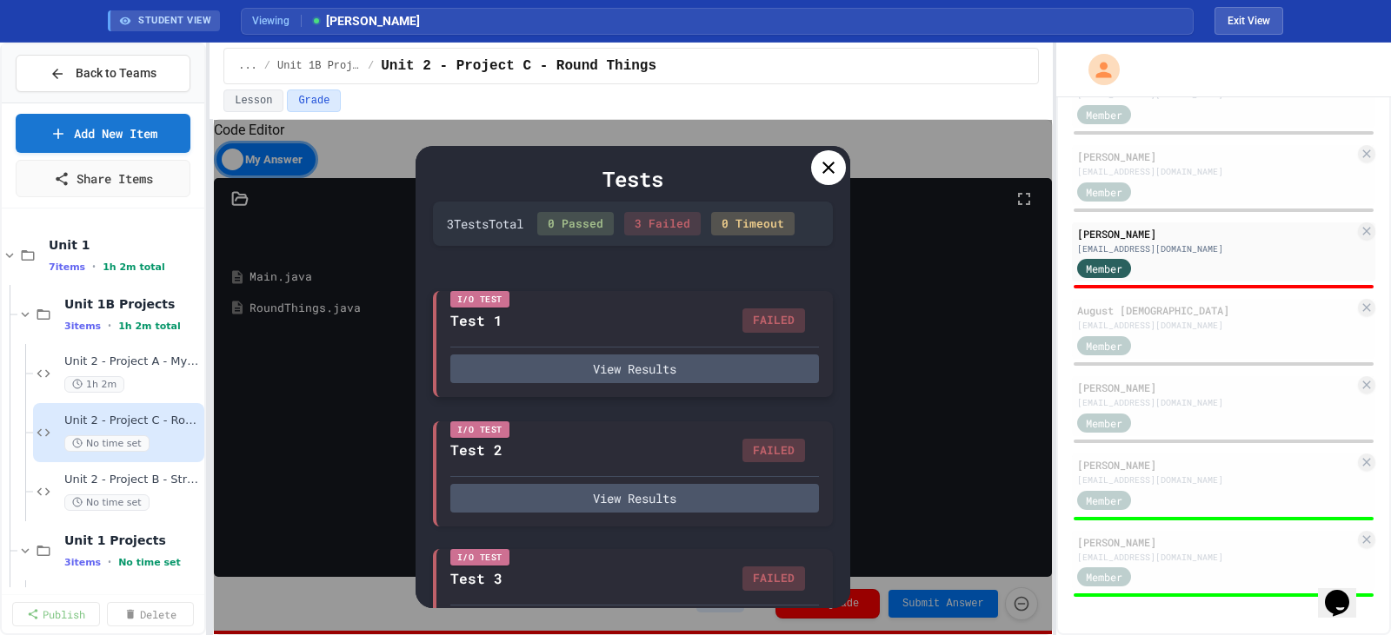
click at [760, 333] on div "FAILED" at bounding box center [773, 321] width 63 height 24
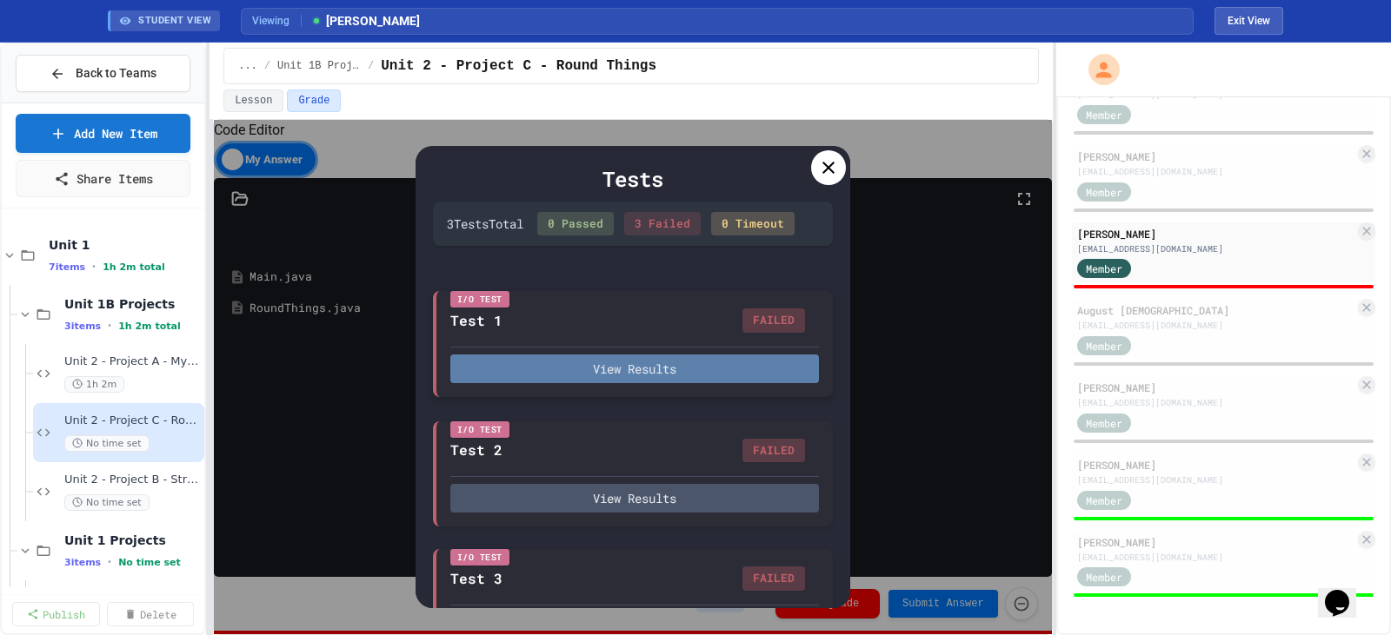
click at [654, 383] on button "View Results" at bounding box center [634, 369] width 369 height 29
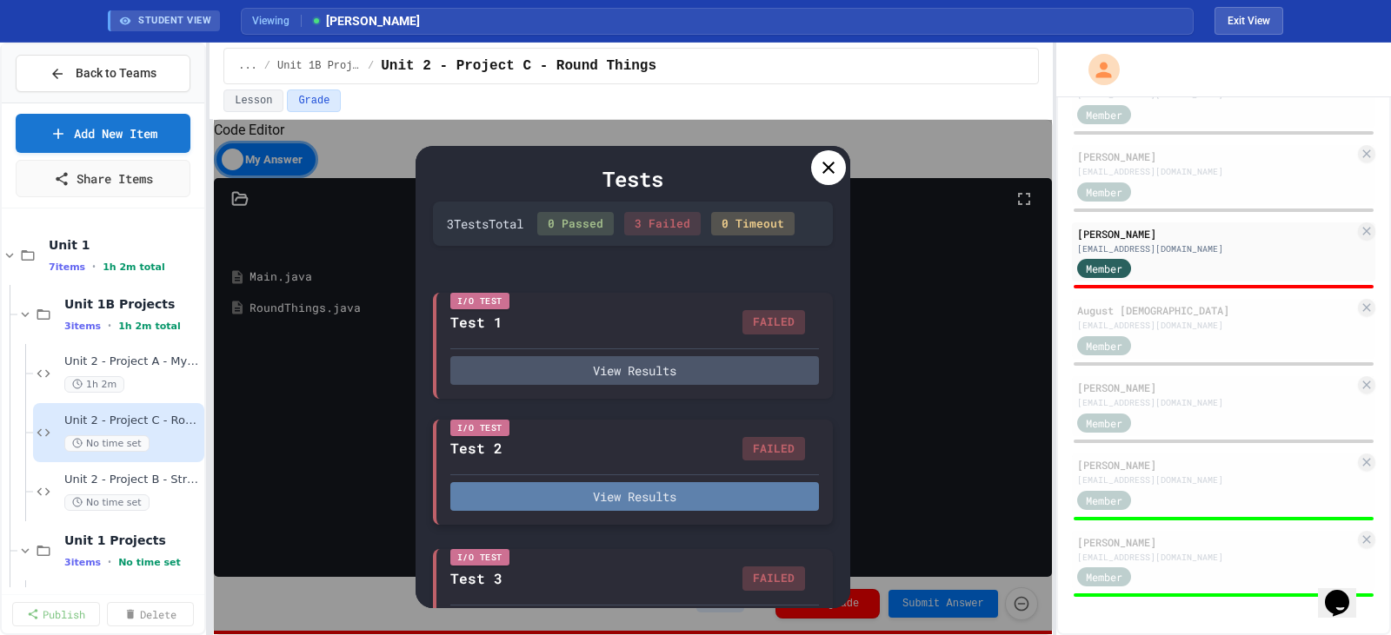
click at [639, 511] on button "View Results" at bounding box center [634, 496] width 369 height 29
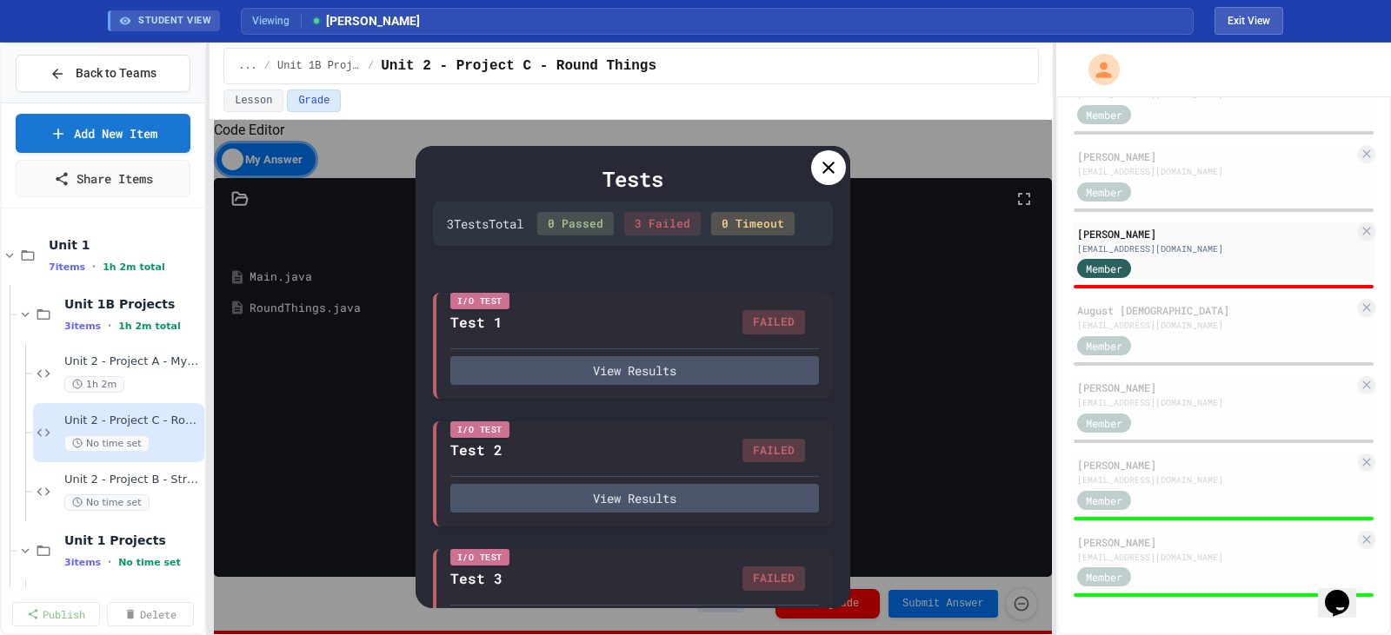
click at [831, 160] on icon at bounding box center [828, 167] width 21 height 21
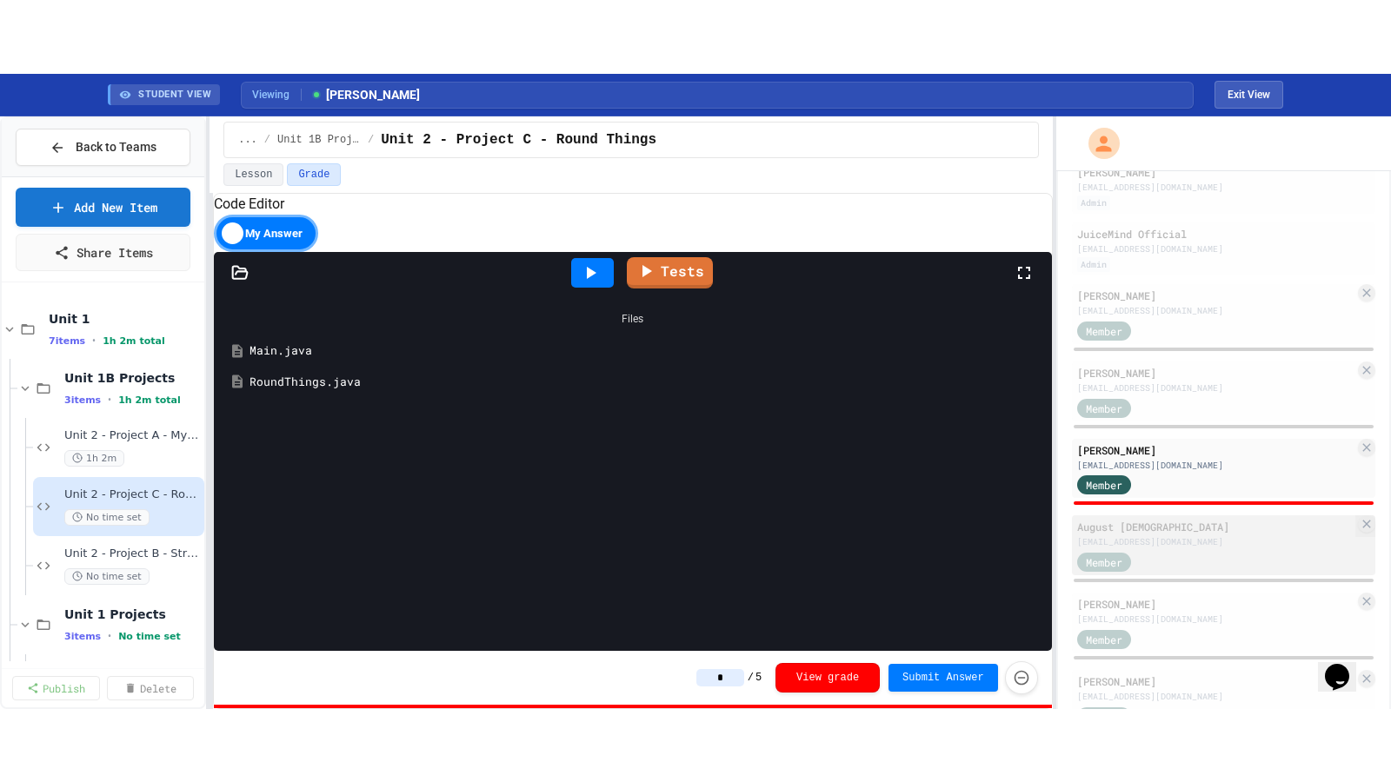
scroll to position [93, 0]
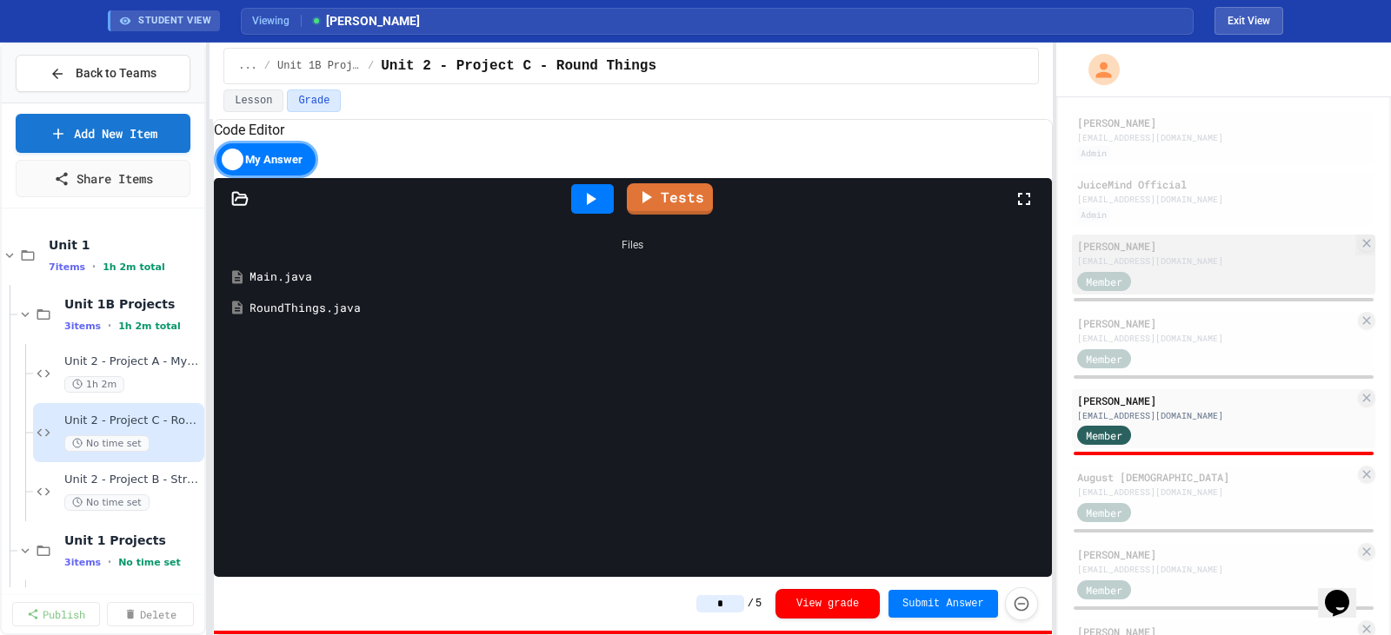
click at [1174, 285] on div "Member" at bounding box center [1215, 280] width 277 height 22
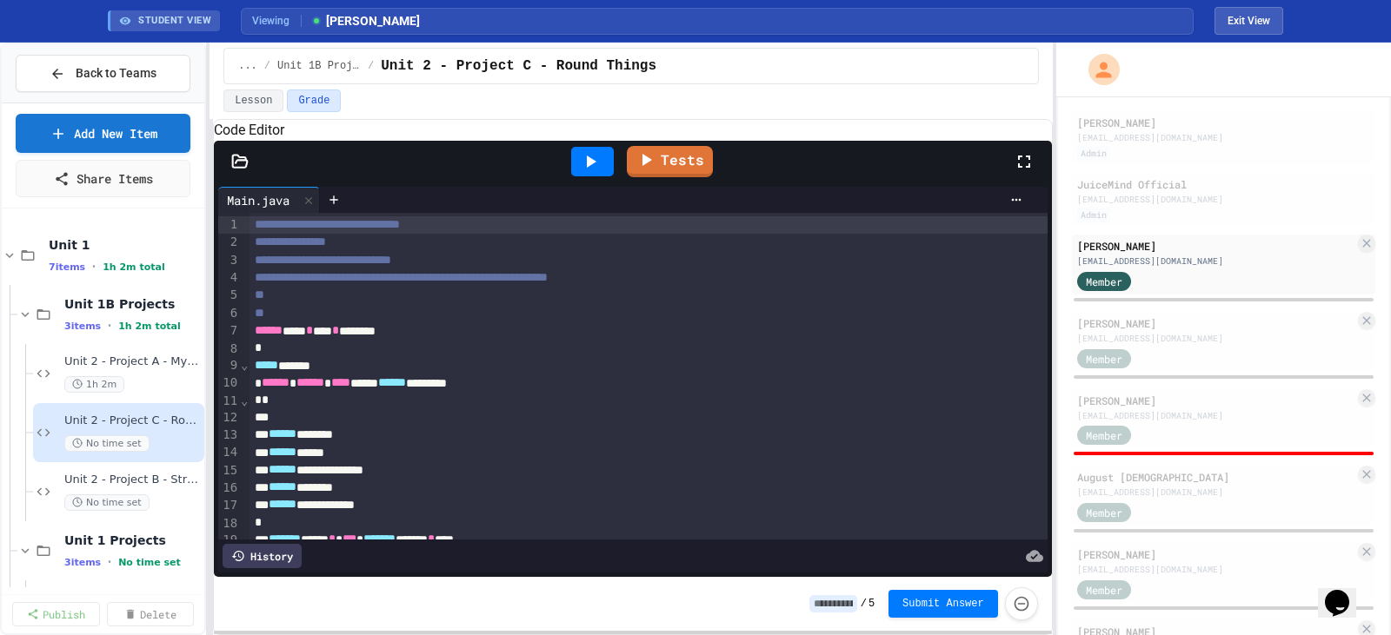
click at [1022, 172] on icon at bounding box center [1024, 161] width 21 height 21
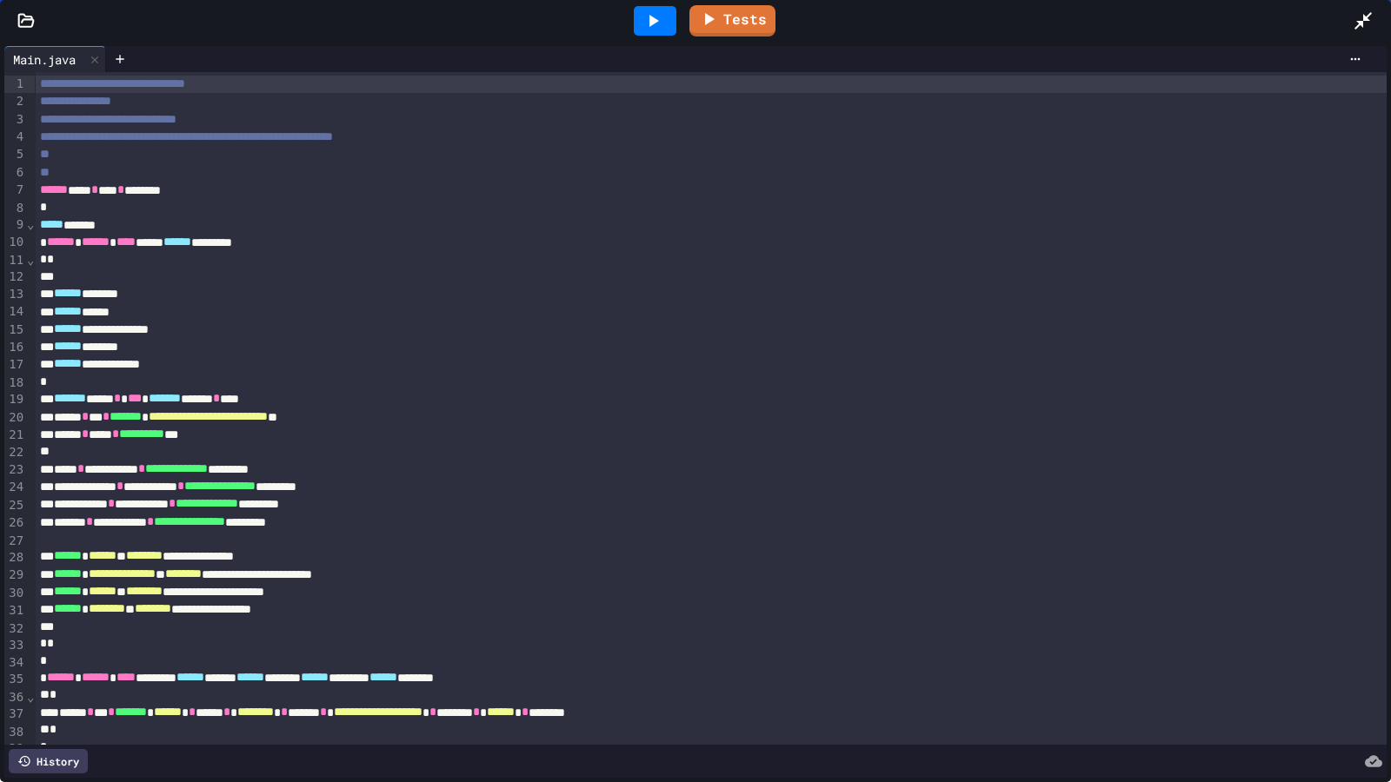
click at [652, 23] on icon at bounding box center [654, 21] width 10 height 12
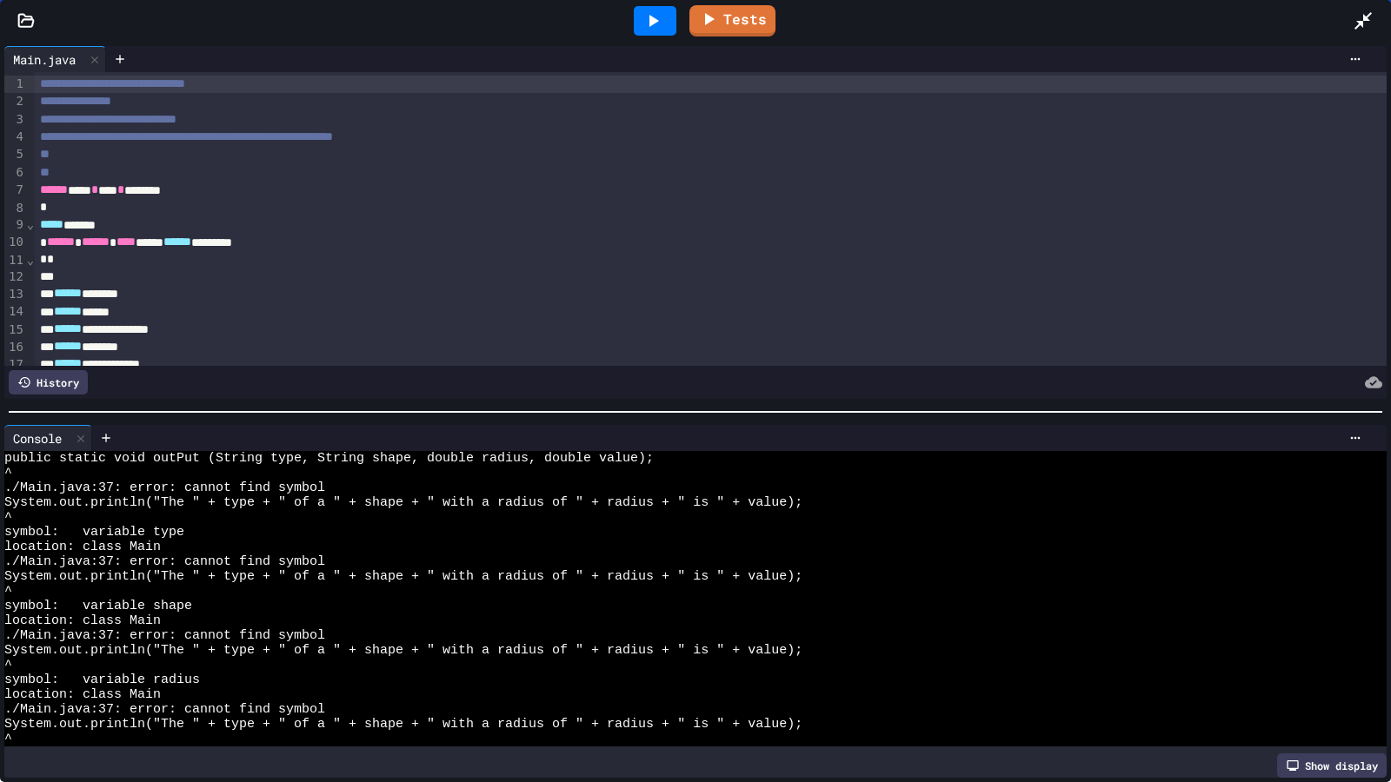
scroll to position [348, 0]
click at [658, 21] on icon at bounding box center [654, 21] width 10 height 12
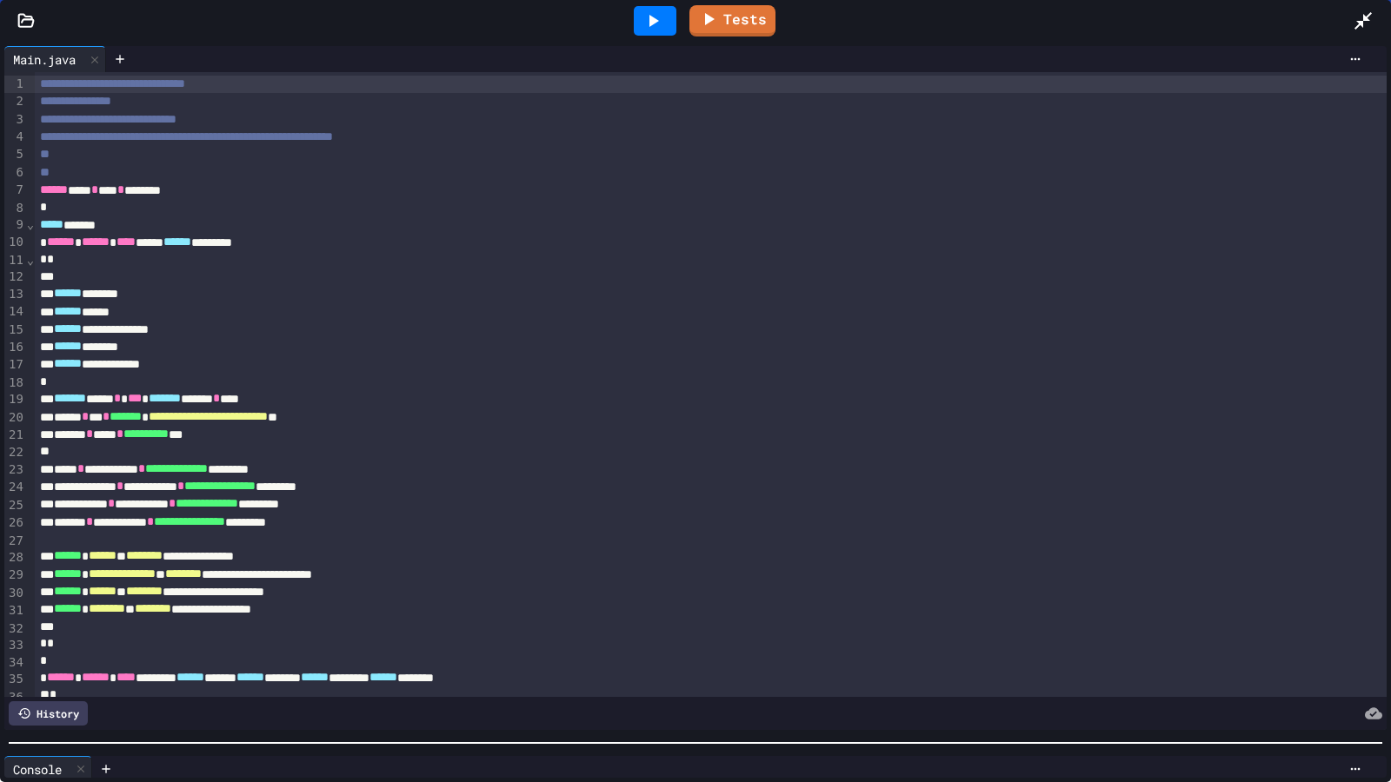
scroll to position [399, 0]
click at [409, 635] on div "**********" at bounding box center [695, 412] width 1391 height 741
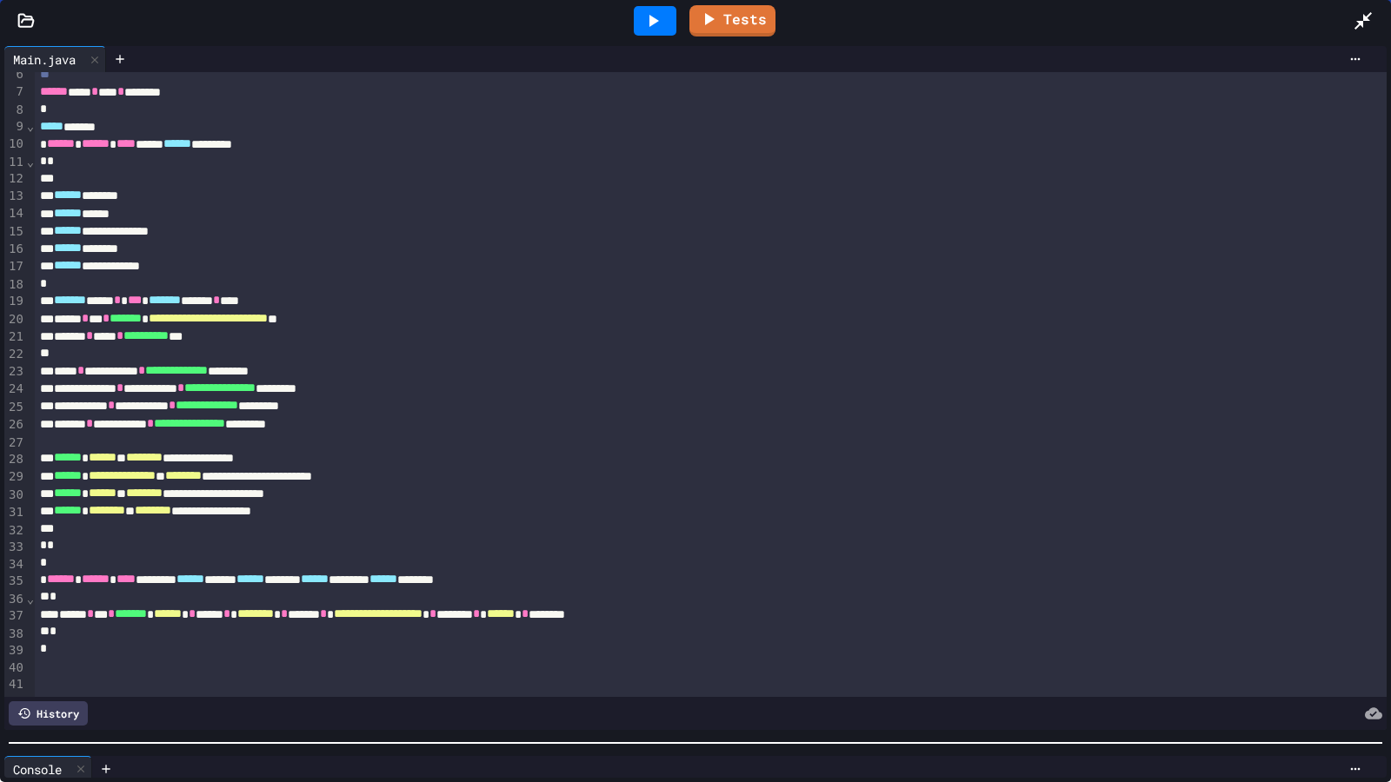
scroll to position [124, 0]
click at [611, 571] on div "****** ****** **** ******** ****** ***** ****** ****** ****** ******* ****** **…" at bounding box center [692, 579] width 1314 height 17
click at [650, 16] on icon at bounding box center [654, 21] width 10 height 12
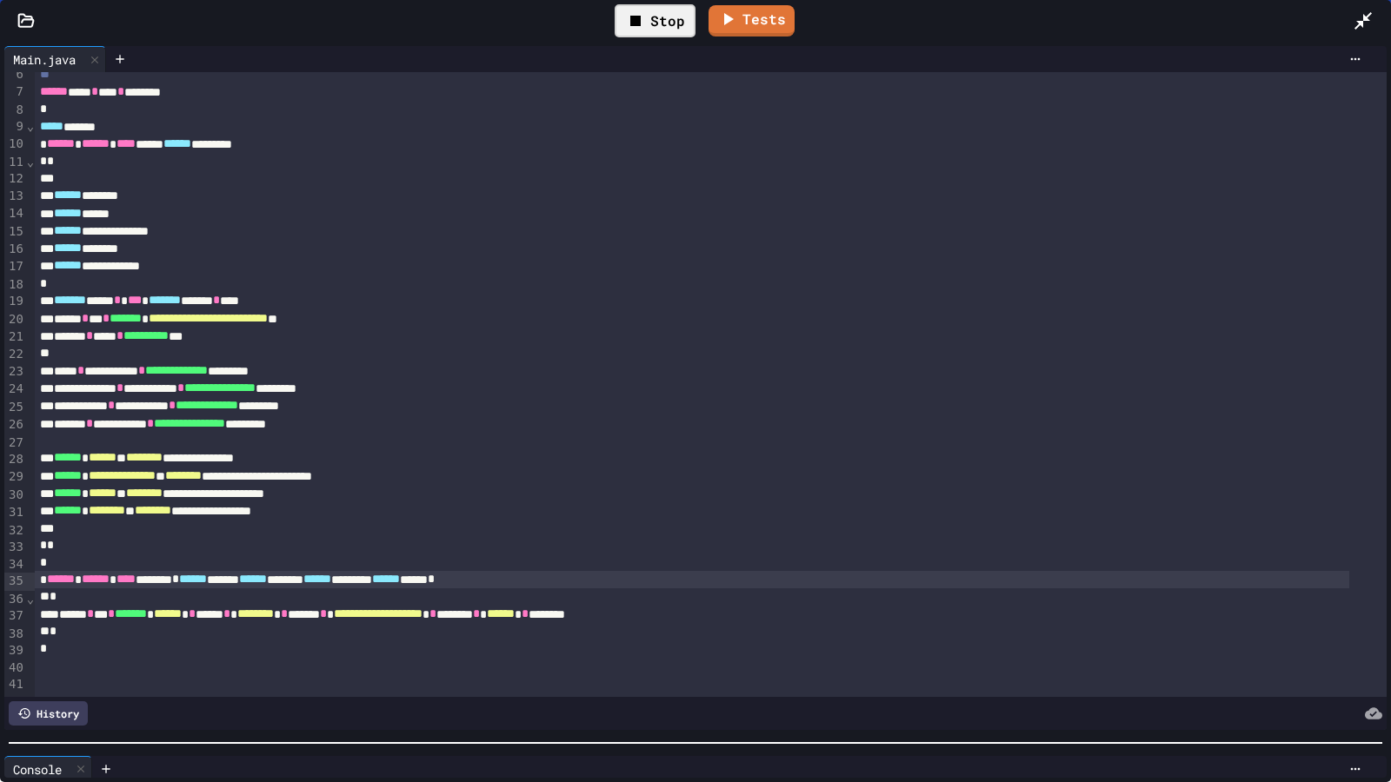
scroll to position [15, 0]
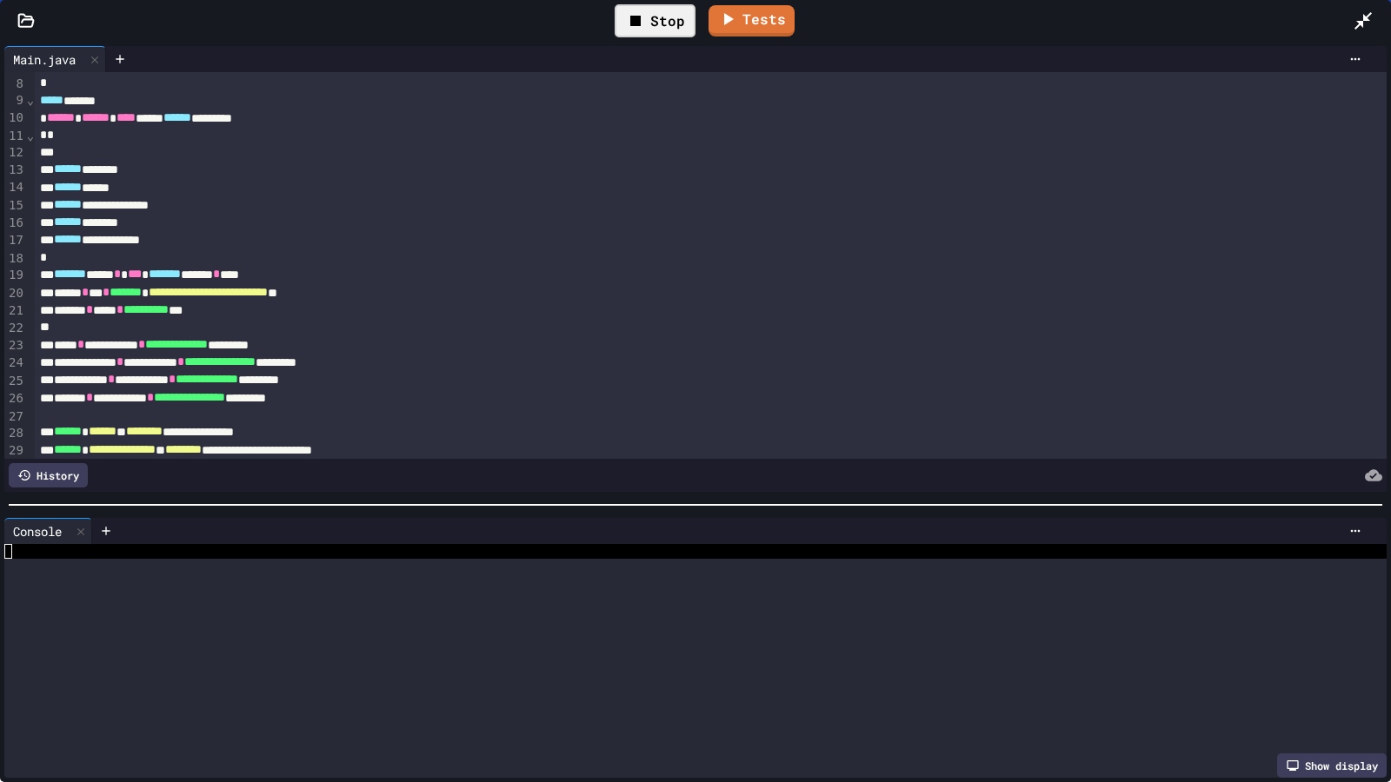
click at [699, 496] on div at bounding box center [695, 504] width 1391 height 17
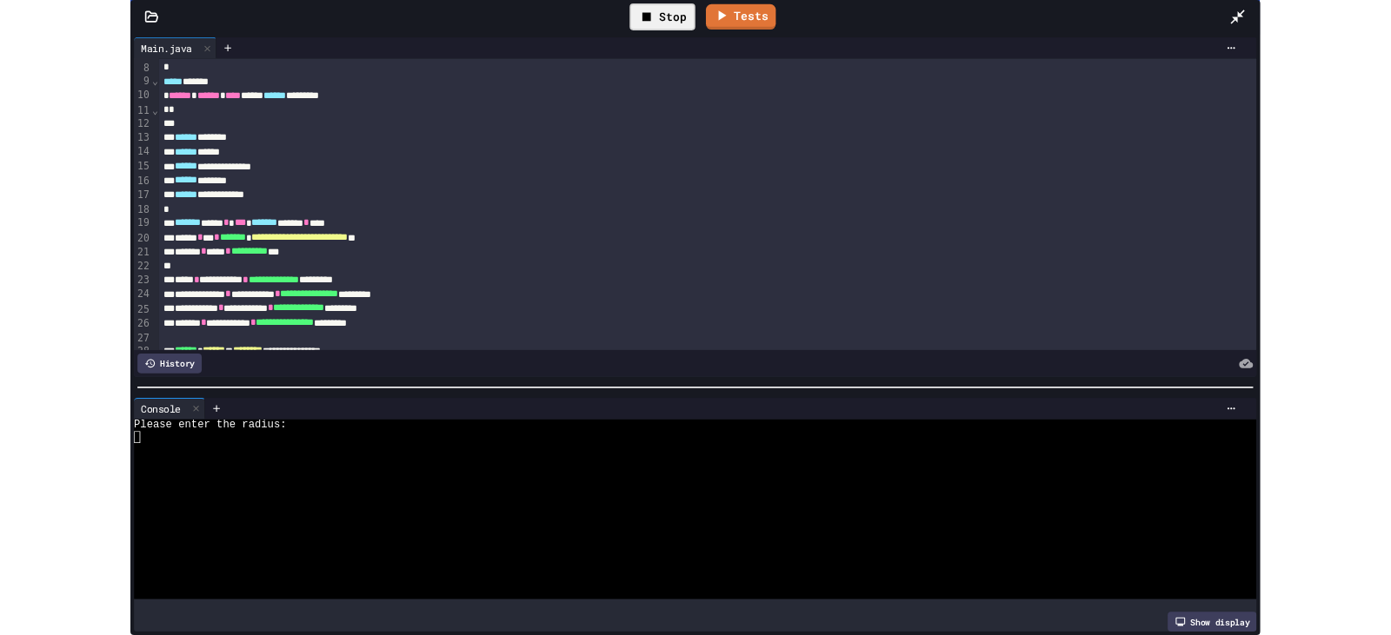
scroll to position [0, 0]
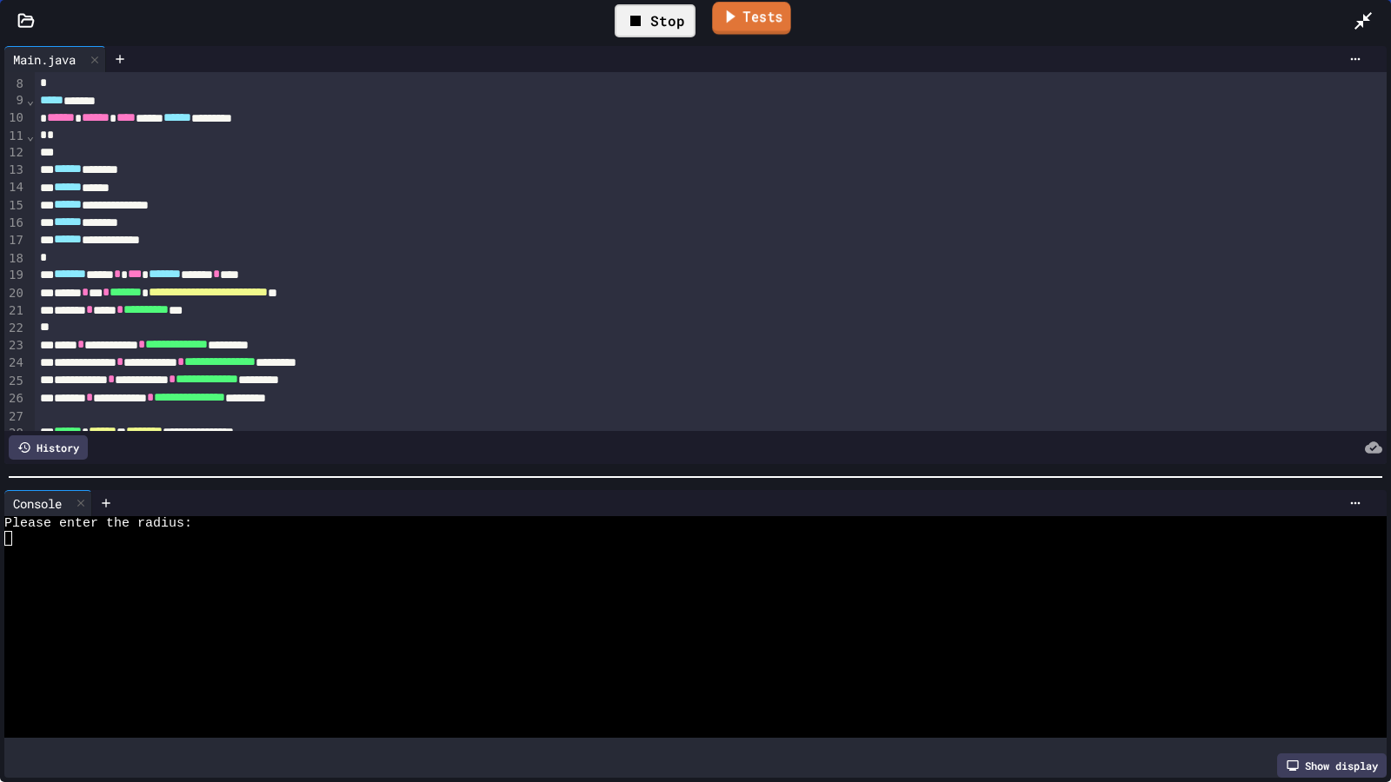
click at [754, 23] on link "Tests" at bounding box center [751, 18] width 78 height 33
click at [1350, 16] on div "Stop Tests" at bounding box center [702, 21] width 1300 height 50
click at [1359, 17] on icon at bounding box center [1362, 20] width 21 height 21
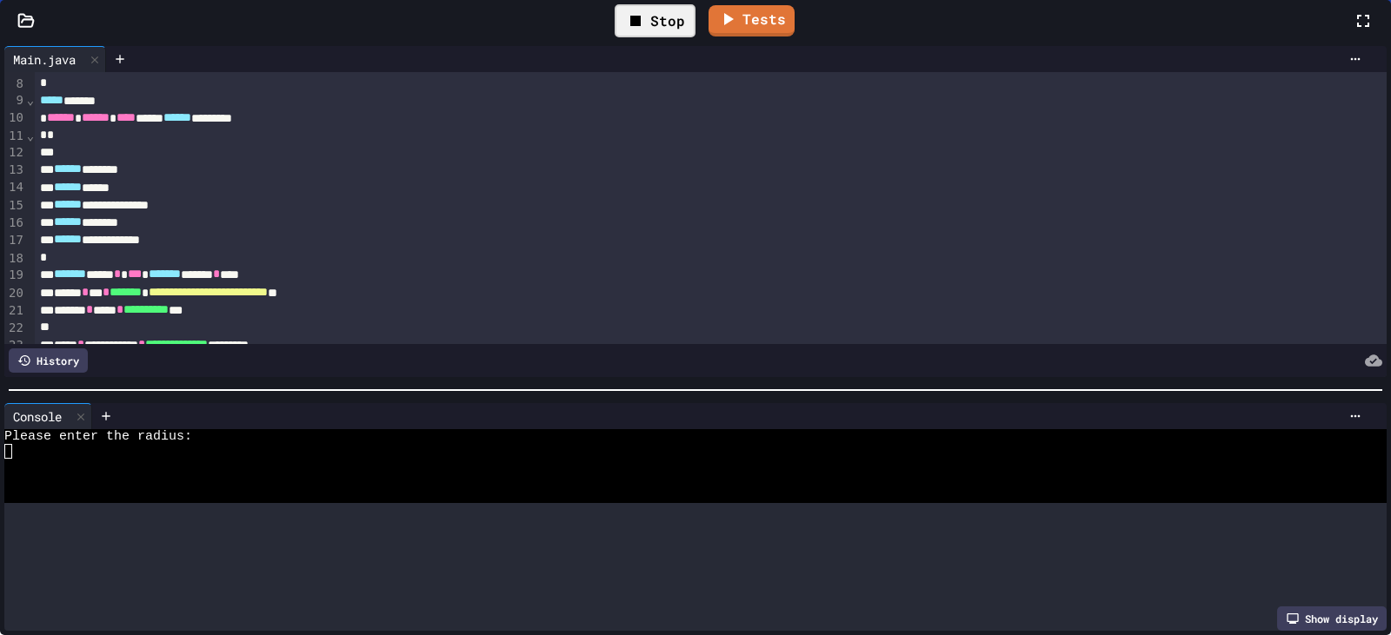
scroll to position [267, 0]
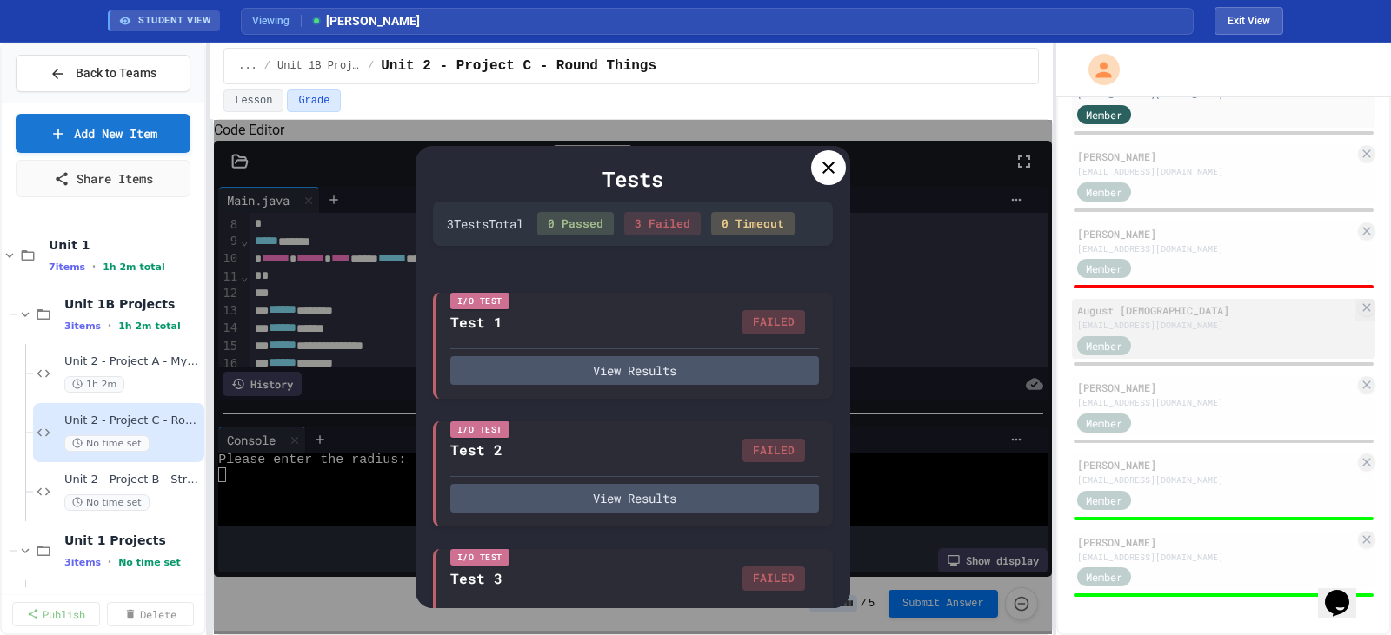
click at [1143, 336] on div "Member" at bounding box center [1120, 345] width 87 height 22
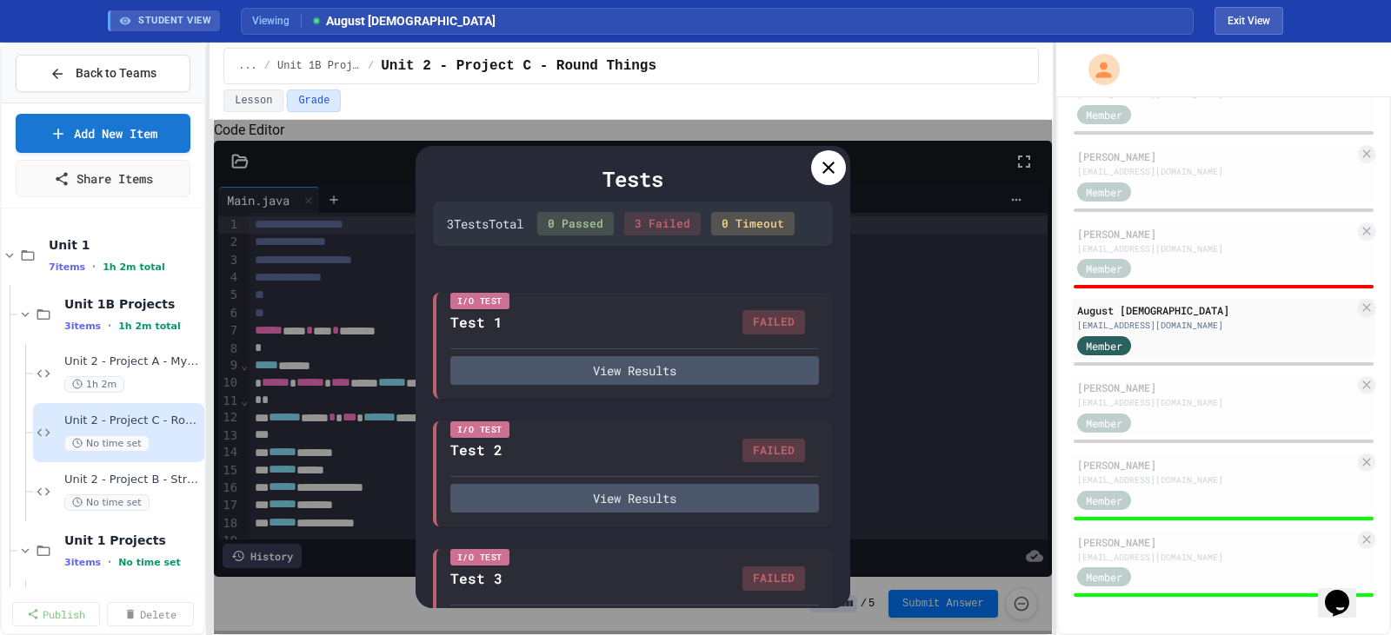
click at [834, 160] on icon at bounding box center [828, 167] width 21 height 21
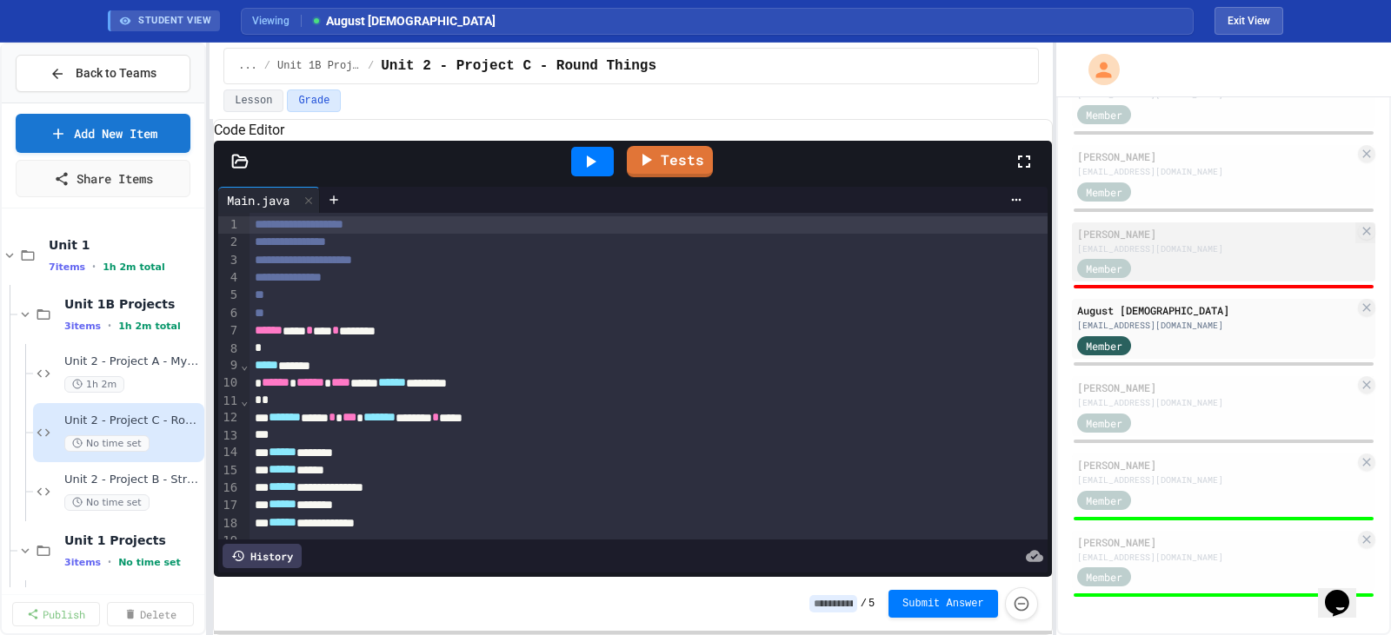
click at [1121, 252] on div "[EMAIL_ADDRESS][DOMAIN_NAME]" at bounding box center [1215, 249] width 277 height 13
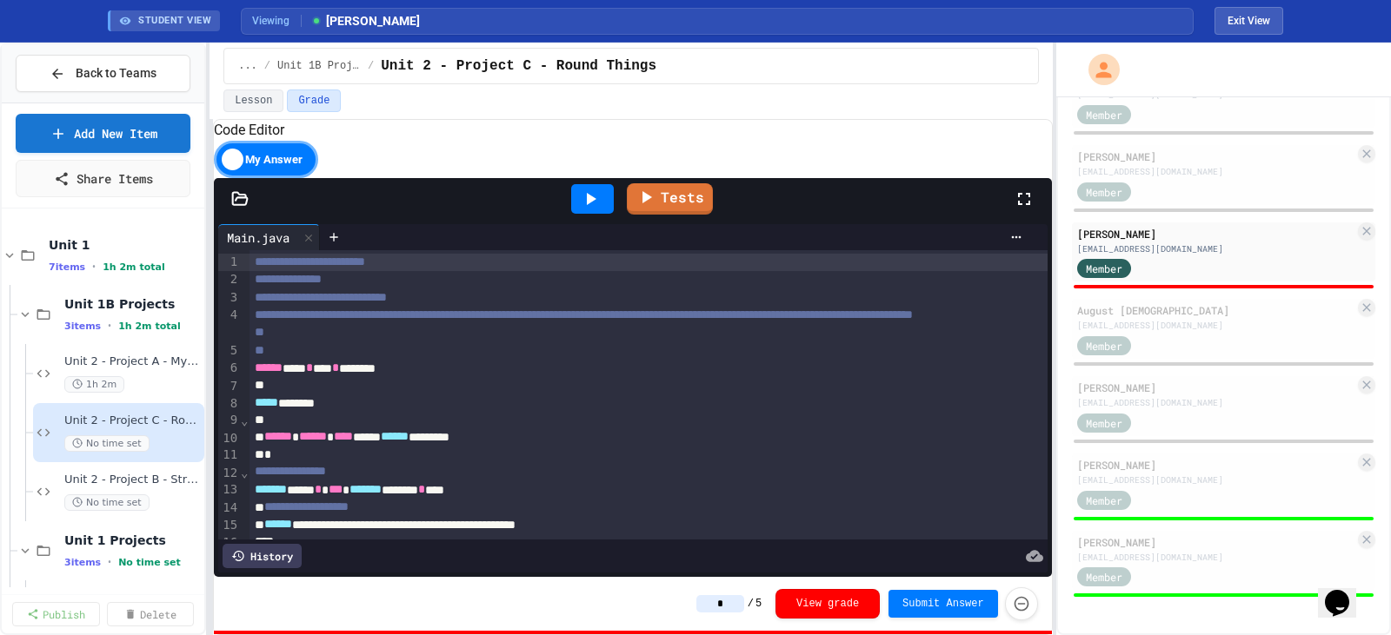
click at [598, 209] on icon at bounding box center [590, 199] width 21 height 21
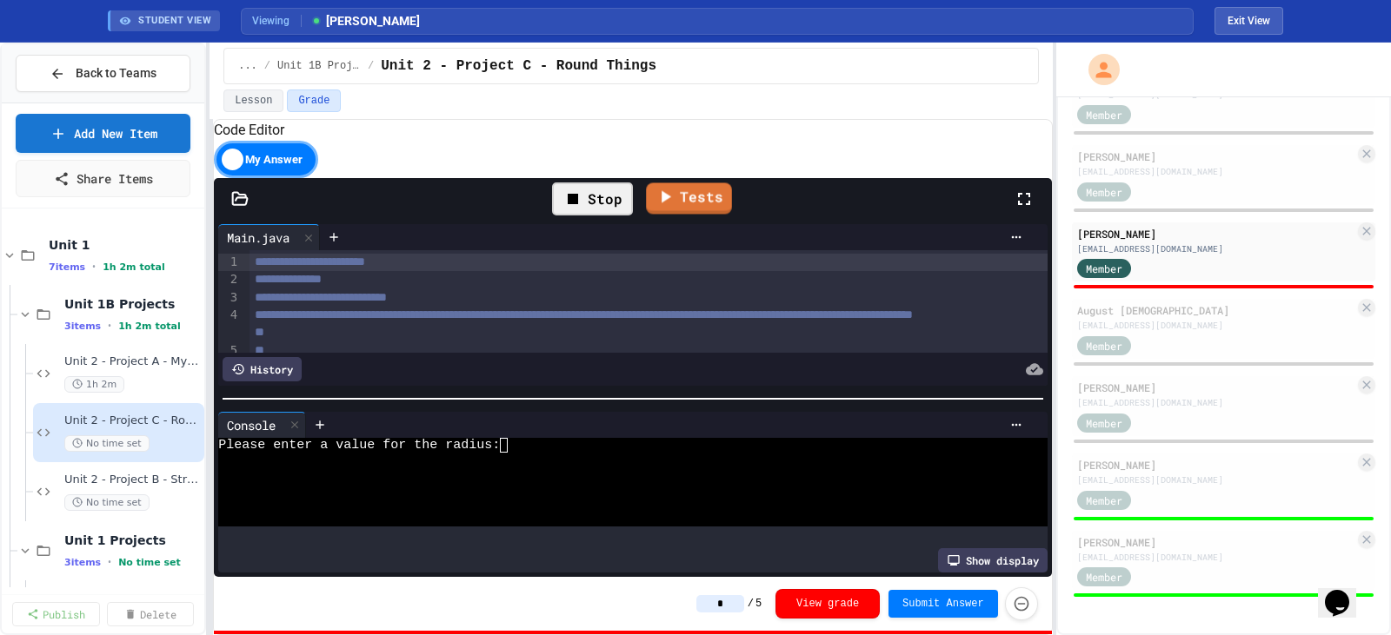
click at [602, 216] on div "Stop" at bounding box center [592, 199] width 81 height 33
click at [686, 214] on link "Tests" at bounding box center [670, 197] width 86 height 33
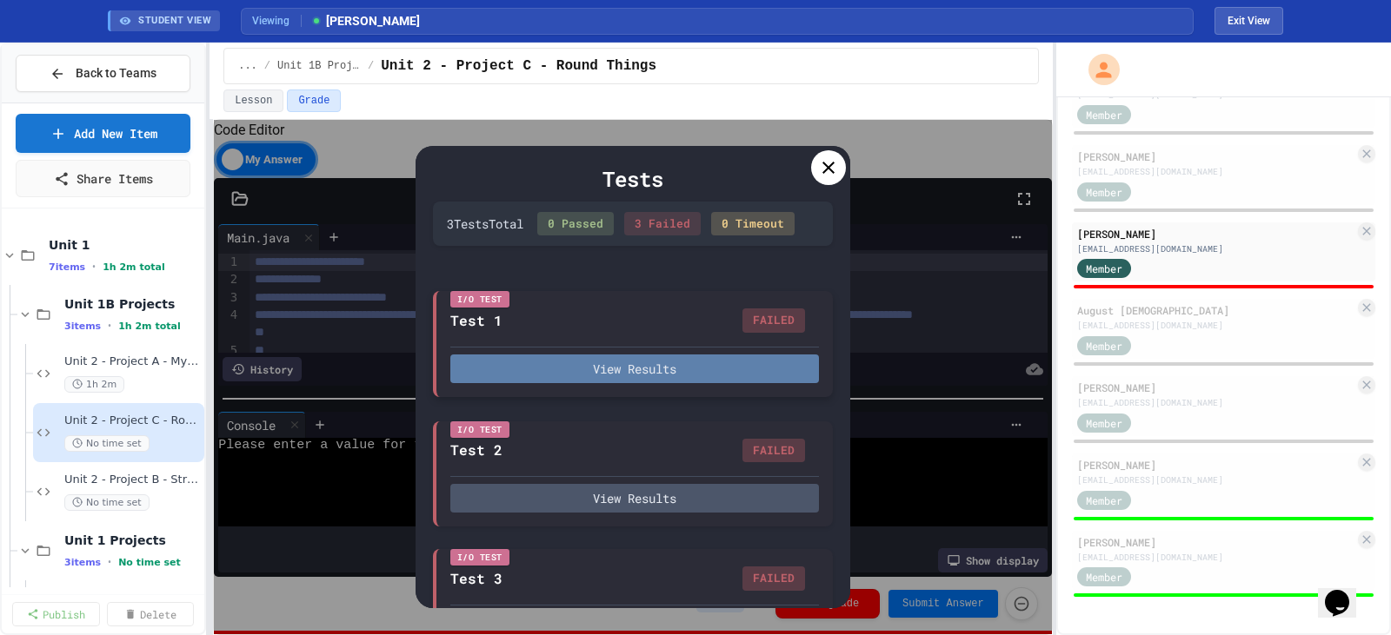
click at [656, 383] on button "View Results" at bounding box center [634, 369] width 369 height 29
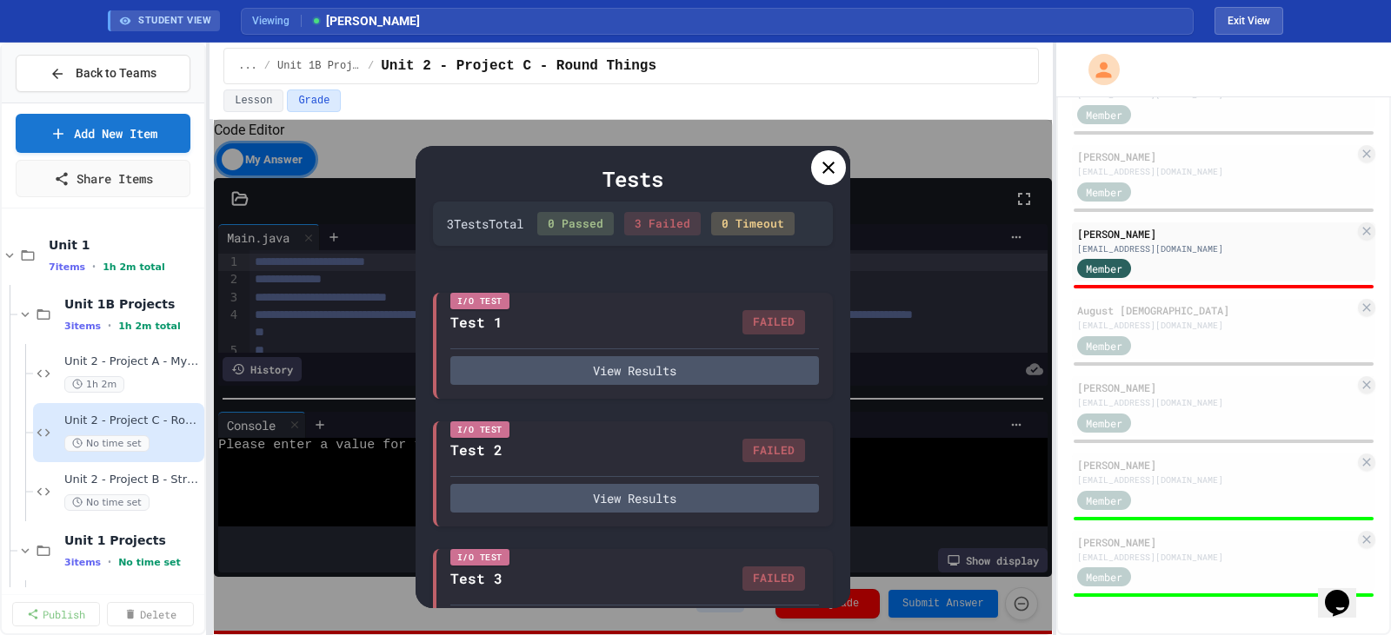
click at [827, 169] on icon at bounding box center [828, 168] width 12 height 12
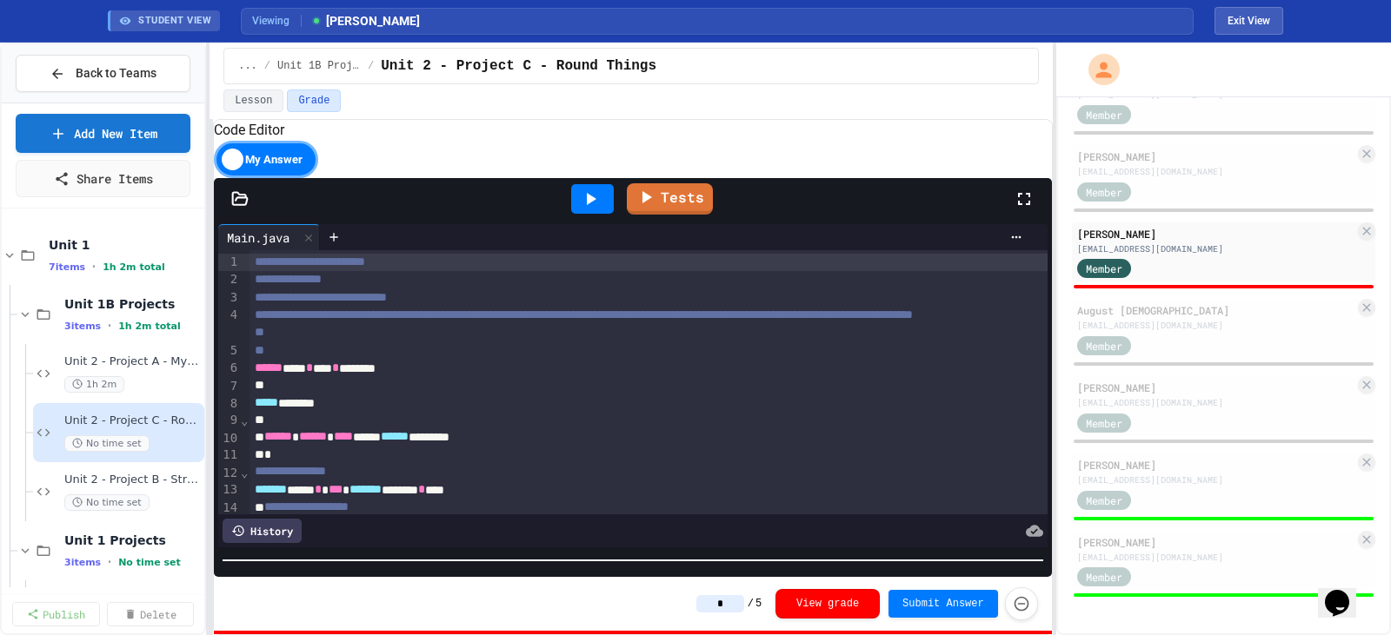
click at [624, 554] on div at bounding box center [633, 560] width 838 height 17
type input "*"
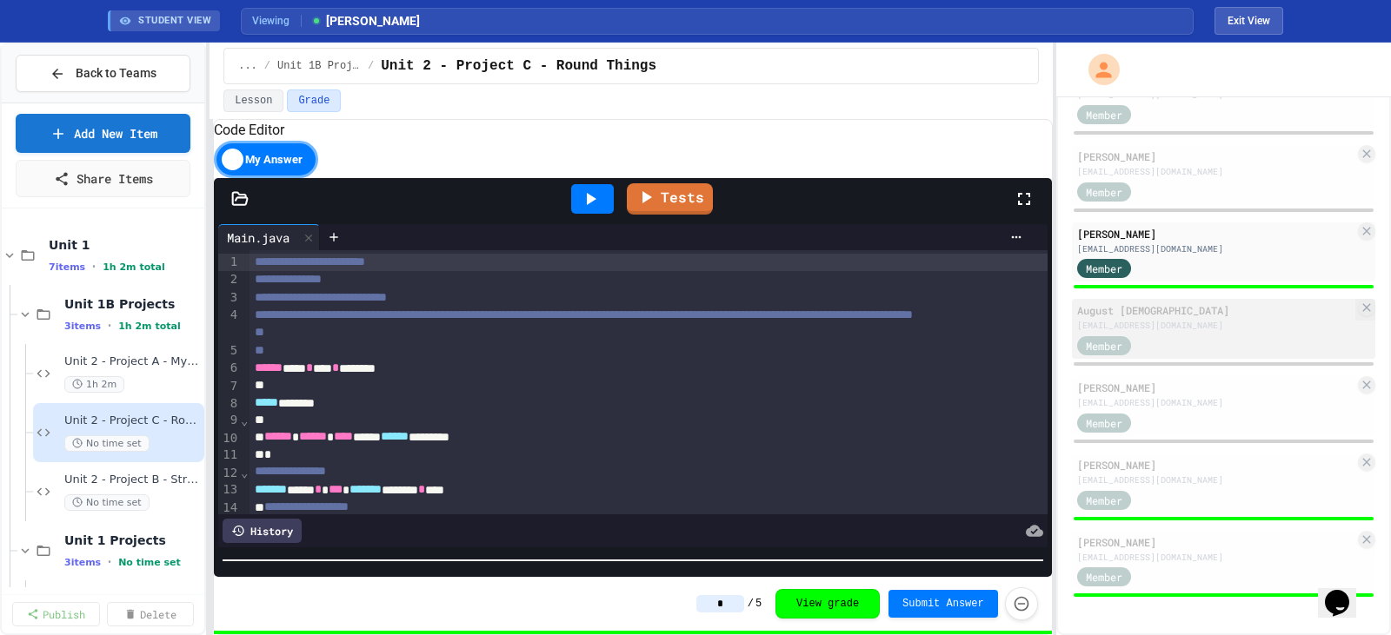
click at [1117, 336] on div "Member" at bounding box center [1120, 345] width 87 height 22
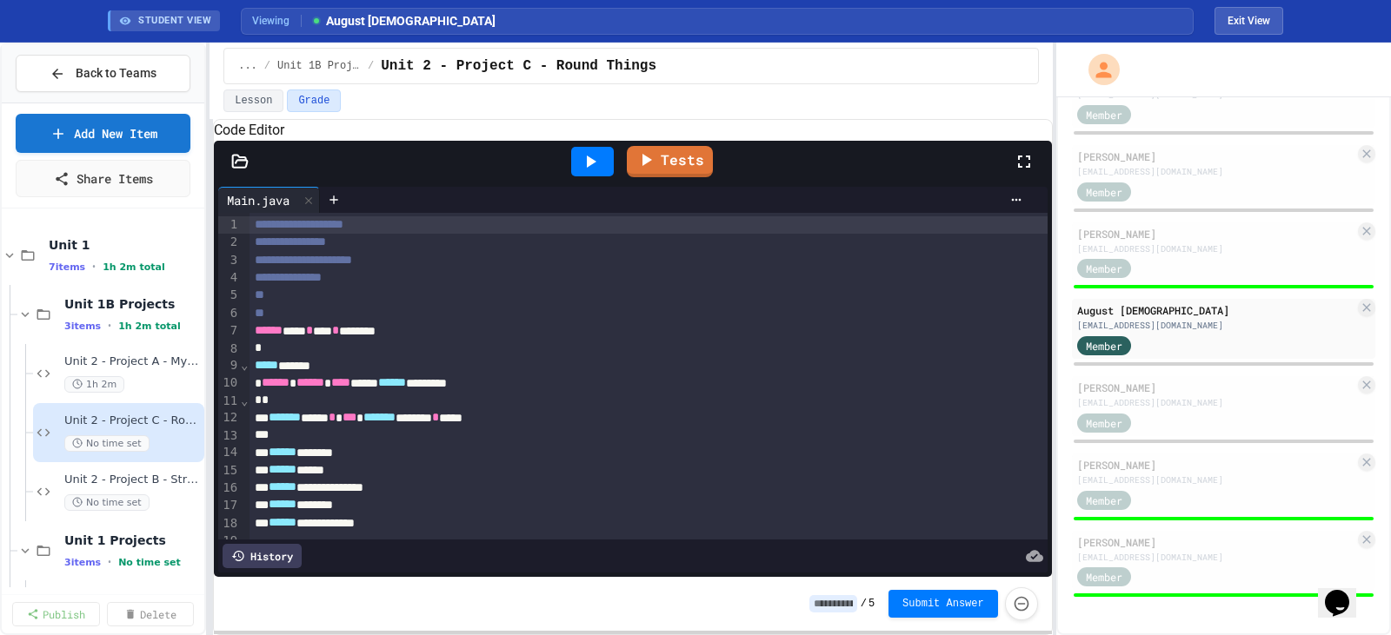
click at [583, 172] on icon at bounding box center [590, 161] width 21 height 21
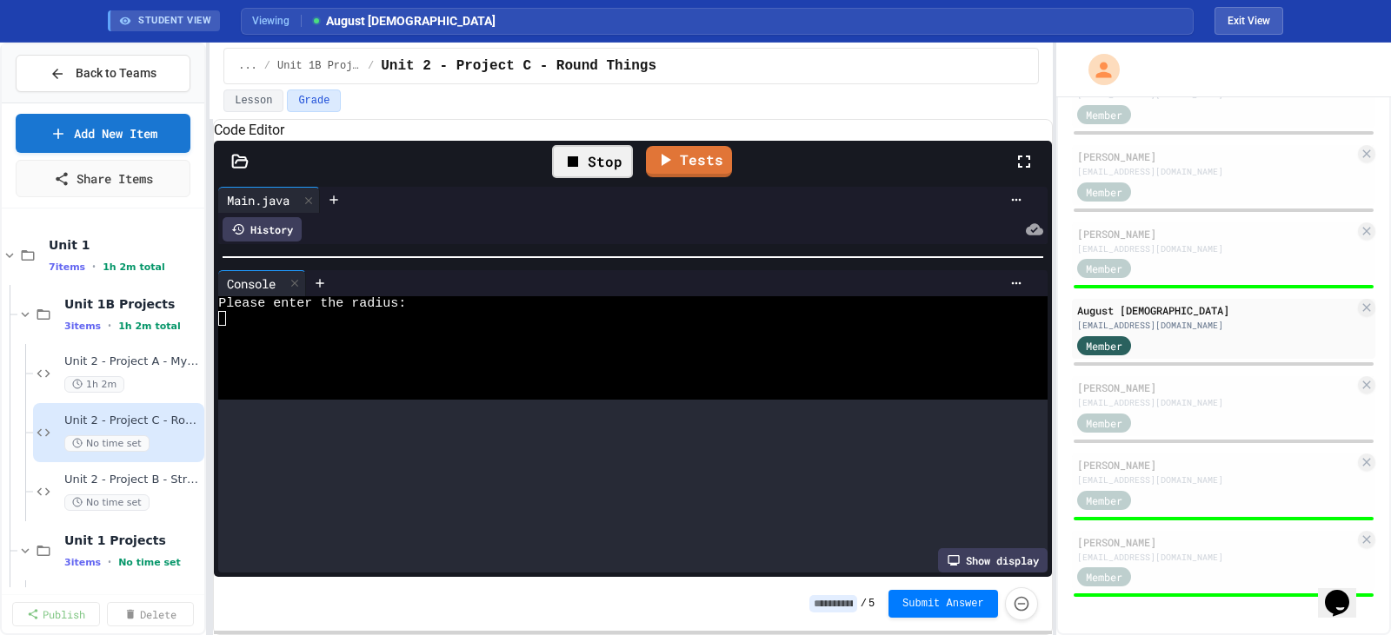
click at [648, 264] on div at bounding box center [633, 257] width 838 height 17
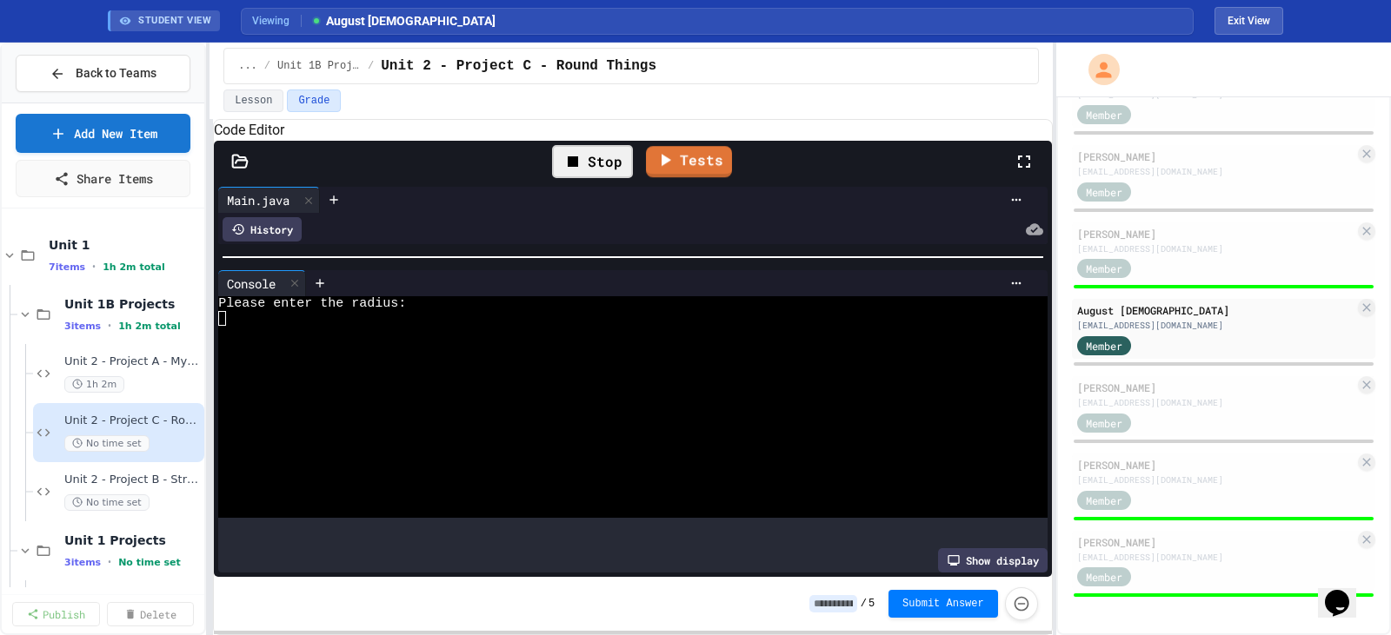
click at [306, 341] on div at bounding box center [617, 333] width 798 height 15
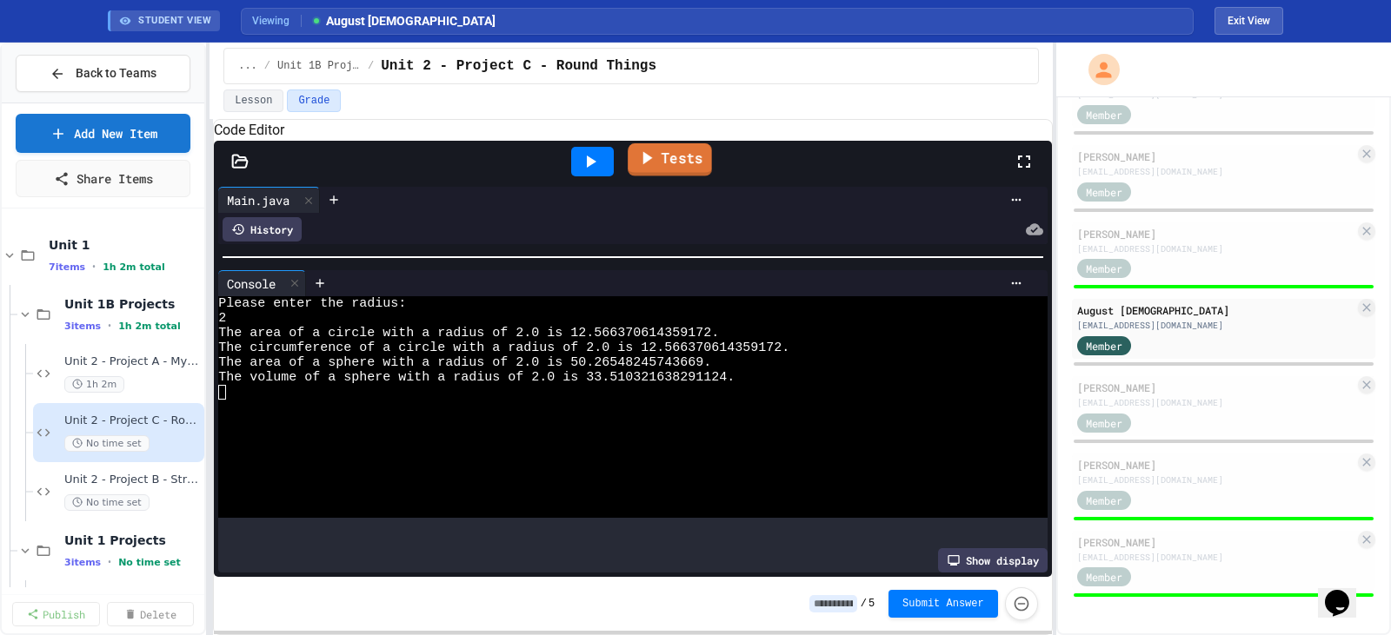
click at [661, 176] on link "Tests" at bounding box center [670, 159] width 84 height 33
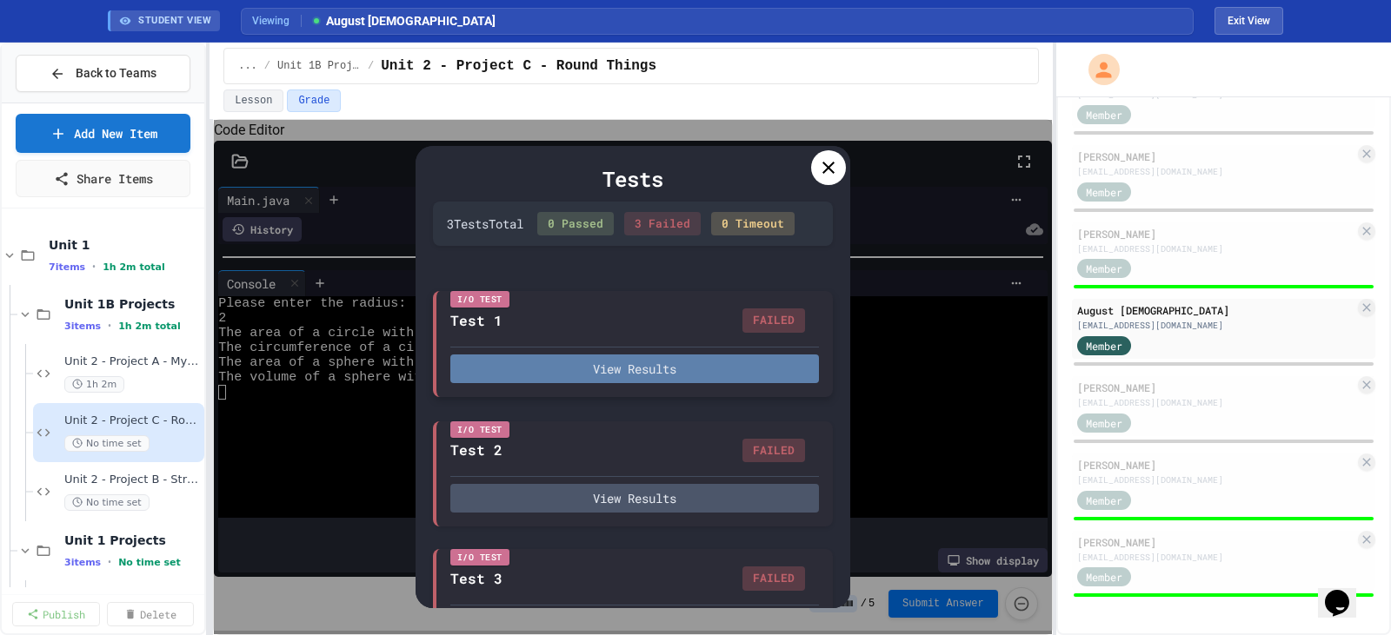
click at [676, 383] on button "View Results" at bounding box center [634, 369] width 369 height 29
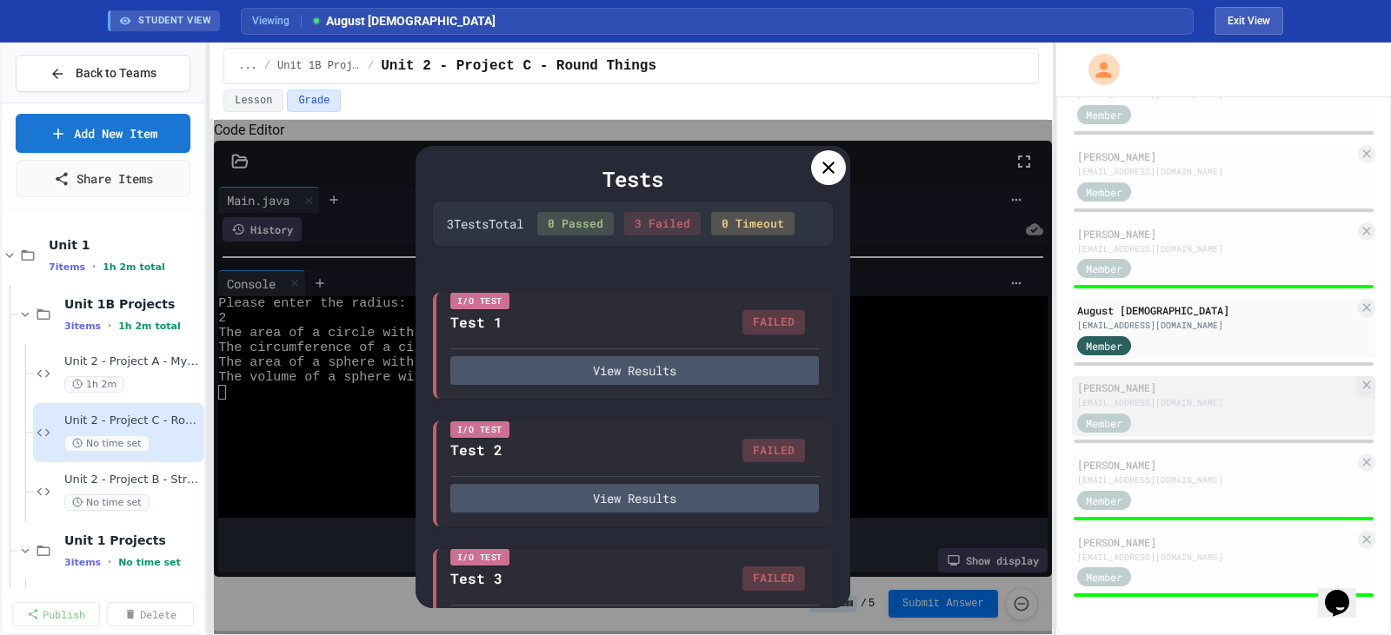
click at [1219, 413] on div "Member" at bounding box center [1215, 422] width 277 height 22
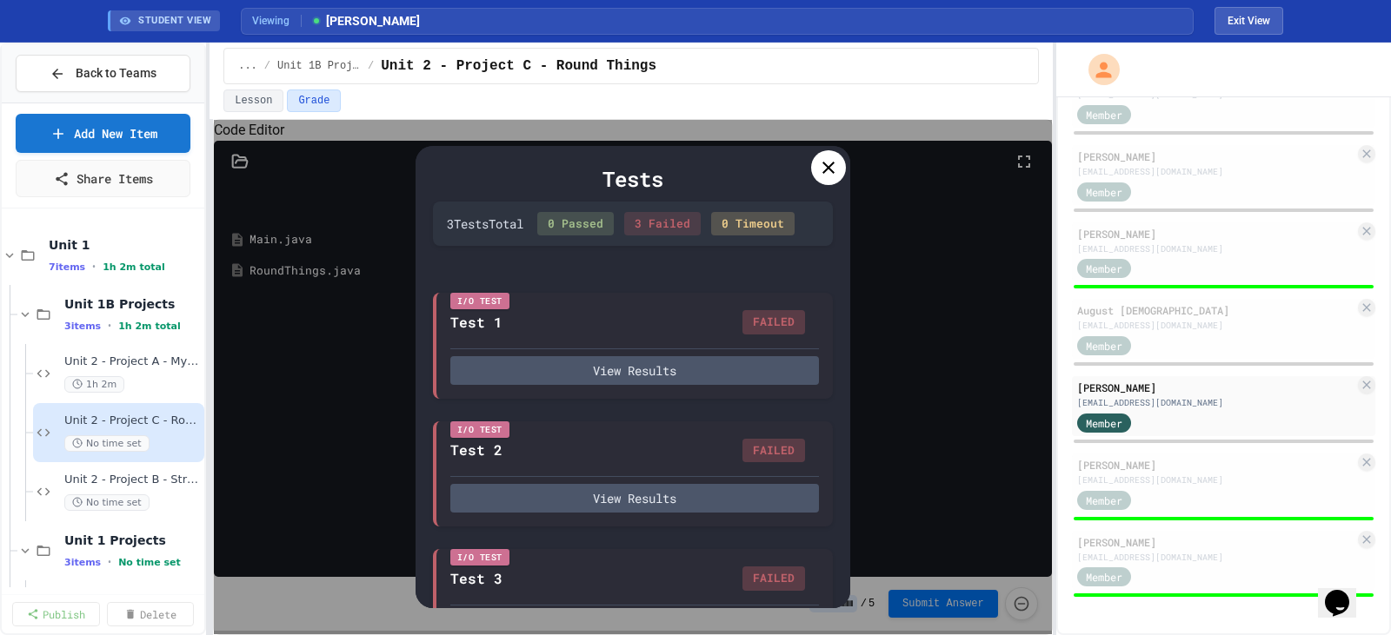
click at [828, 165] on icon at bounding box center [828, 167] width 21 height 21
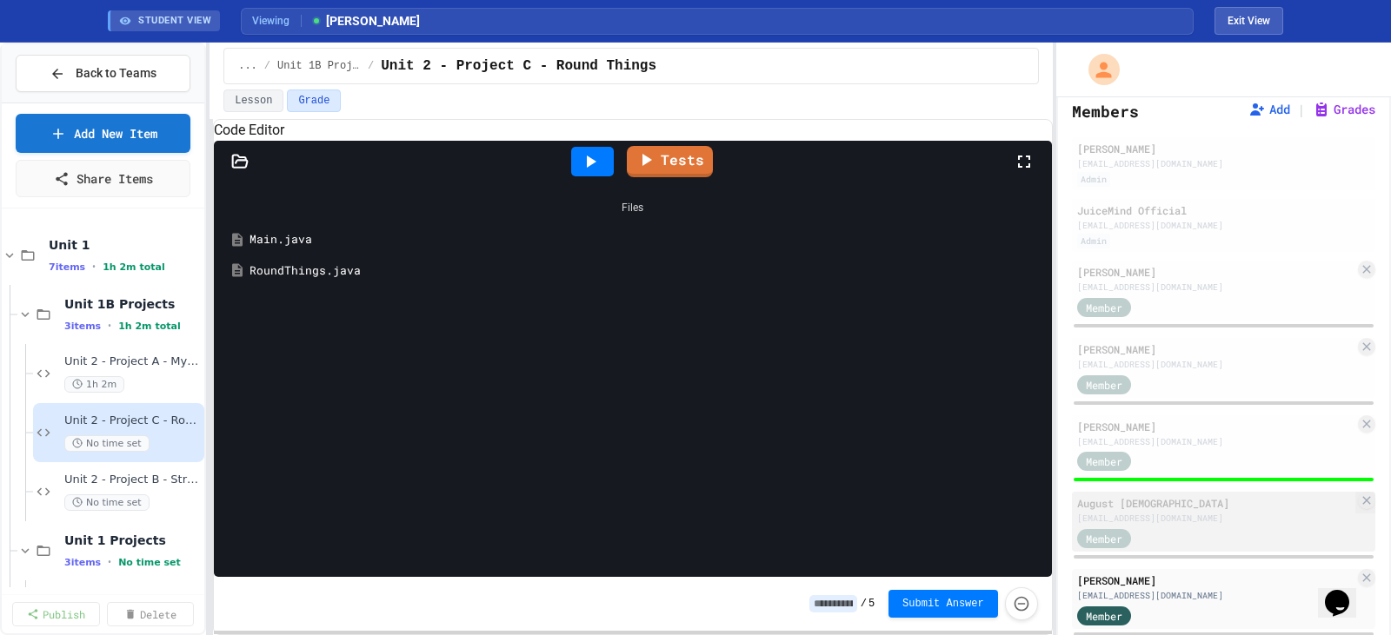
scroll to position [6, 0]
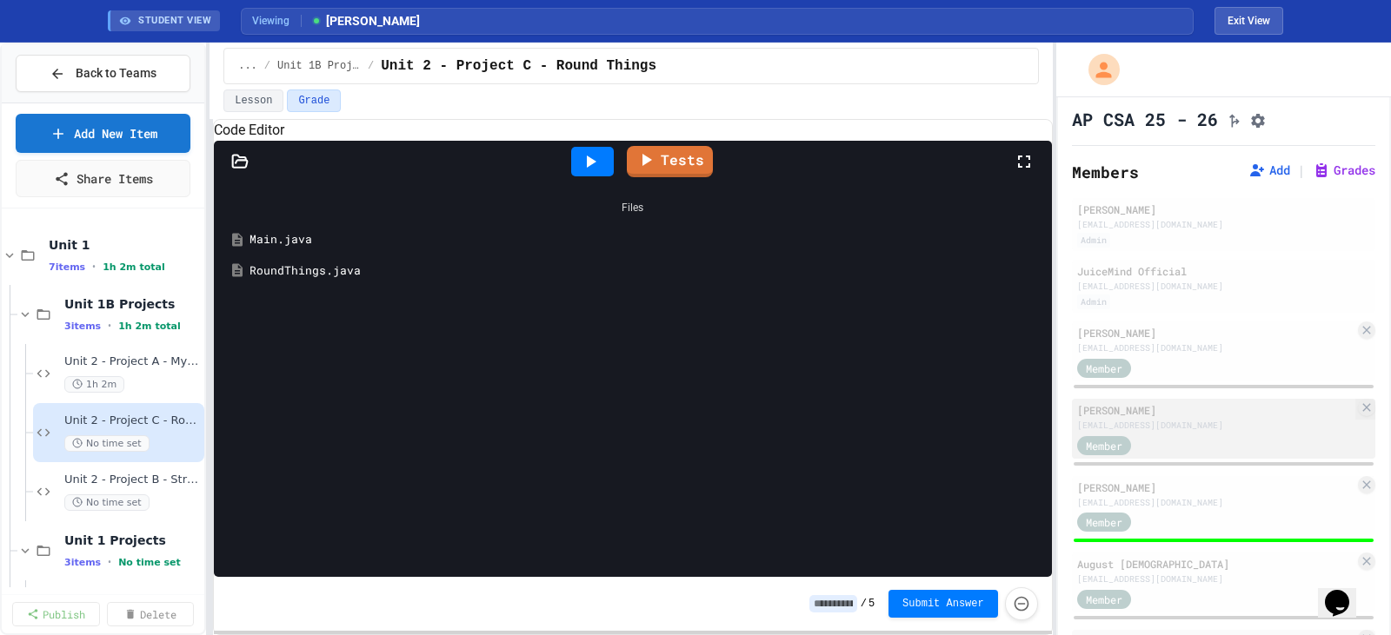
click at [1128, 418] on div "[PERSON_NAME]" at bounding box center [1215, 410] width 277 height 16
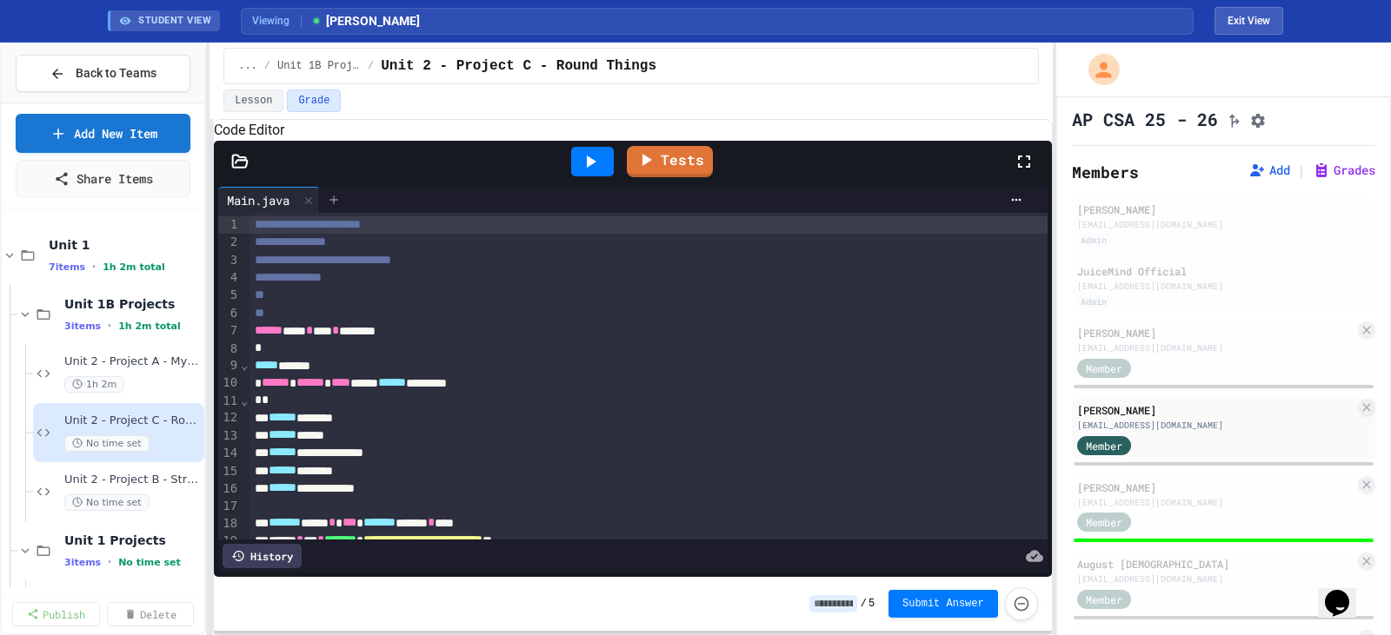
click at [337, 207] on icon at bounding box center [334, 200] width 14 height 14
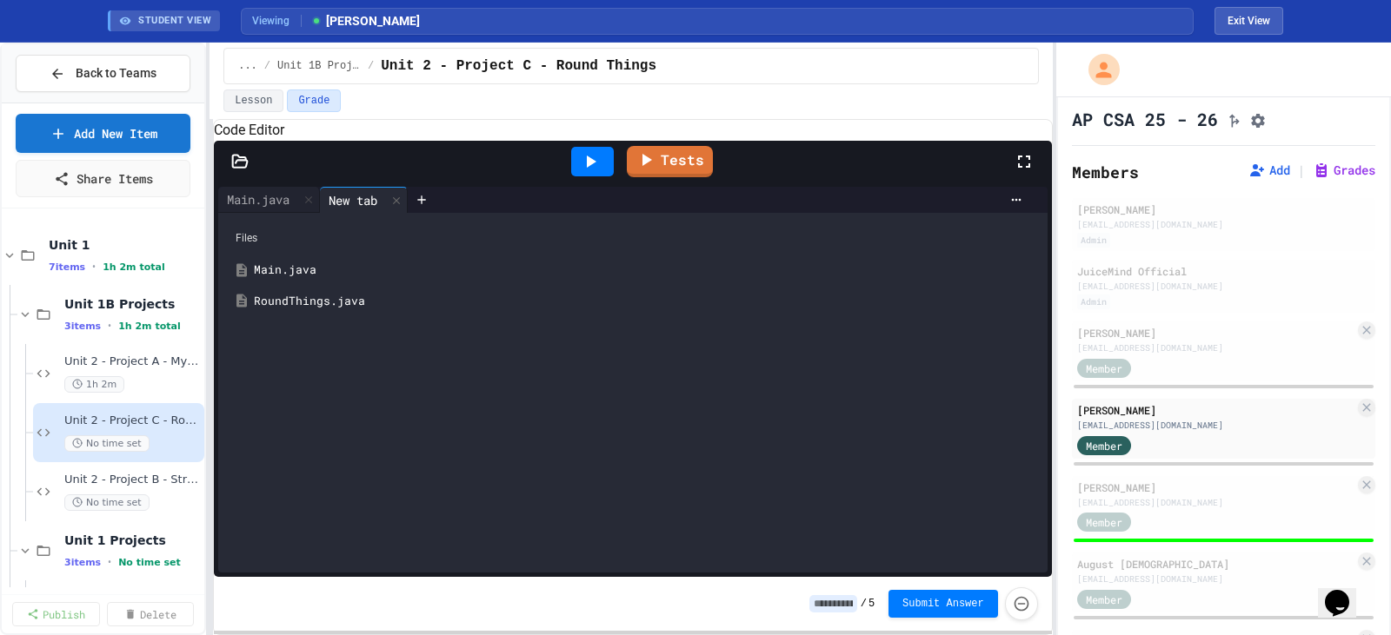
click at [325, 310] on div "RoundThings.java" at bounding box center [645, 301] width 783 height 17
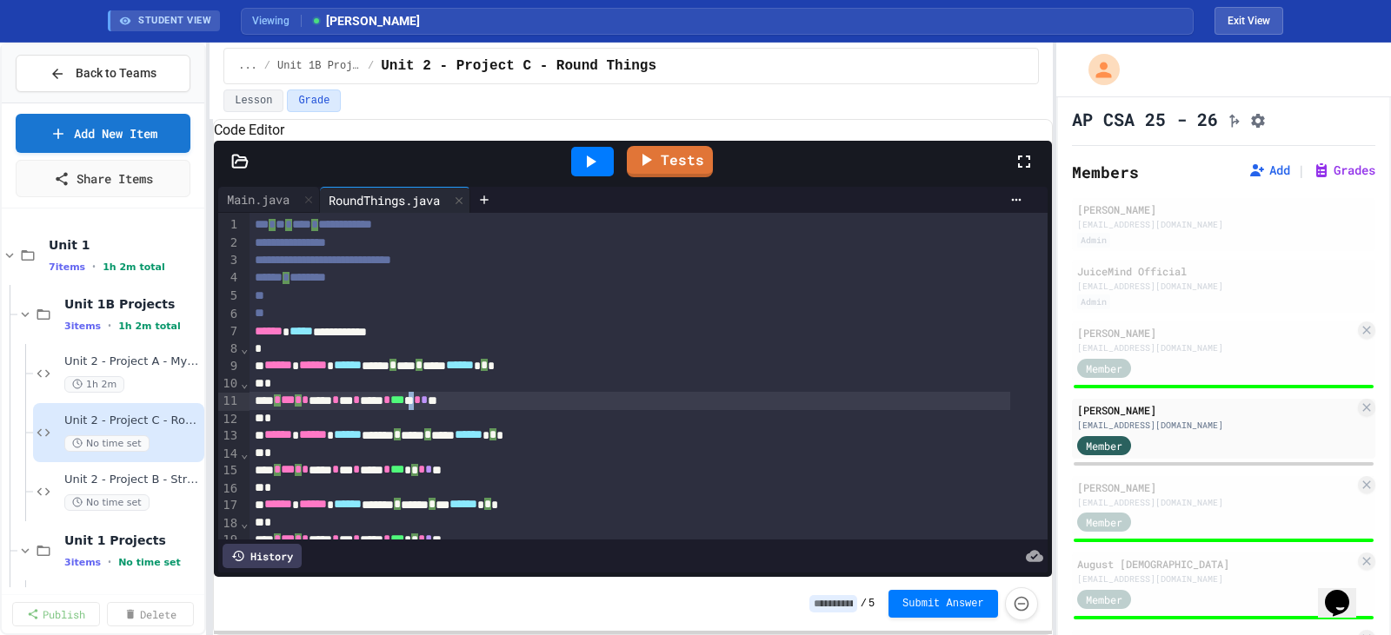
click at [501, 635] on div at bounding box center [695, 637] width 1391 height 0
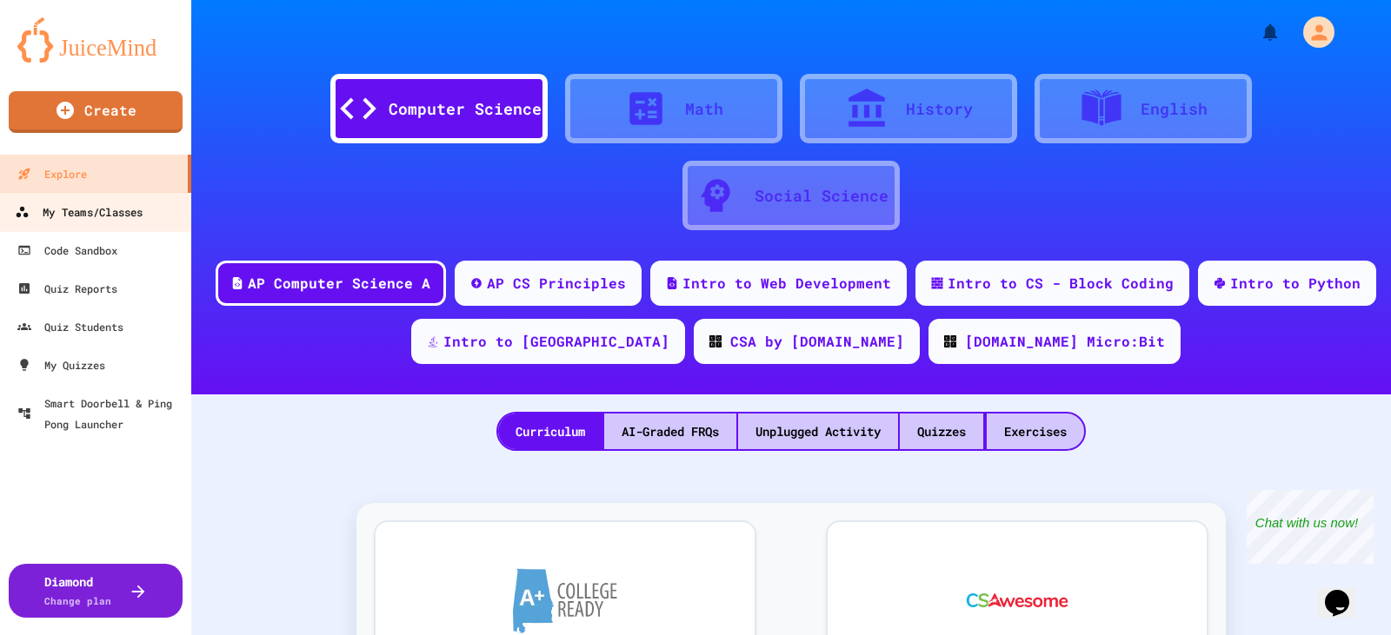
click at [92, 214] on div "My Teams/Classes" at bounding box center [79, 213] width 128 height 22
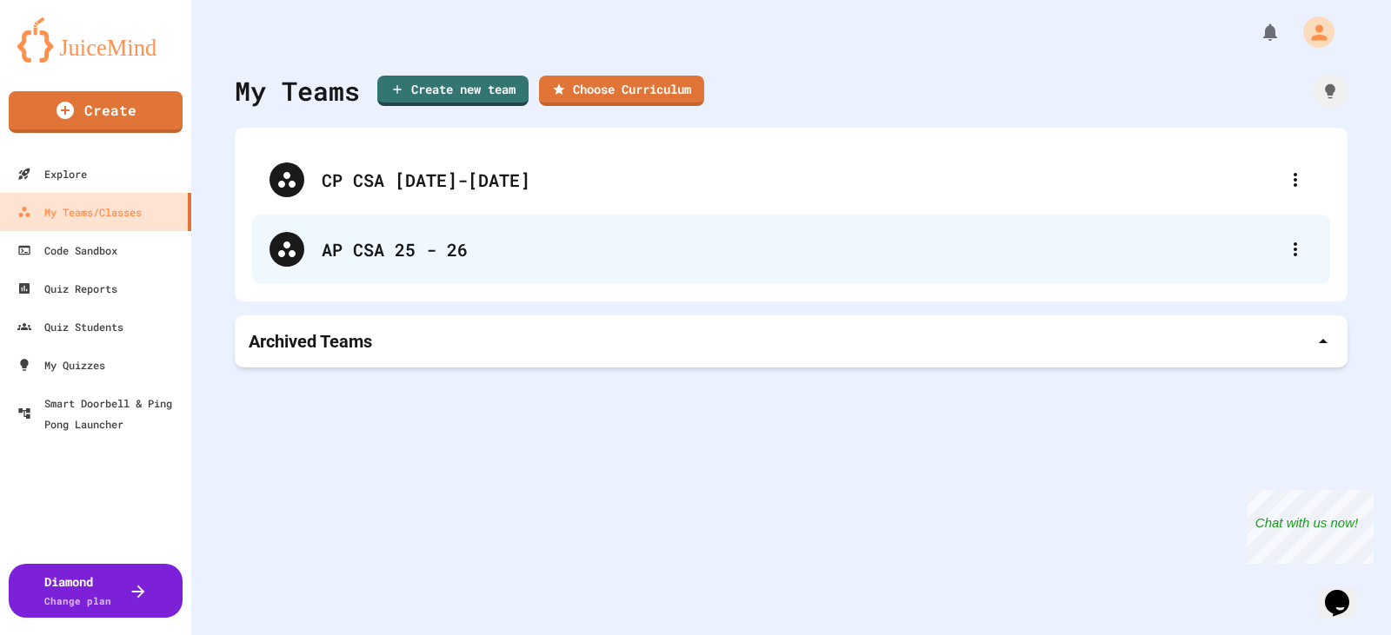
click at [449, 245] on div "AP CSA 25 - 26" at bounding box center [800, 249] width 956 height 26
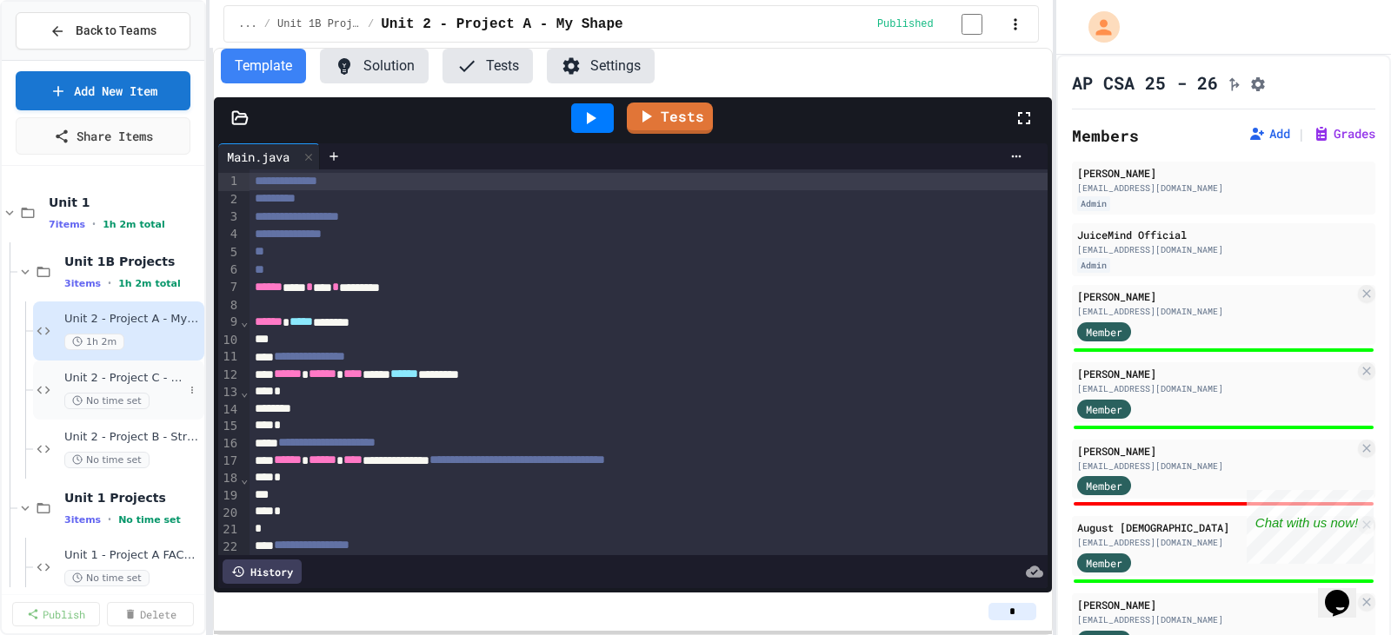
click at [157, 389] on div "Unit 2 - Project C - Round Things No time set" at bounding box center [123, 390] width 119 height 38
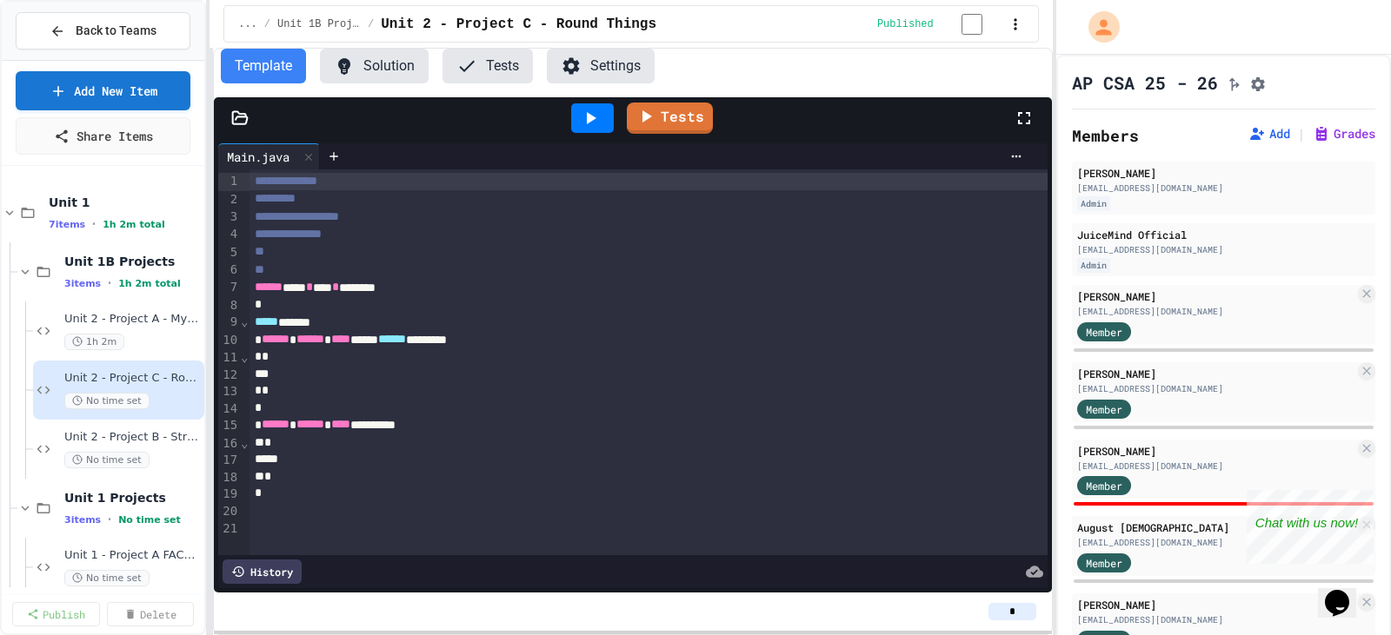
click at [377, 77] on button "Solution" at bounding box center [374, 66] width 109 height 35
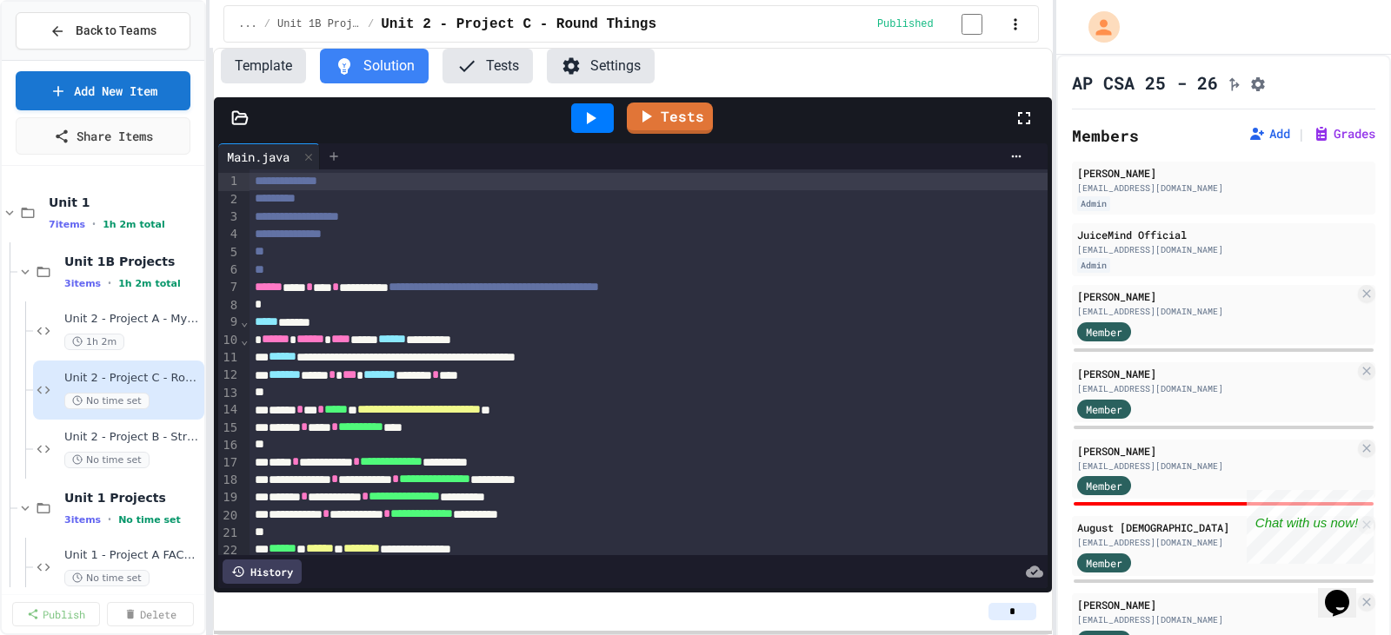
click at [339, 163] on icon at bounding box center [334, 157] width 14 height 14
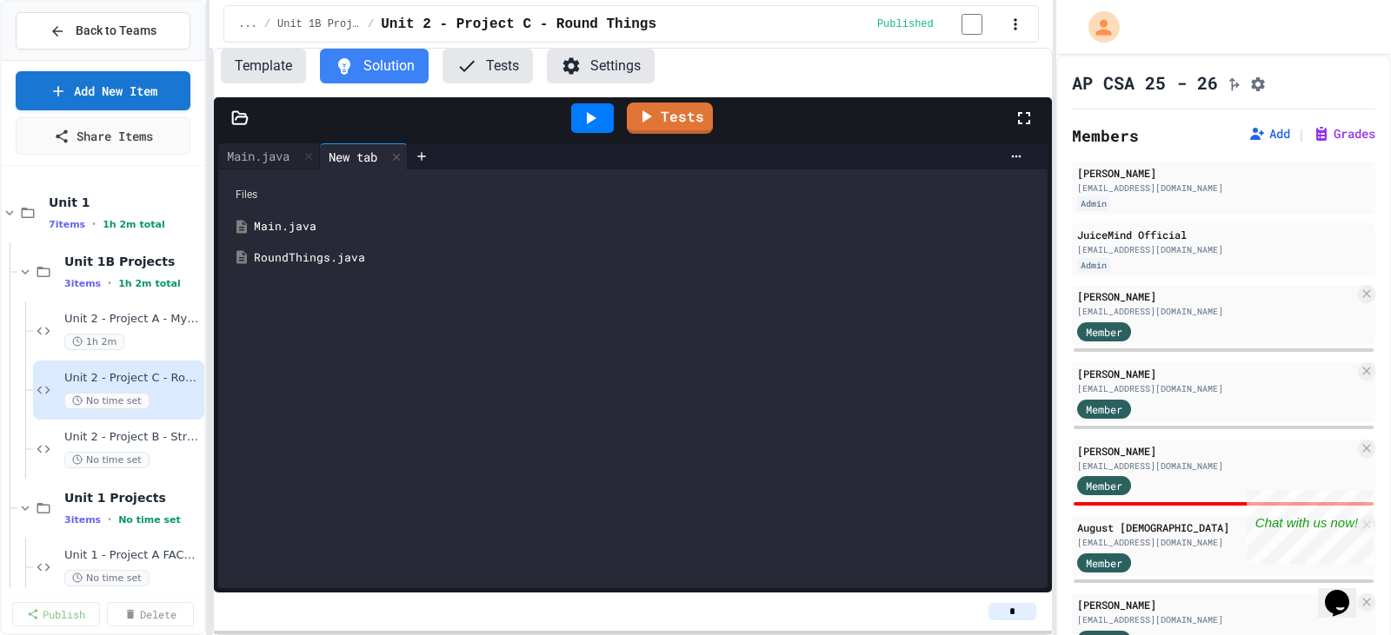
click at [315, 260] on div "RoundThings.java" at bounding box center [645, 257] width 783 height 17
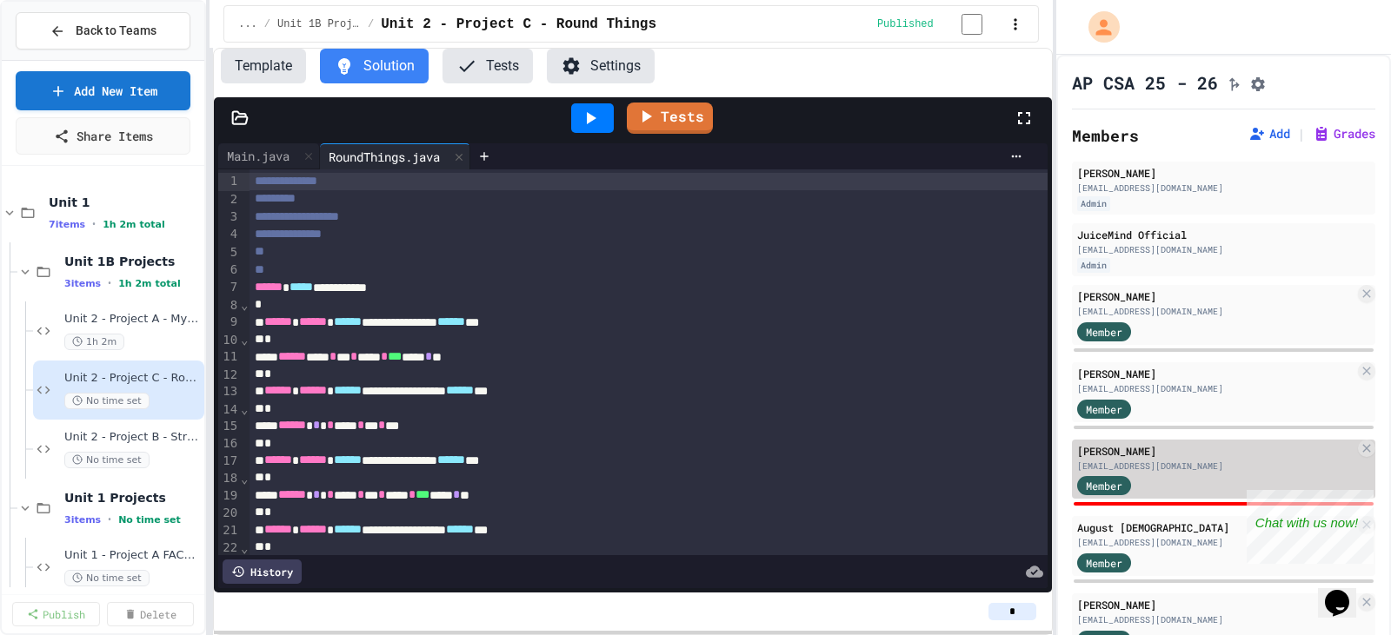
click at [1179, 473] on div "[EMAIL_ADDRESS][DOMAIN_NAME]" at bounding box center [1215, 466] width 277 height 13
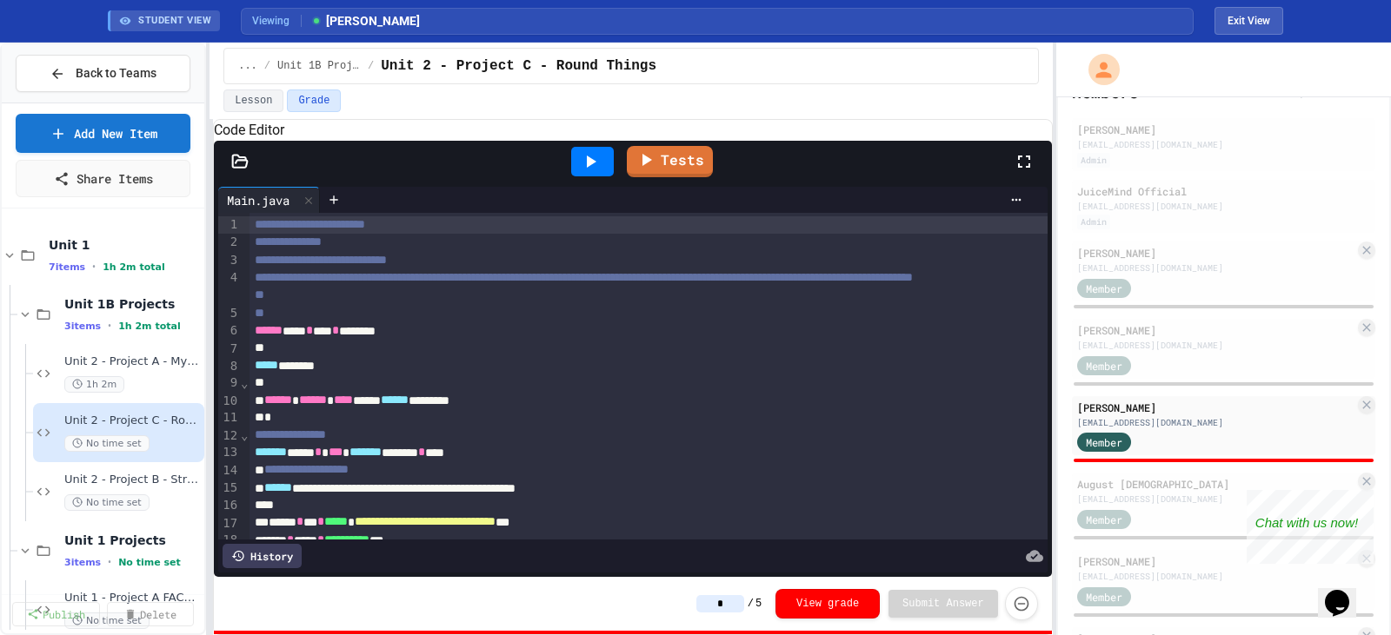
scroll to position [96, 0]
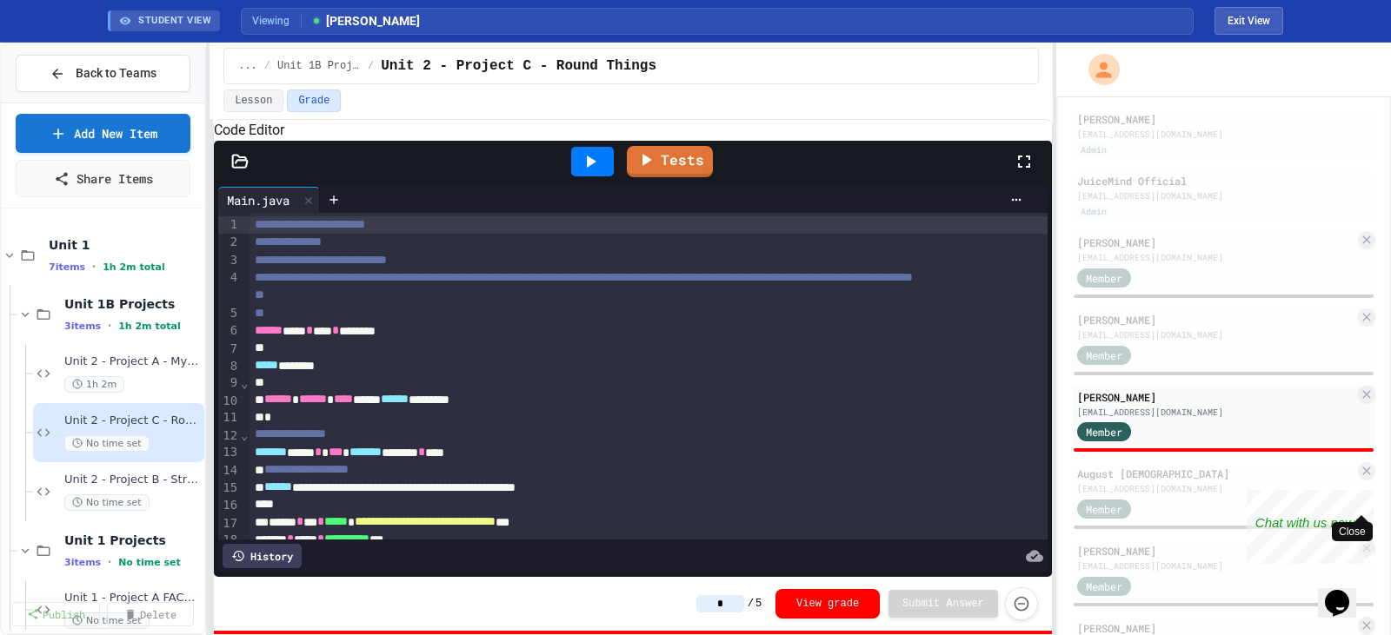
click at [1359, 495] on div "Close" at bounding box center [1361, 501] width 22 height 22
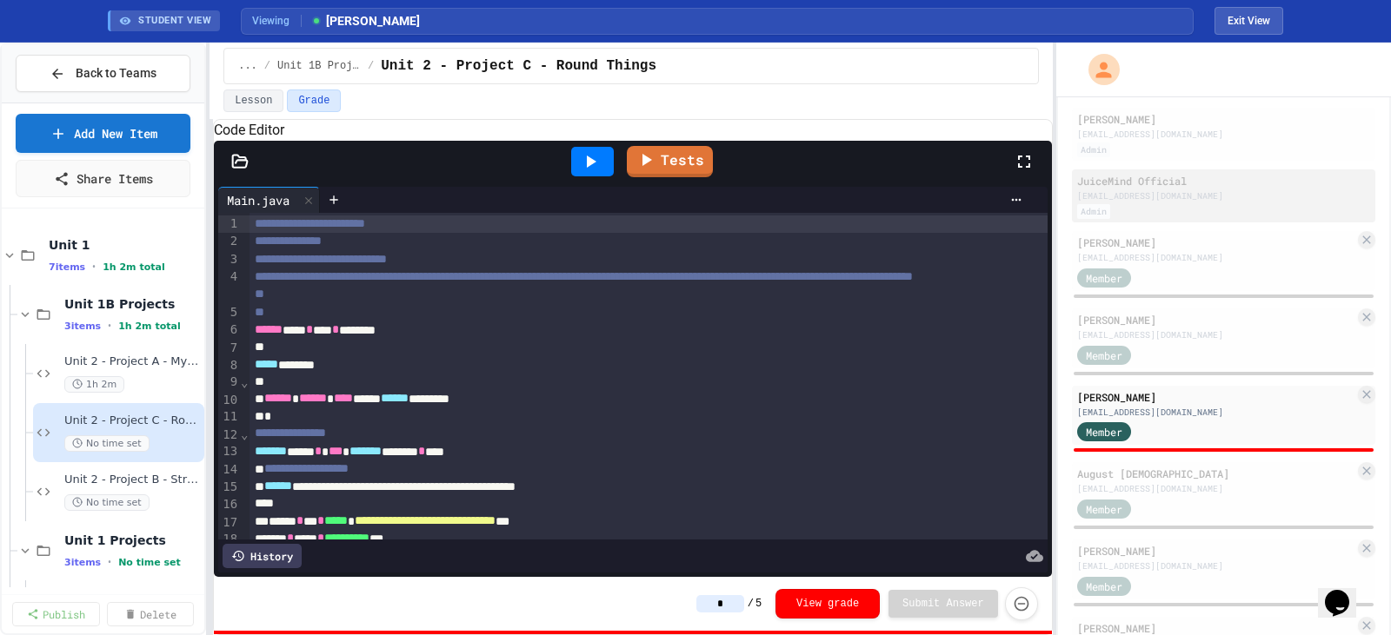
scroll to position [0, 0]
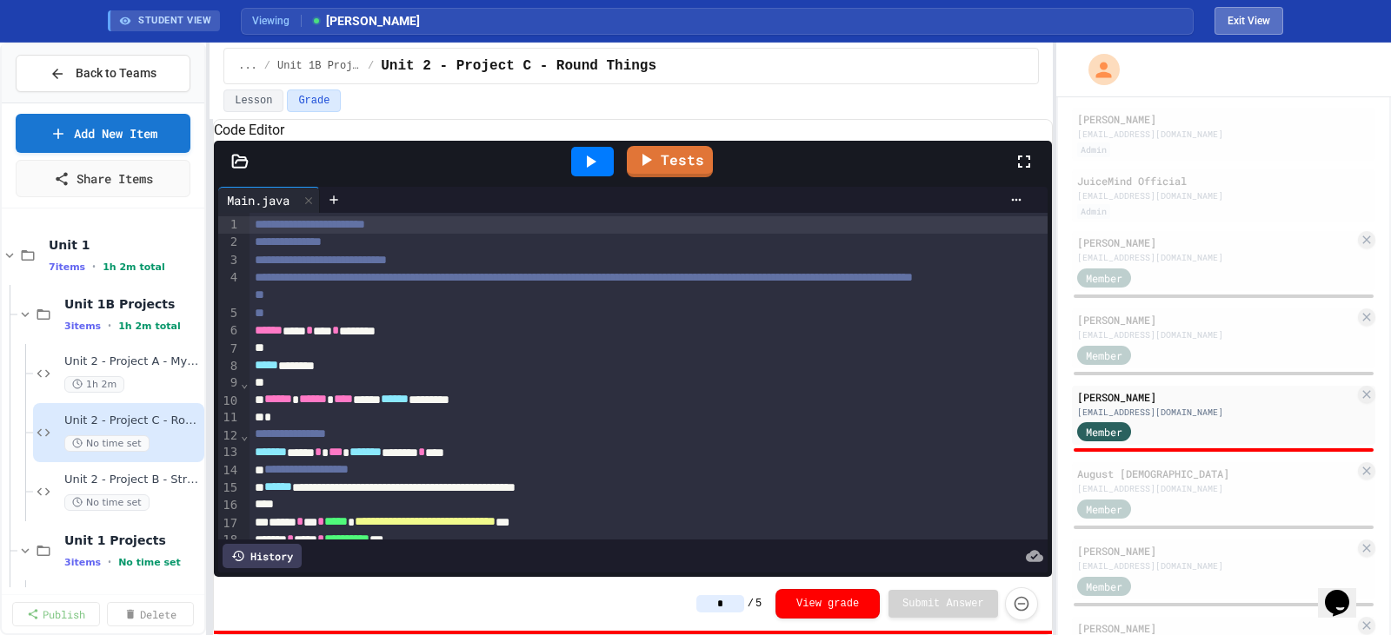
click at [1249, 21] on button "Exit View" at bounding box center [1248, 21] width 69 height 28
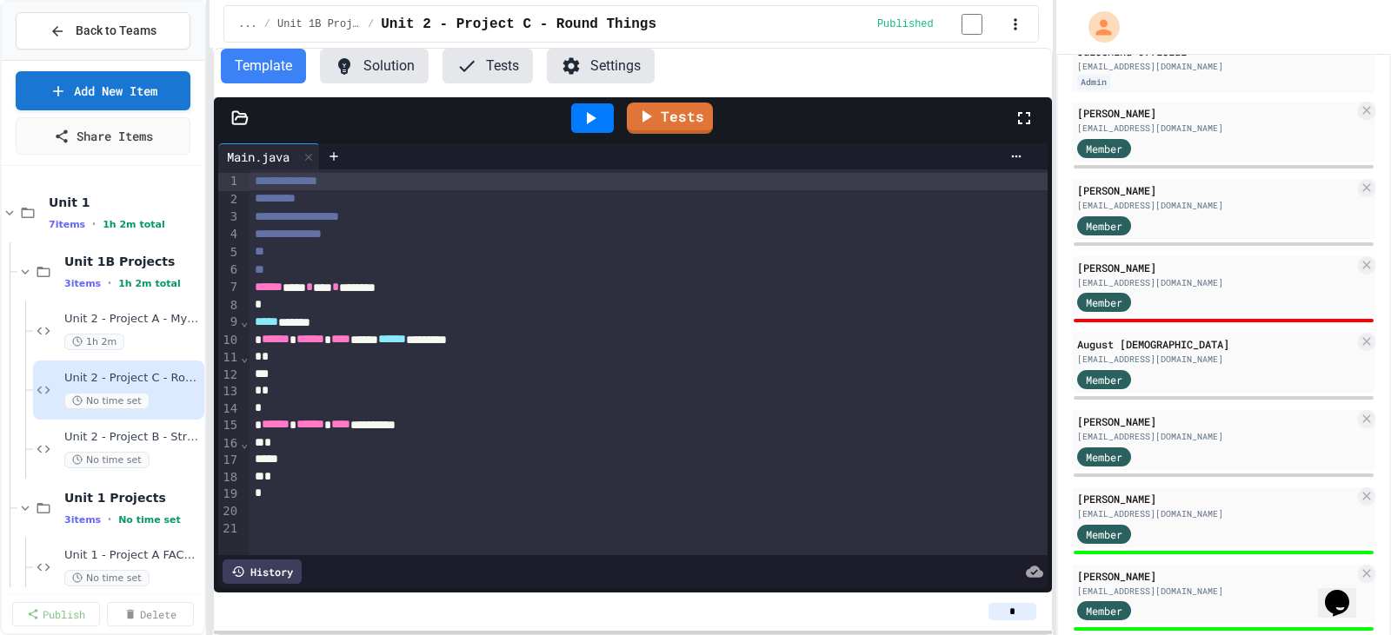
scroll to position [16, 0]
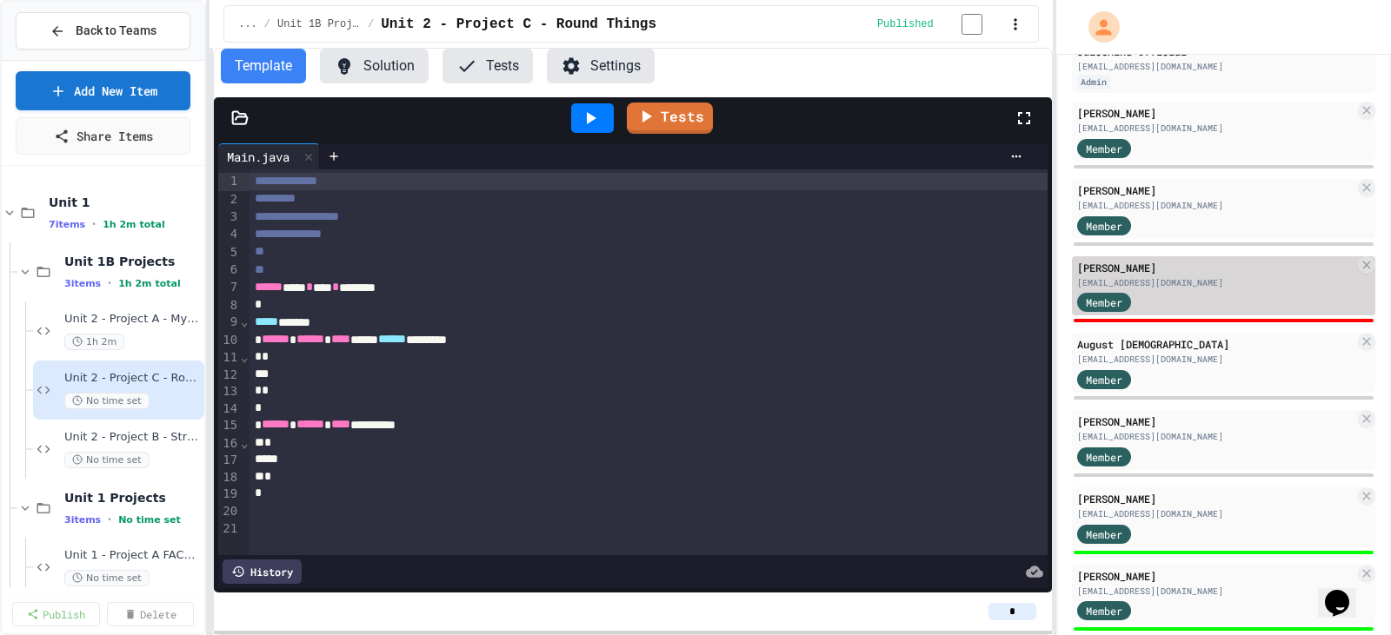
click at [1277, 296] on div "Jiaying Cheng 26chengj@granbyschools.org Member" at bounding box center [1223, 286] width 303 height 60
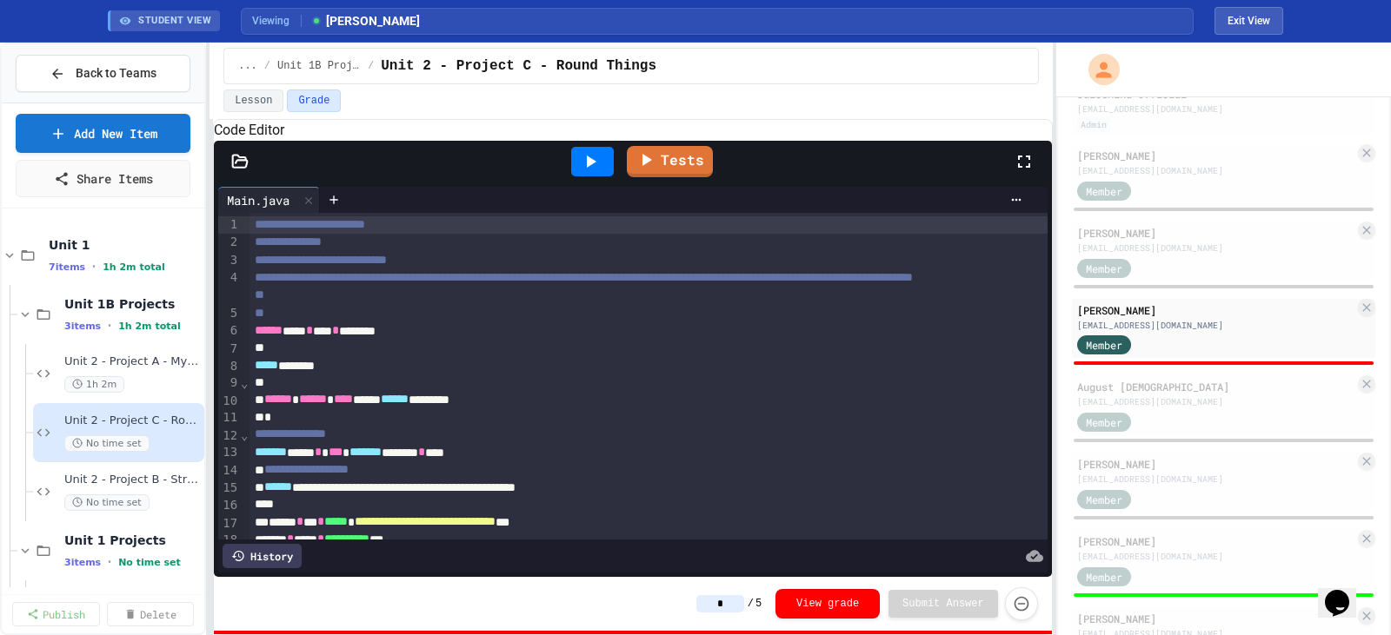
click at [318, 103] on button "Grade" at bounding box center [314, 101] width 54 height 23
click at [1259, 10] on button "Exit View" at bounding box center [1248, 21] width 69 height 28
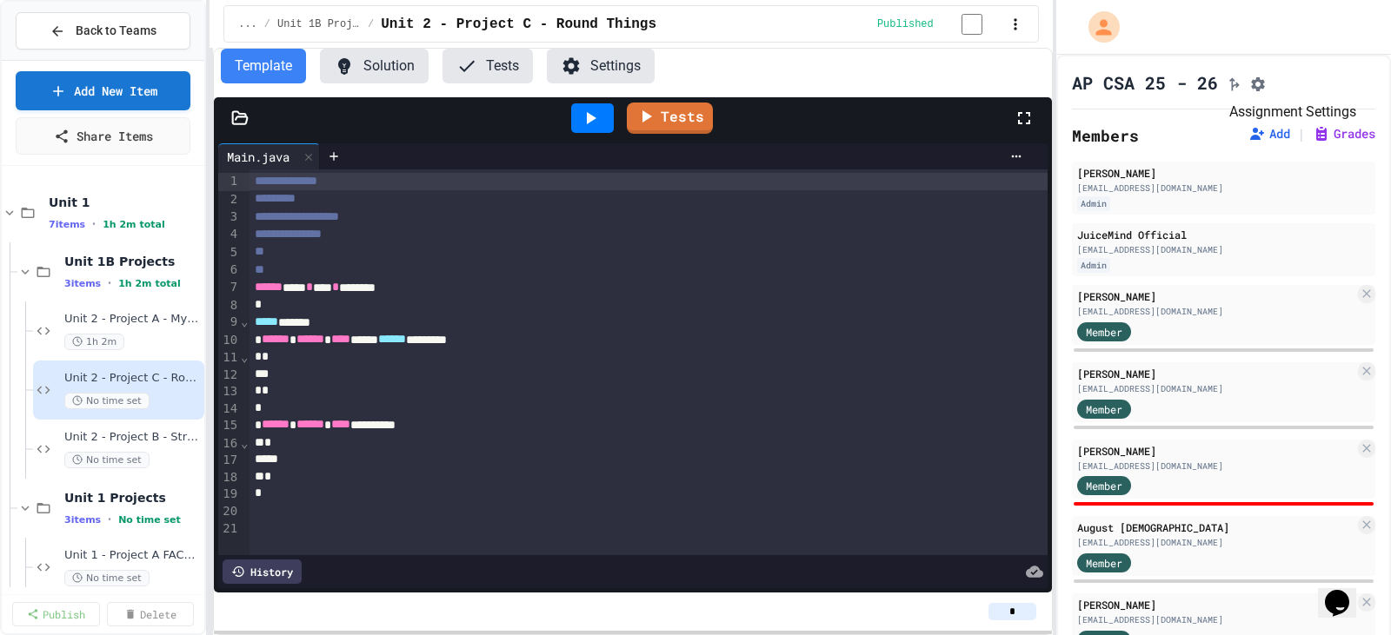
click at [1266, 85] on icon "Assignment Settings" at bounding box center [1257, 84] width 17 height 17
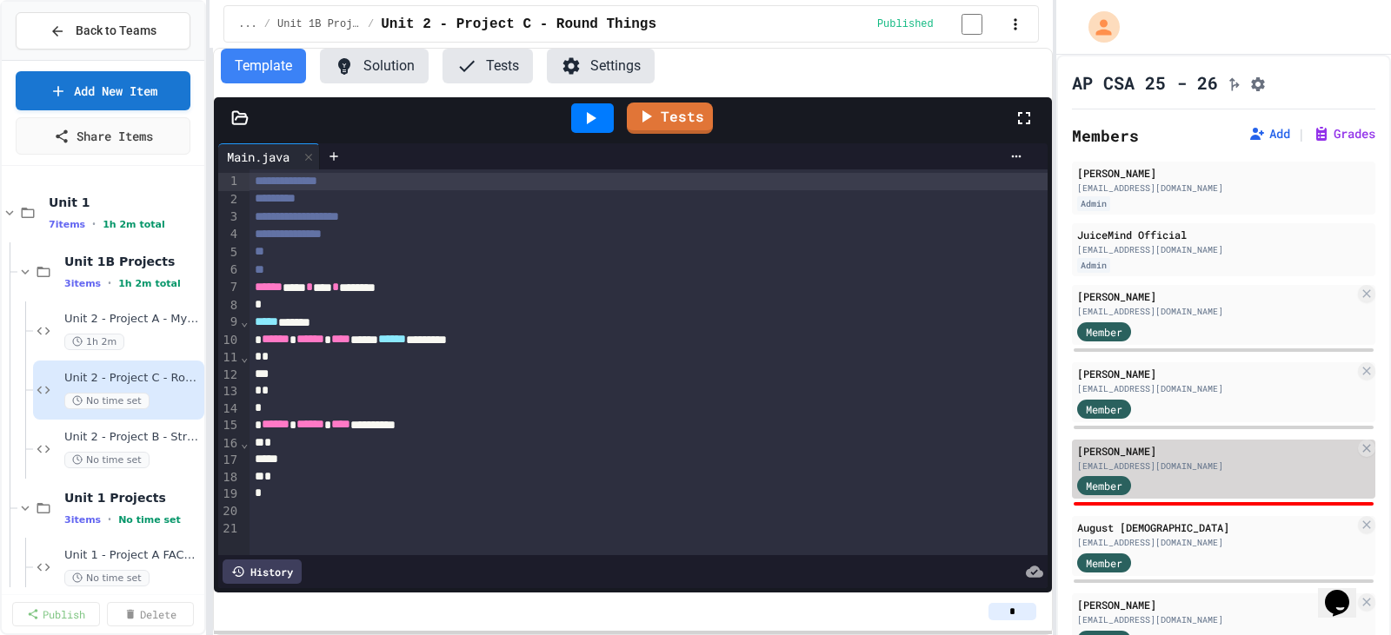
click at [1273, 481] on div "Member" at bounding box center [1215, 486] width 277 height 22
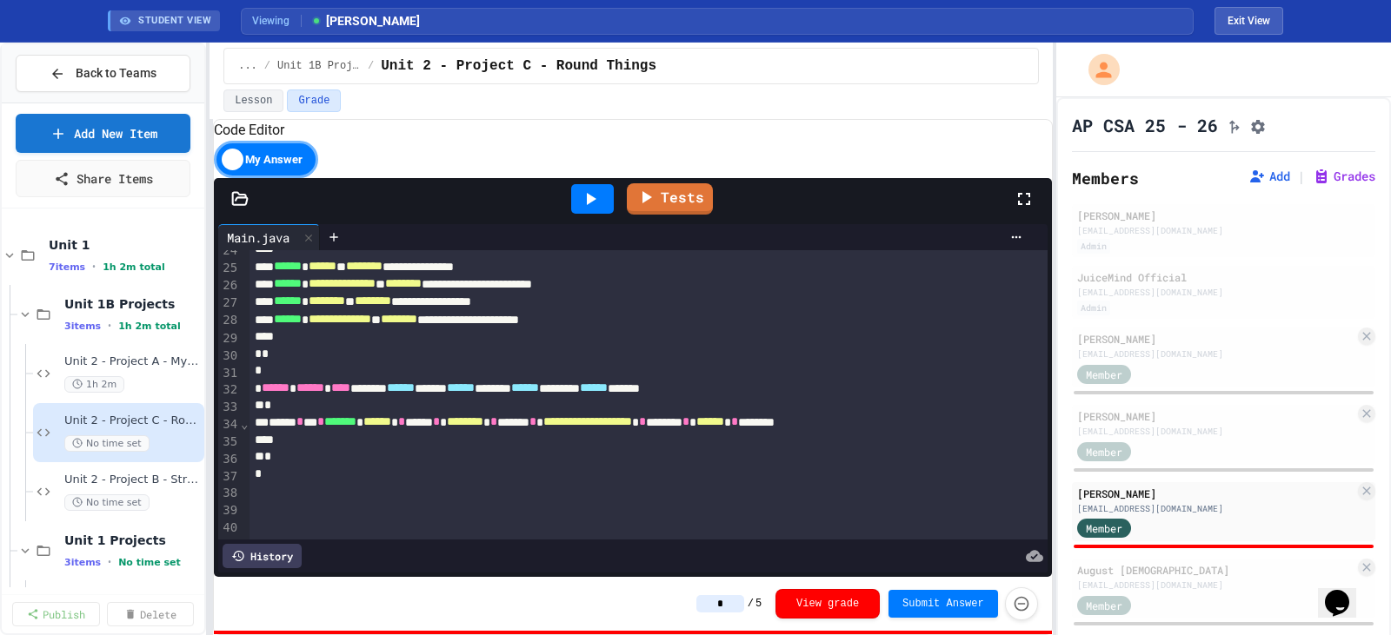
scroll to position [481, 0]
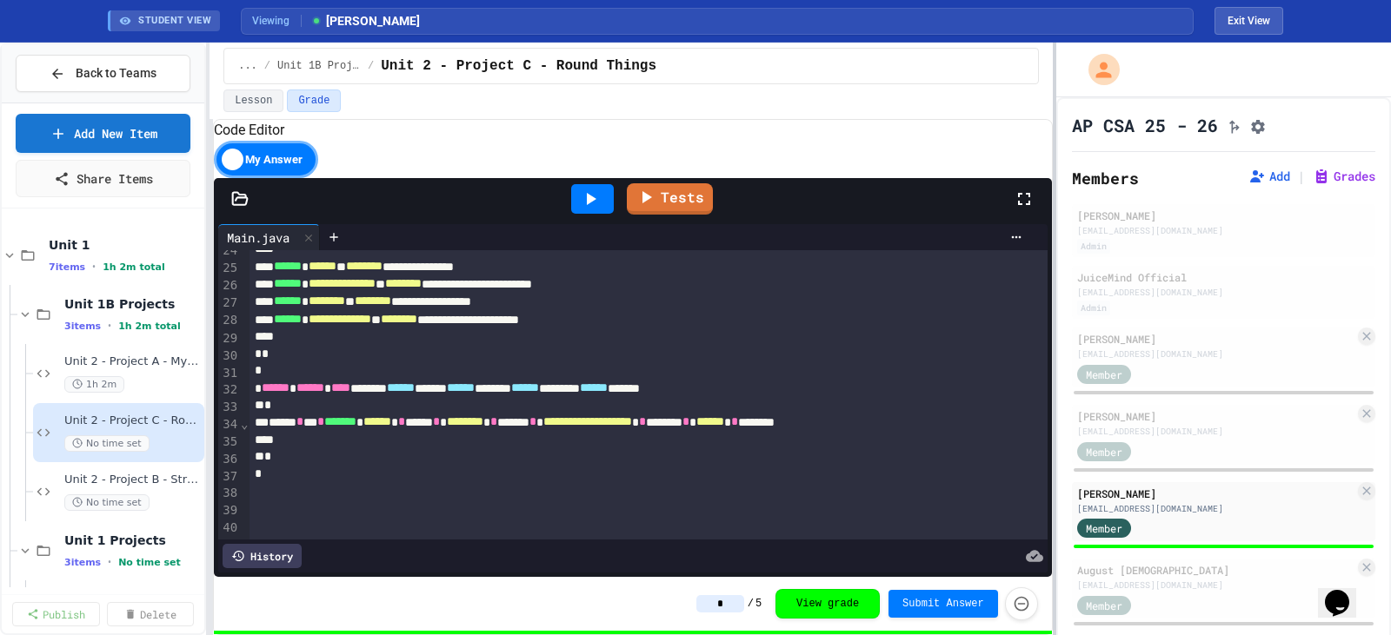
type input "*"
